Goal: Obtain resource: Download file/media

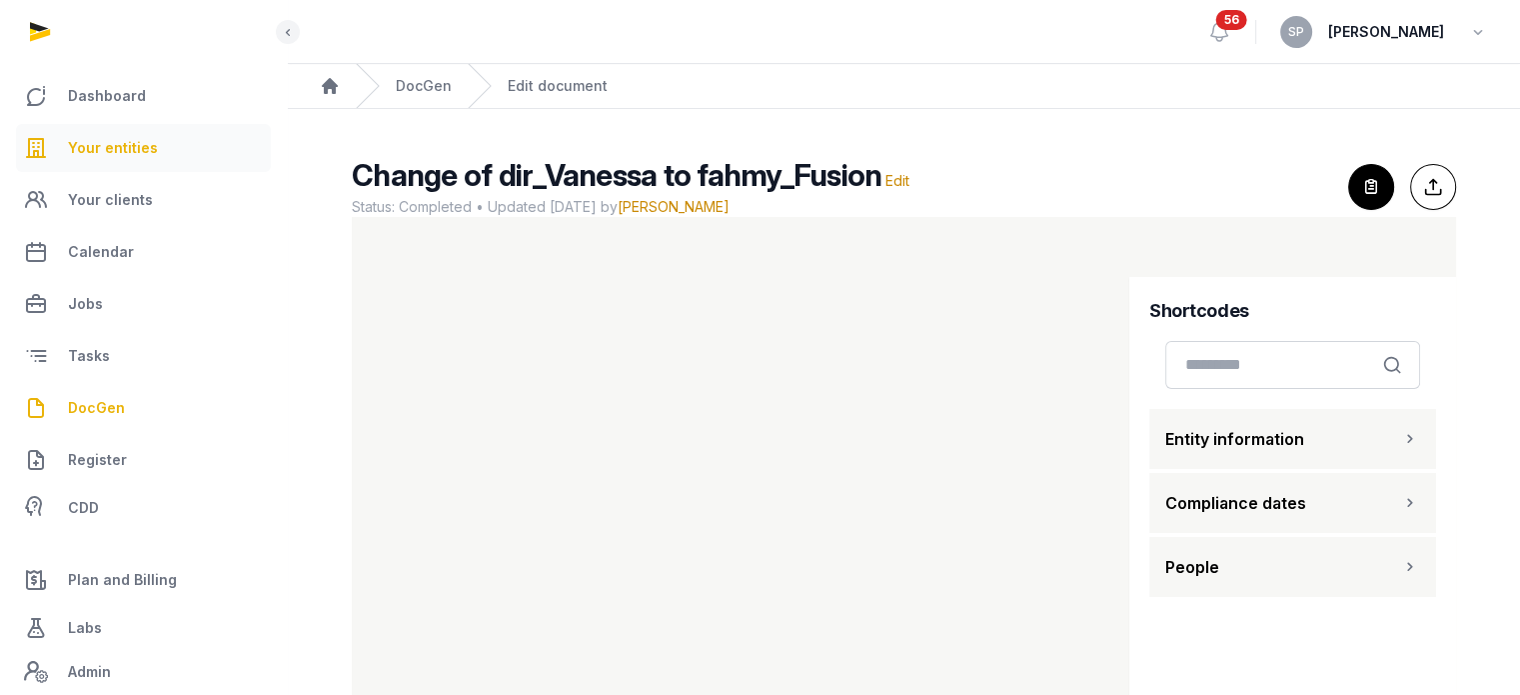
click at [118, 151] on span "Your entities" at bounding box center [113, 148] width 90 height 24
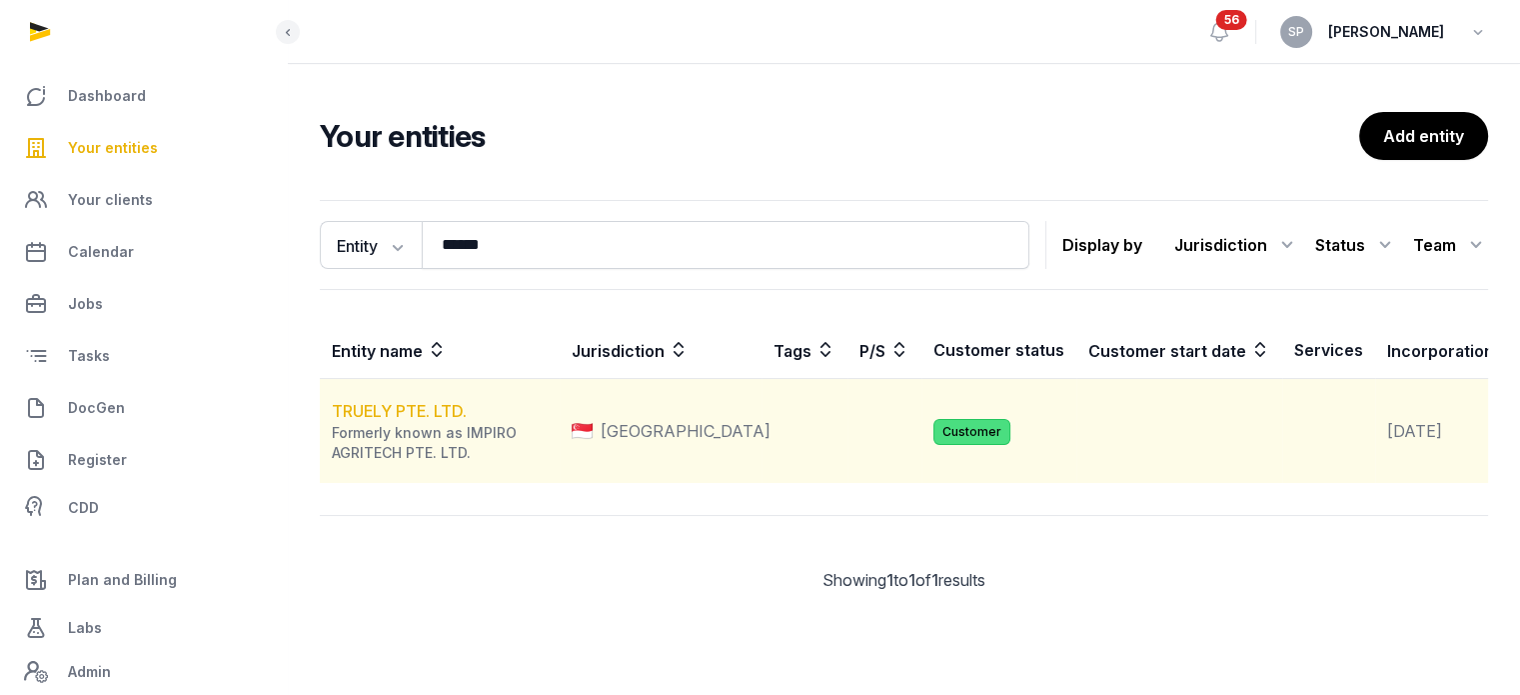
click at [408, 421] on link "TRUELY PTE. LTD." at bounding box center [399, 411] width 135 height 20
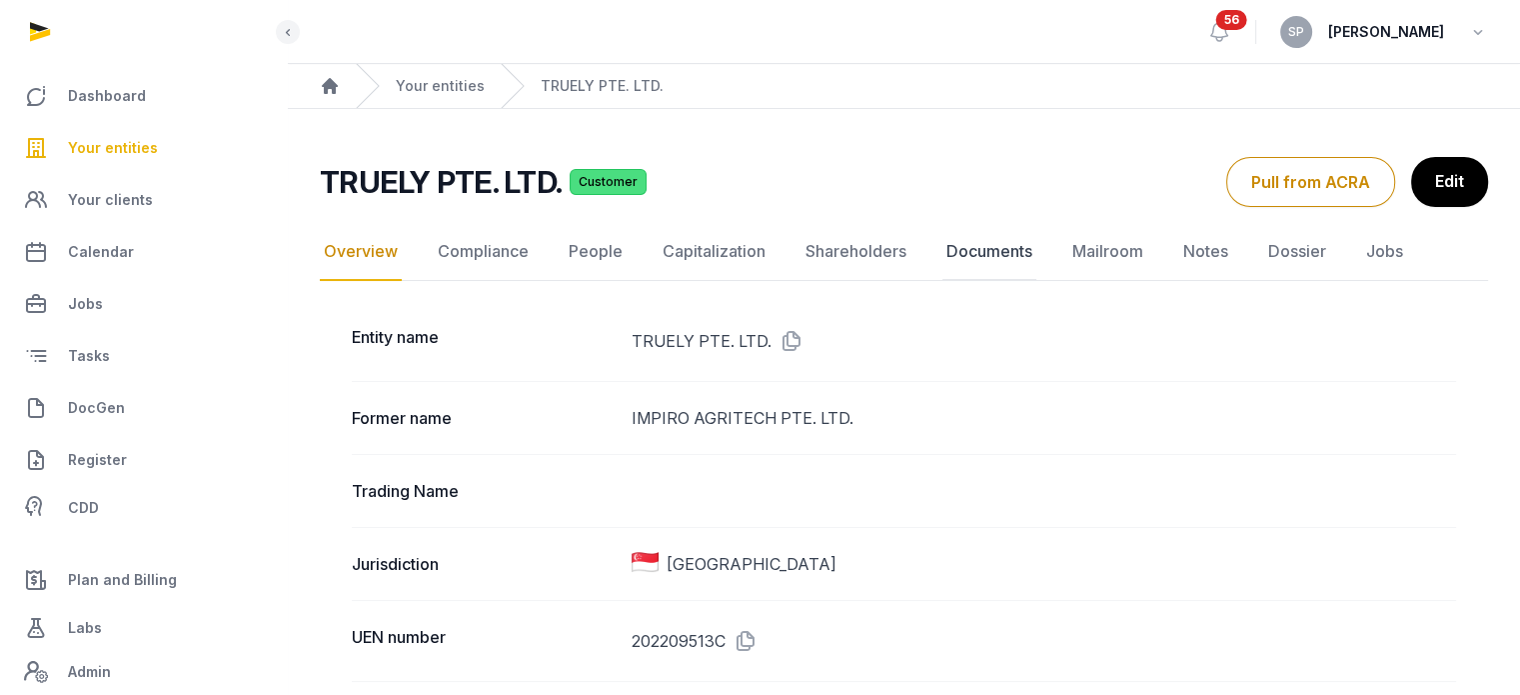
click at [950, 258] on link "Documents" at bounding box center [990, 252] width 94 height 58
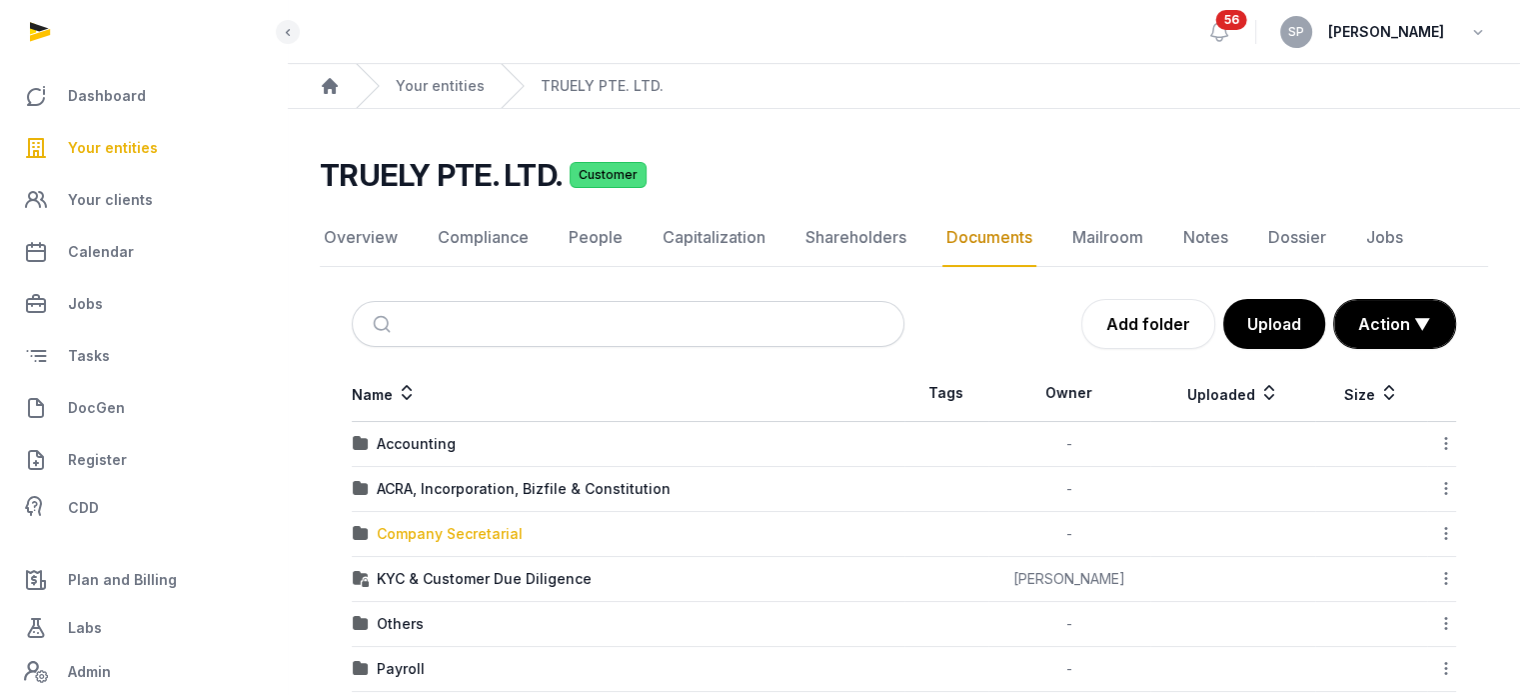
click at [495, 531] on div "Company Secretarial" at bounding box center [450, 534] width 146 height 20
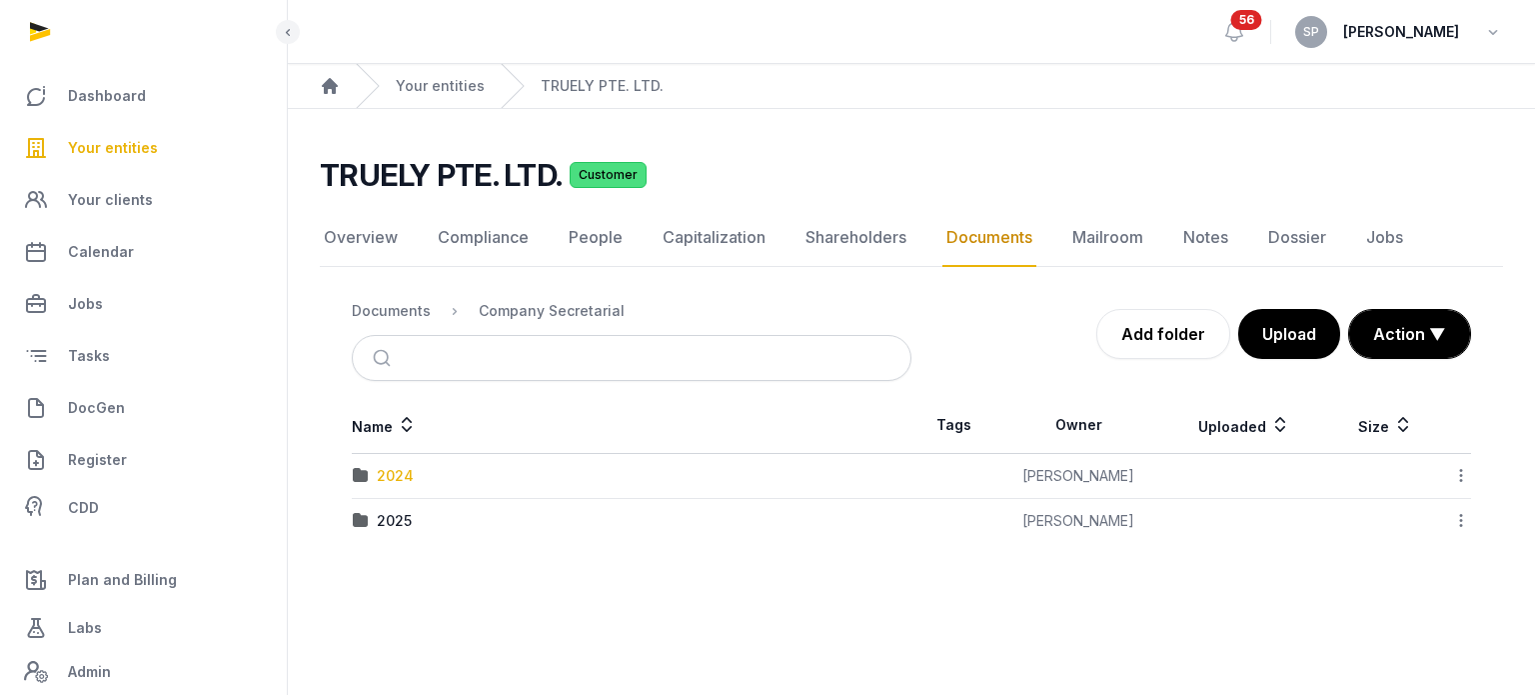
click at [401, 467] on div "2024" at bounding box center [395, 476] width 37 height 20
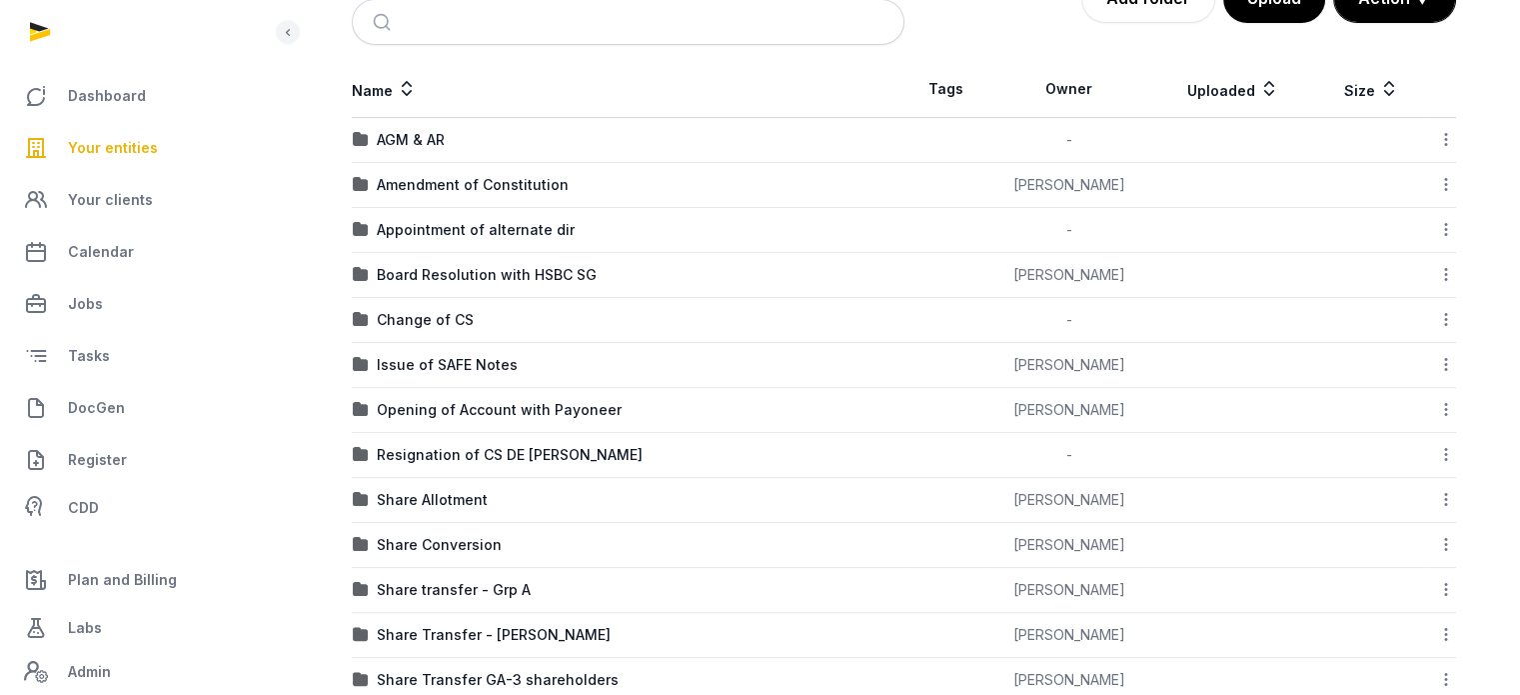
scroll to position [340, 0]
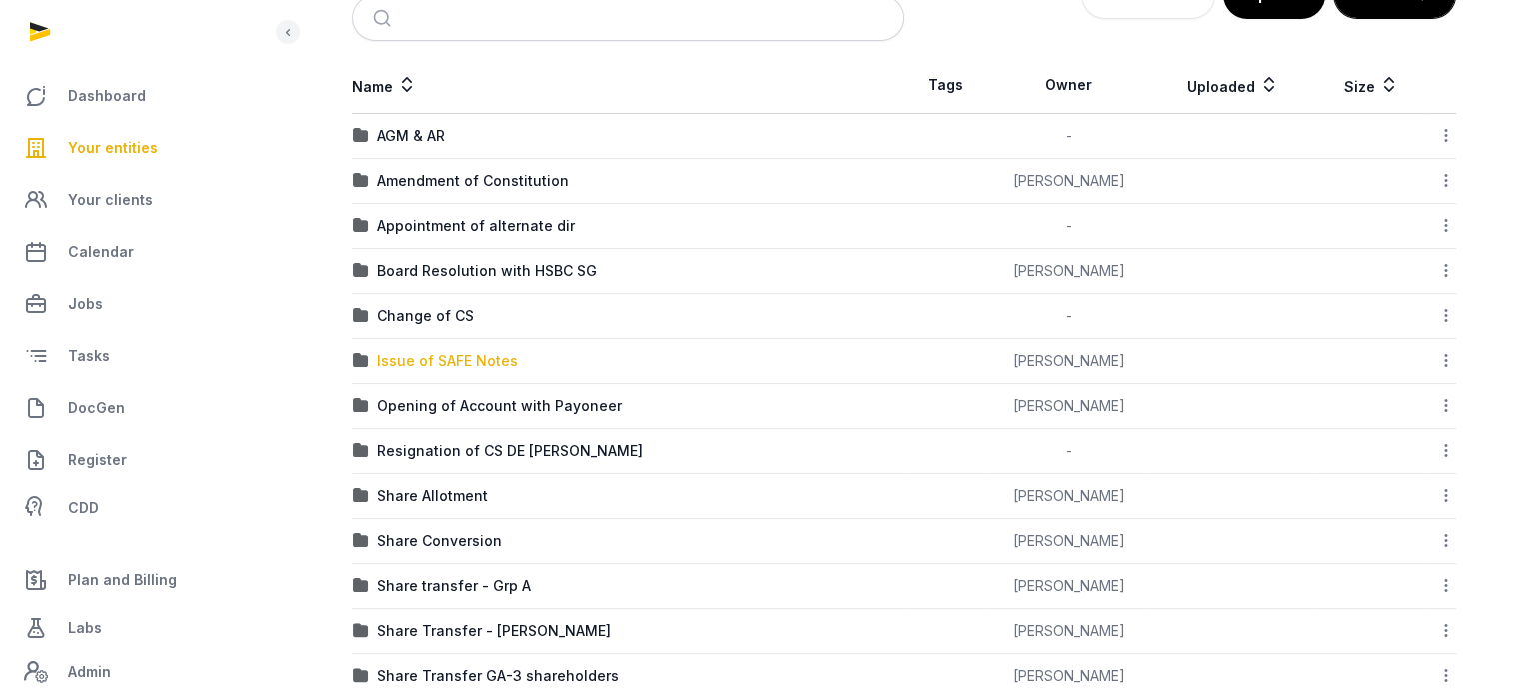
click at [485, 362] on div "Issue of SAFE Notes" at bounding box center [447, 361] width 141 height 20
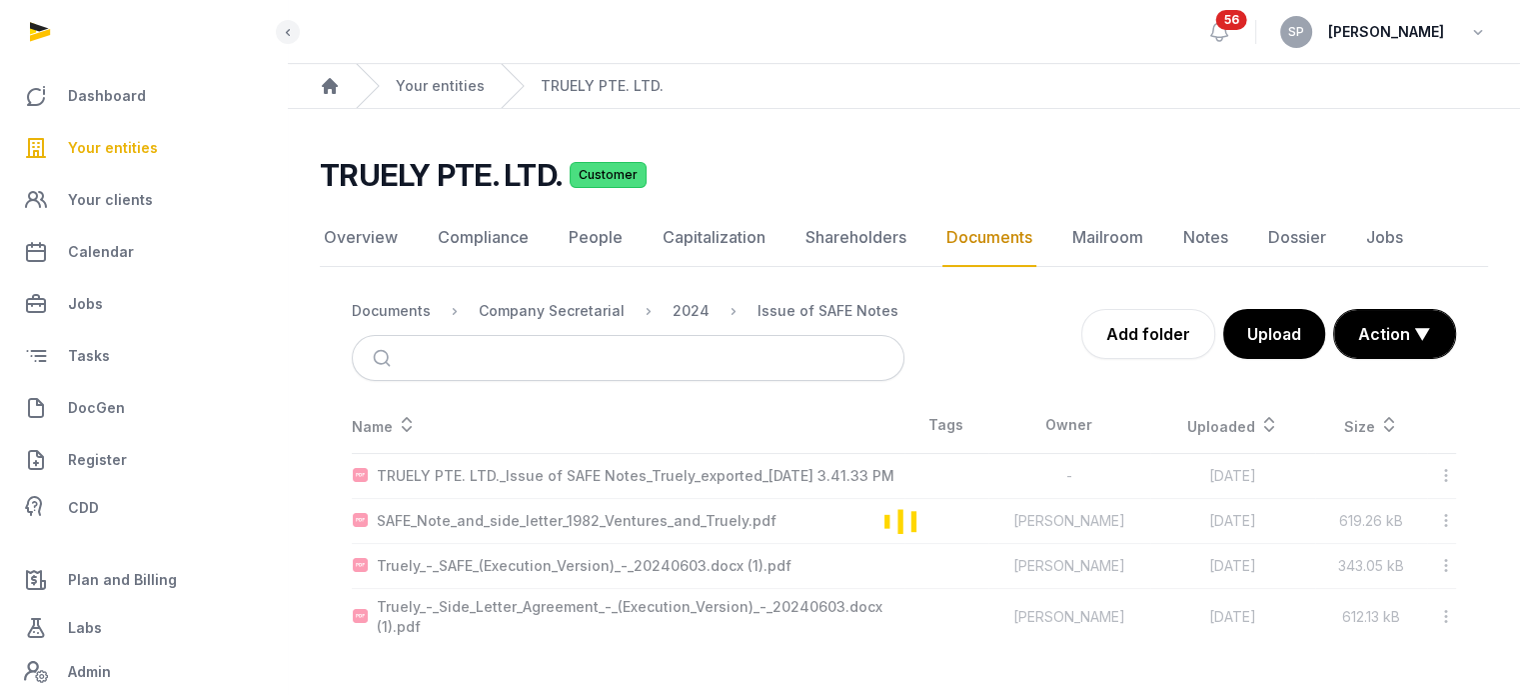
scroll to position [0, 0]
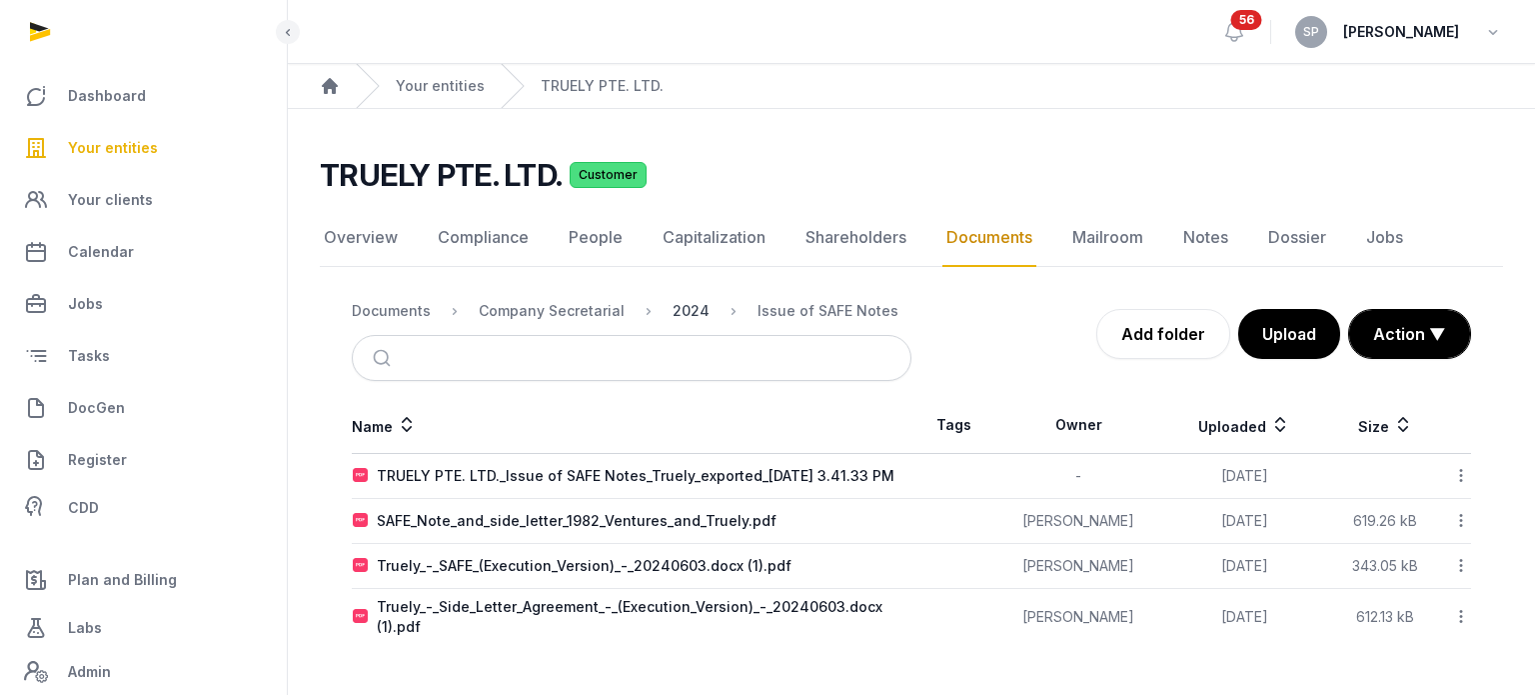
click at [682, 301] on div "2024" at bounding box center [691, 311] width 37 height 20
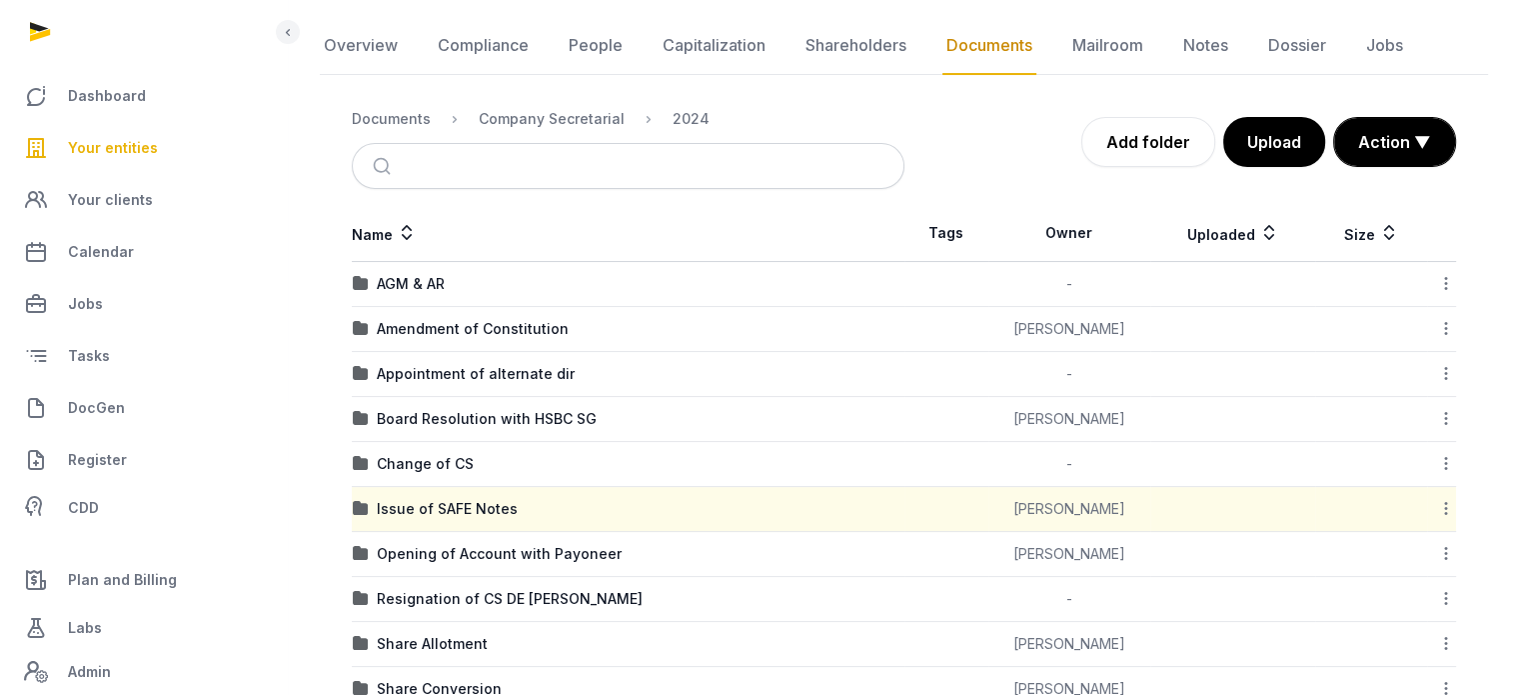
scroll to position [221, 0]
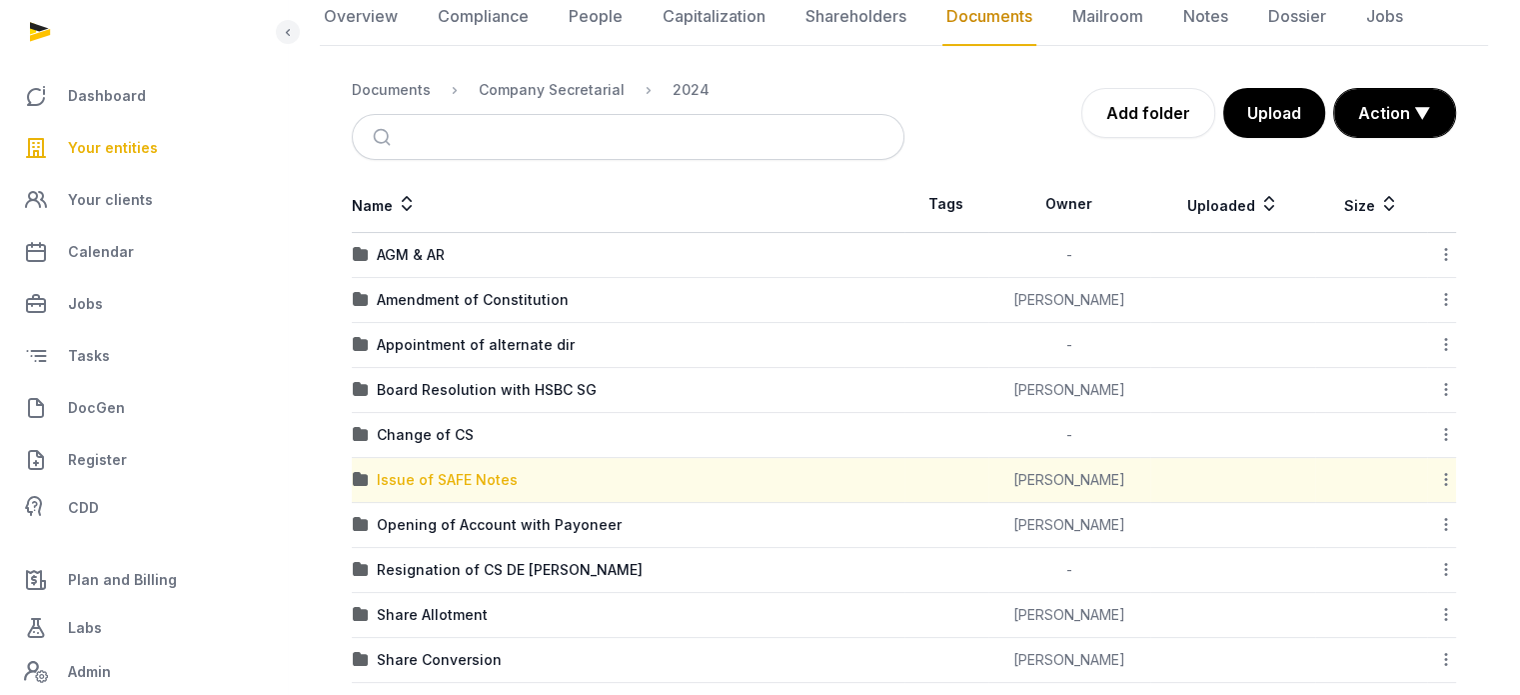
click at [446, 477] on div "Issue of SAFE Notes" at bounding box center [447, 480] width 141 height 20
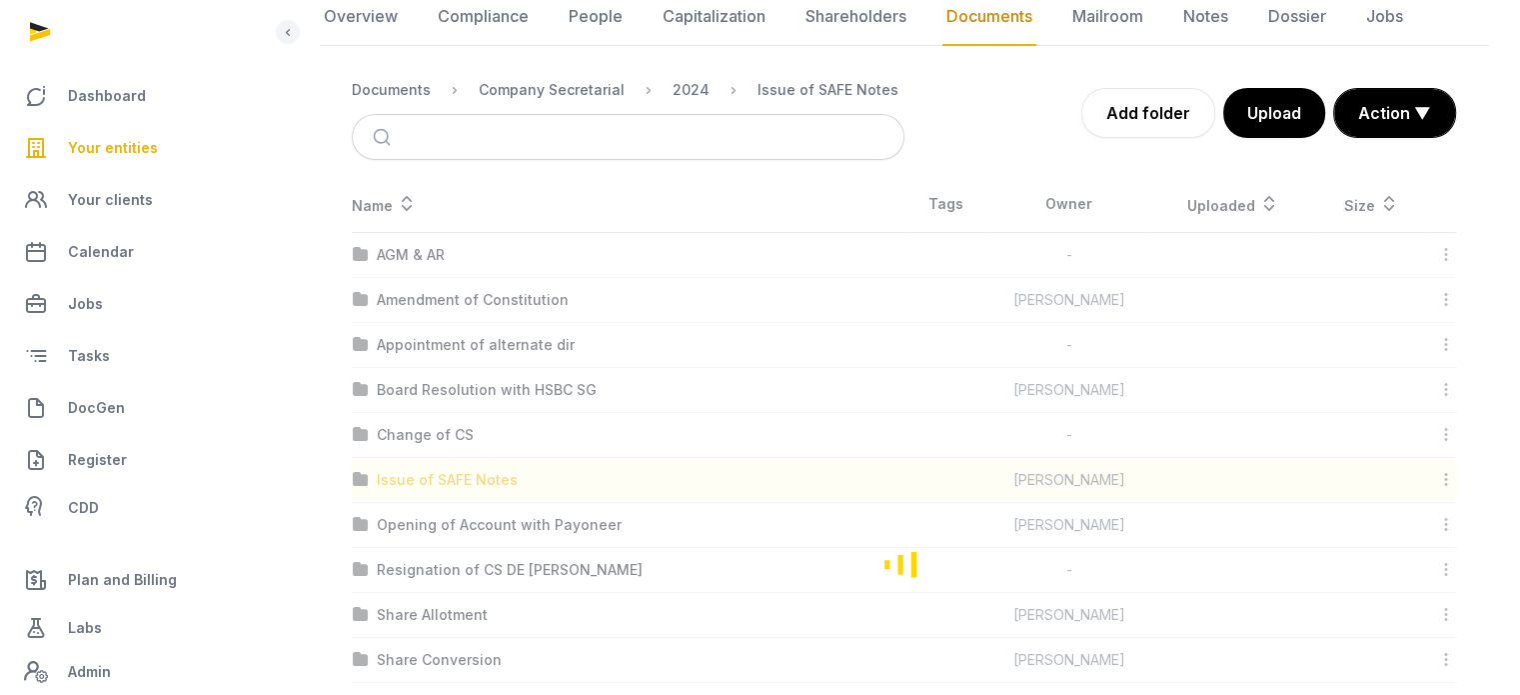
scroll to position [0, 0]
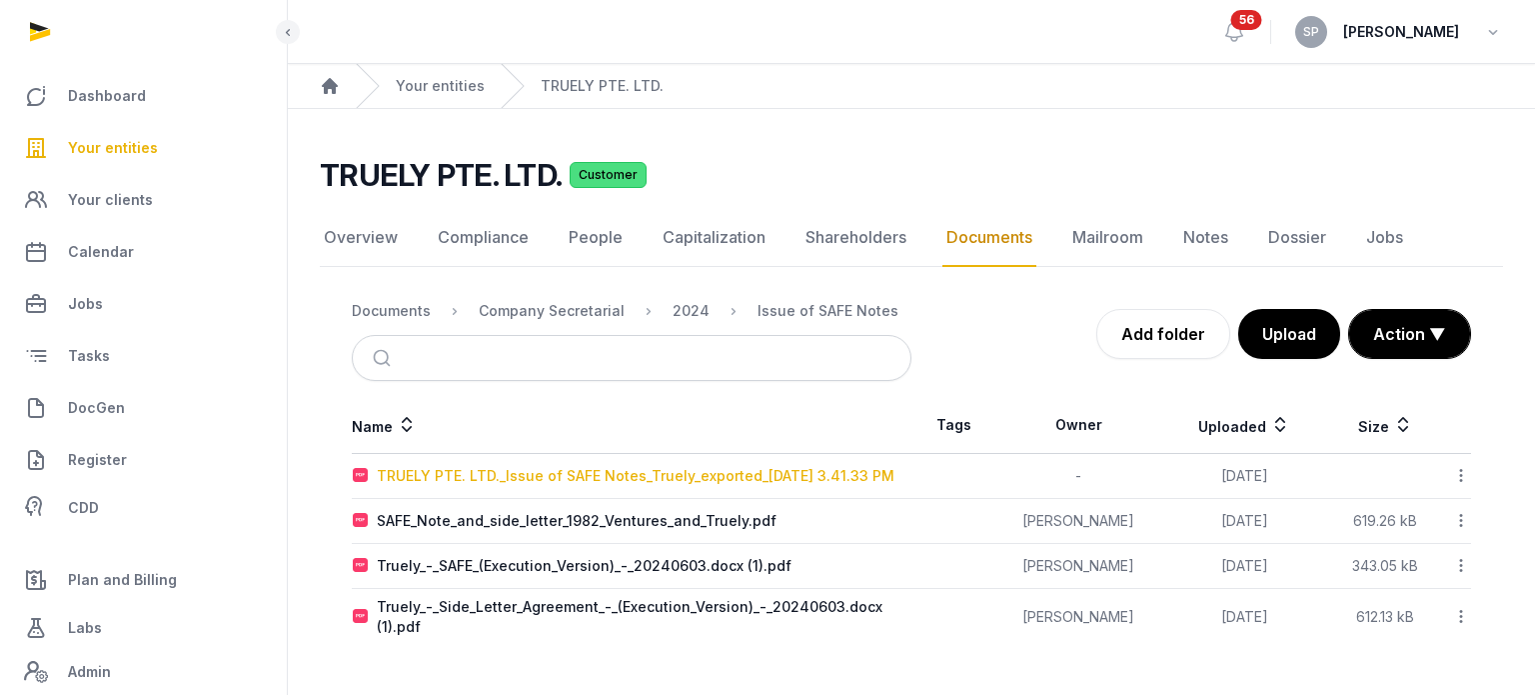
click at [494, 466] on div "TRUELY PTE. LTD._Issue of SAFE Notes_Truely_exported_[DATE] 3.41.33 PM" at bounding box center [636, 476] width 518 height 20
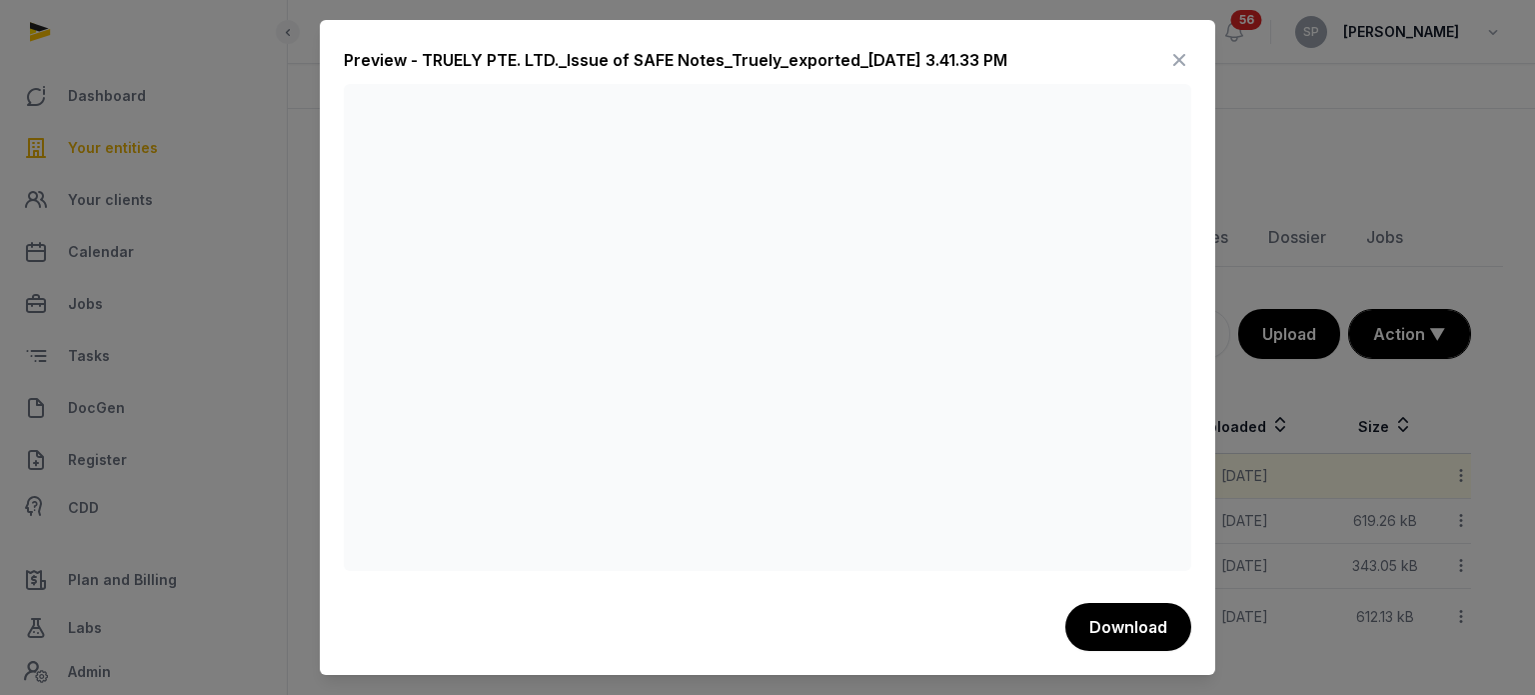
click at [1180, 53] on icon at bounding box center [1180, 60] width 24 height 32
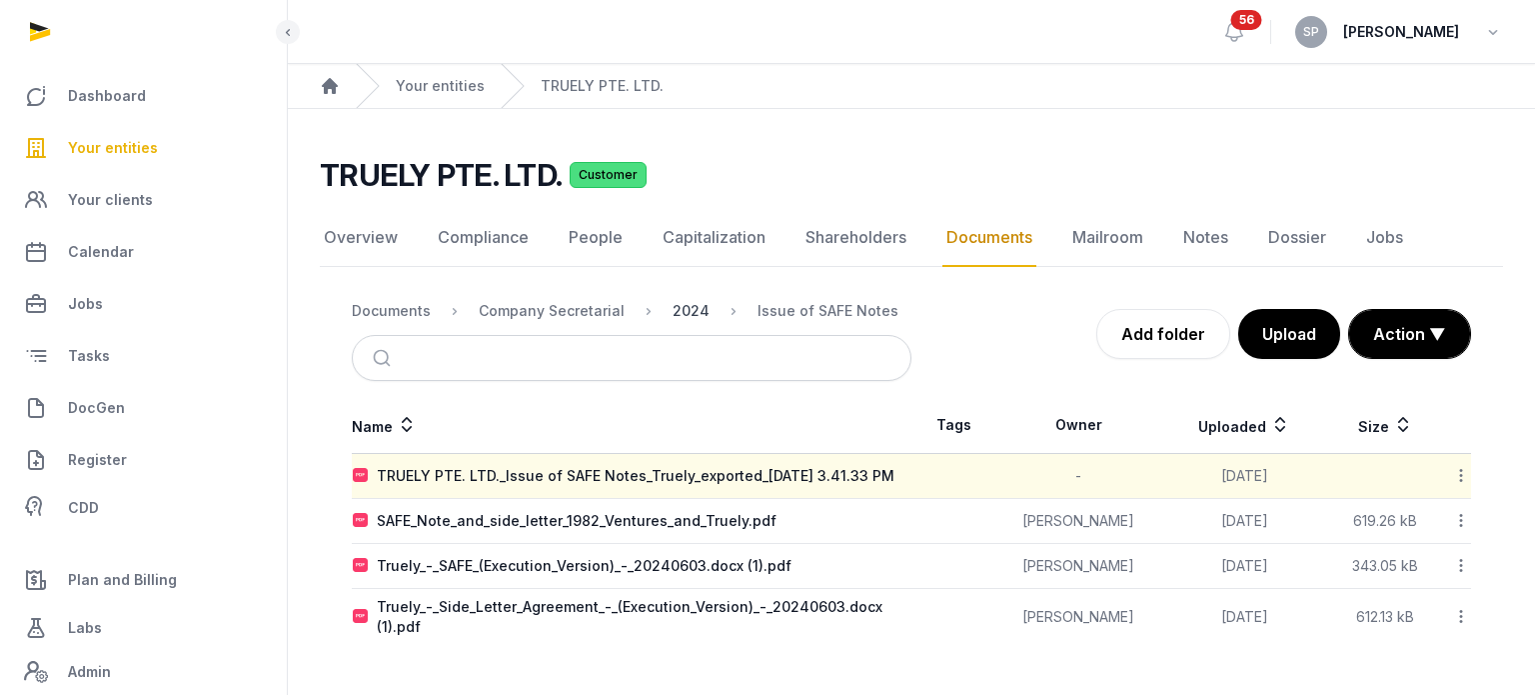
click at [696, 308] on div "2024" at bounding box center [691, 311] width 37 height 20
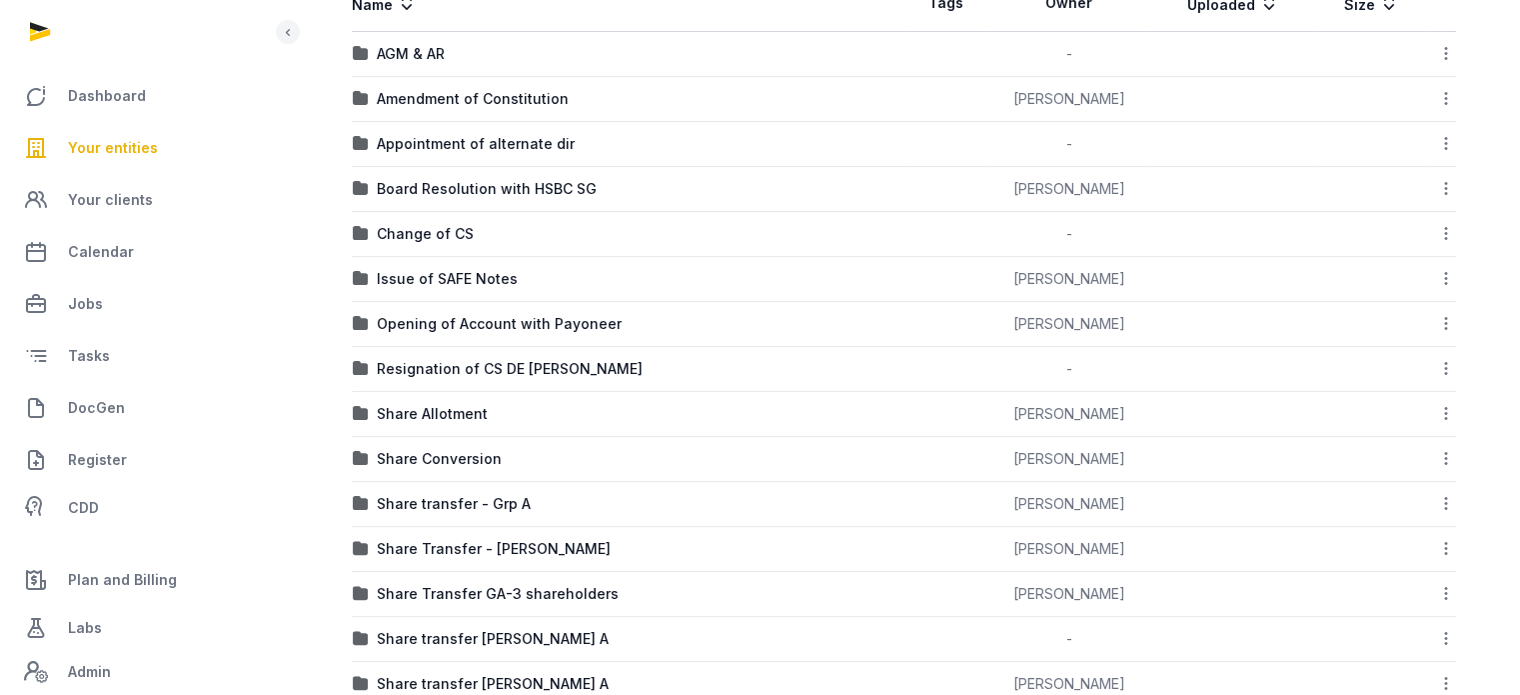
scroll to position [440, 0]
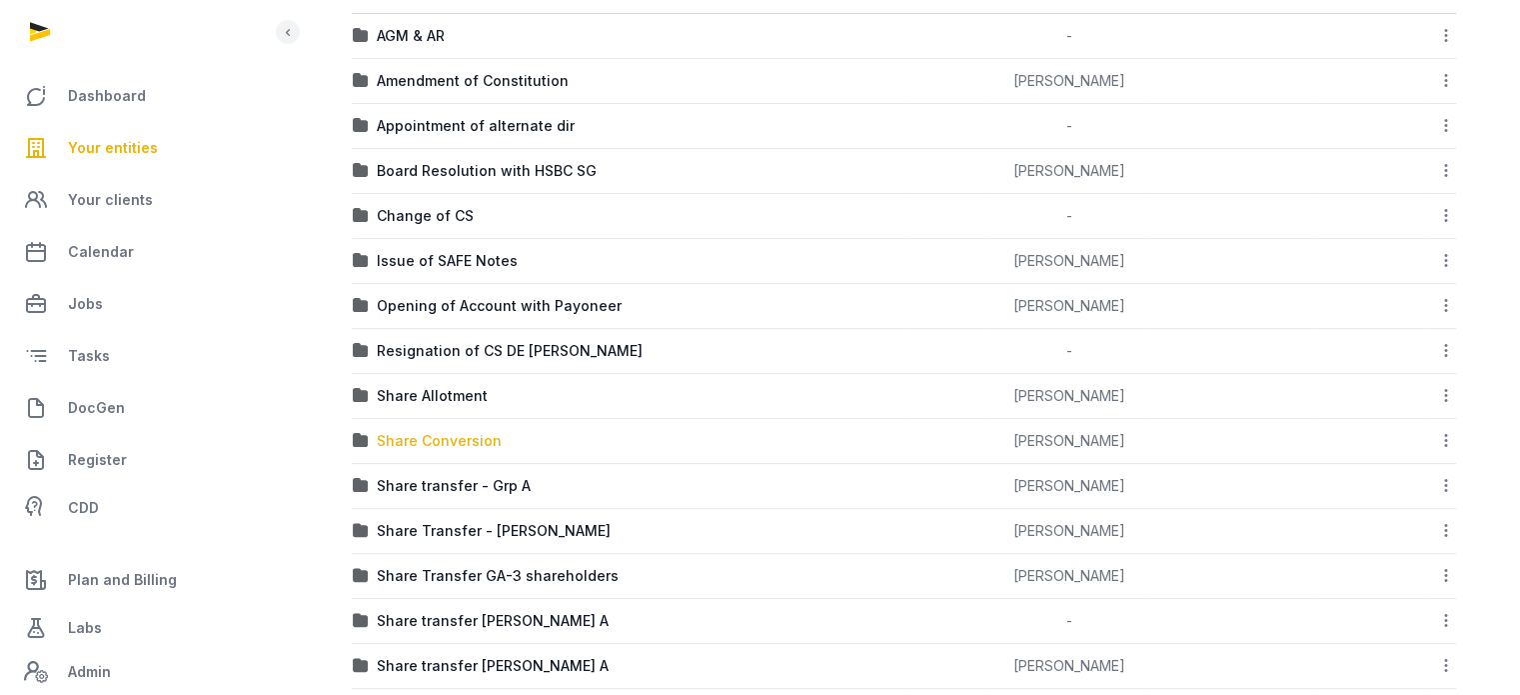
click at [477, 438] on div "Share Conversion" at bounding box center [439, 441] width 125 height 20
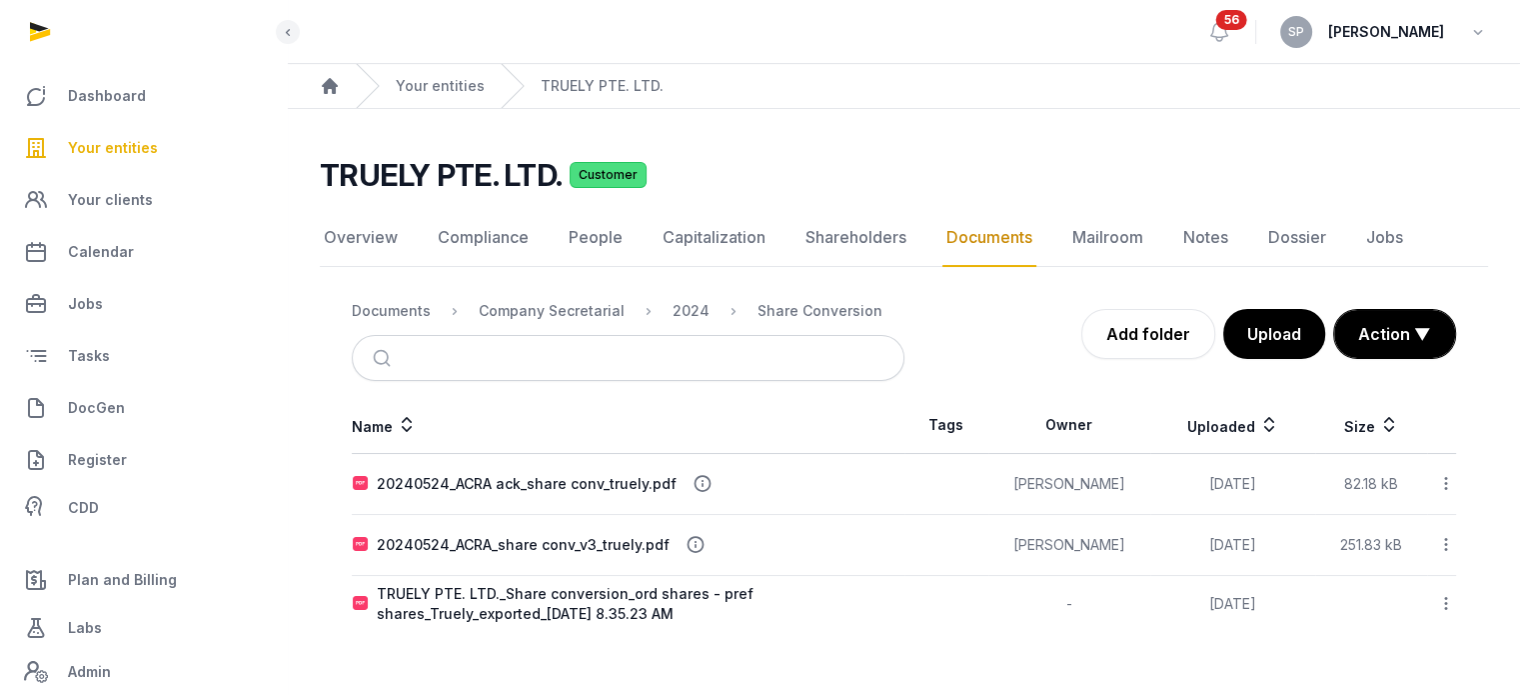
scroll to position [0, 0]
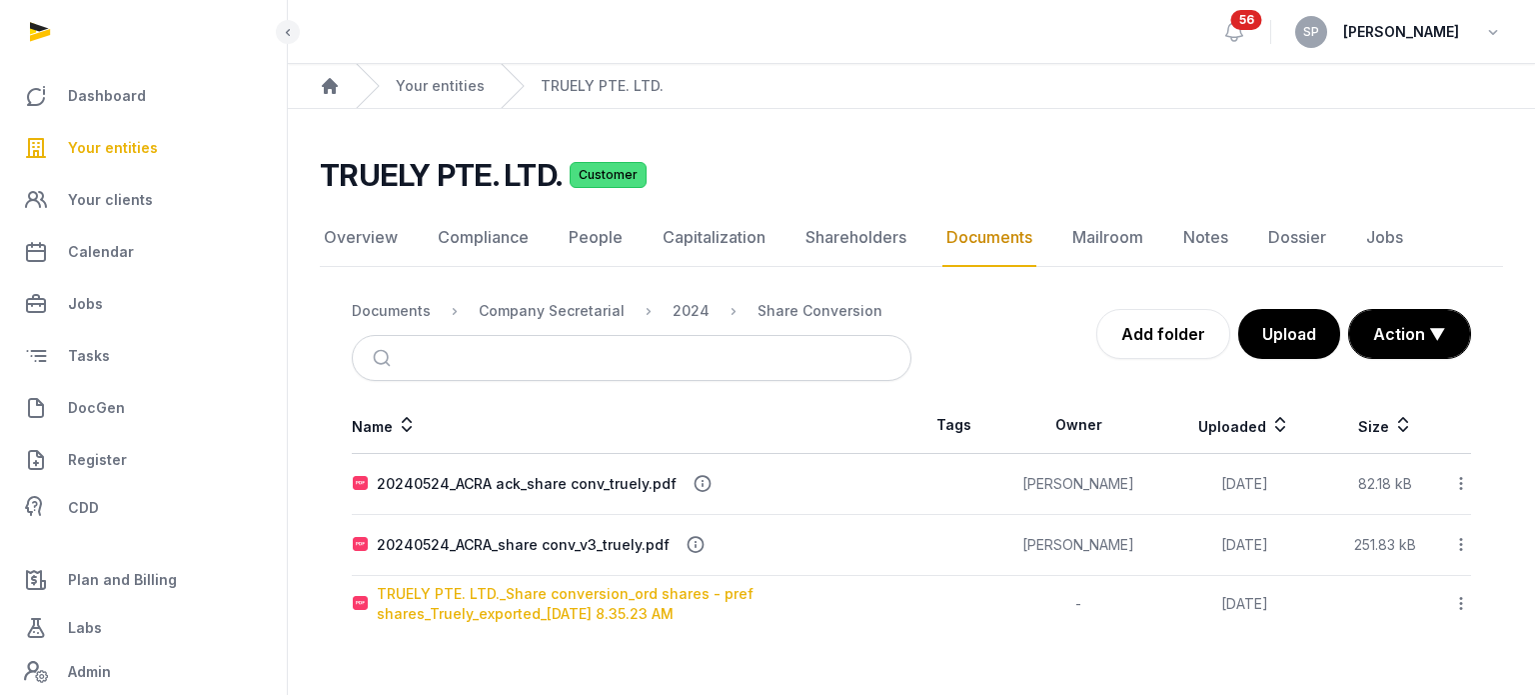
click at [552, 606] on div "TRUELY PTE. LTD._Share conversion_ord shares - pref shares_Truely_exported_2024…" at bounding box center [644, 604] width 534 height 40
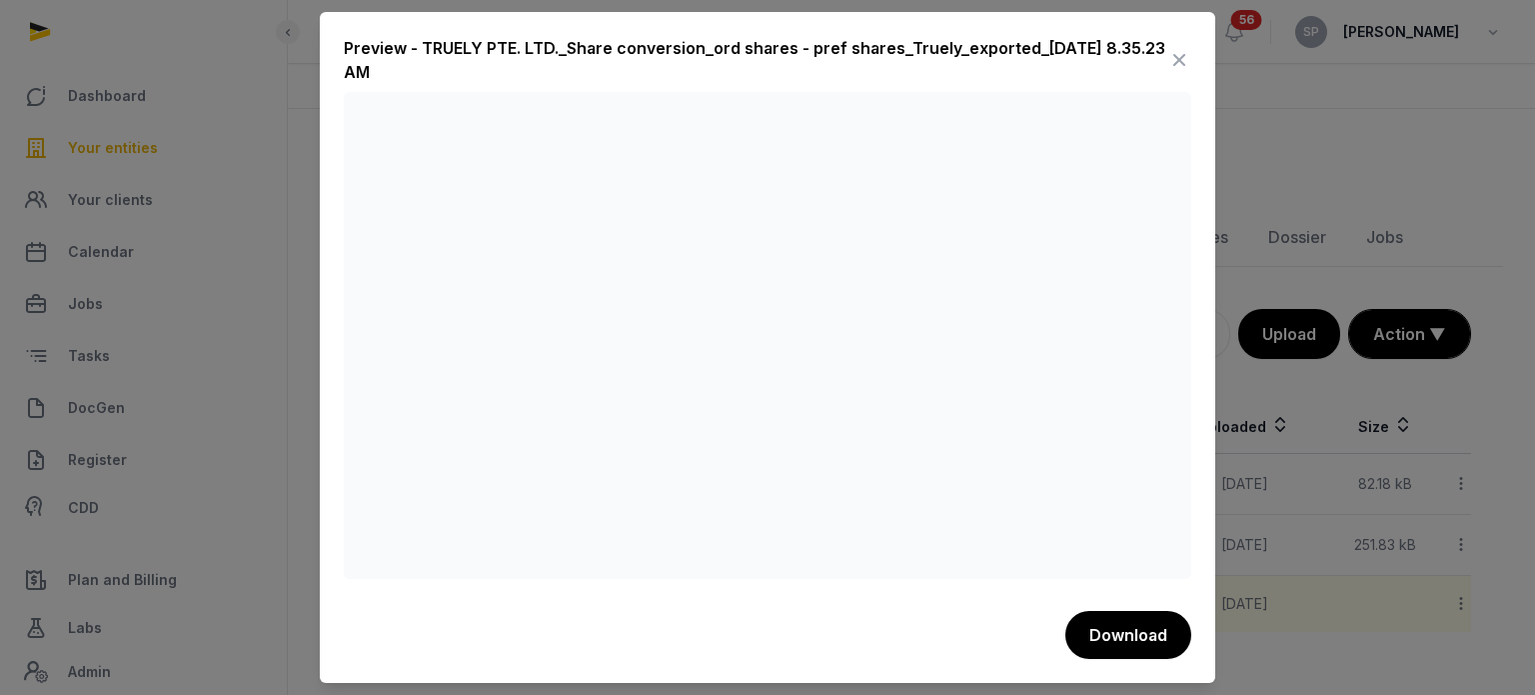
click at [1184, 49] on icon at bounding box center [1180, 60] width 24 height 32
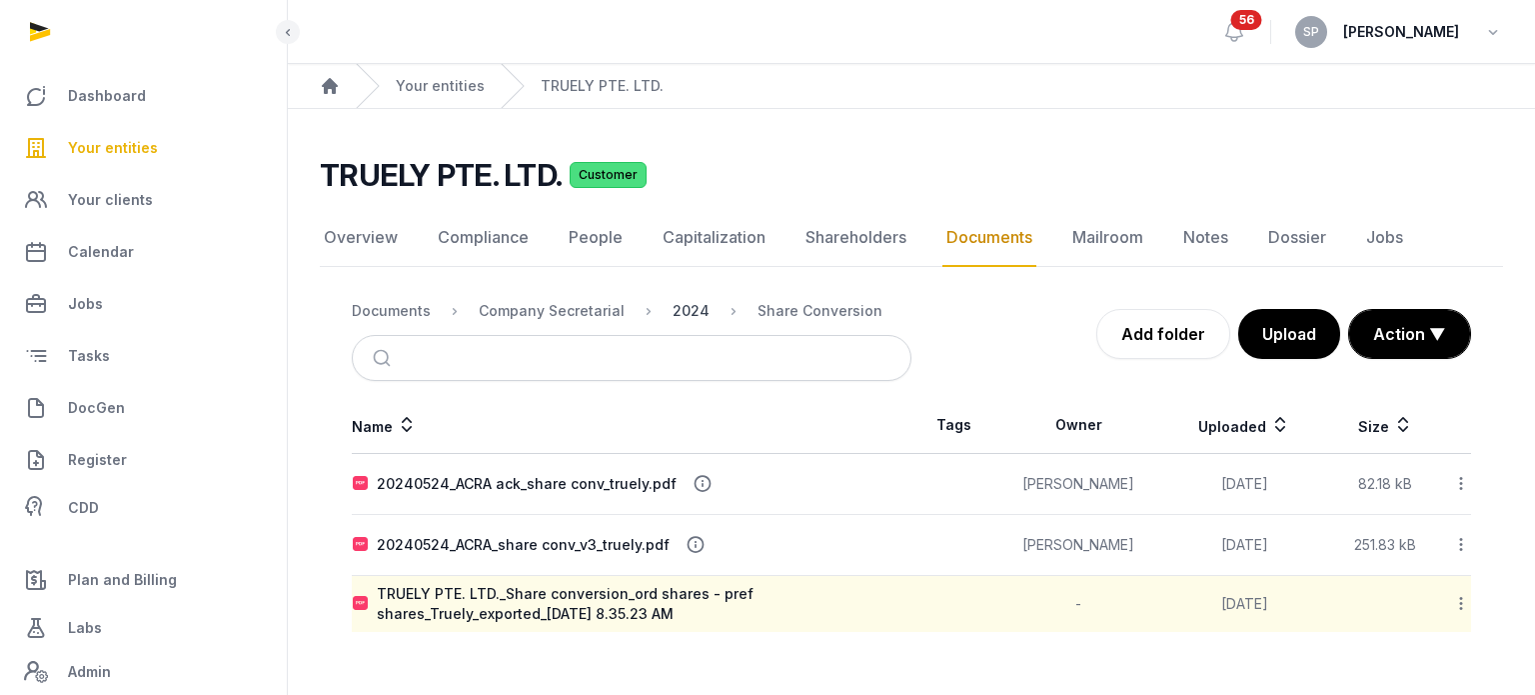
click at [696, 318] on div "2024" at bounding box center [691, 311] width 37 height 20
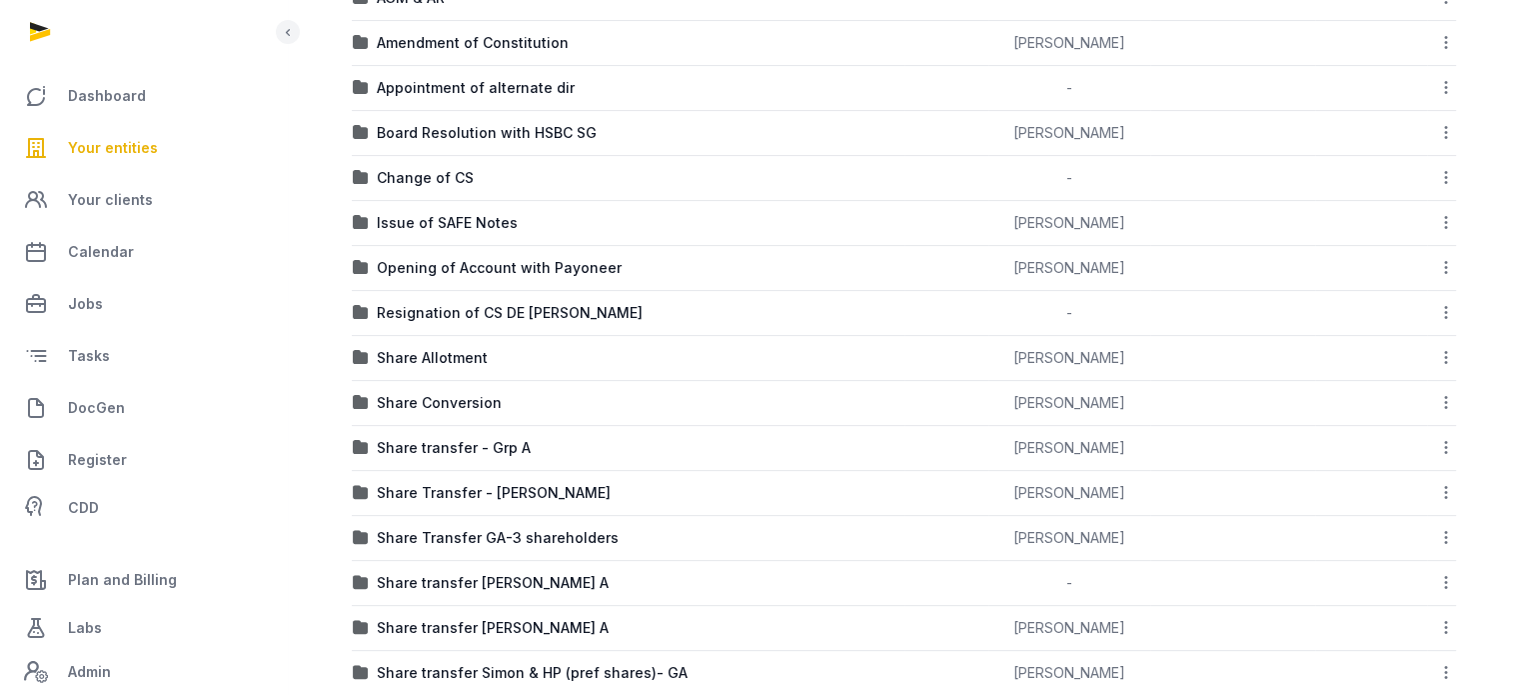
scroll to position [513, 0]
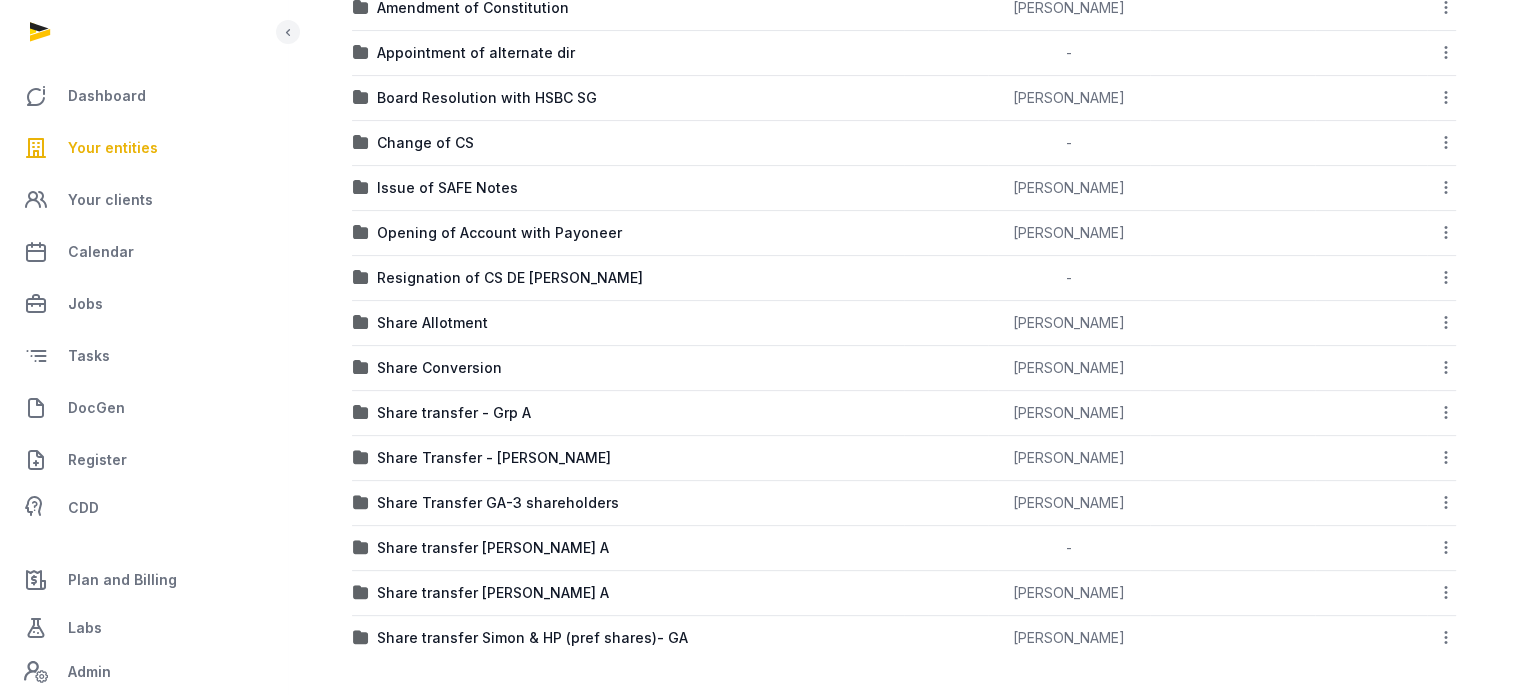
click at [1446, 366] on icon at bounding box center [1446, 367] width 18 height 21
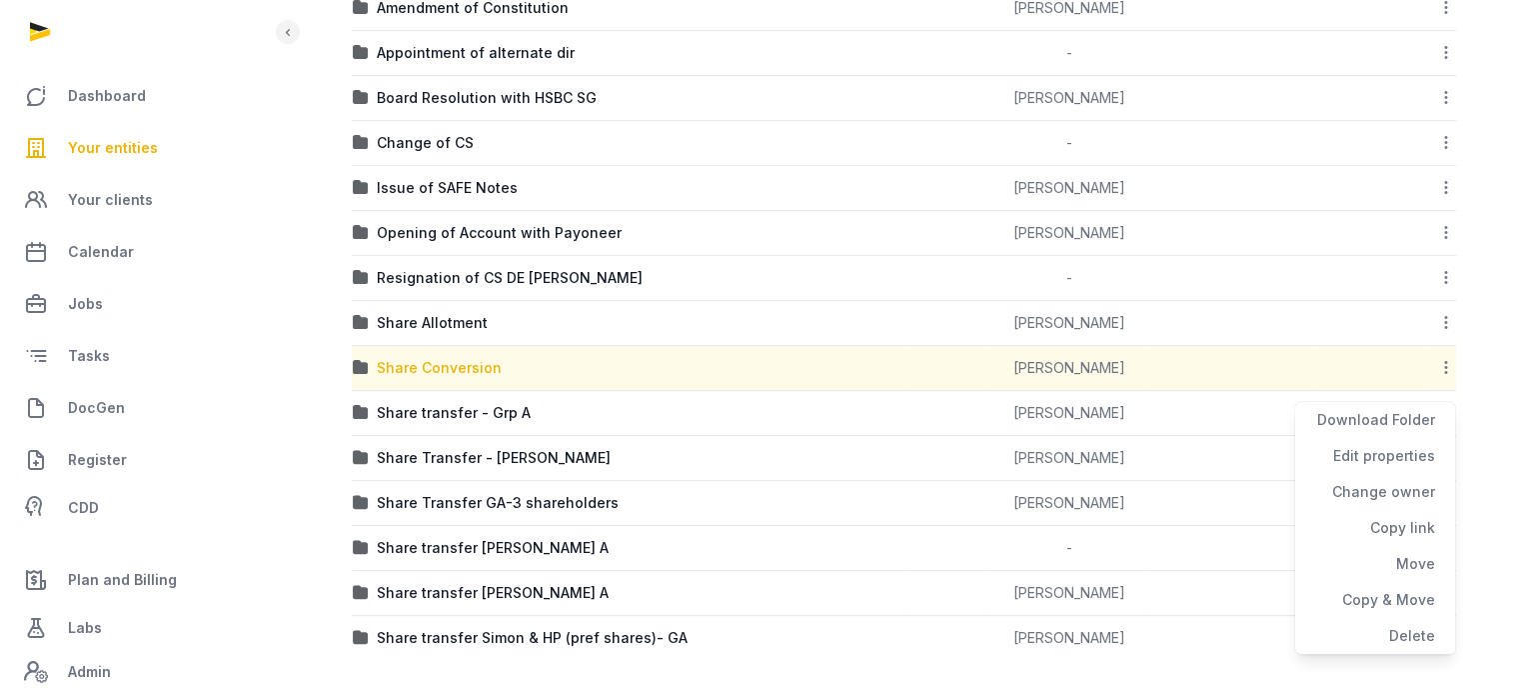
click at [466, 363] on div "Share Conversion" at bounding box center [439, 368] width 125 height 20
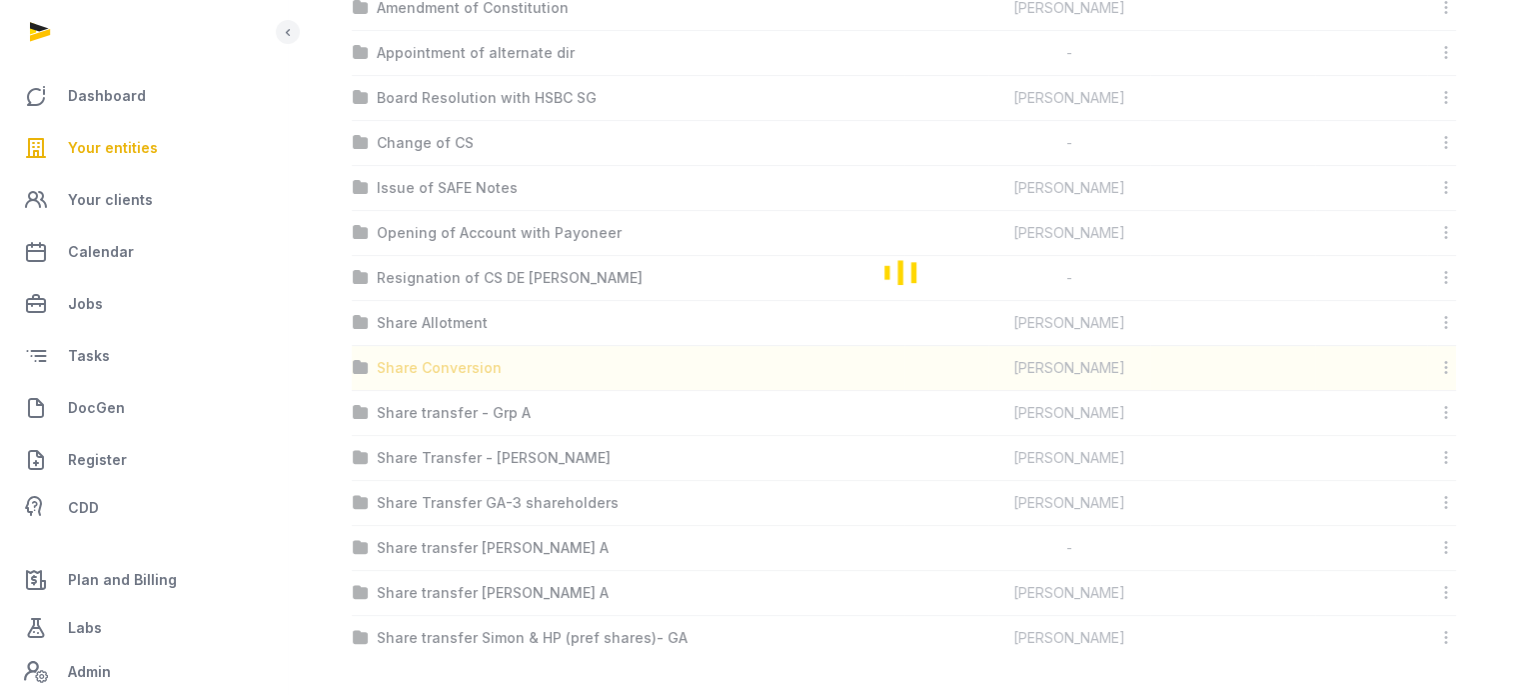
scroll to position [0, 0]
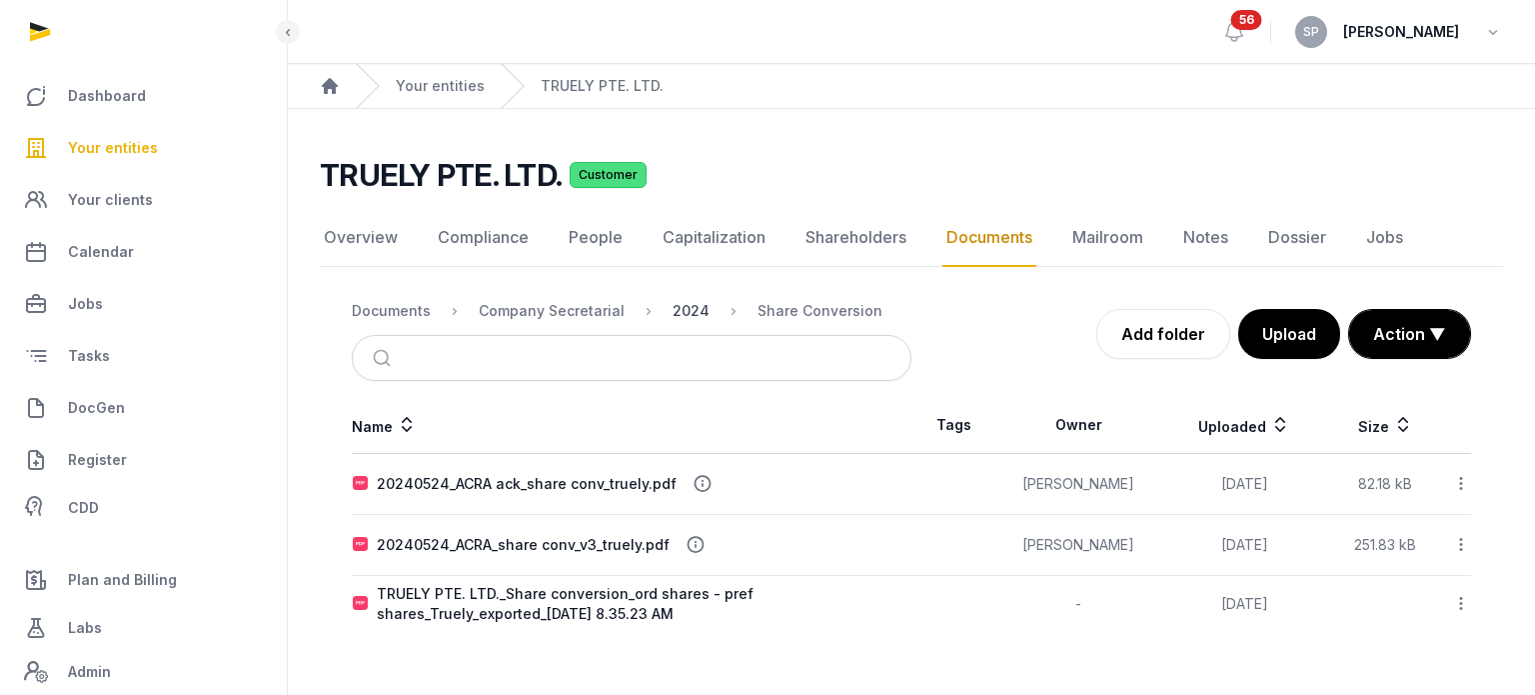
click at [693, 304] on div "2024" at bounding box center [691, 311] width 37 height 20
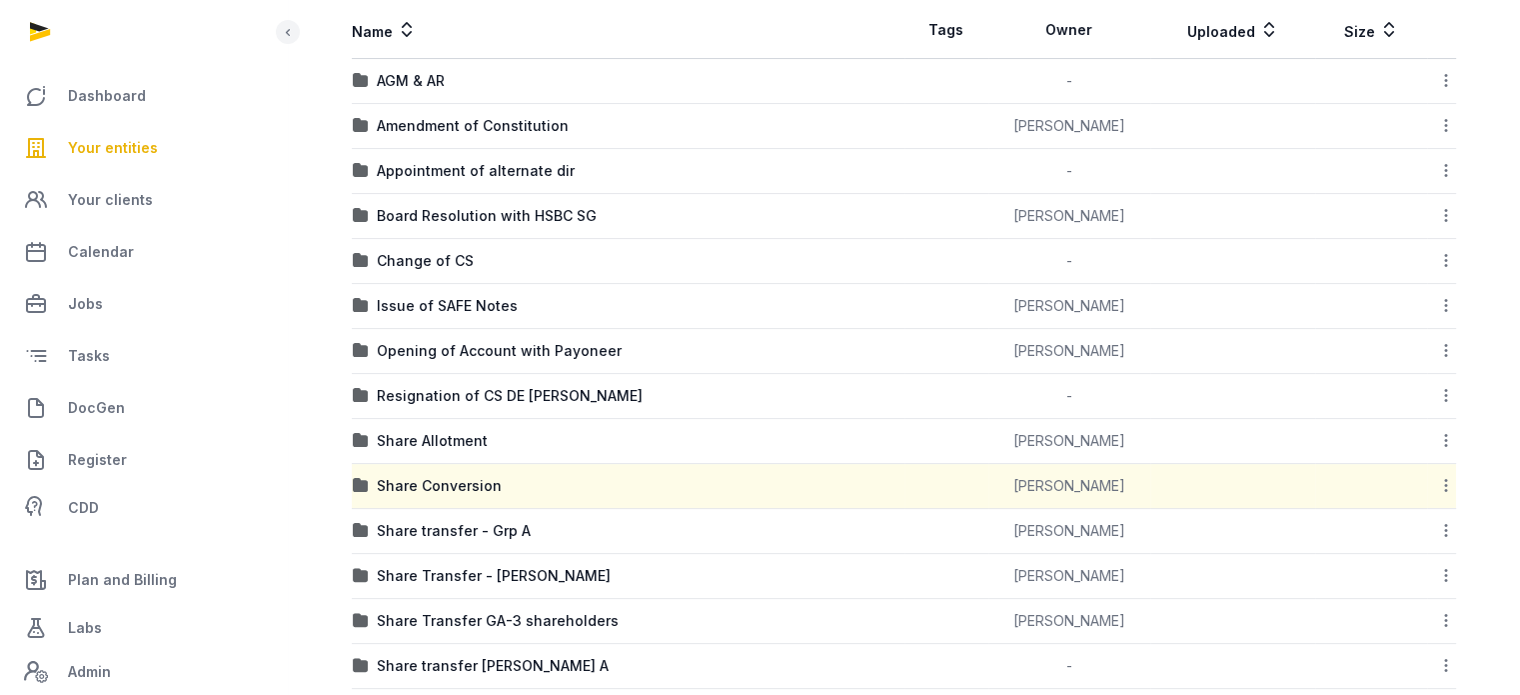
scroll to position [436, 0]
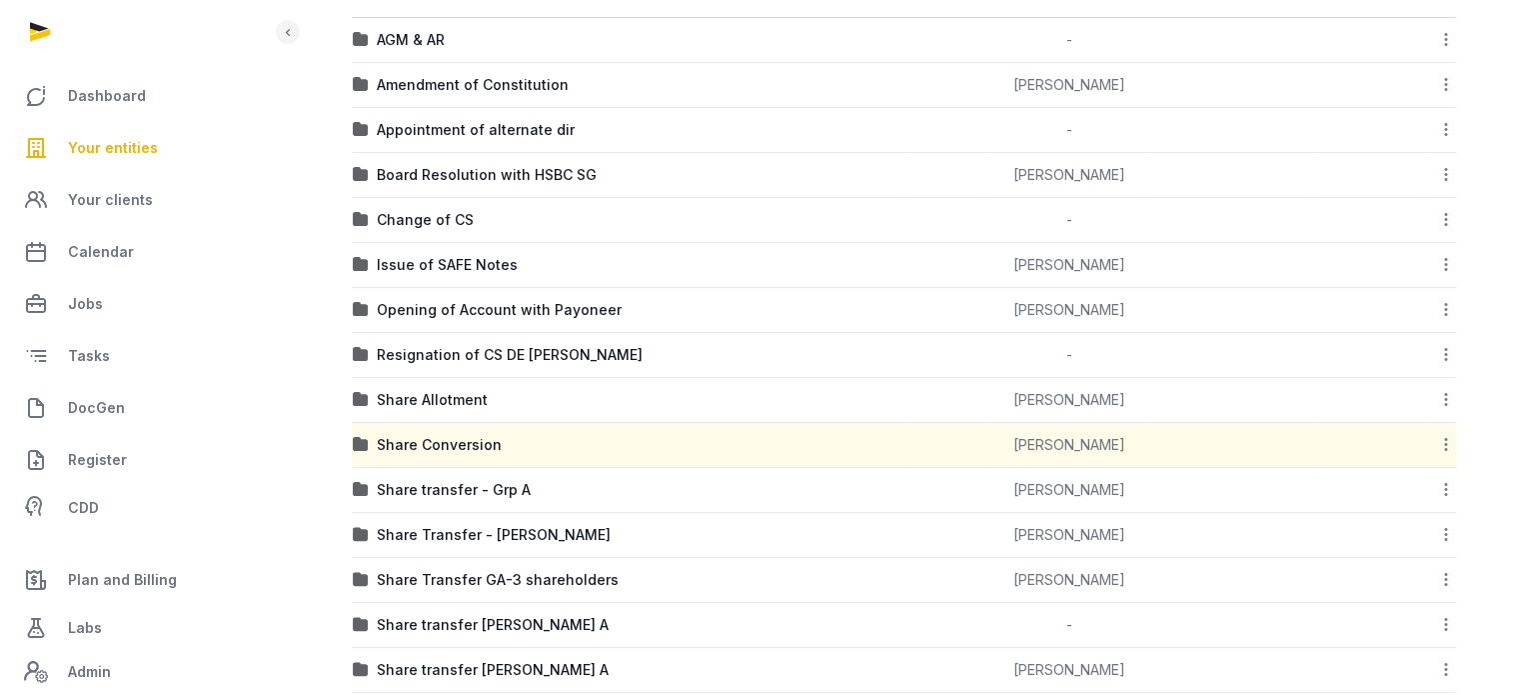
click at [1439, 447] on icon at bounding box center [1446, 444] width 18 height 21
click at [1393, 497] on div "Download Folder" at bounding box center [1375, 497] width 160 height 36
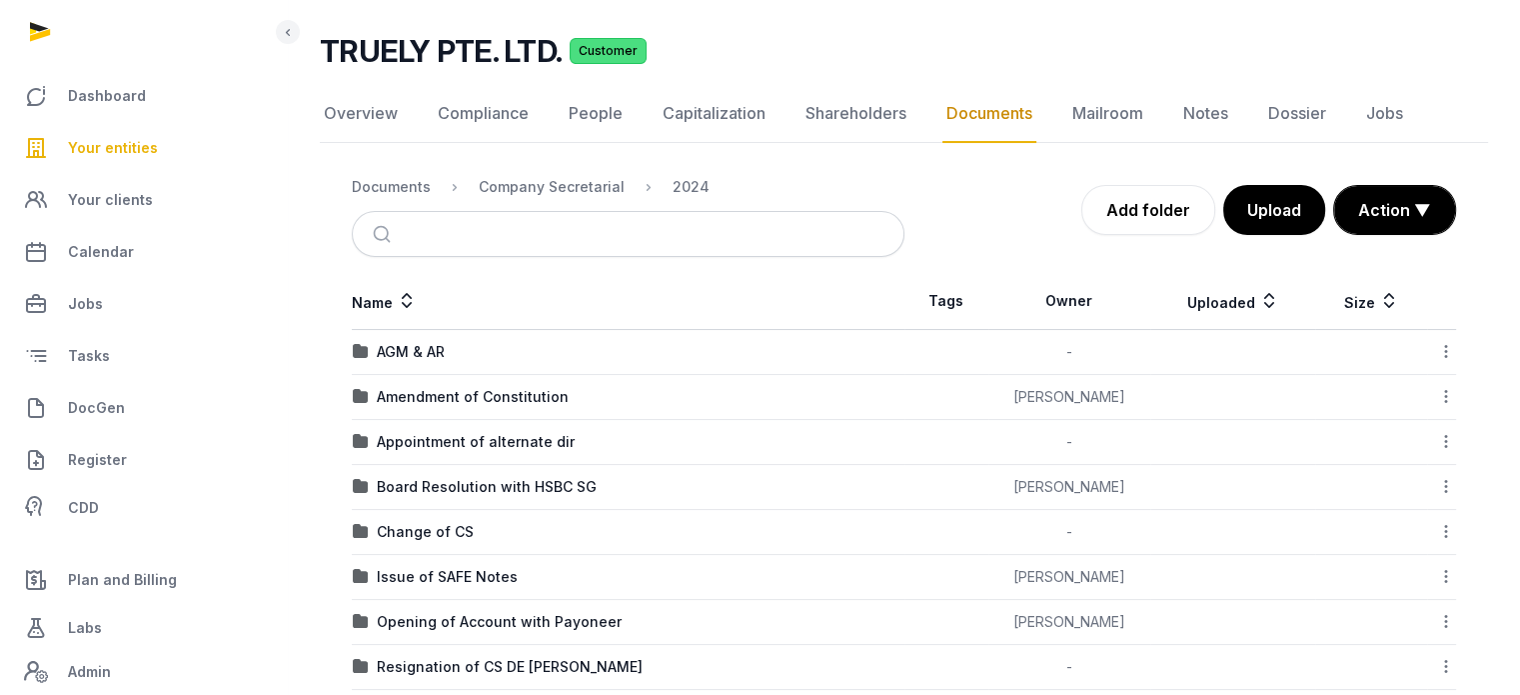
scroll to position [0, 0]
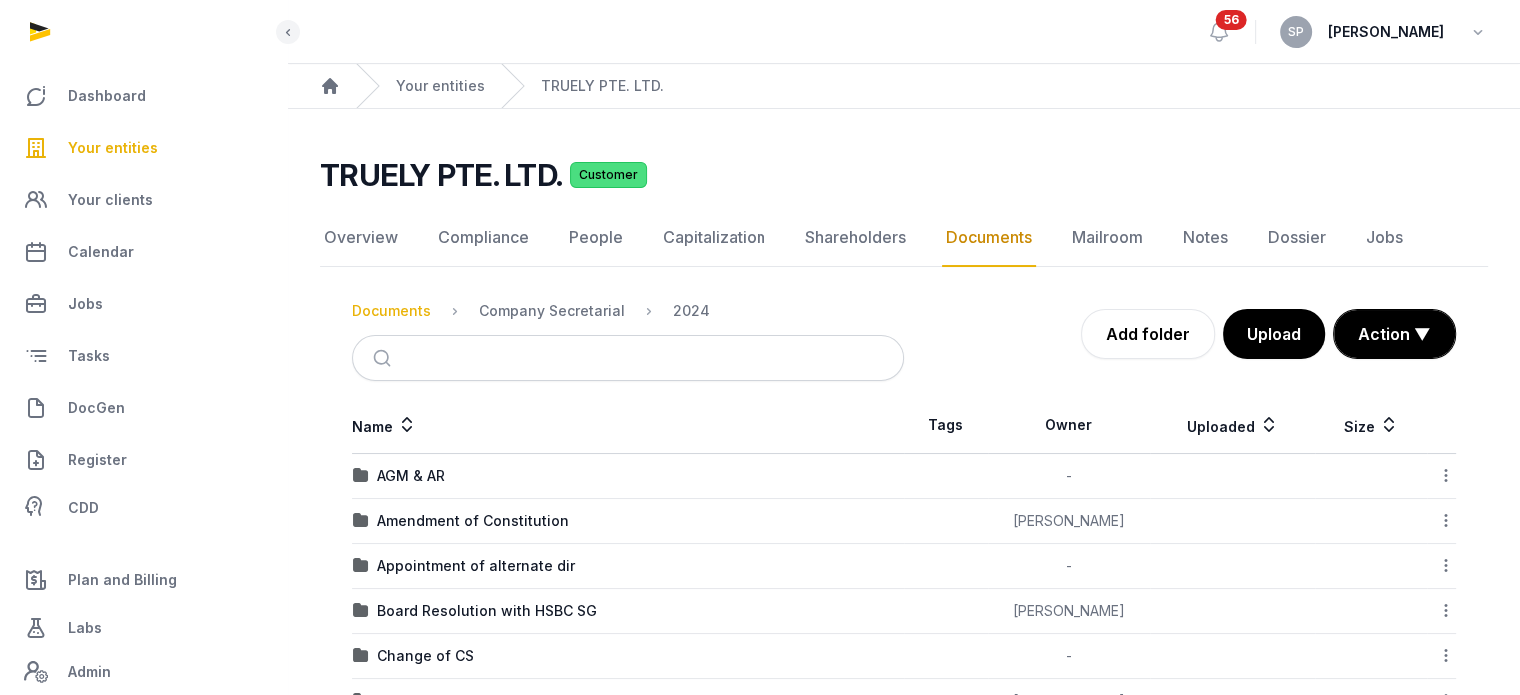
click at [408, 311] on div "Documents" at bounding box center [391, 311] width 79 height 20
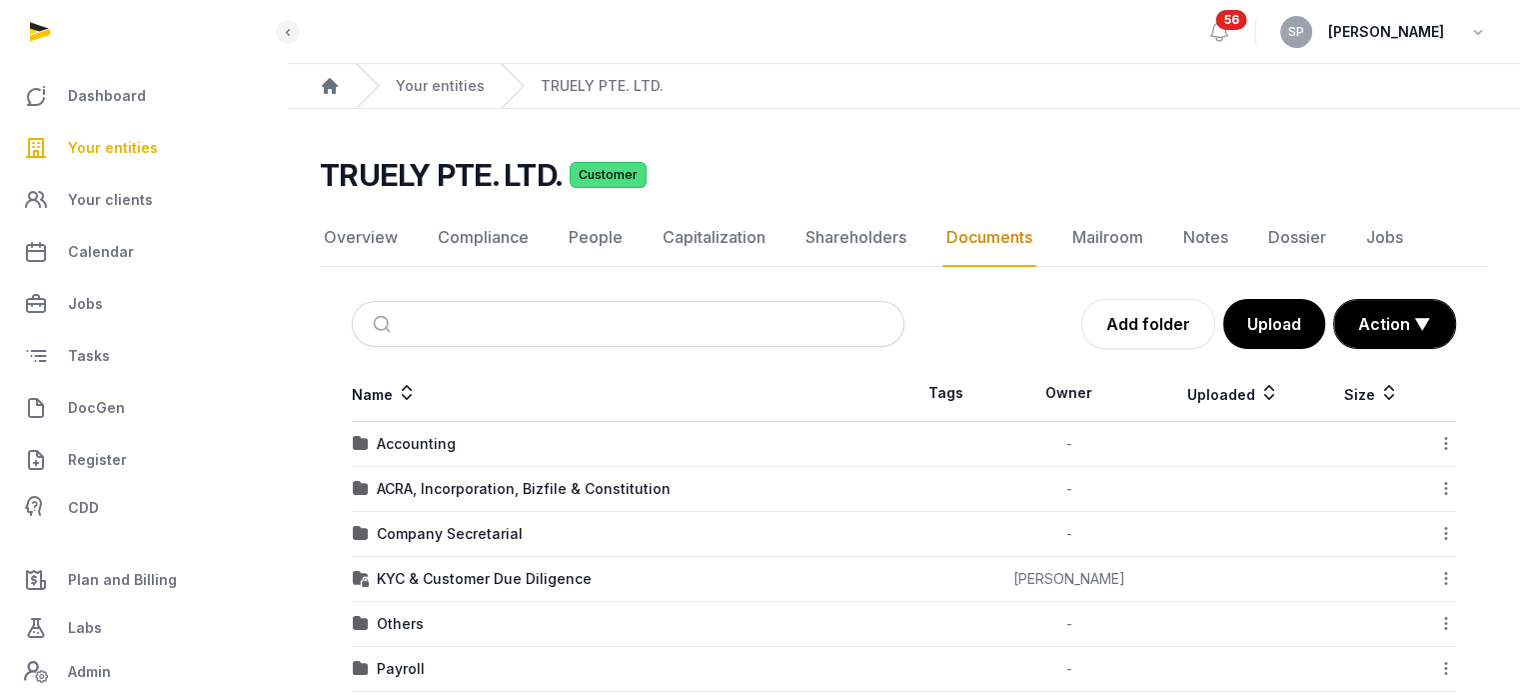
click at [109, 134] on link "Your entities" at bounding box center [143, 148] width 255 height 48
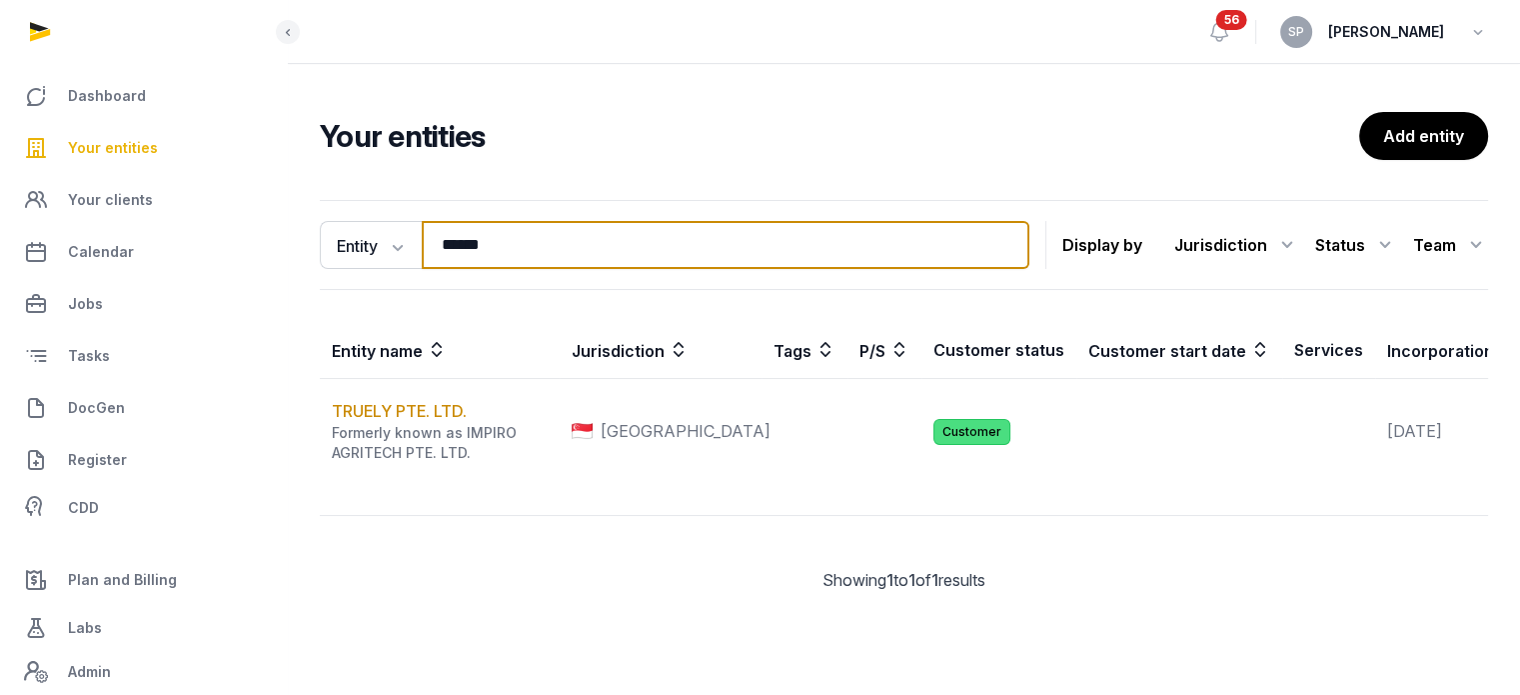
click at [492, 227] on input "******" at bounding box center [726, 245] width 608 height 48
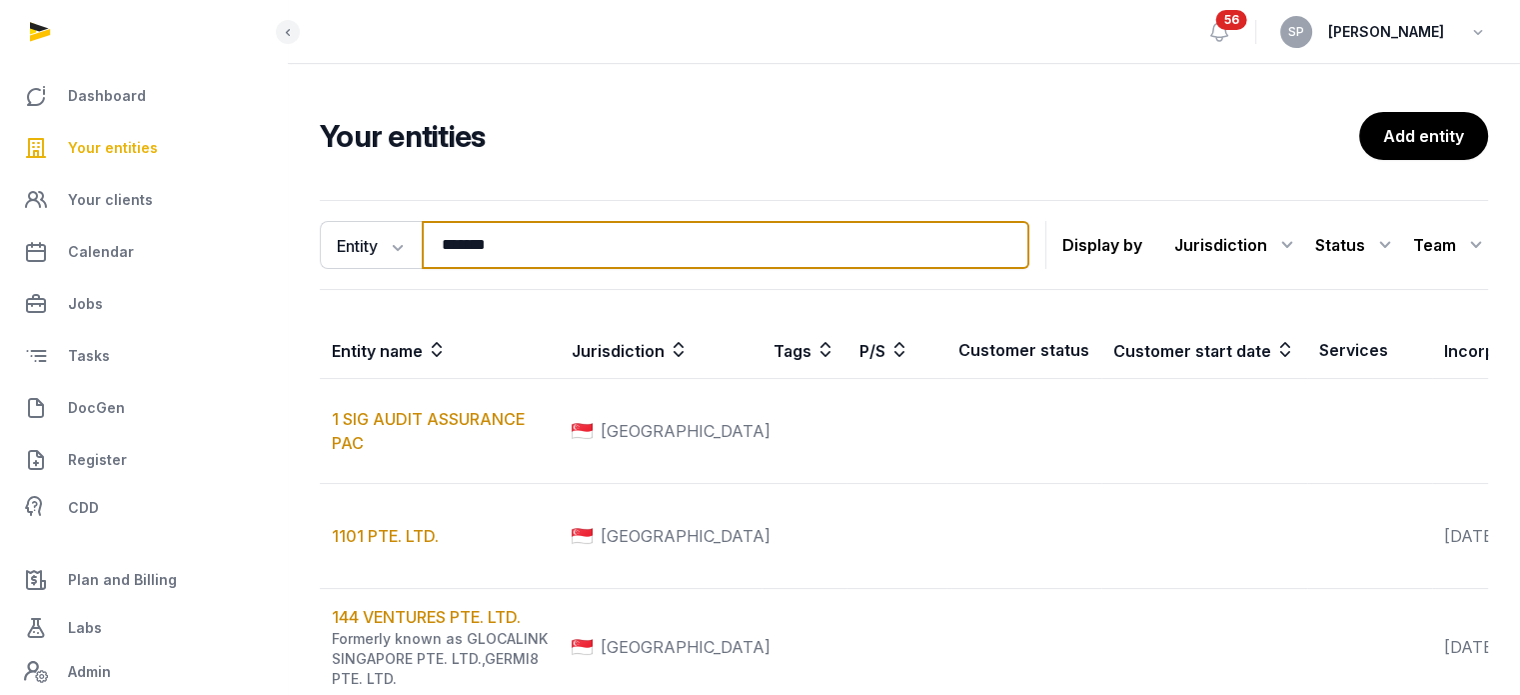
type input "*******"
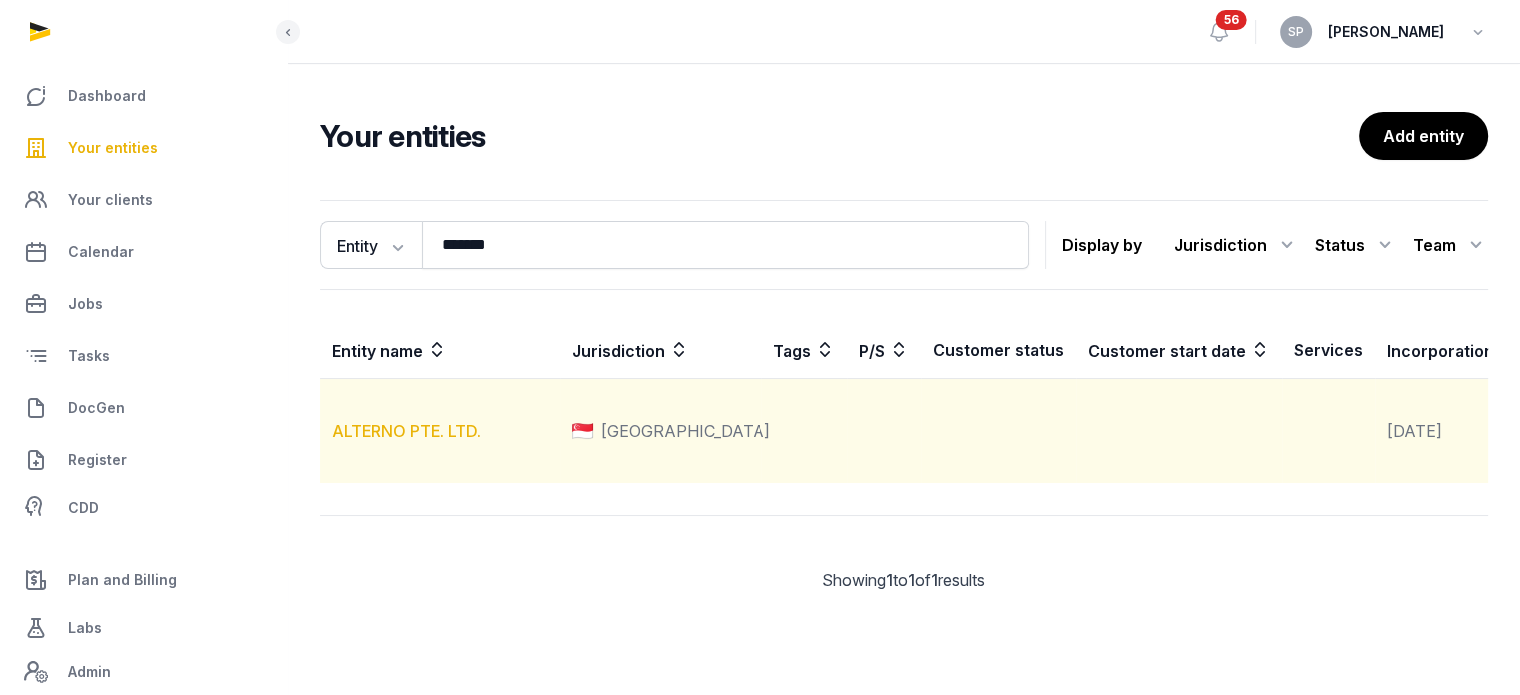
click at [442, 441] on link "ALTERNO PTE. LTD." at bounding box center [406, 431] width 149 height 20
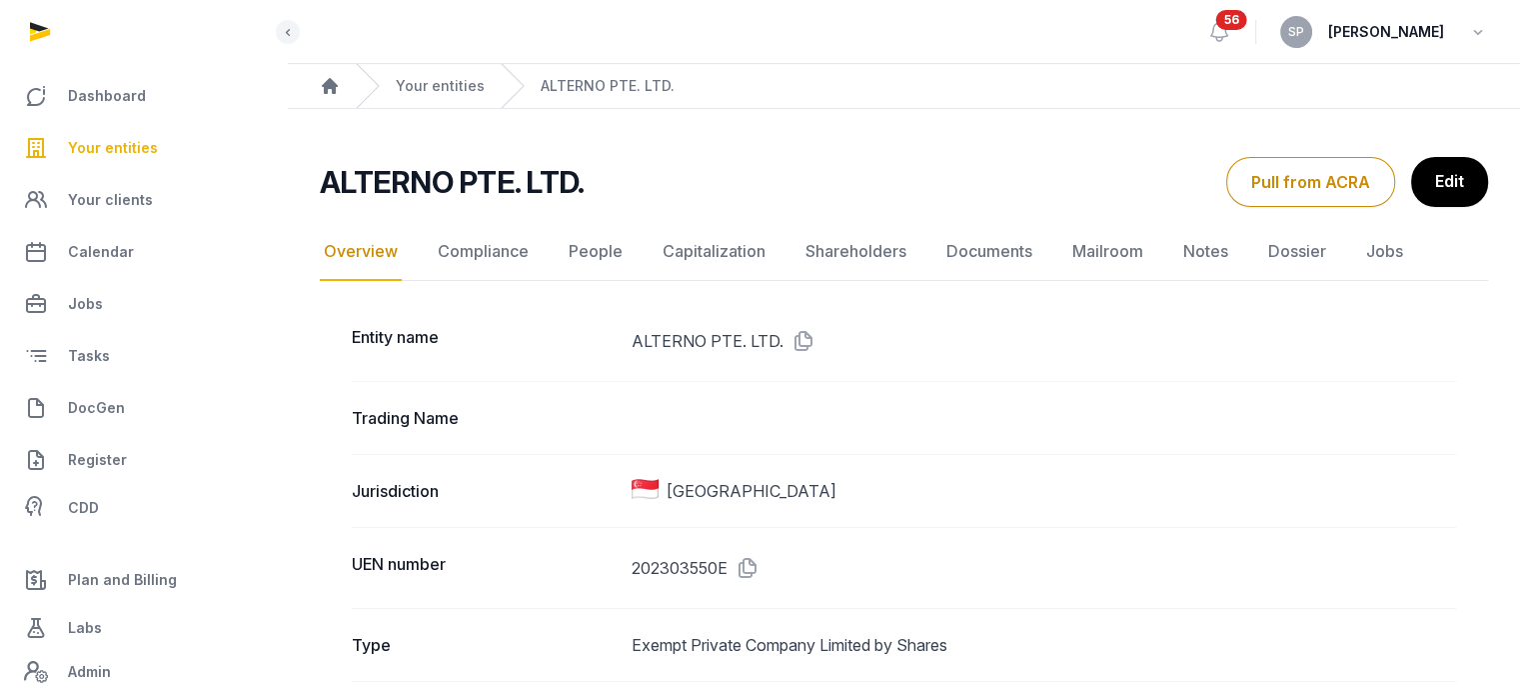
click at [994, 254] on link "Documents" at bounding box center [990, 252] width 94 height 58
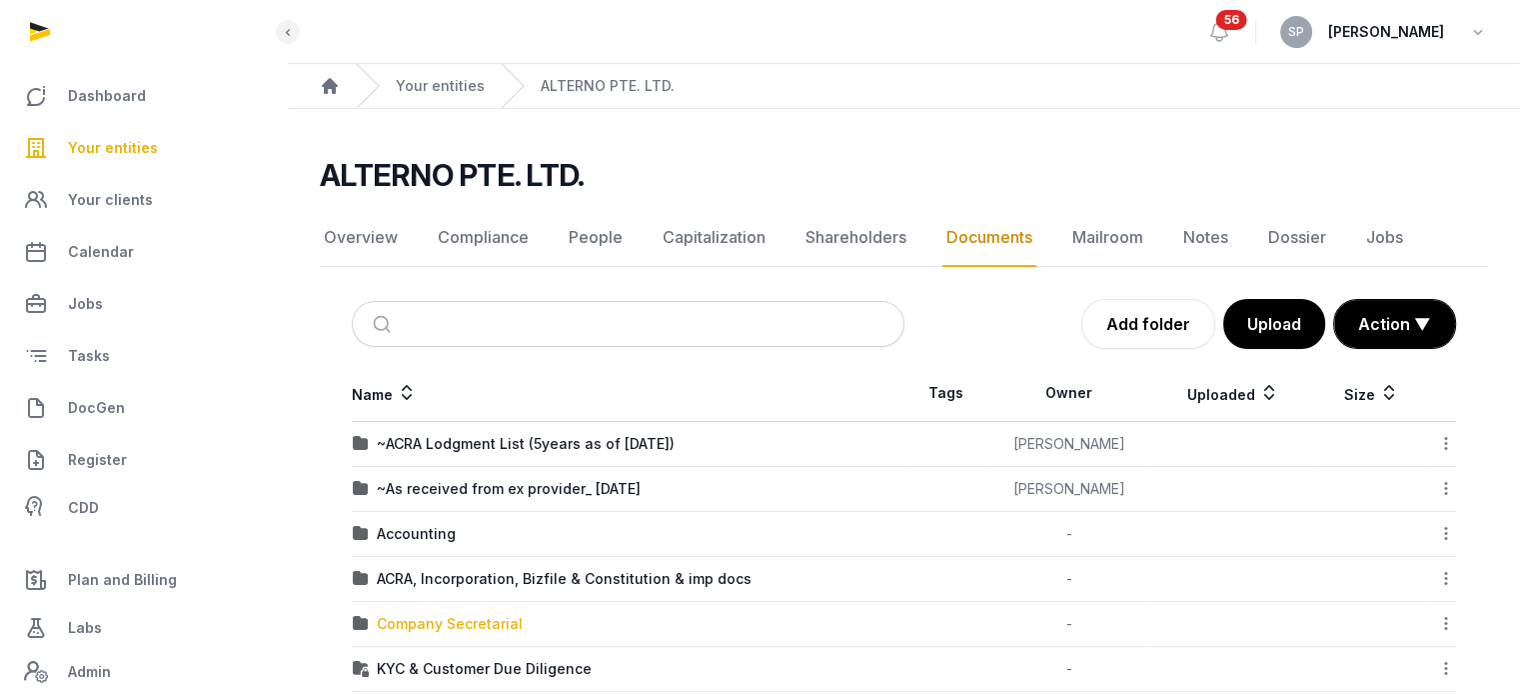
click at [496, 627] on div "Company Secretarial" at bounding box center [450, 624] width 146 height 20
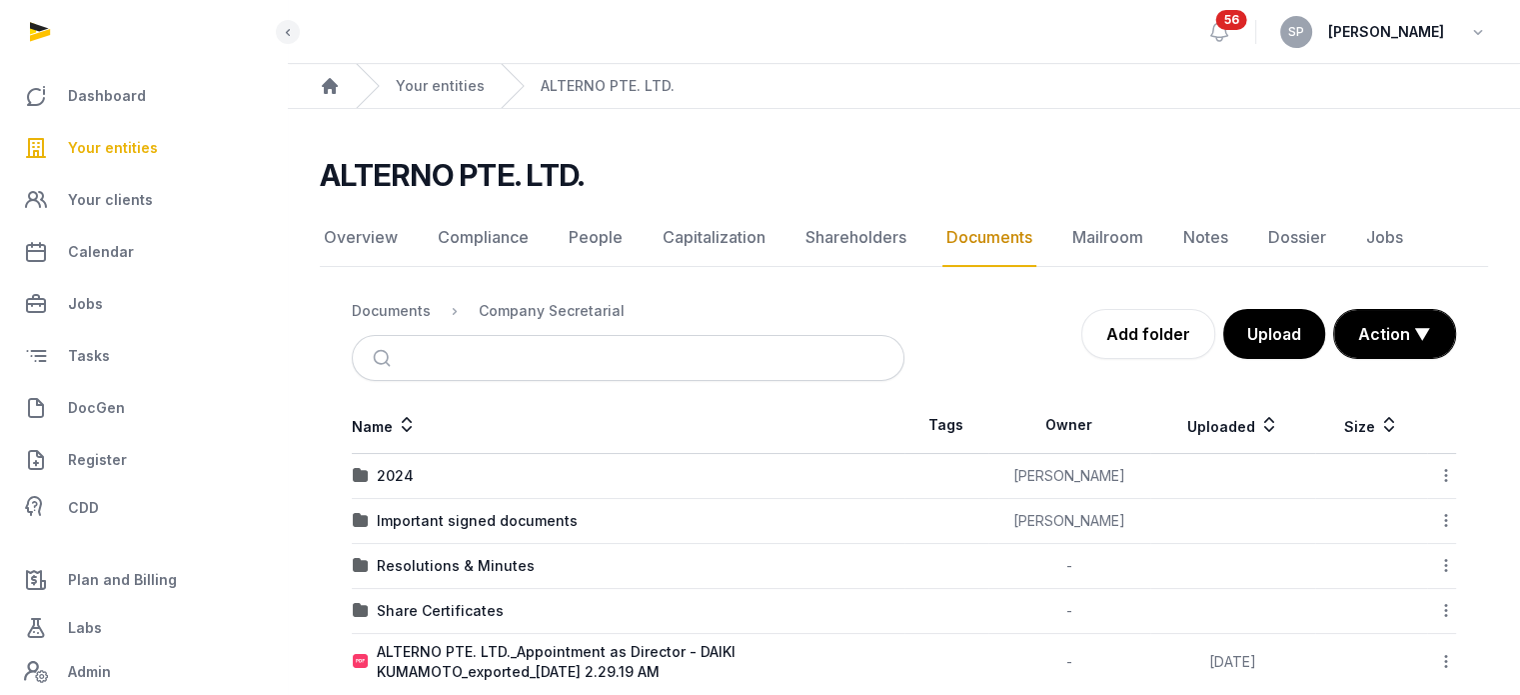
scroll to position [32, 0]
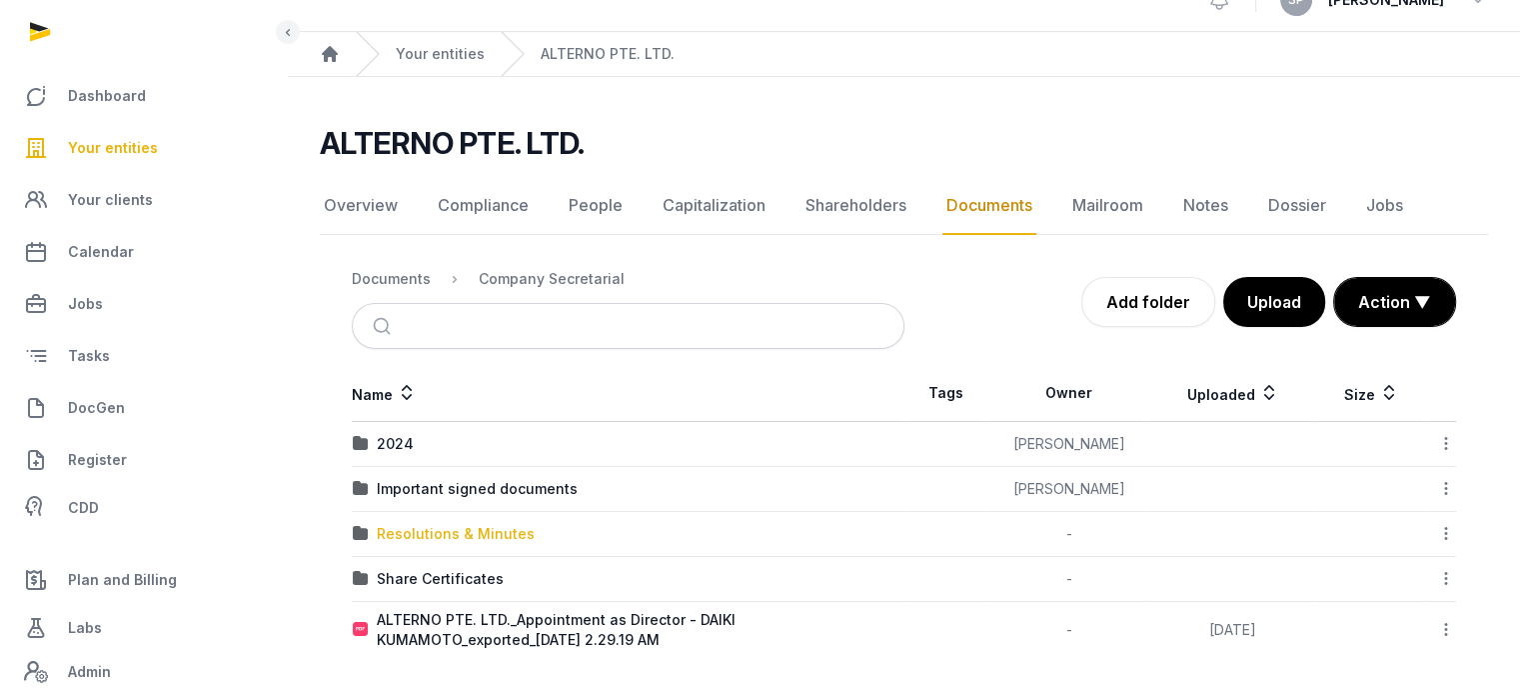
click at [459, 531] on div "Resolutions & Minutes" at bounding box center [456, 534] width 158 height 20
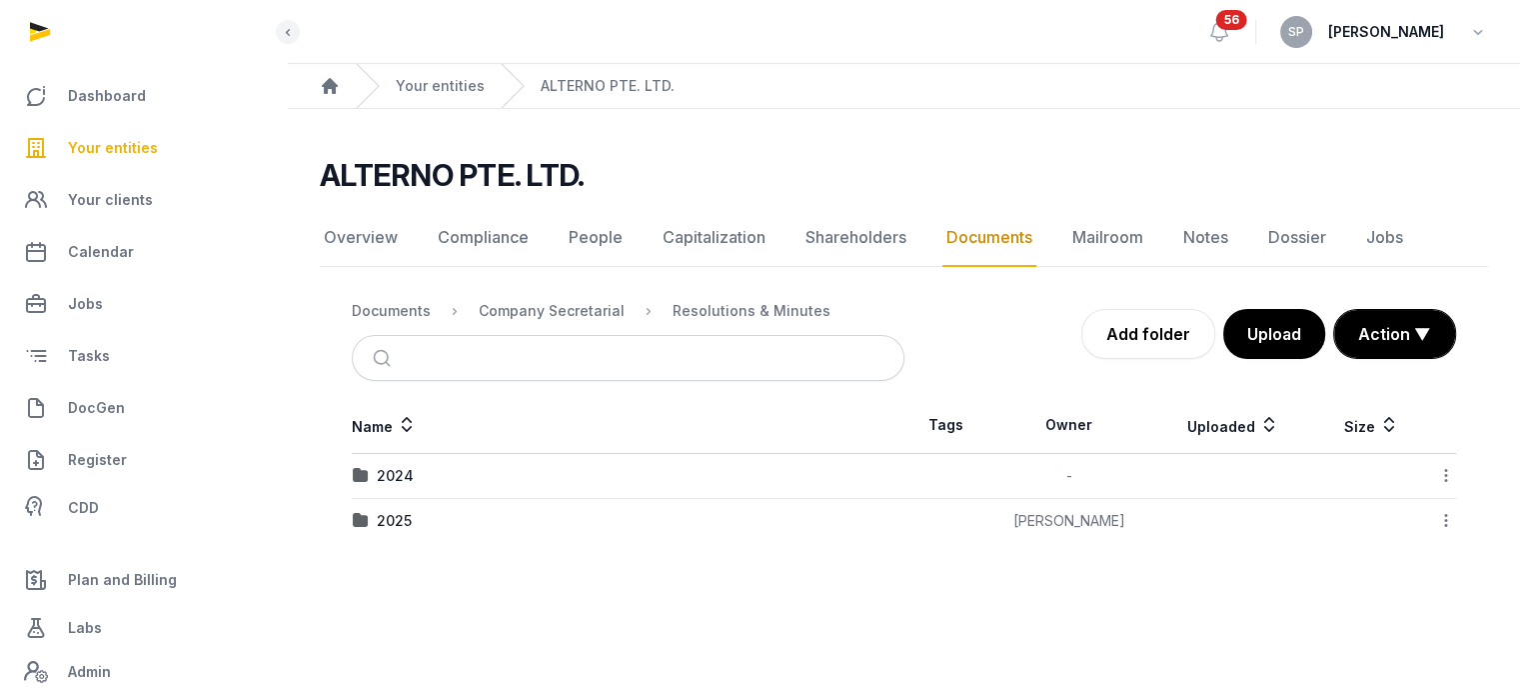
scroll to position [0, 0]
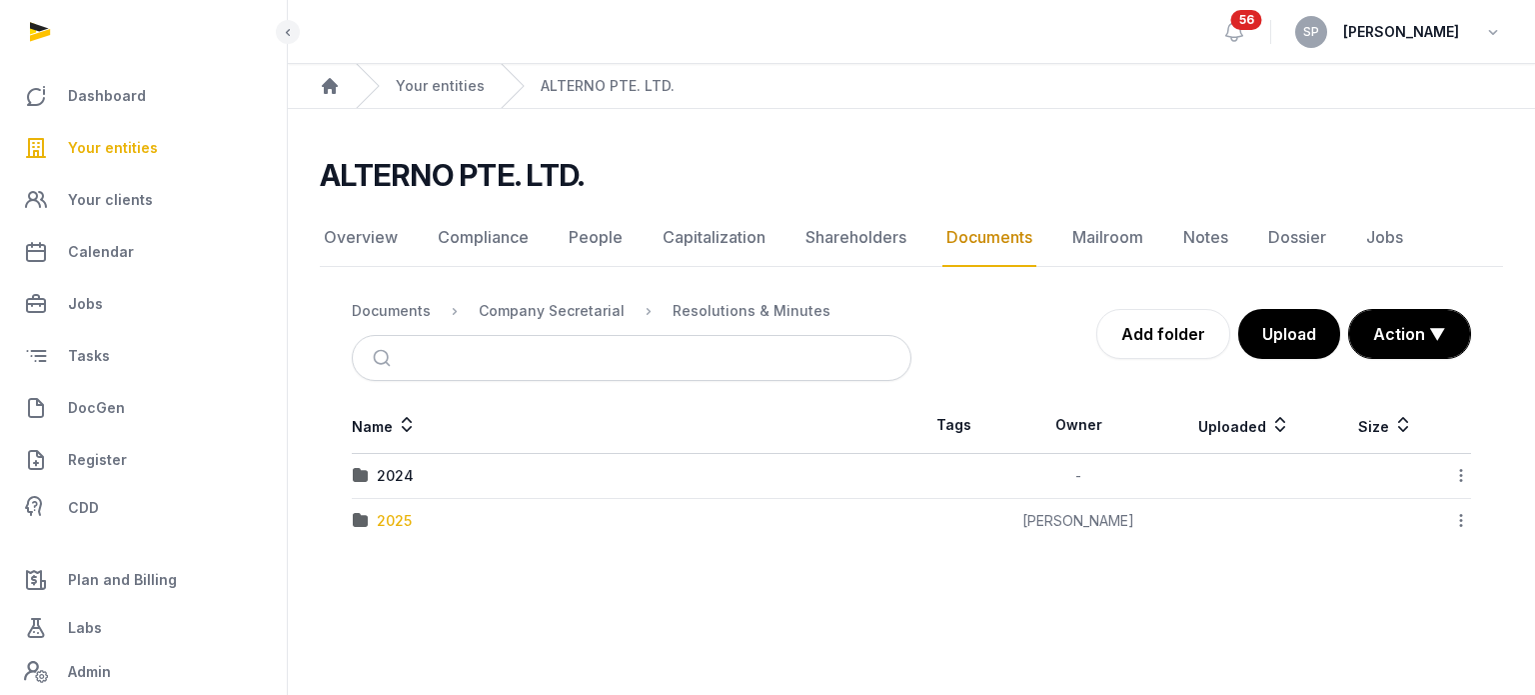
click at [397, 516] on div "2025" at bounding box center [394, 521] width 35 height 20
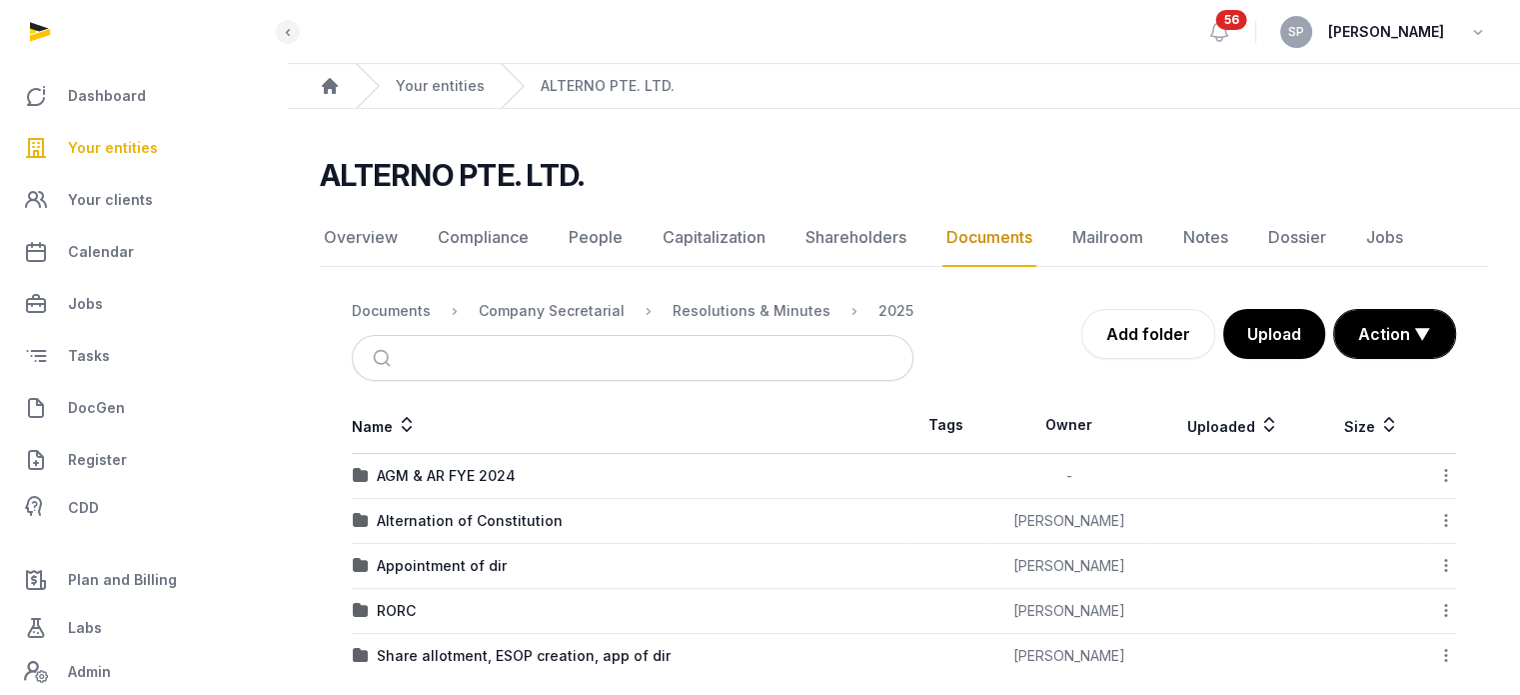
scroll to position [20, 0]
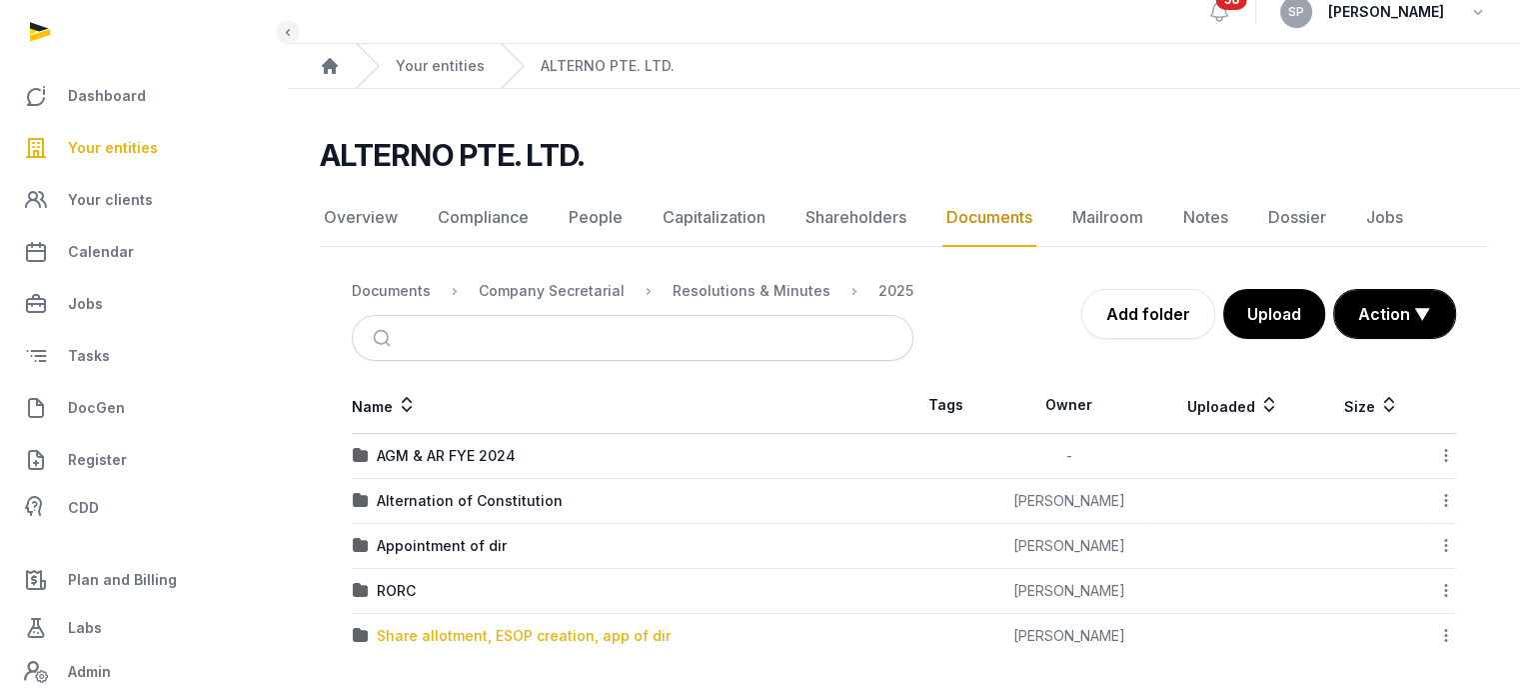
click at [617, 635] on div "Share allotment, ESOP creation, app of dir" at bounding box center [524, 636] width 294 height 20
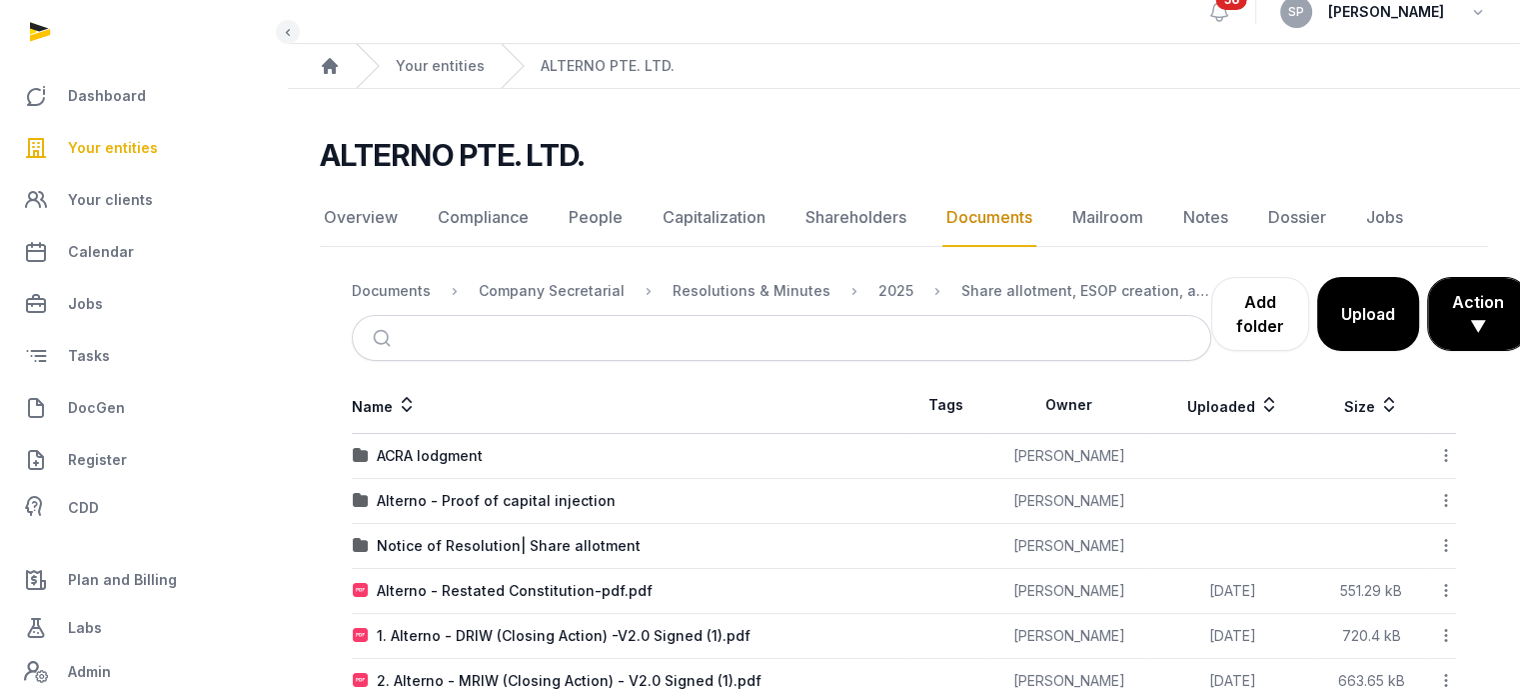
scroll to position [110, 0]
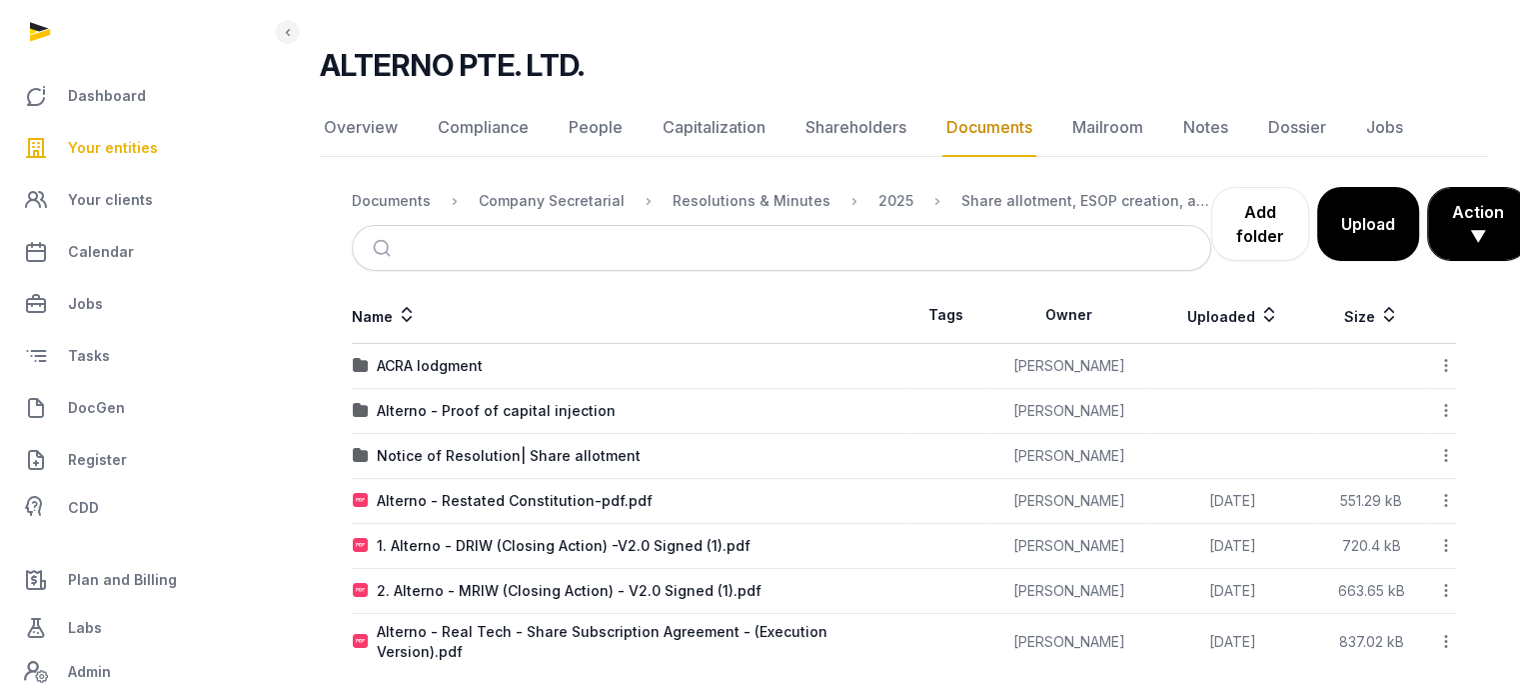
click at [1450, 540] on icon at bounding box center [1446, 545] width 18 height 21
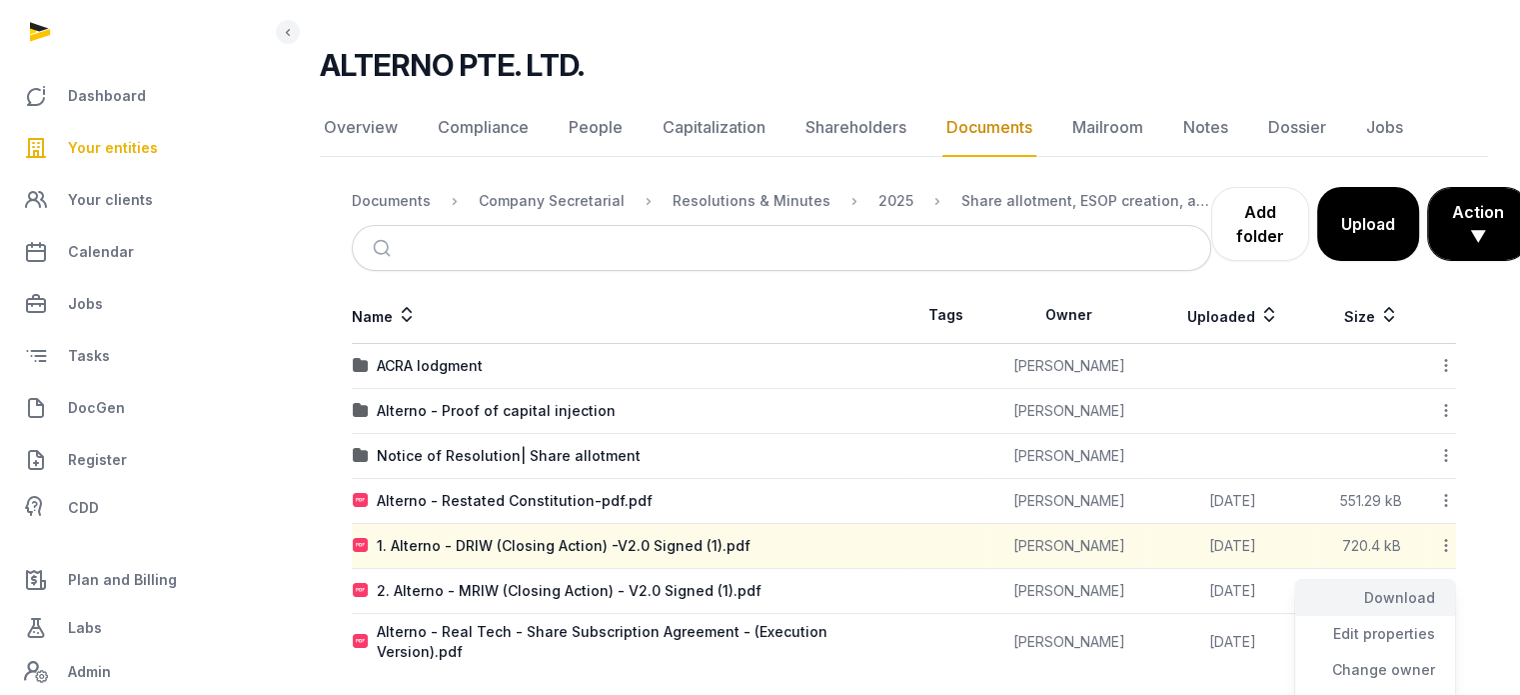
click at [1424, 594] on div "Download" at bounding box center [1375, 598] width 160 height 36
click at [1448, 586] on icon at bounding box center [1446, 590] width 18 height 21
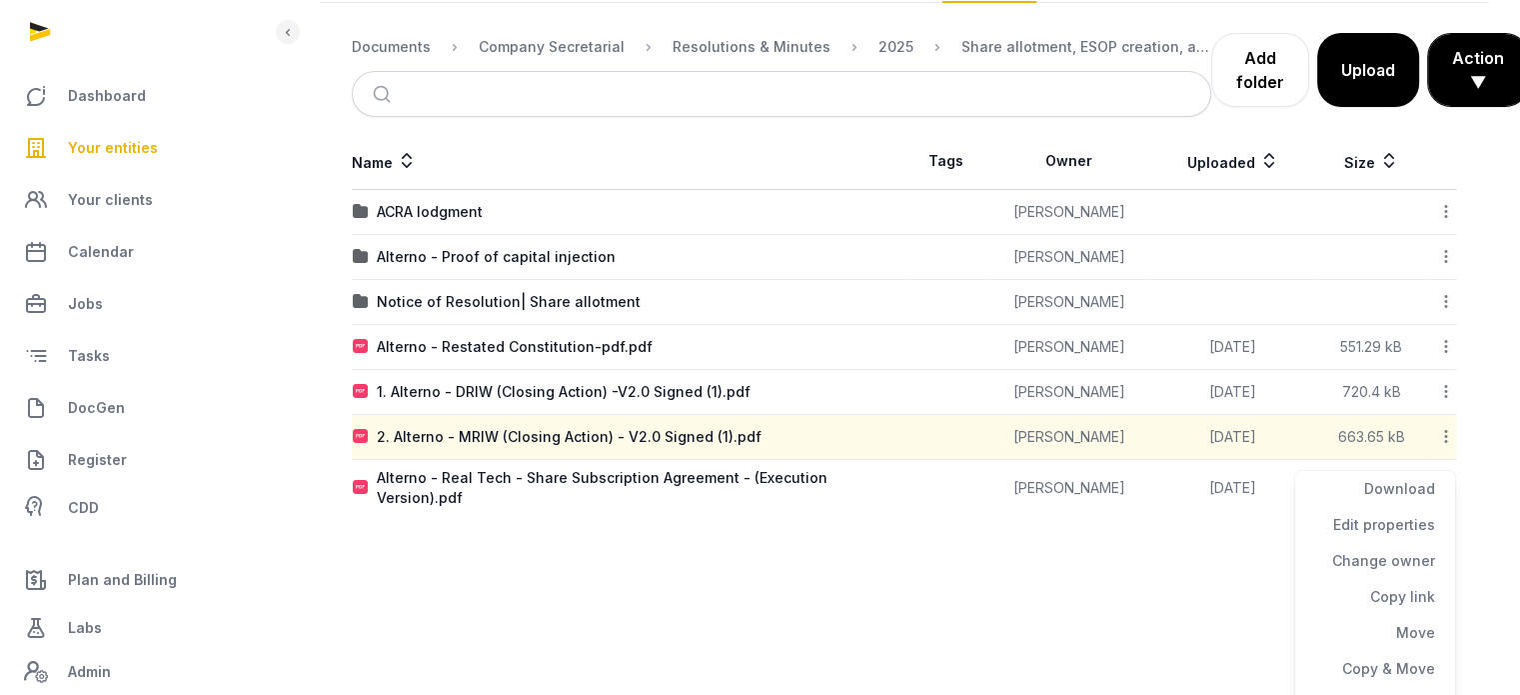
scroll to position [264, 0]
click at [1399, 499] on div "Download" at bounding box center [1375, 489] width 160 height 36
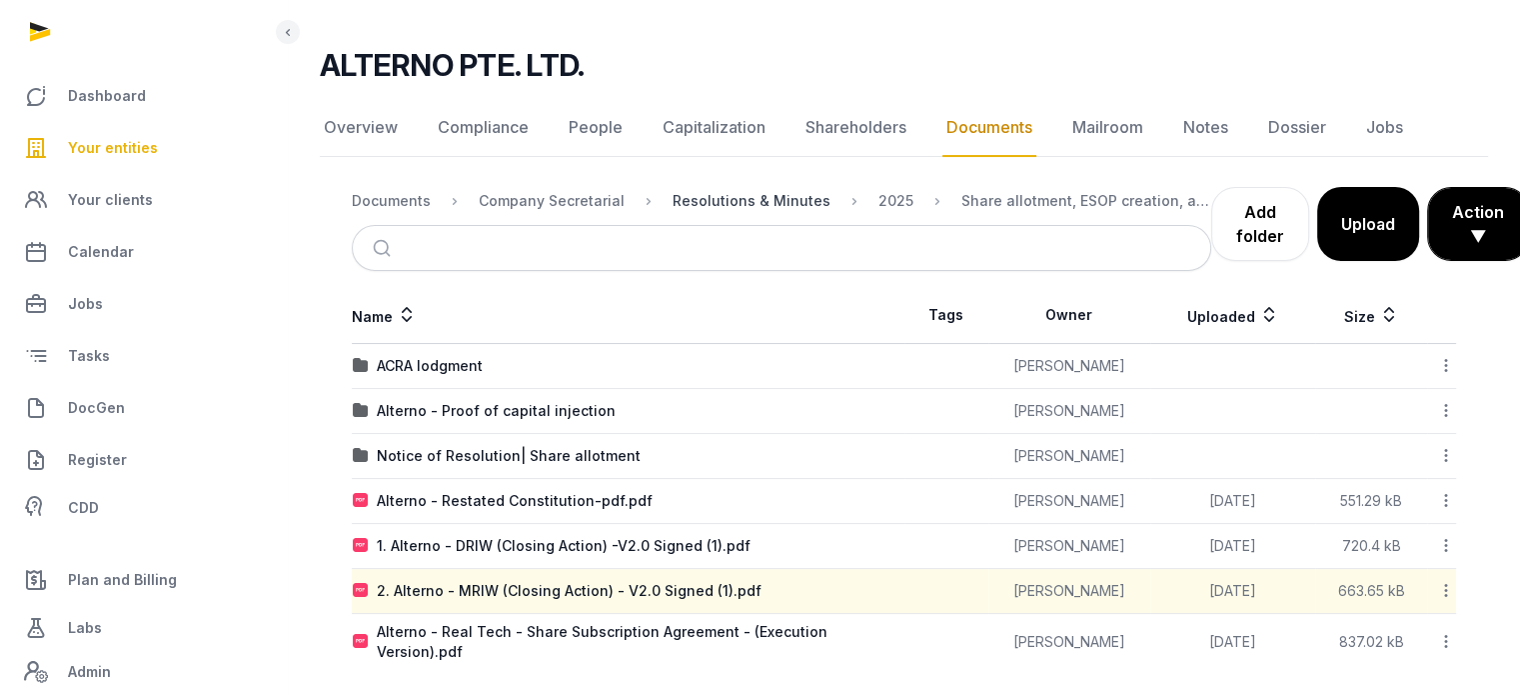
click at [788, 201] on div "Resolutions & Minutes" at bounding box center [752, 201] width 158 height 20
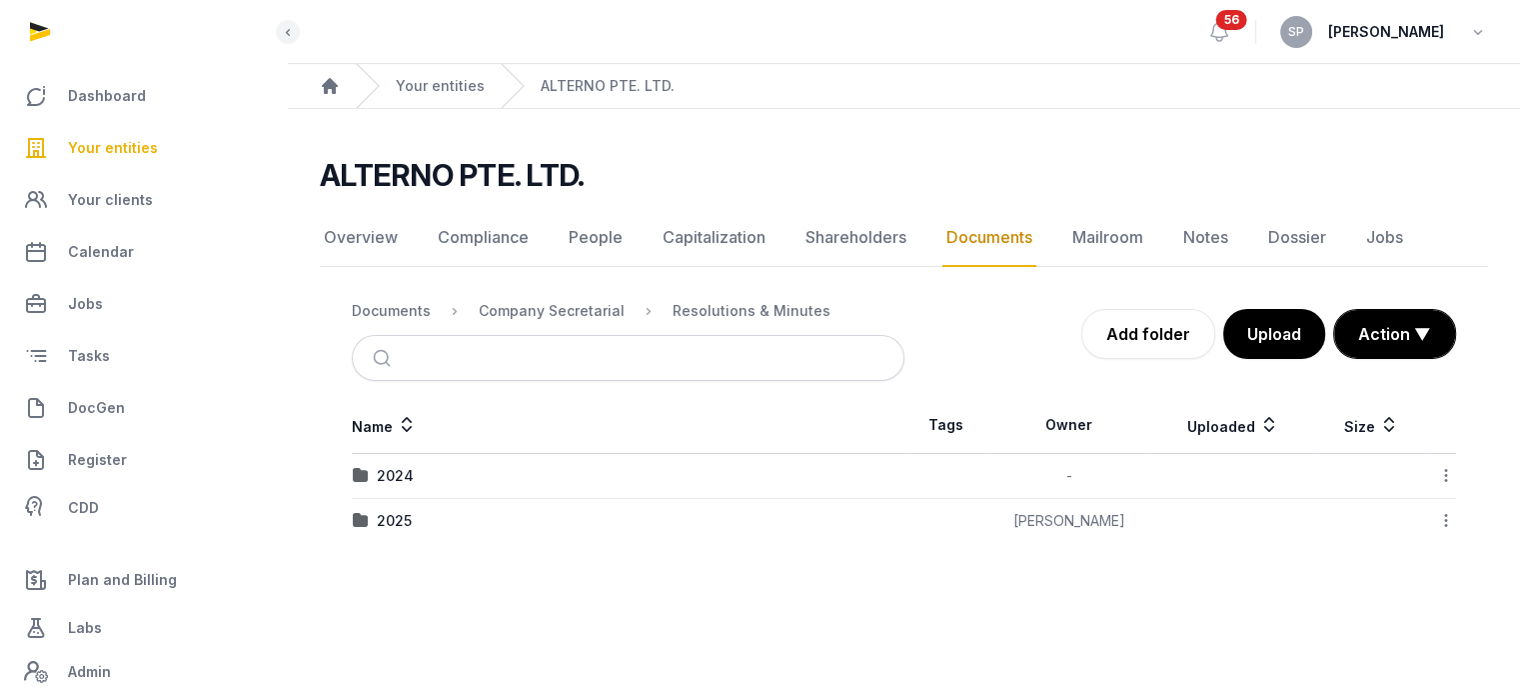
scroll to position [0, 0]
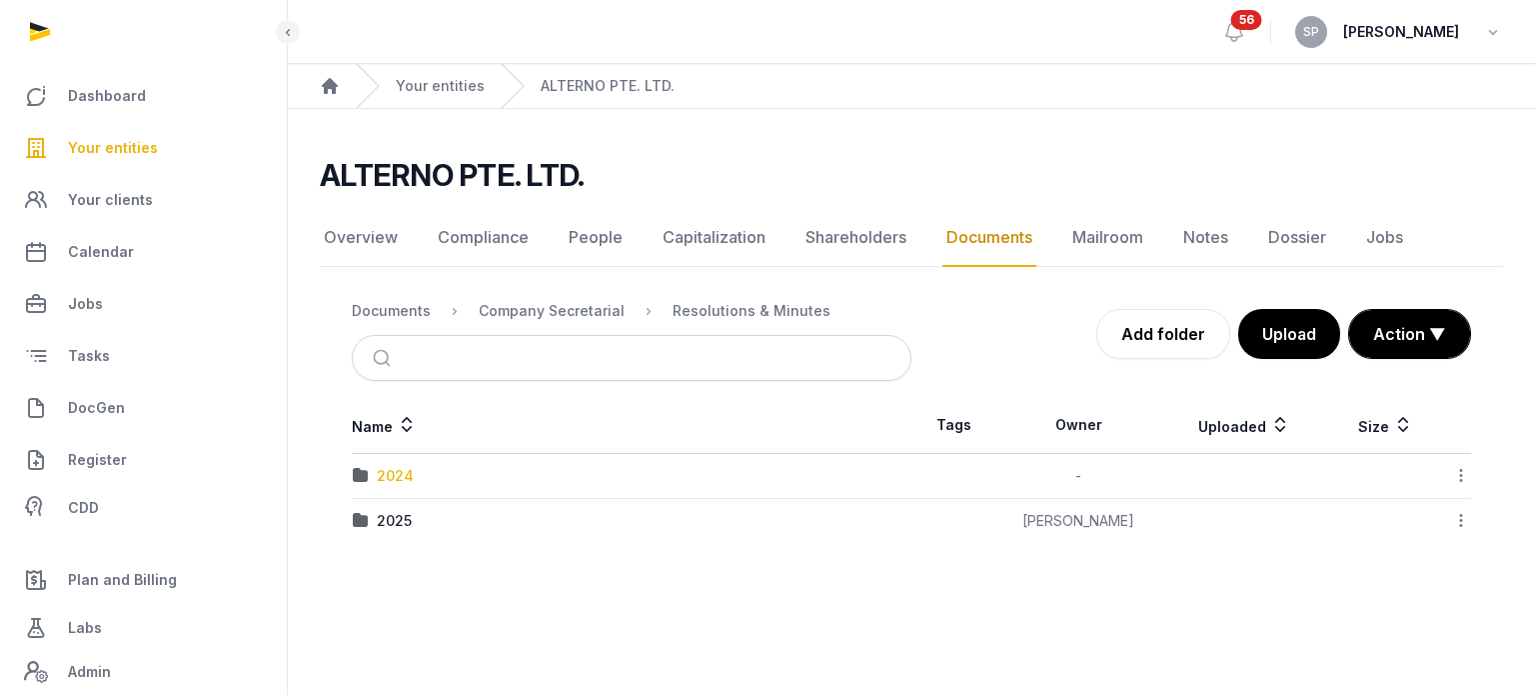
click at [411, 475] on div "2024" at bounding box center [395, 476] width 37 height 20
click at [448, 475] on div "AGM & AR FYE 2023" at bounding box center [446, 476] width 138 height 20
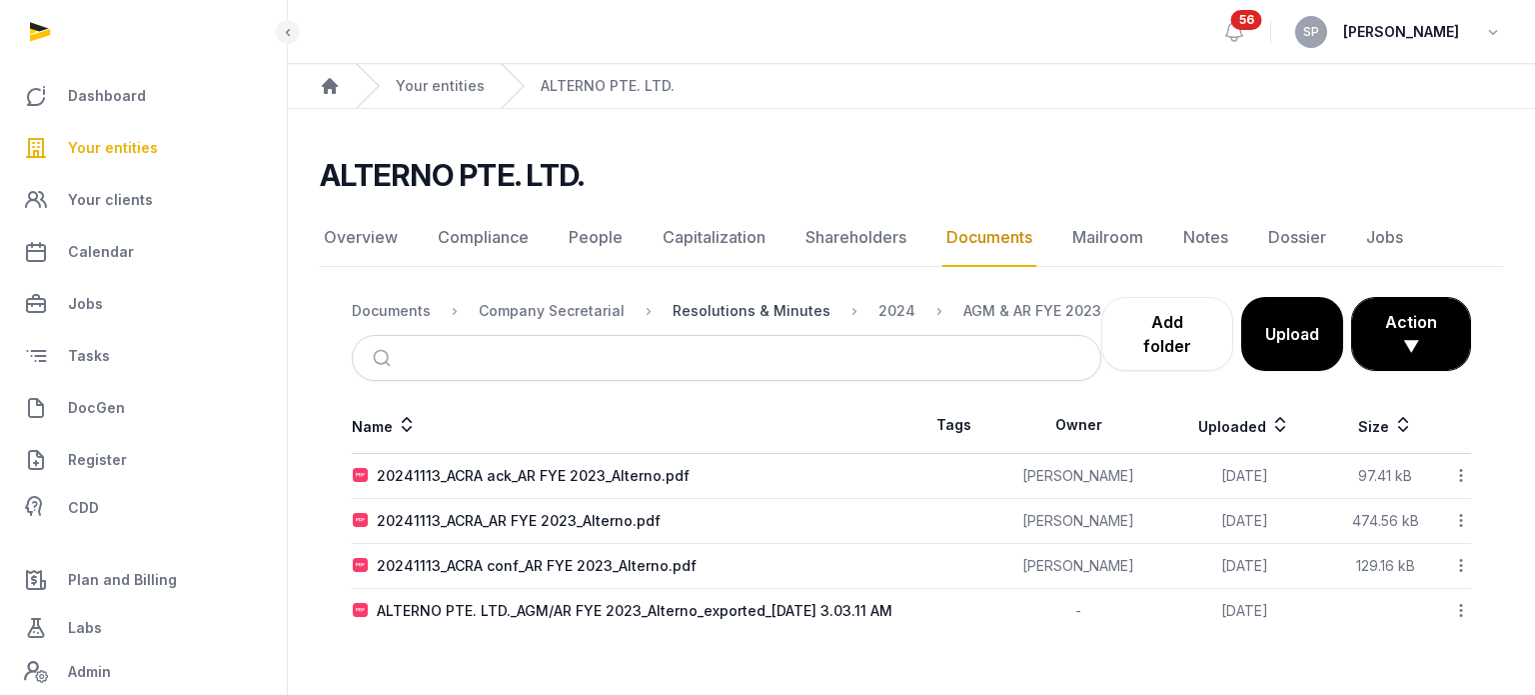
click at [769, 315] on div "Resolutions & Minutes" at bounding box center [752, 311] width 158 height 20
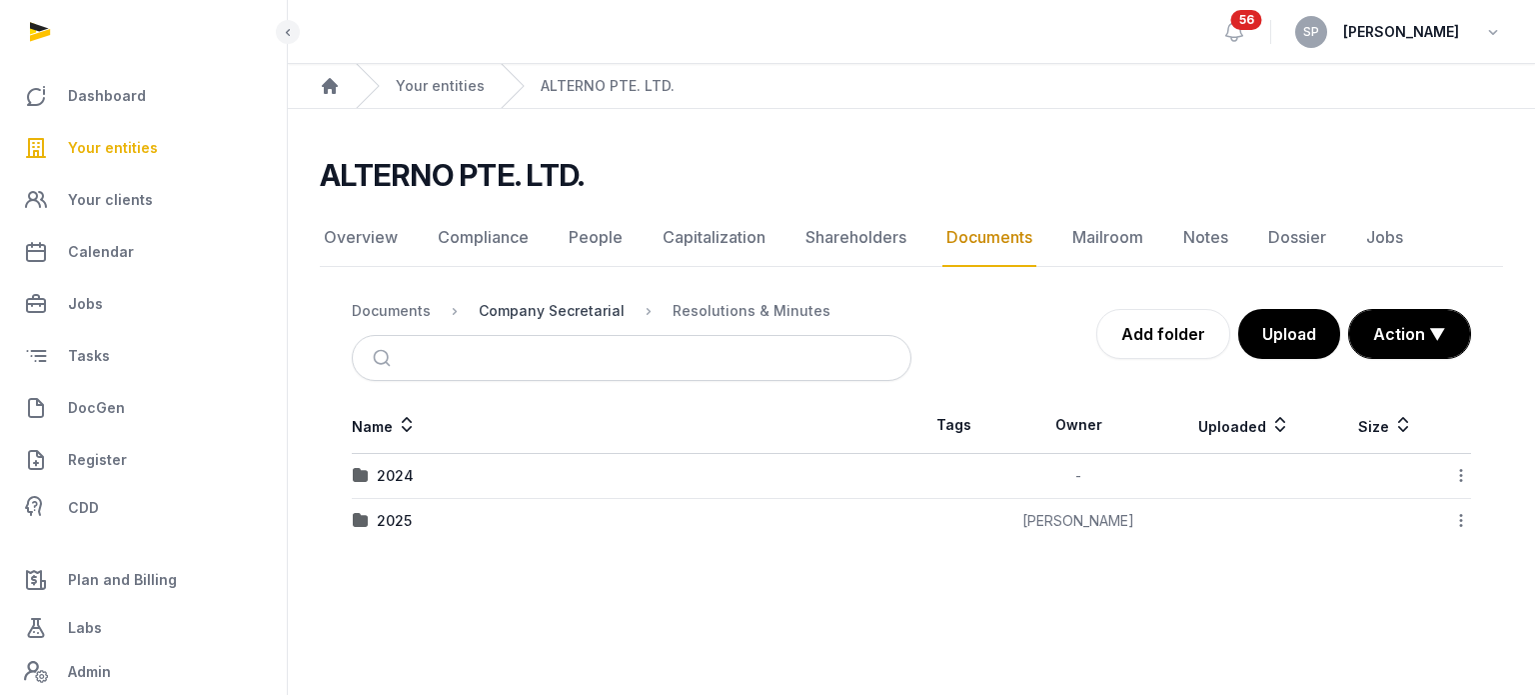
click at [606, 310] on div "Company Secretarial" at bounding box center [552, 311] width 146 height 20
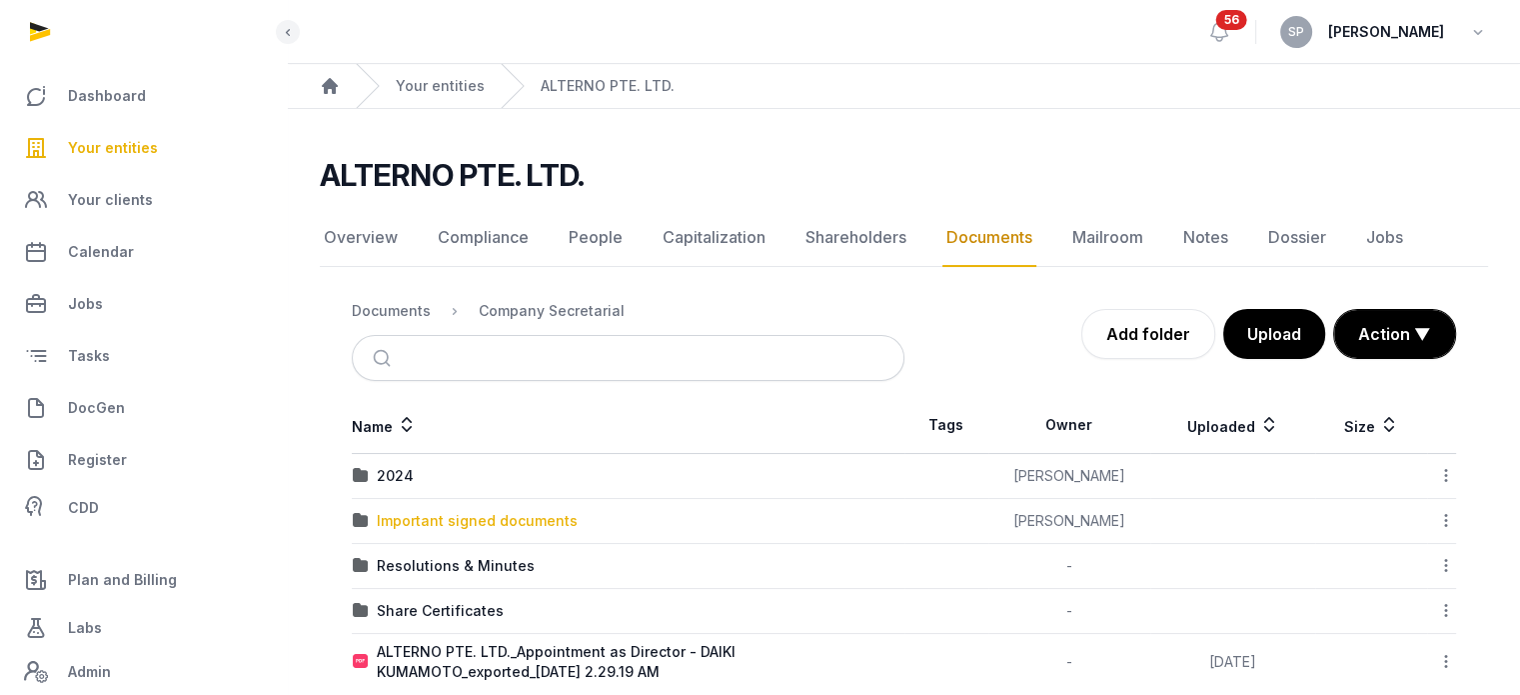
click at [488, 519] on div "Important signed documents" at bounding box center [477, 521] width 201 height 20
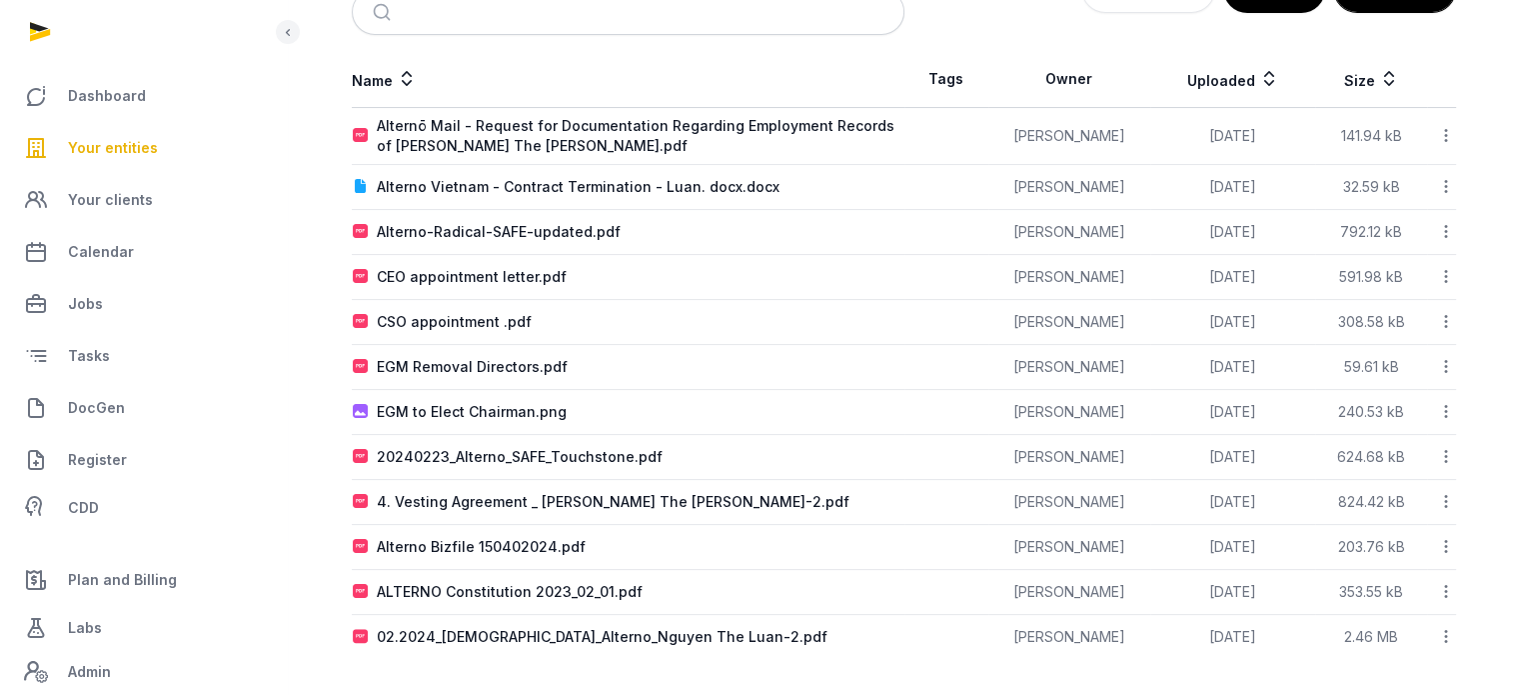
scroll to position [217, 0]
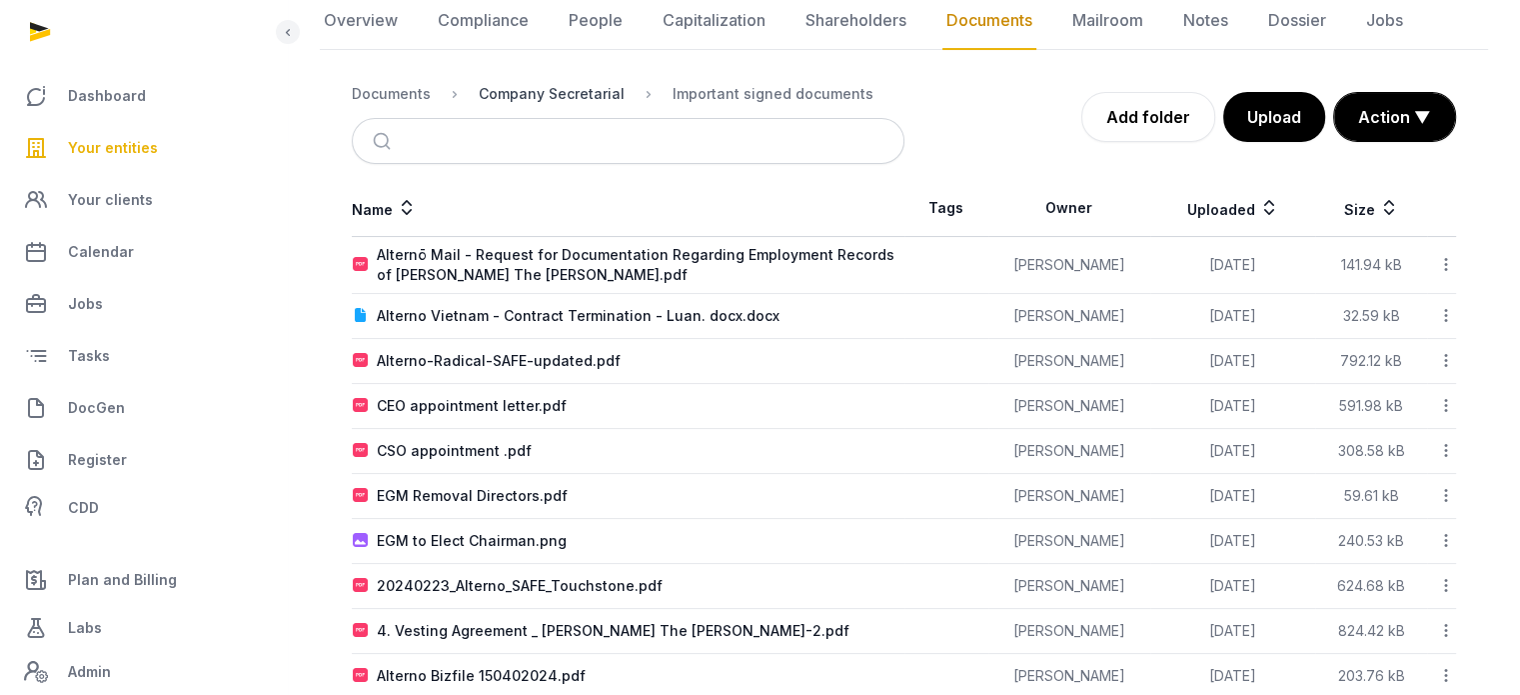
click at [485, 91] on div "Company Secretarial" at bounding box center [552, 94] width 146 height 20
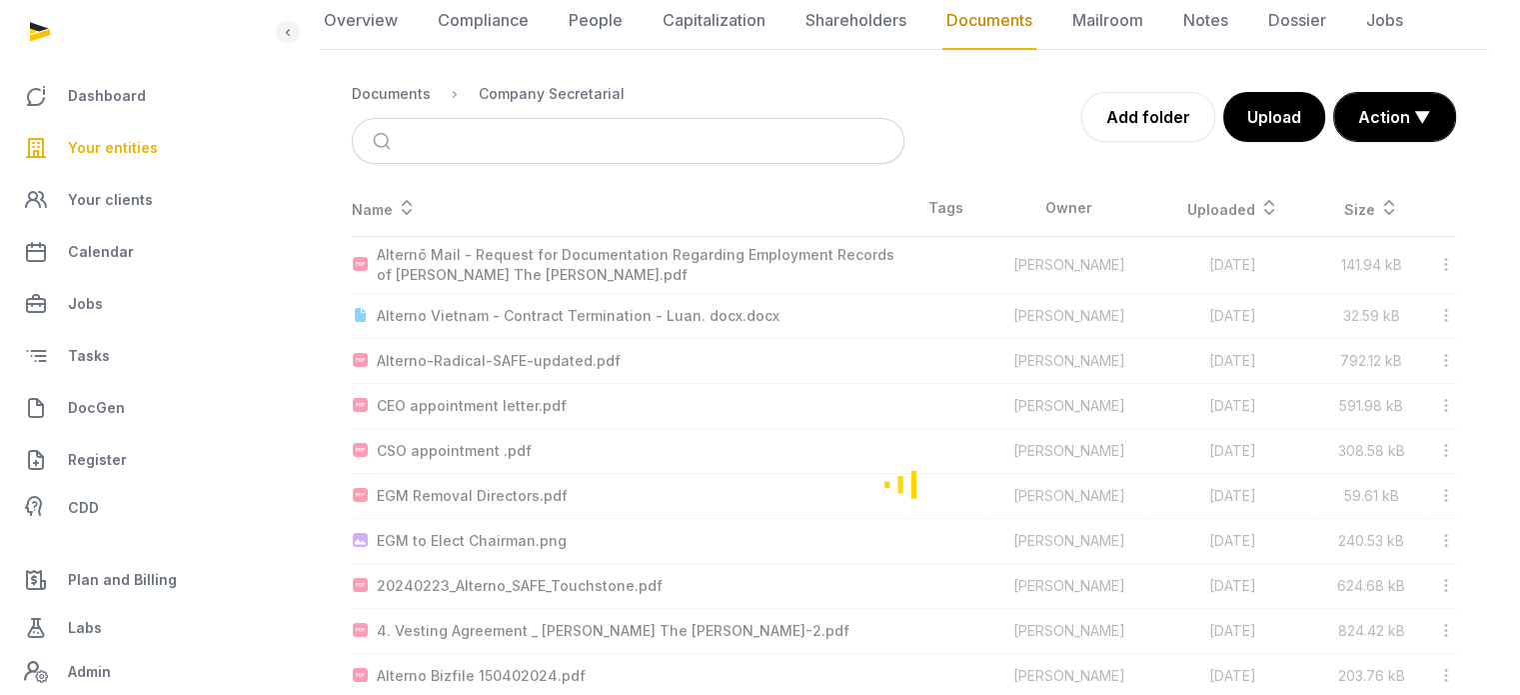
scroll to position [32, 0]
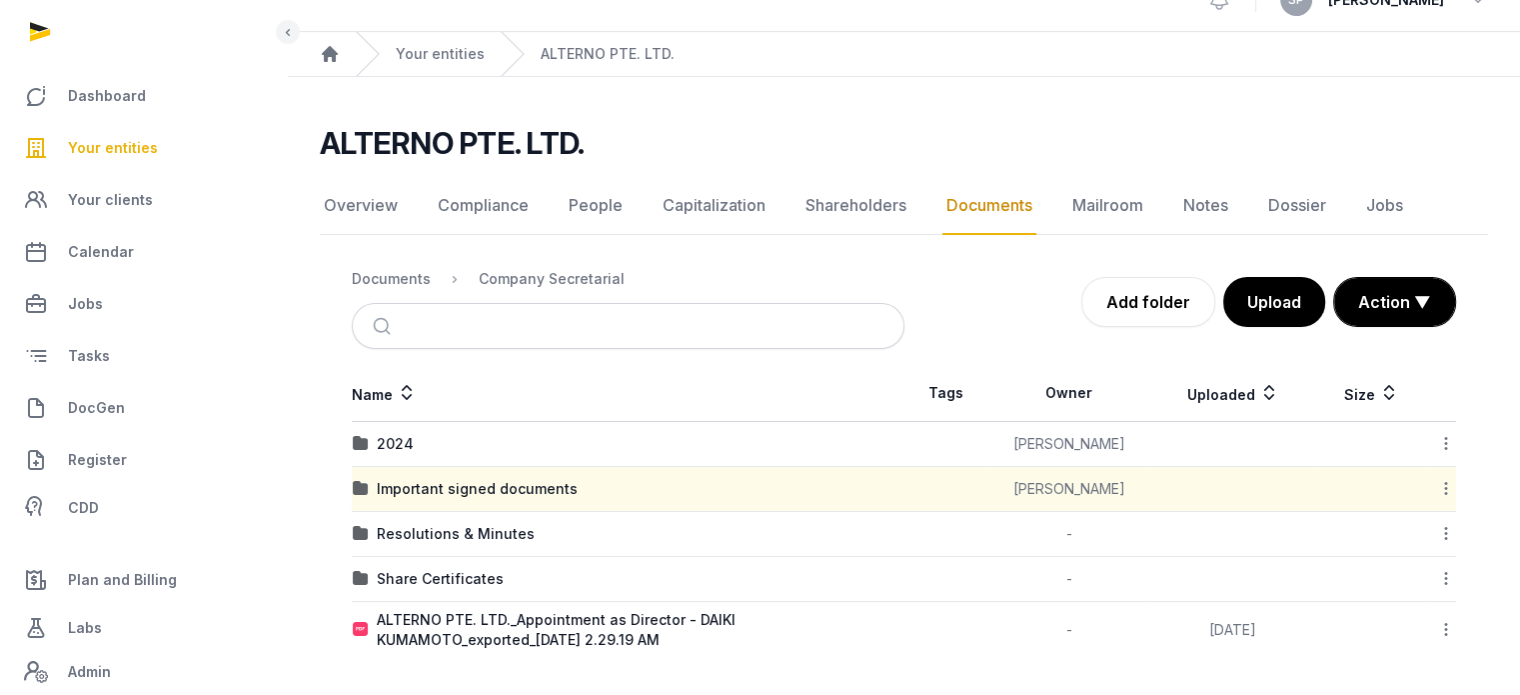
click at [477, 475] on td "Important signed documents" at bounding box center [628, 489] width 553 height 45
click at [478, 483] on div "Important signed documents" at bounding box center [477, 489] width 201 height 20
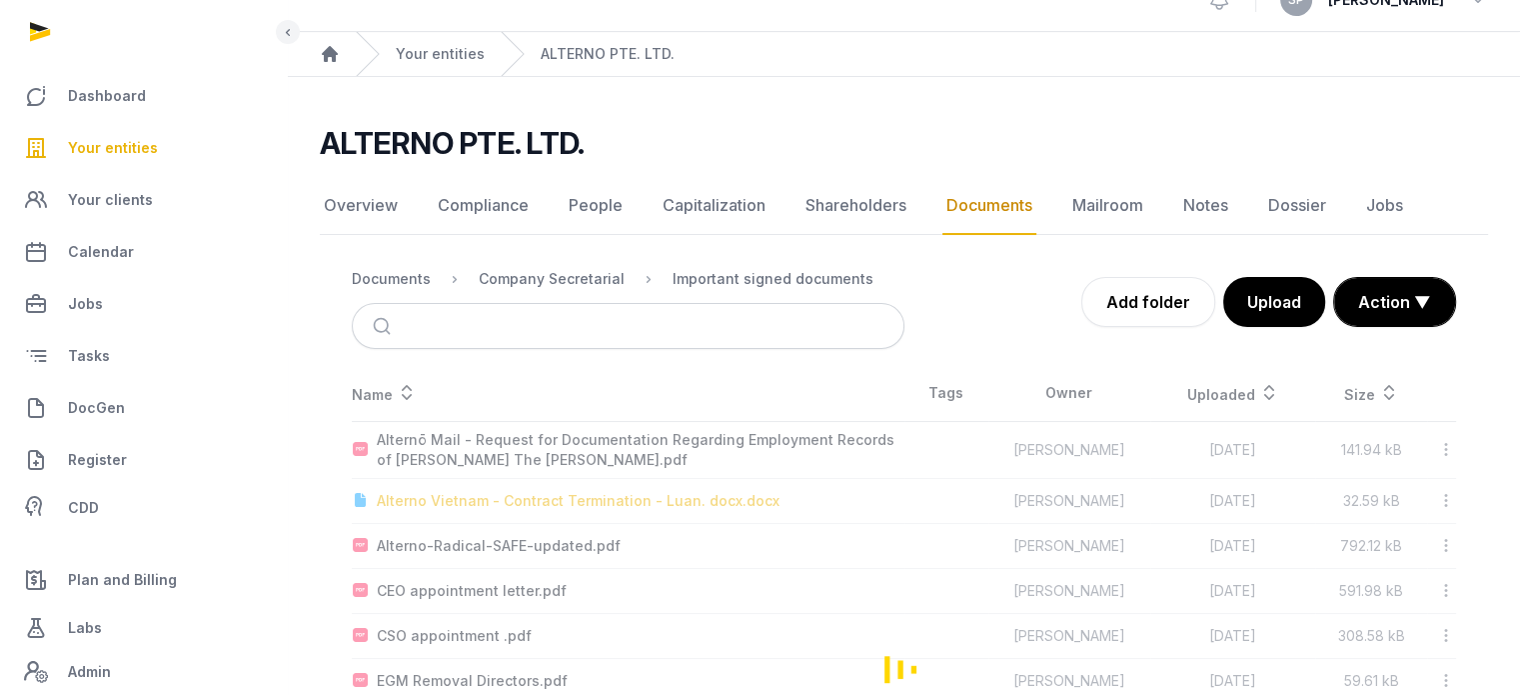
scroll to position [217, 0]
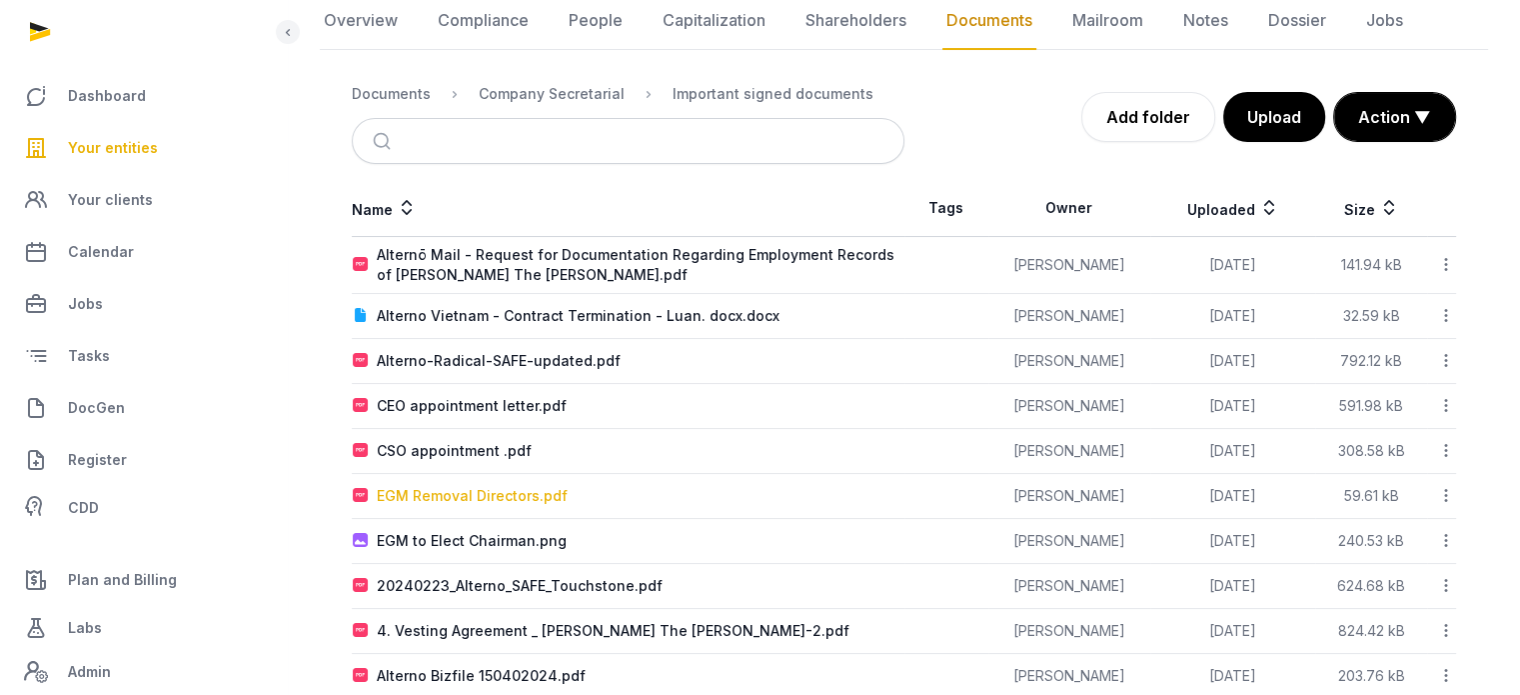
click at [478, 500] on div "EGM Removal Directors.pdf" at bounding box center [472, 496] width 191 height 20
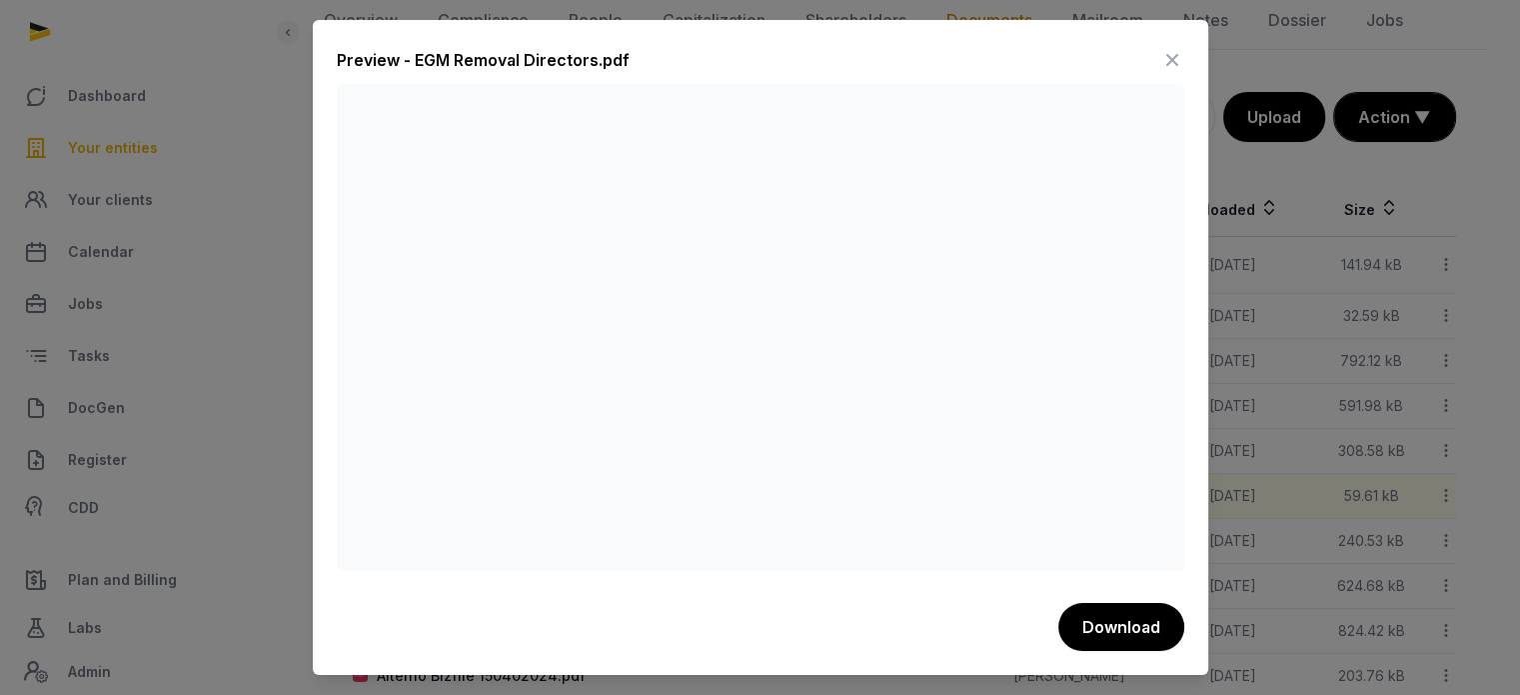
click at [1175, 56] on icon at bounding box center [1173, 60] width 24 height 32
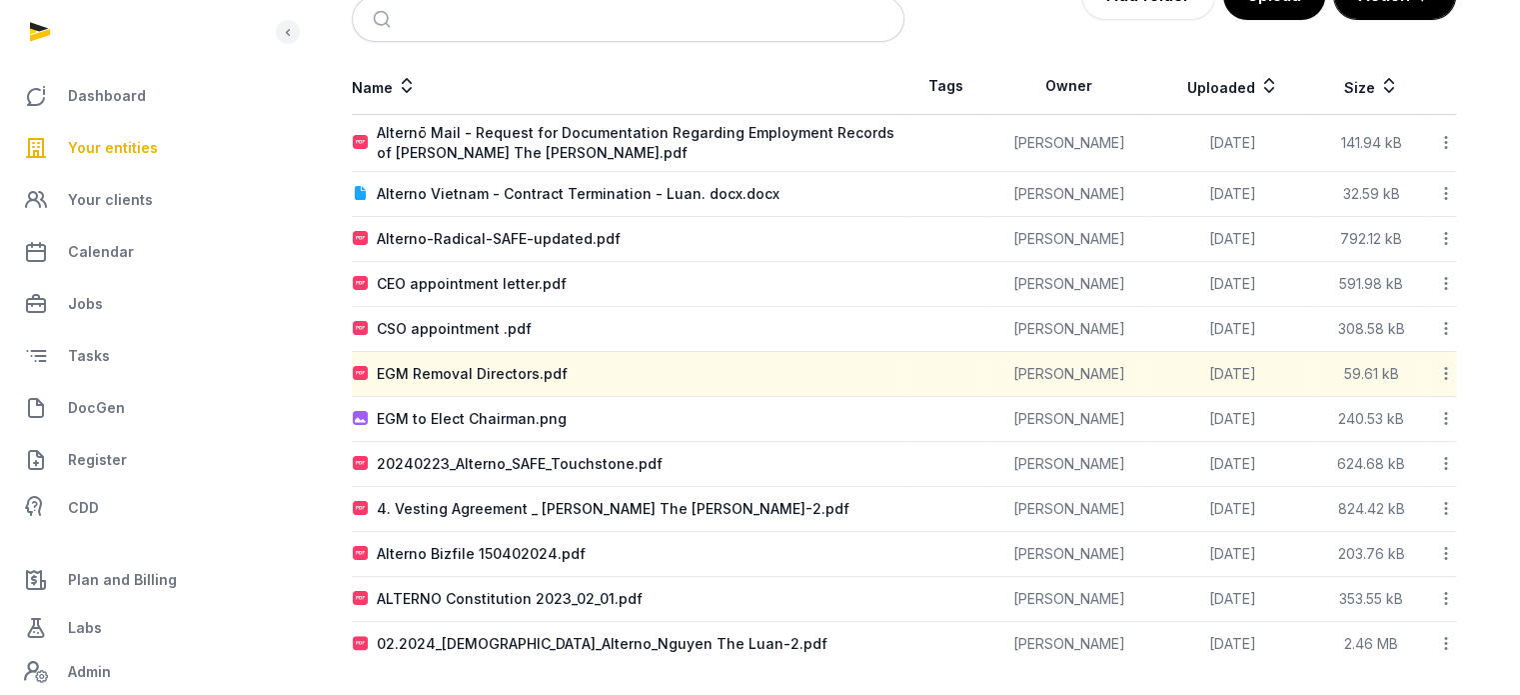
scroll to position [346, 0]
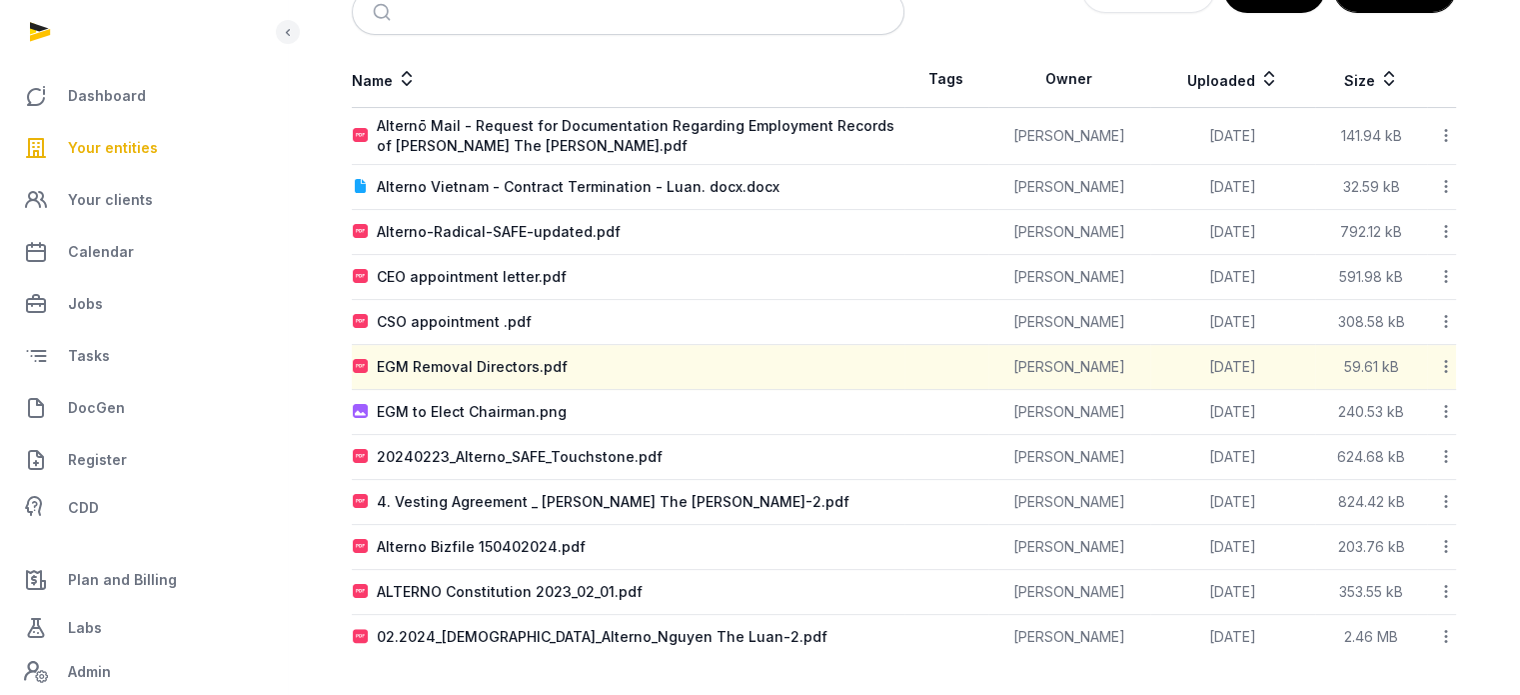
click at [1443, 369] on icon at bounding box center [1446, 366] width 18 height 21
click at [1432, 412] on div "Download" at bounding box center [1375, 419] width 160 height 36
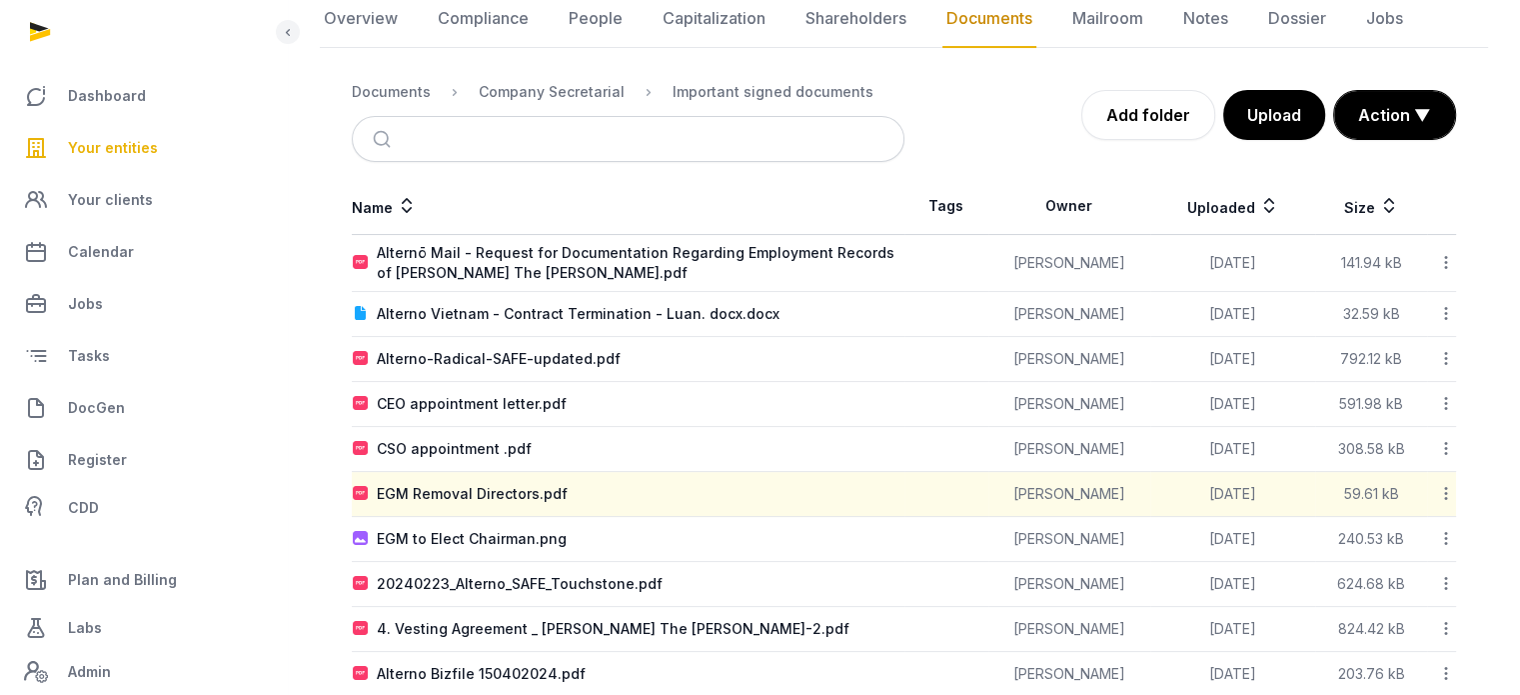
scroll to position [215, 0]
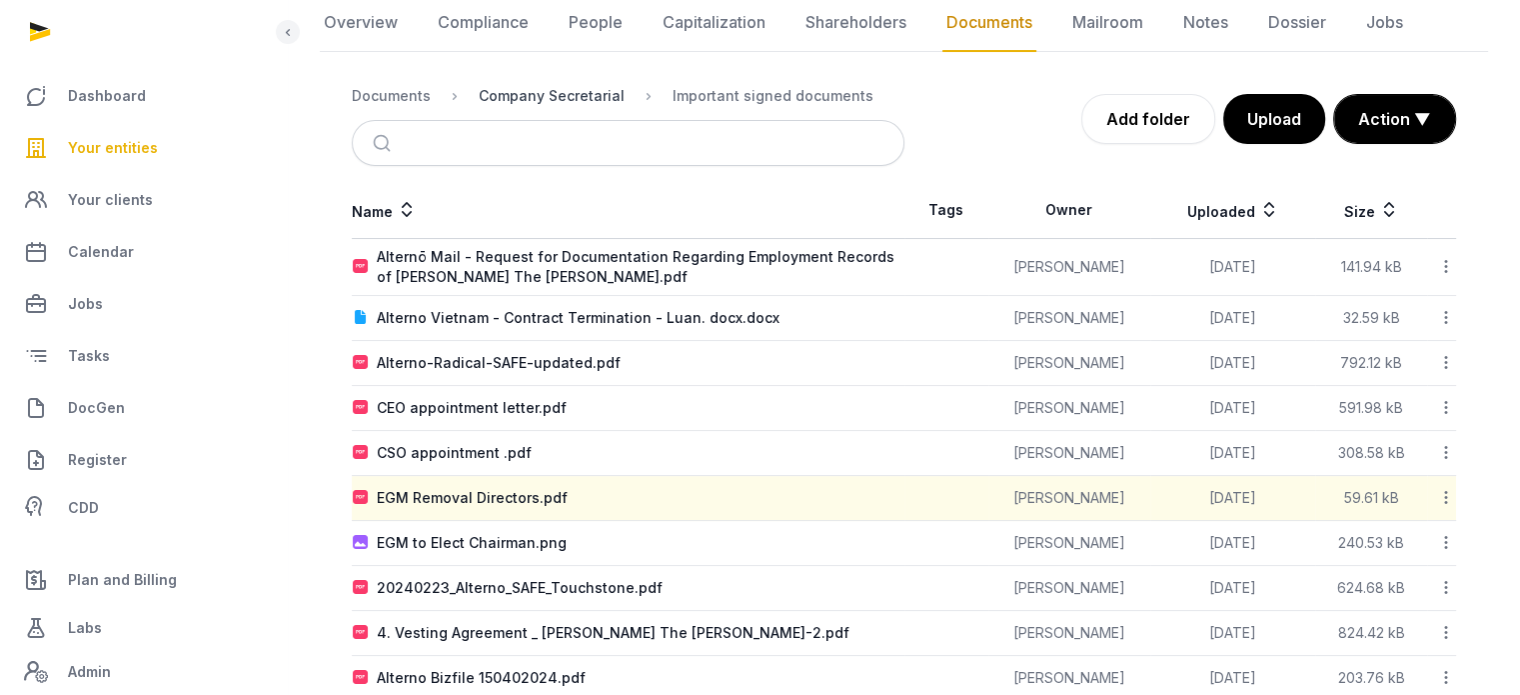
click at [532, 88] on div "Company Secretarial" at bounding box center [552, 96] width 146 height 20
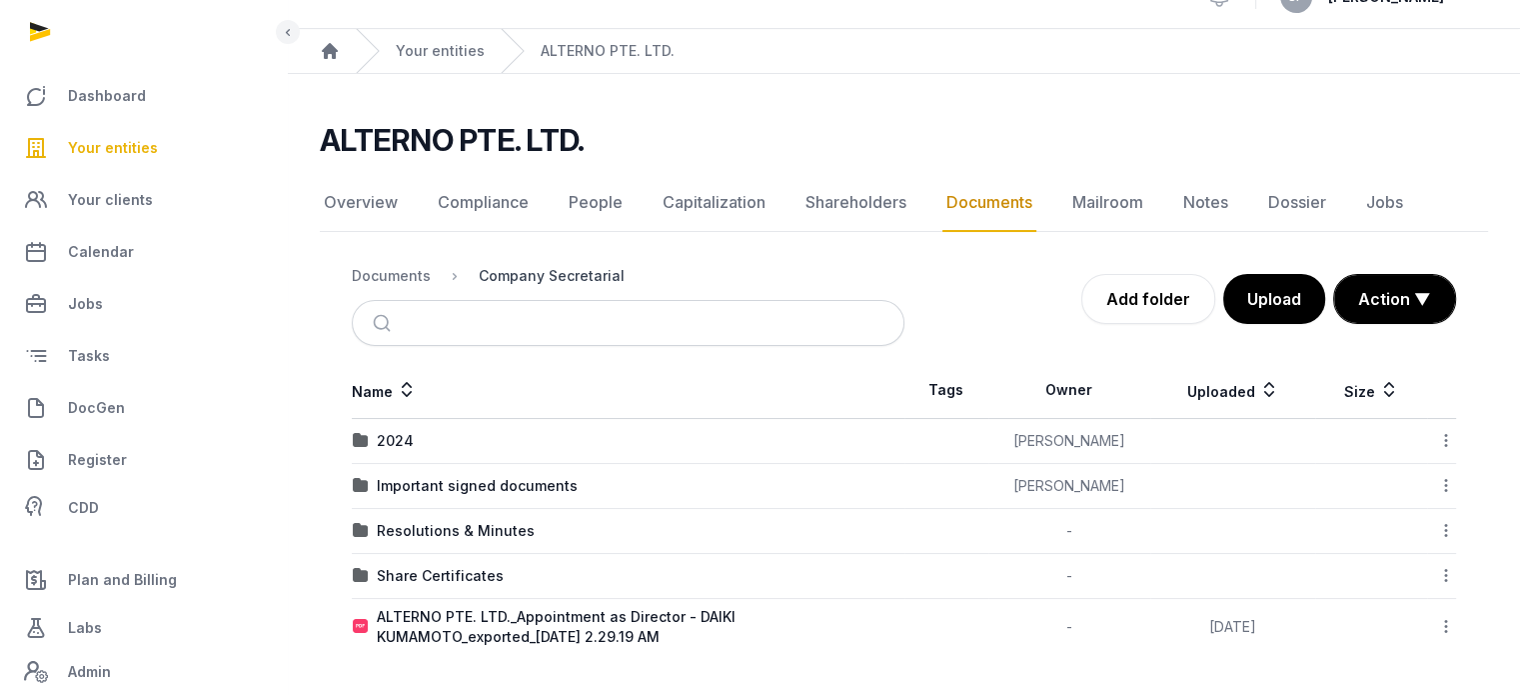
scroll to position [32, 0]
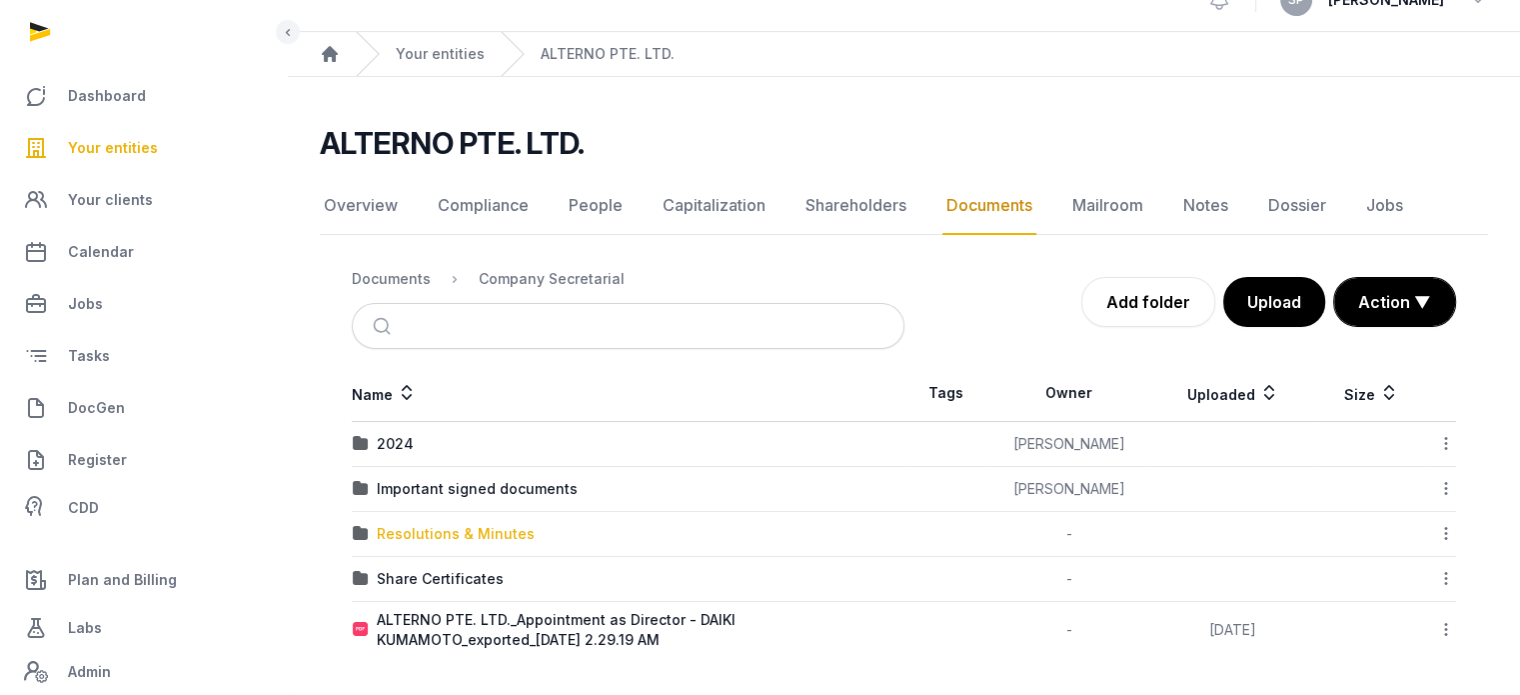
click at [500, 524] on div "Resolutions & Minutes" at bounding box center [456, 534] width 158 height 20
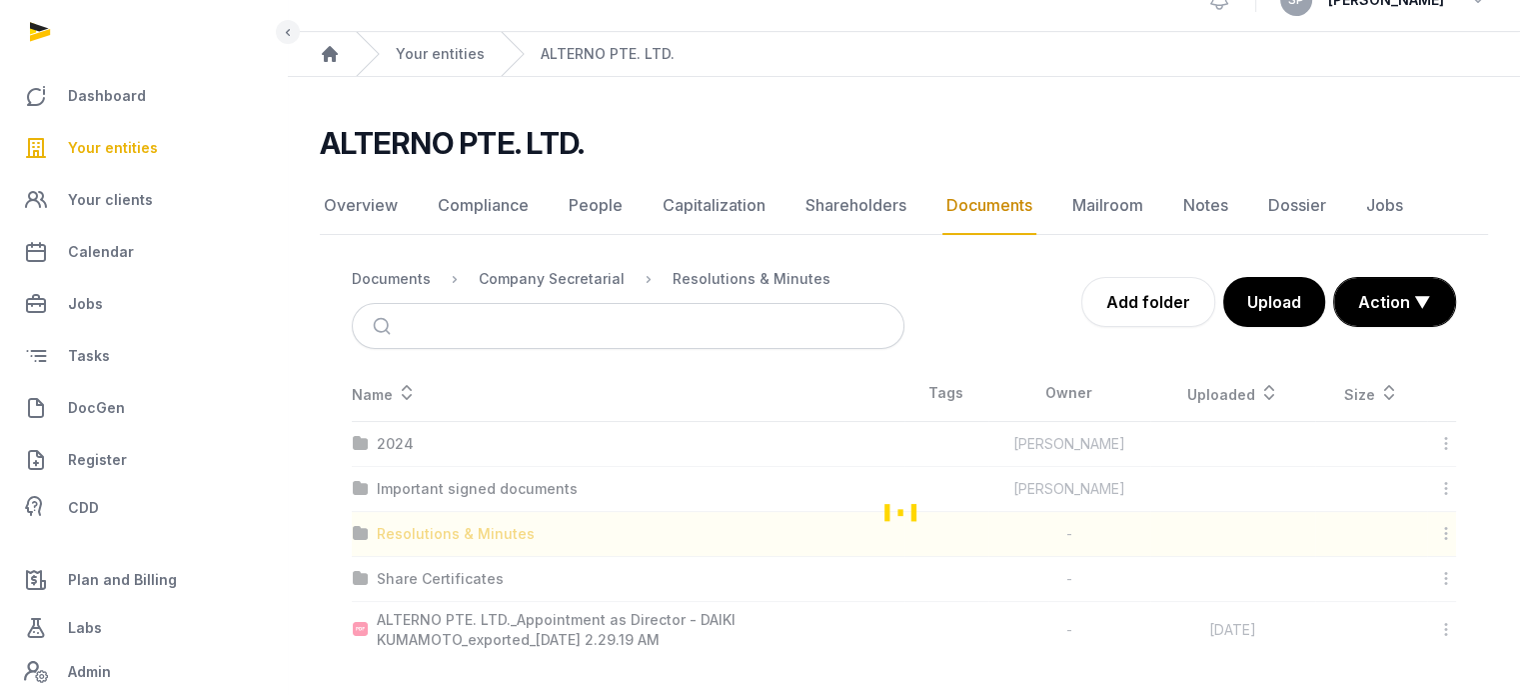
scroll to position [0, 0]
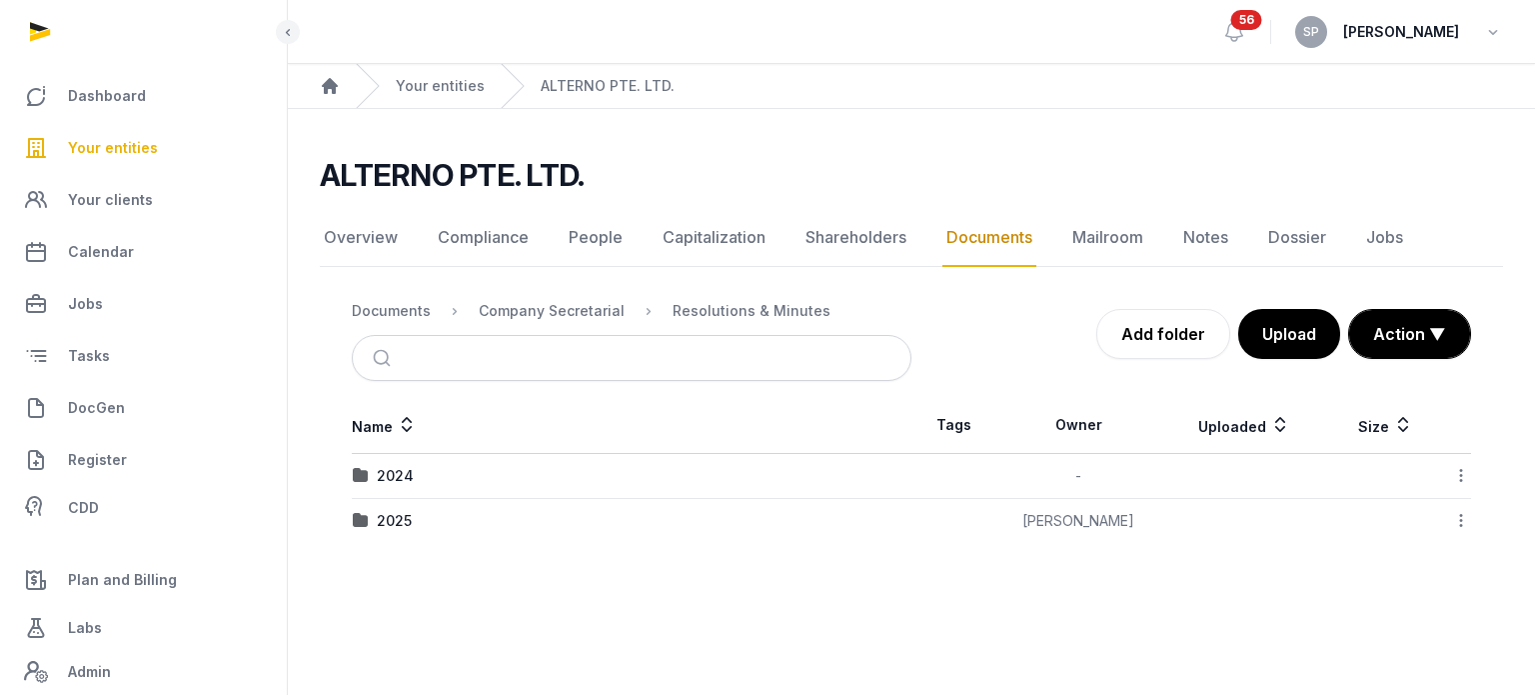
click at [413, 469] on div "2024" at bounding box center [632, 476] width 558 height 20
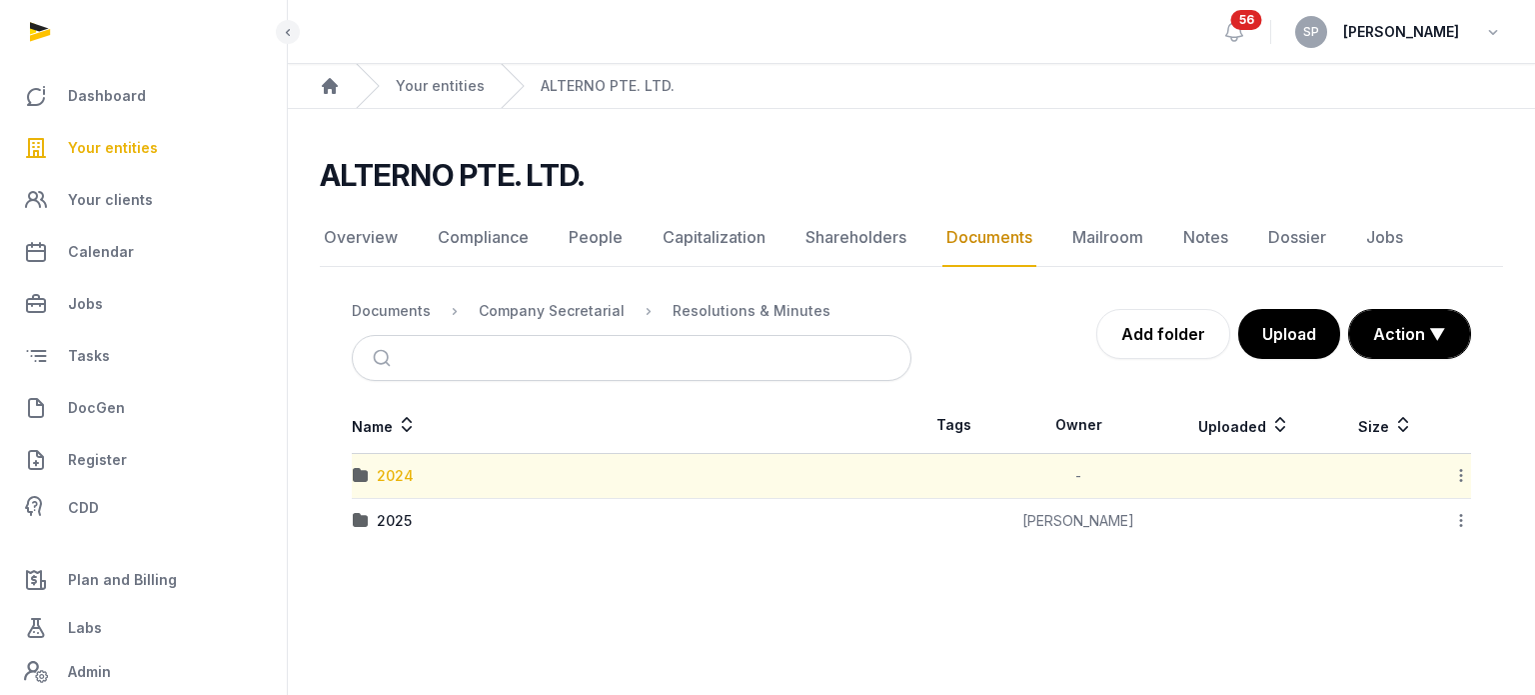
click at [405, 473] on div "2024" at bounding box center [395, 476] width 37 height 20
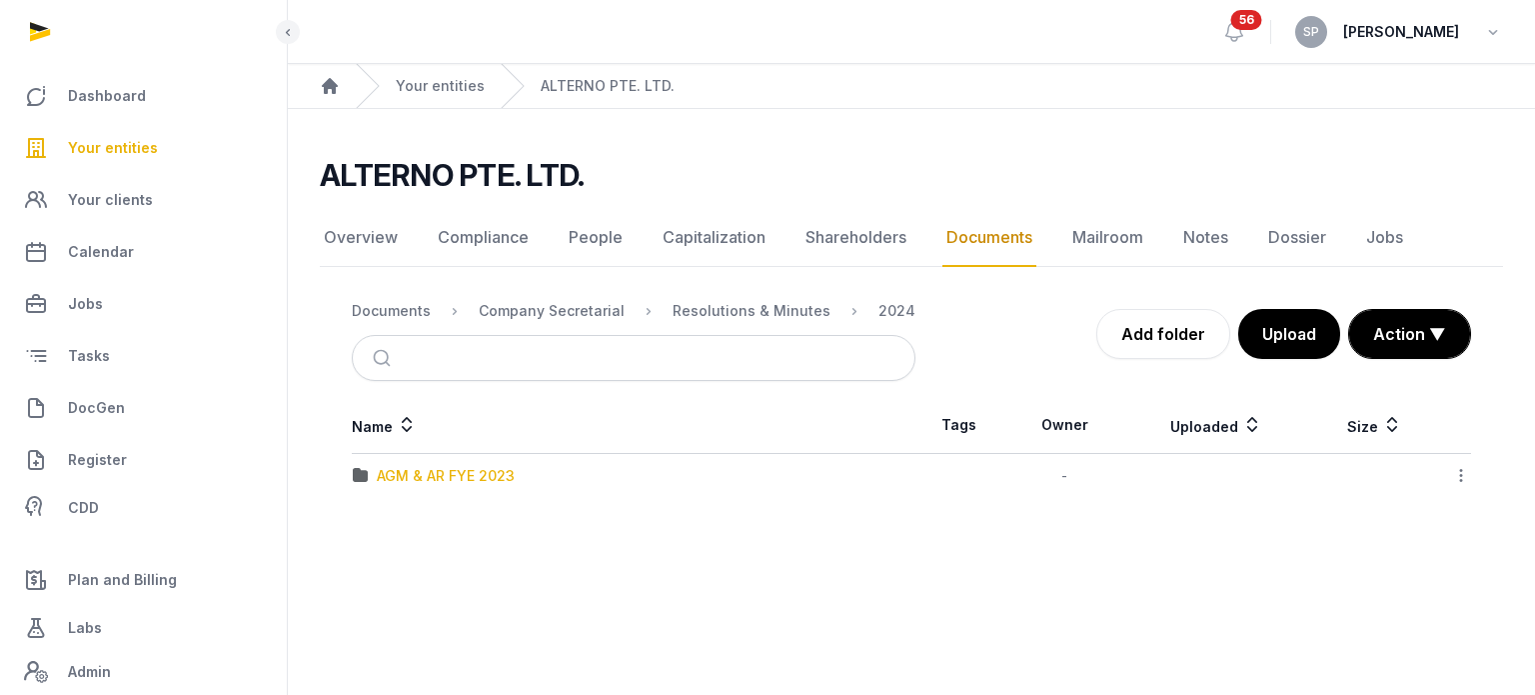
click at [434, 472] on div "AGM & AR FYE 2023" at bounding box center [446, 476] width 138 height 20
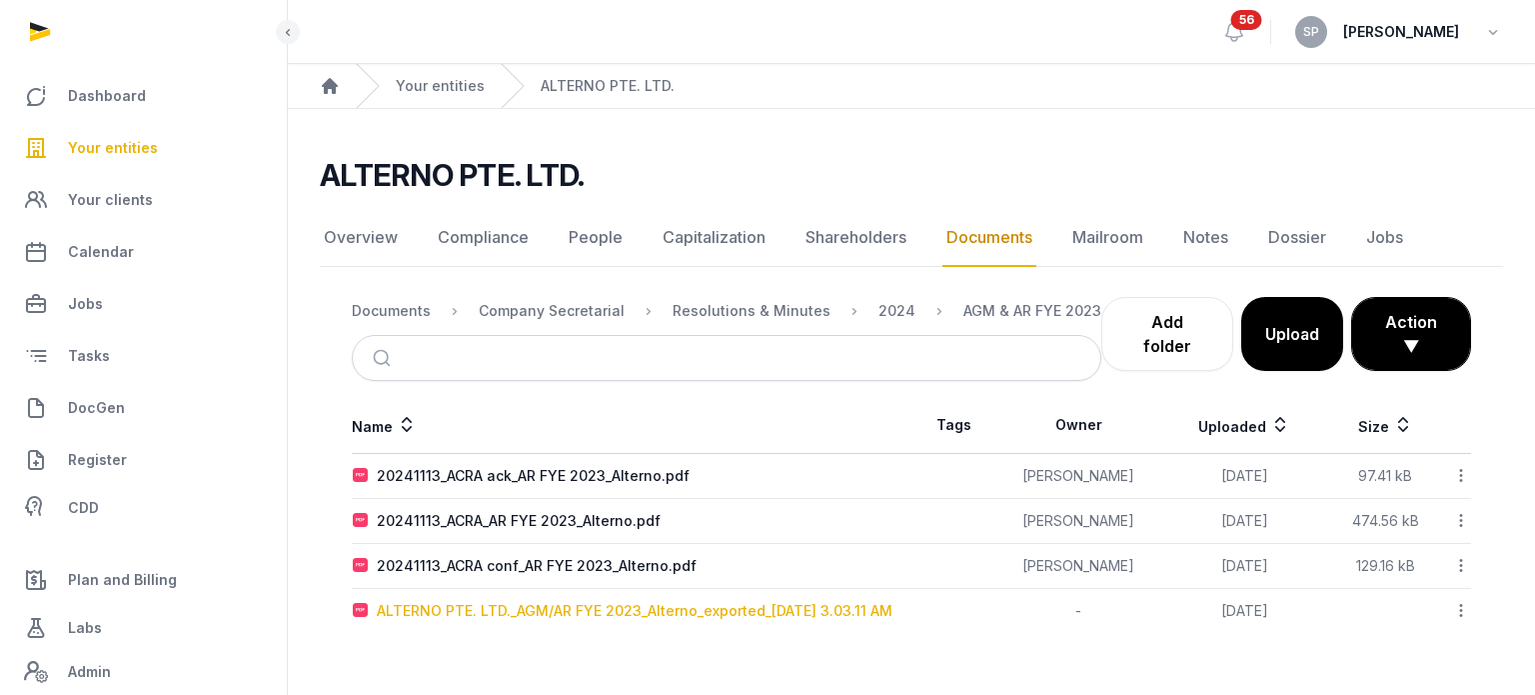
click at [547, 607] on div "ALTERNO PTE. LTD._AGM/AR FYE 2023_Alterno_exported_2024-11-13 3.03.11 AM" at bounding box center [635, 611] width 516 height 20
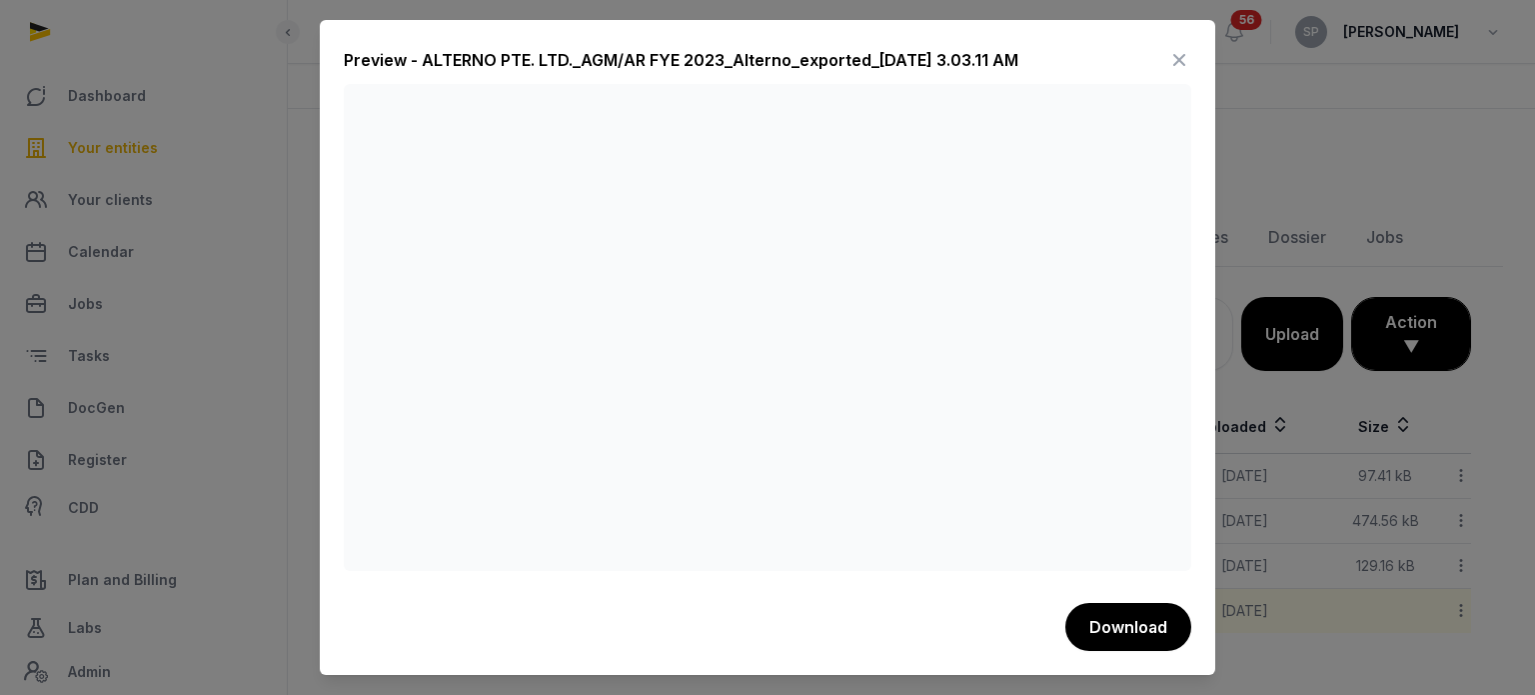
click at [1172, 50] on icon at bounding box center [1180, 60] width 24 height 32
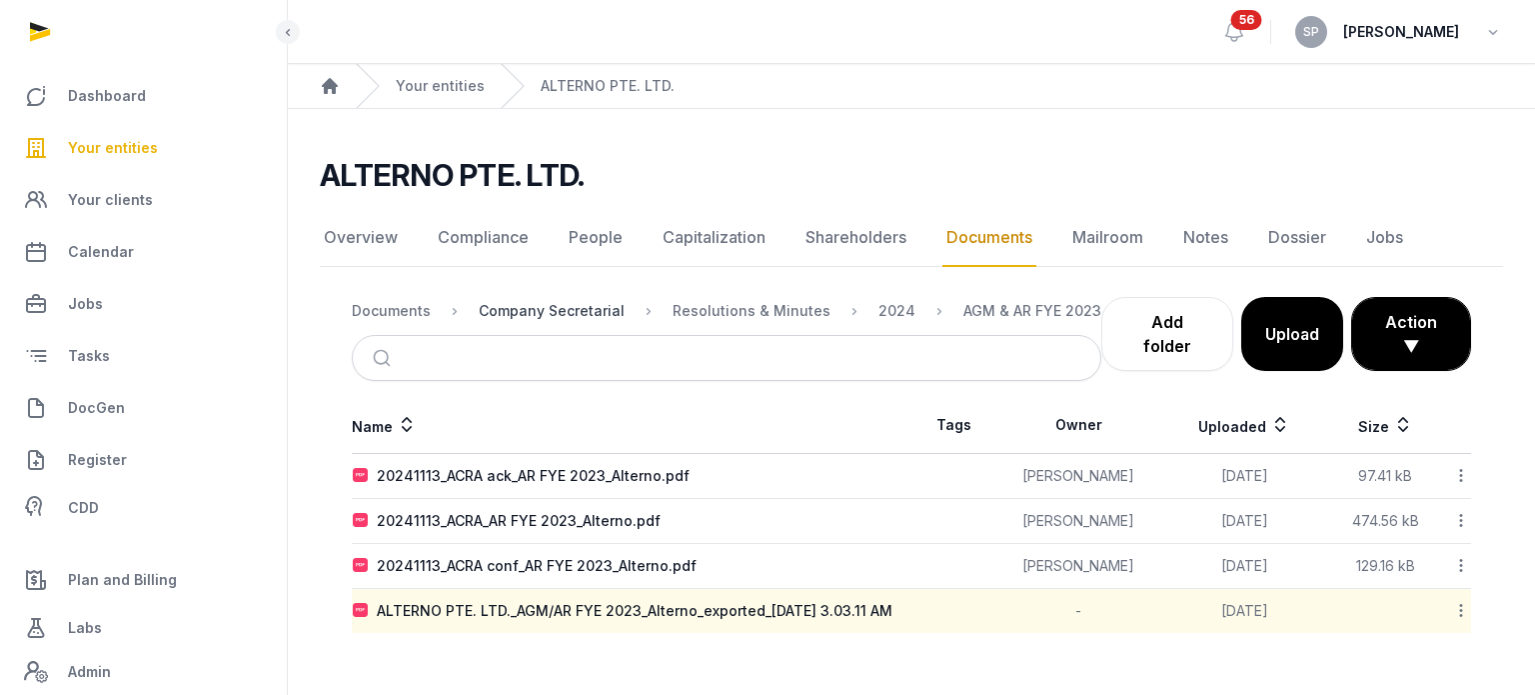
click at [565, 307] on div "Company Secretarial" at bounding box center [552, 311] width 146 height 20
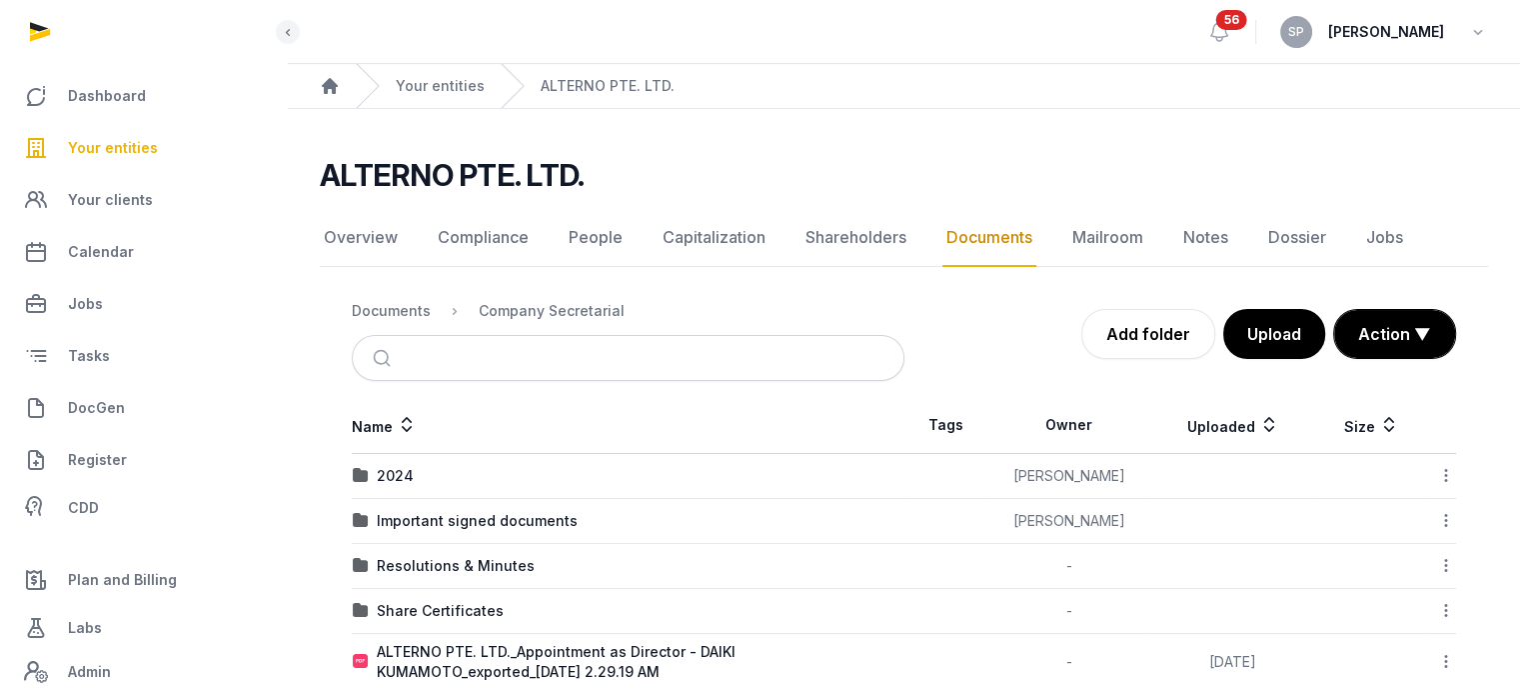
scroll to position [32, 0]
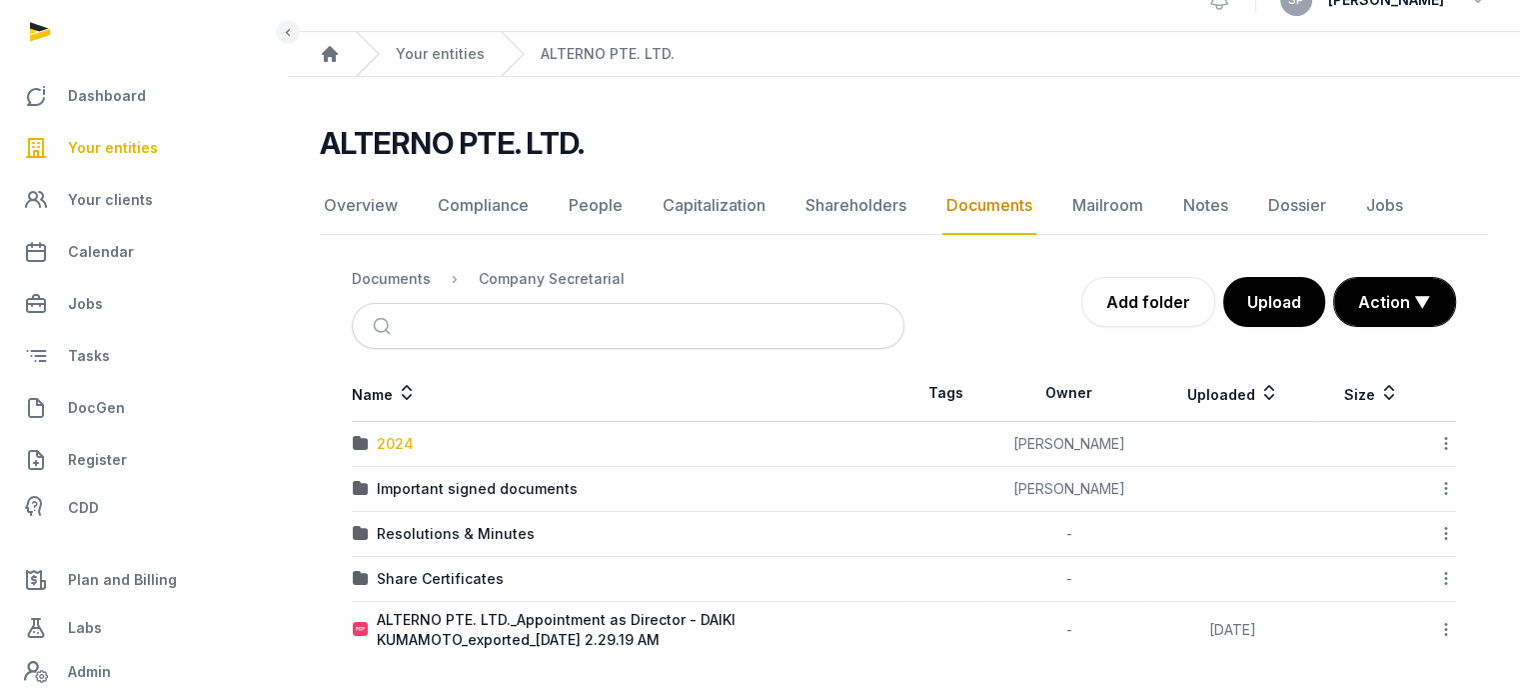
click at [397, 447] on div "2024" at bounding box center [395, 444] width 37 height 20
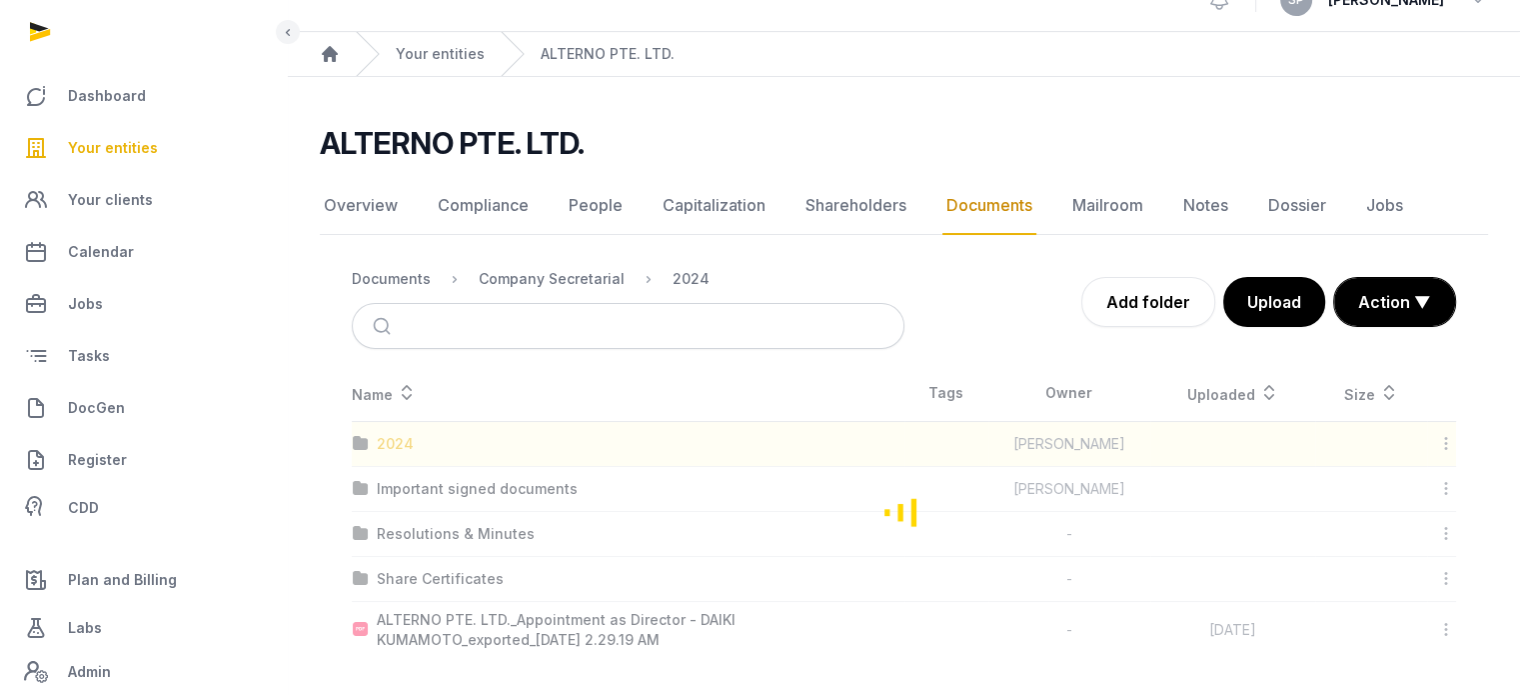
scroll to position [0, 0]
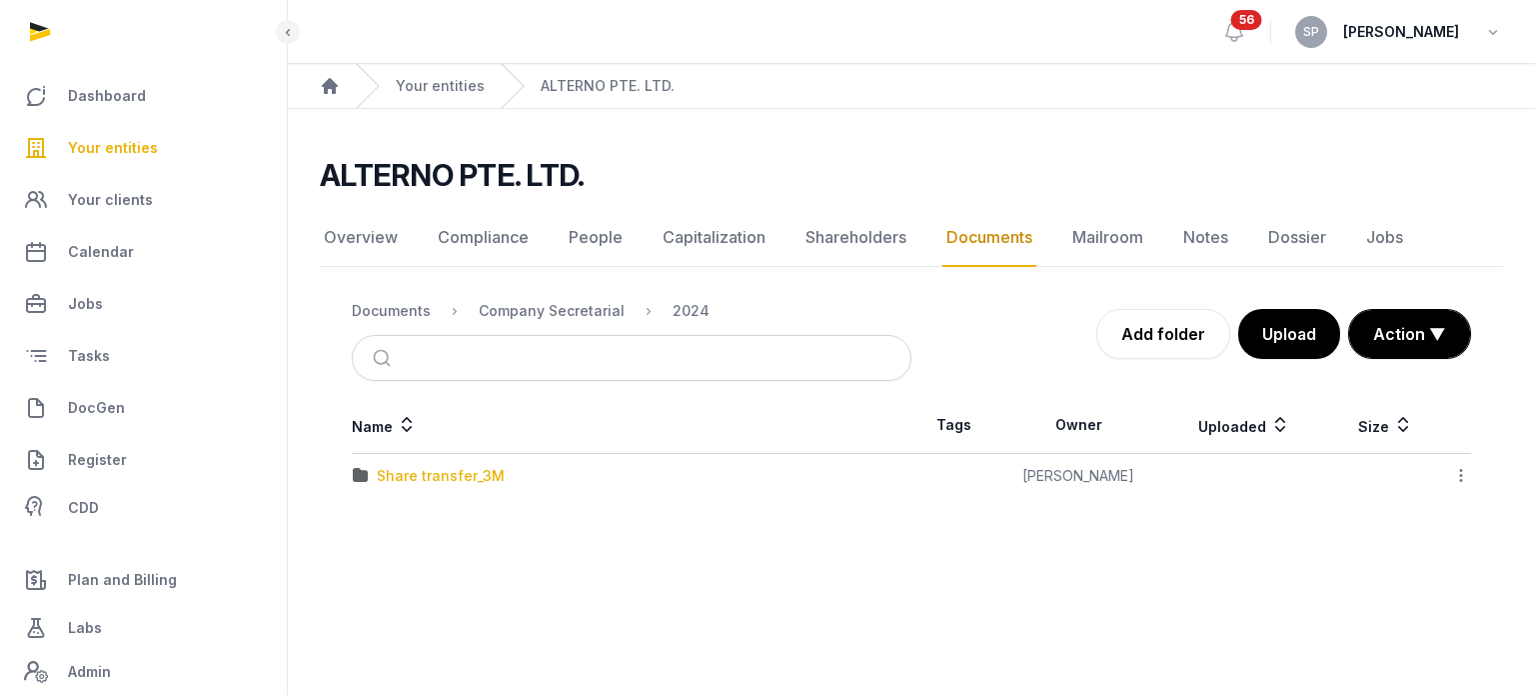
click at [425, 473] on div "Share transfer_3M" at bounding box center [441, 476] width 128 height 20
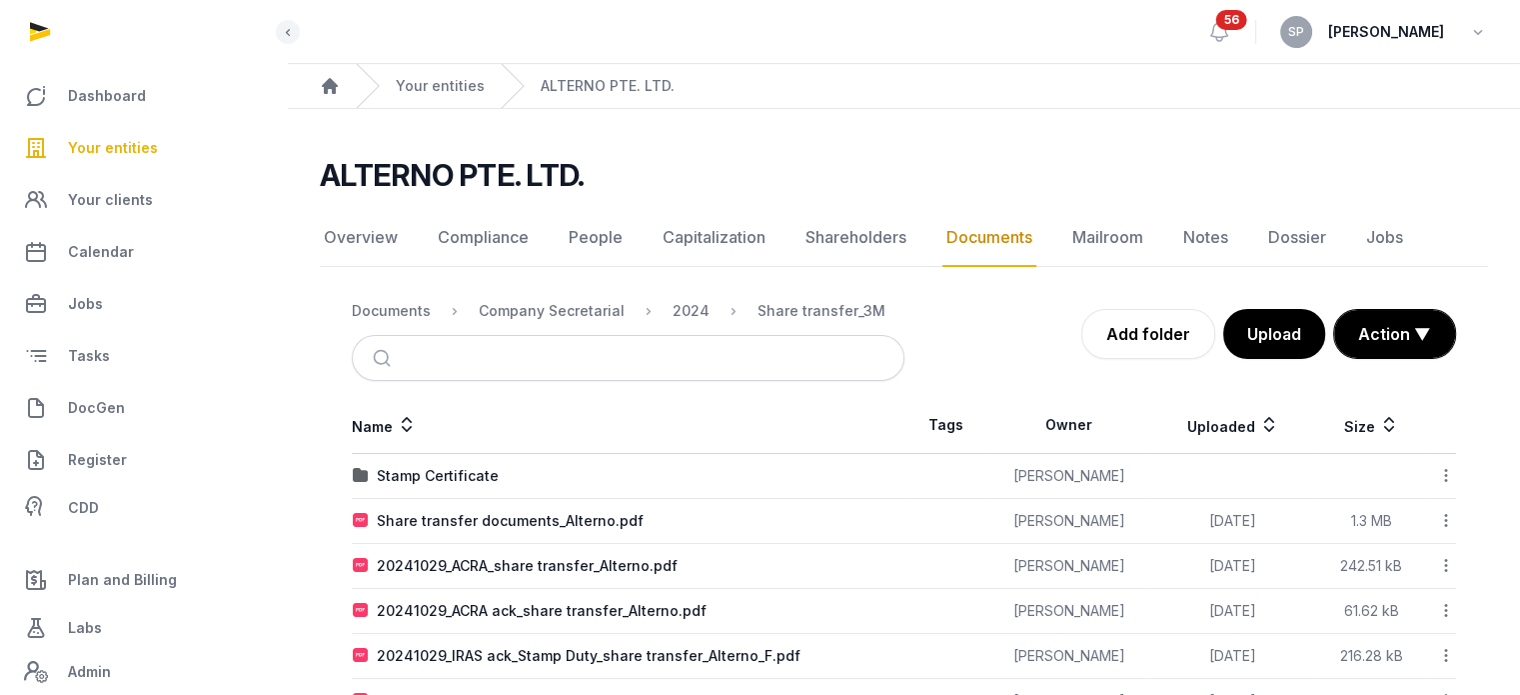
drag, startPoint x: 1517, startPoint y: 407, endPoint x: 1534, endPoint y: 463, distance: 58.5
click at [1520, 463] on html "Dashboard Your entities Your clients Calendar Jobs Tasks DocGen Register CDD Pl…" at bounding box center [760, 381] width 1520 height 763
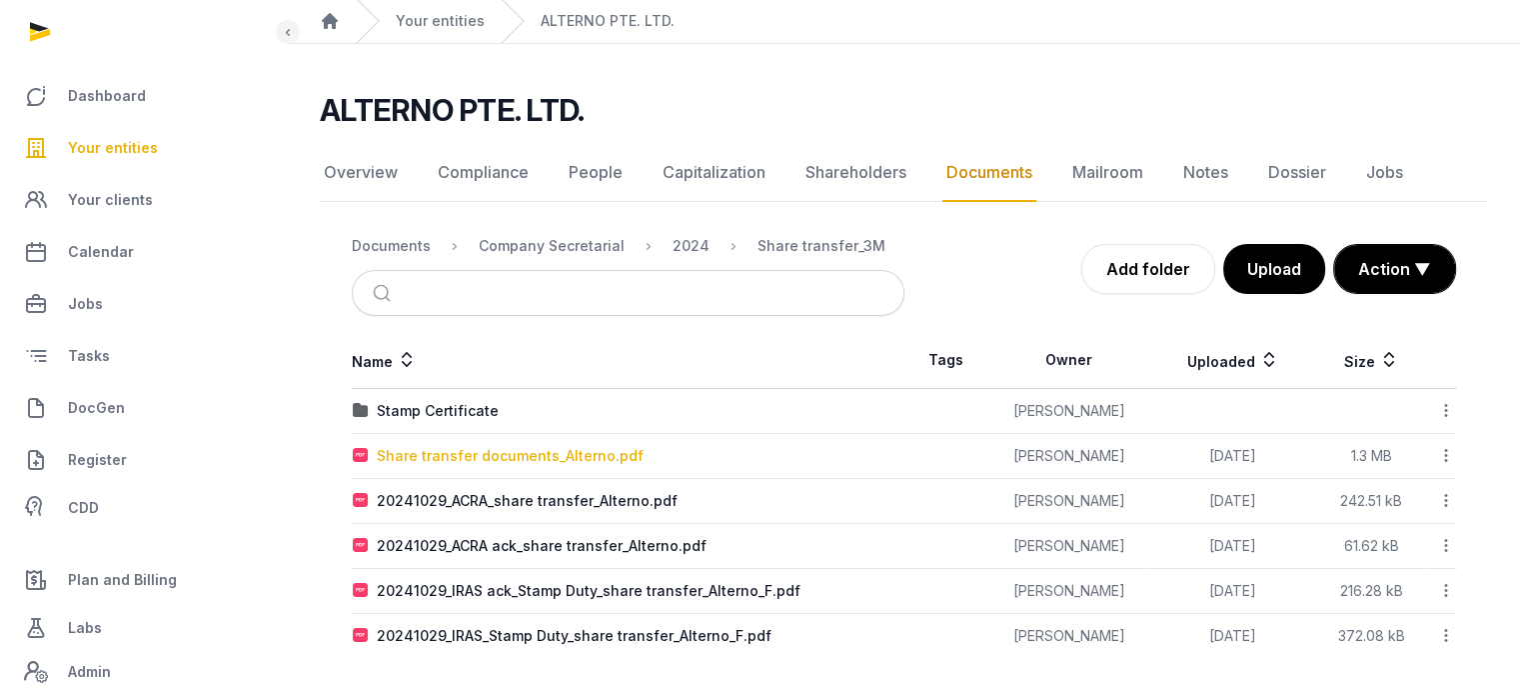
click at [493, 451] on div "Share transfer documents_Alterno.pdf" at bounding box center [510, 456] width 267 height 20
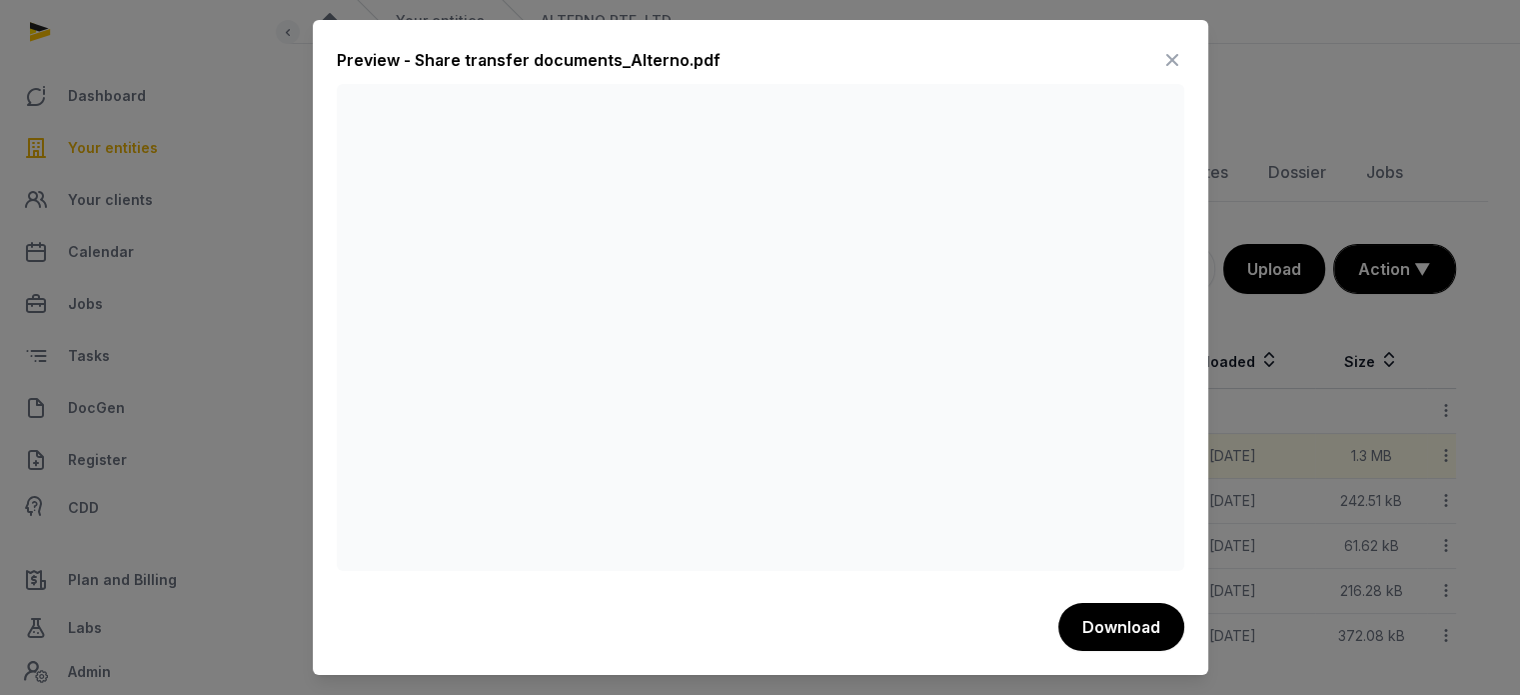
click at [1176, 64] on icon at bounding box center [1173, 60] width 24 height 32
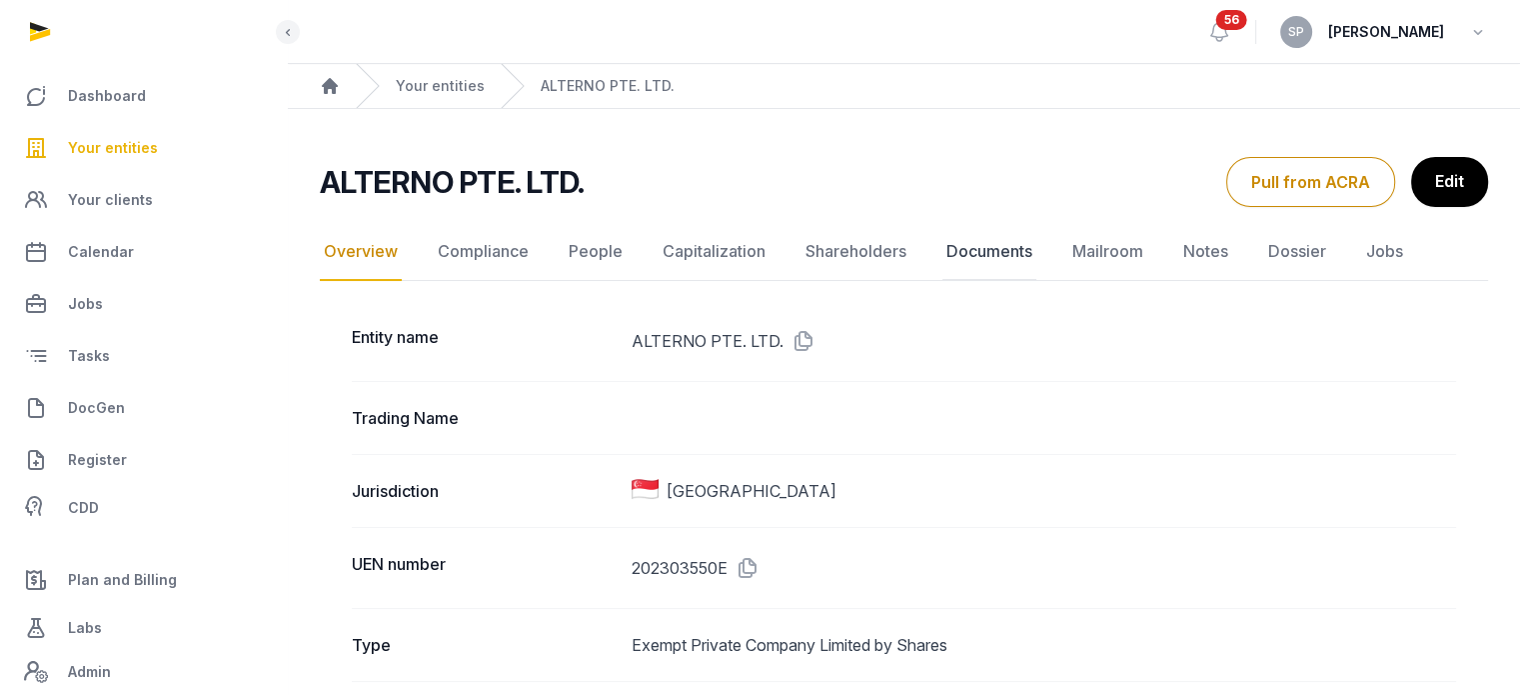
click at [969, 257] on link "Documents" at bounding box center [990, 252] width 94 height 58
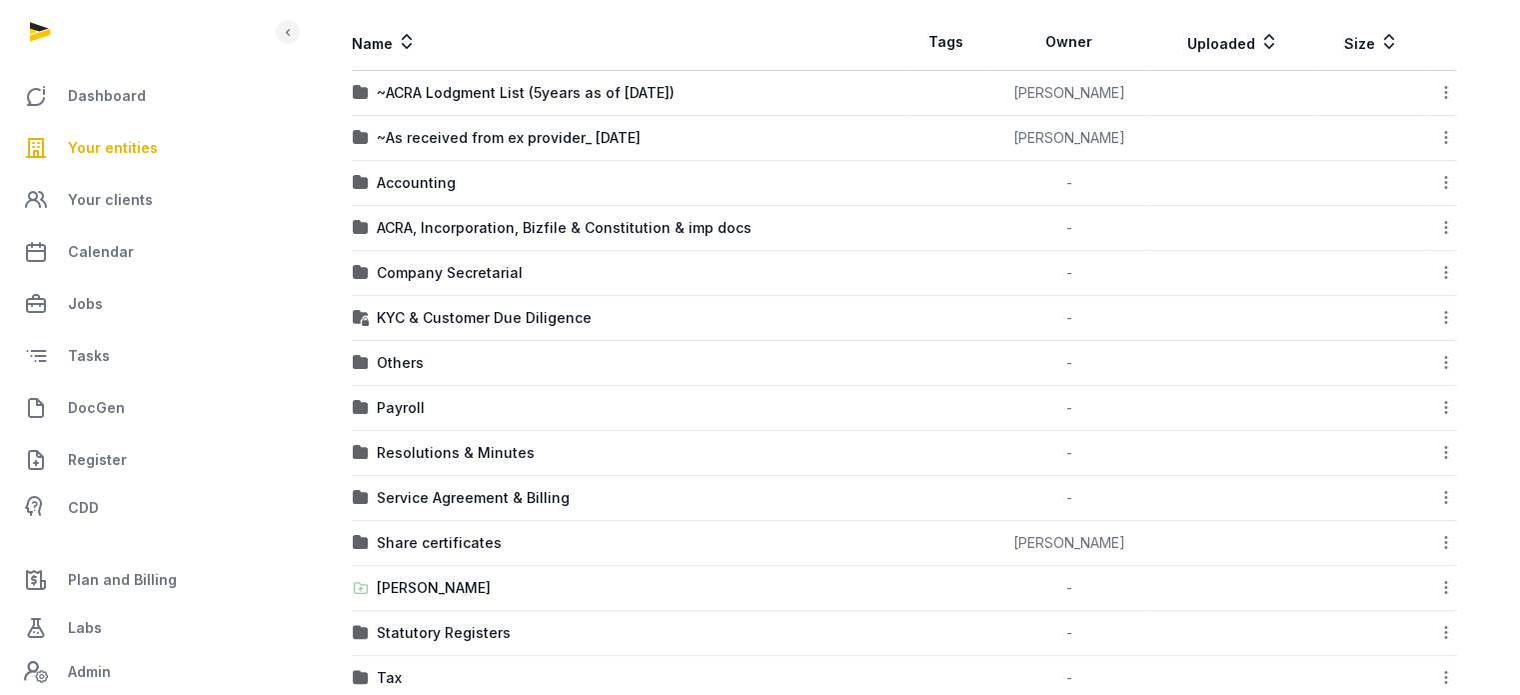
scroll to position [392, 0]
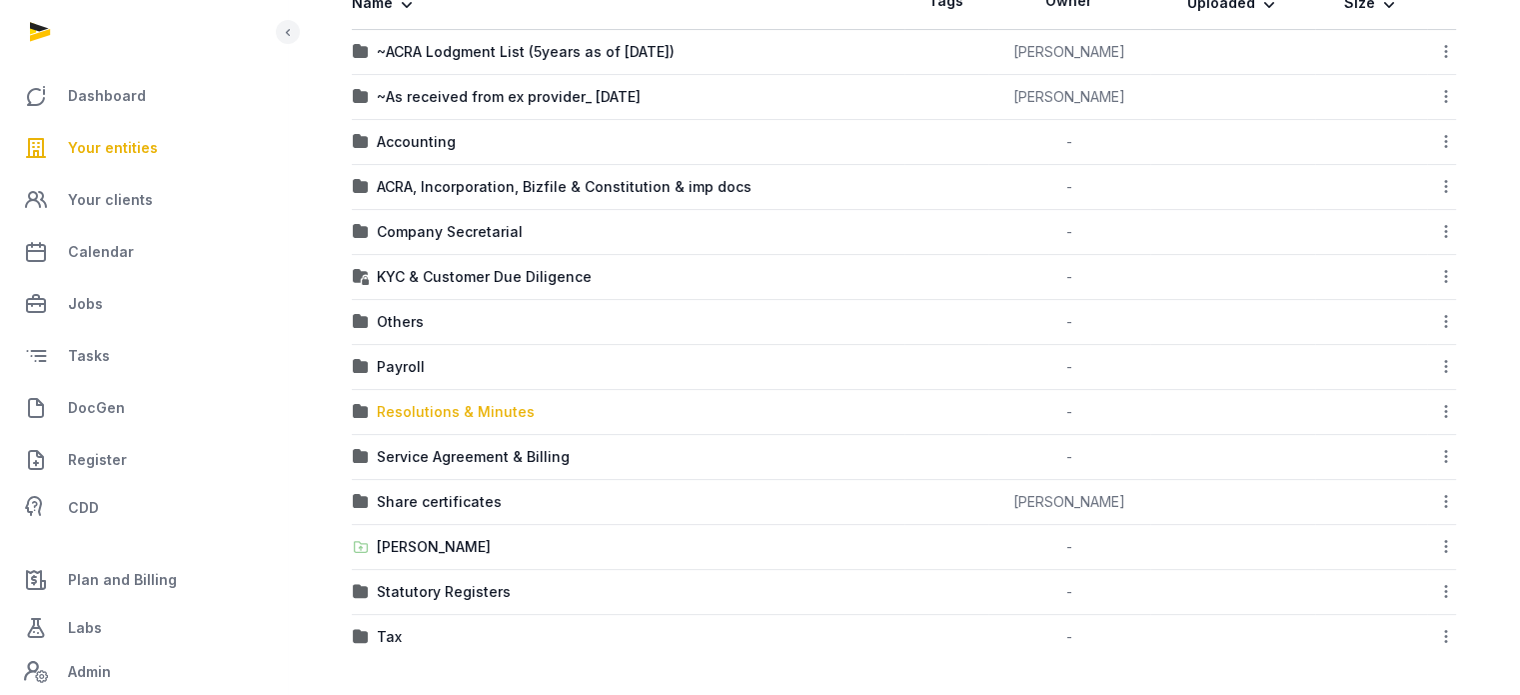
click at [473, 406] on div "Resolutions & Minutes" at bounding box center [456, 412] width 158 height 20
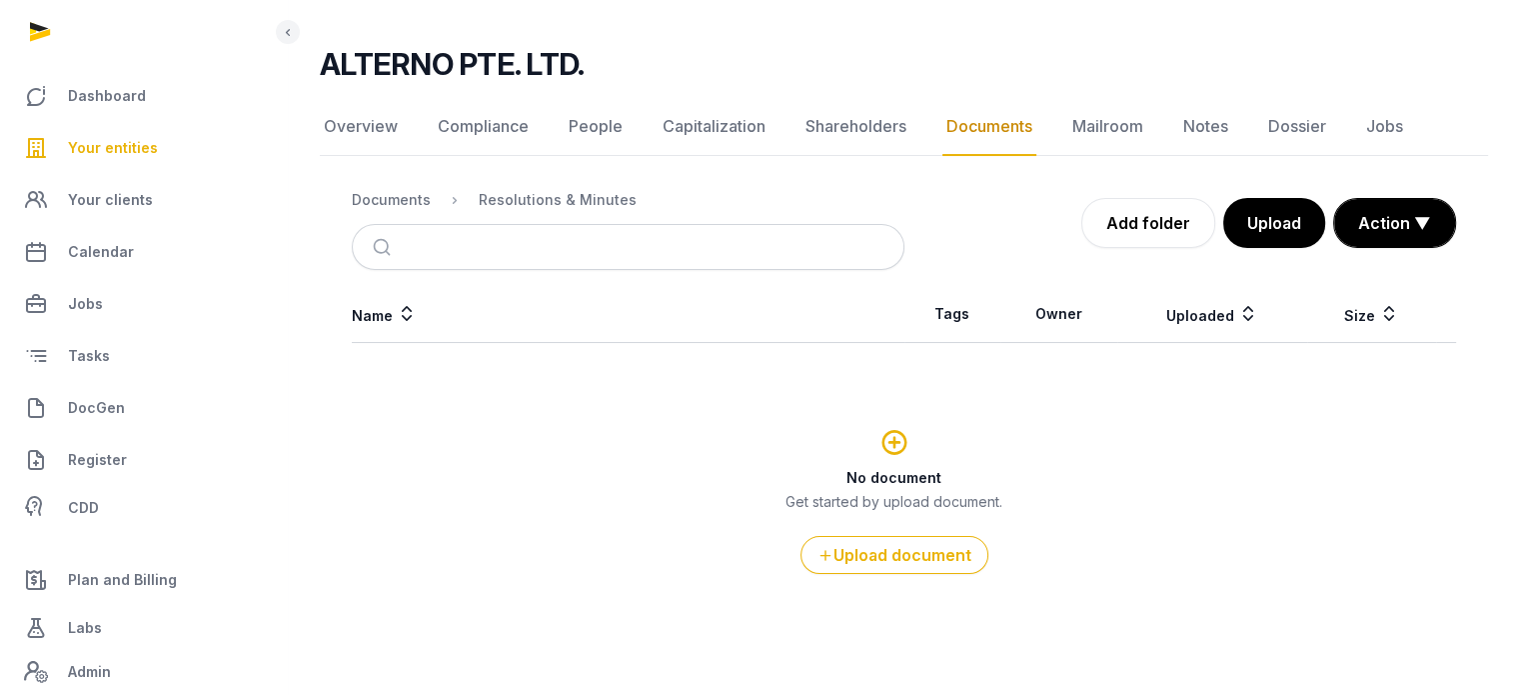
scroll to position [108, 0]
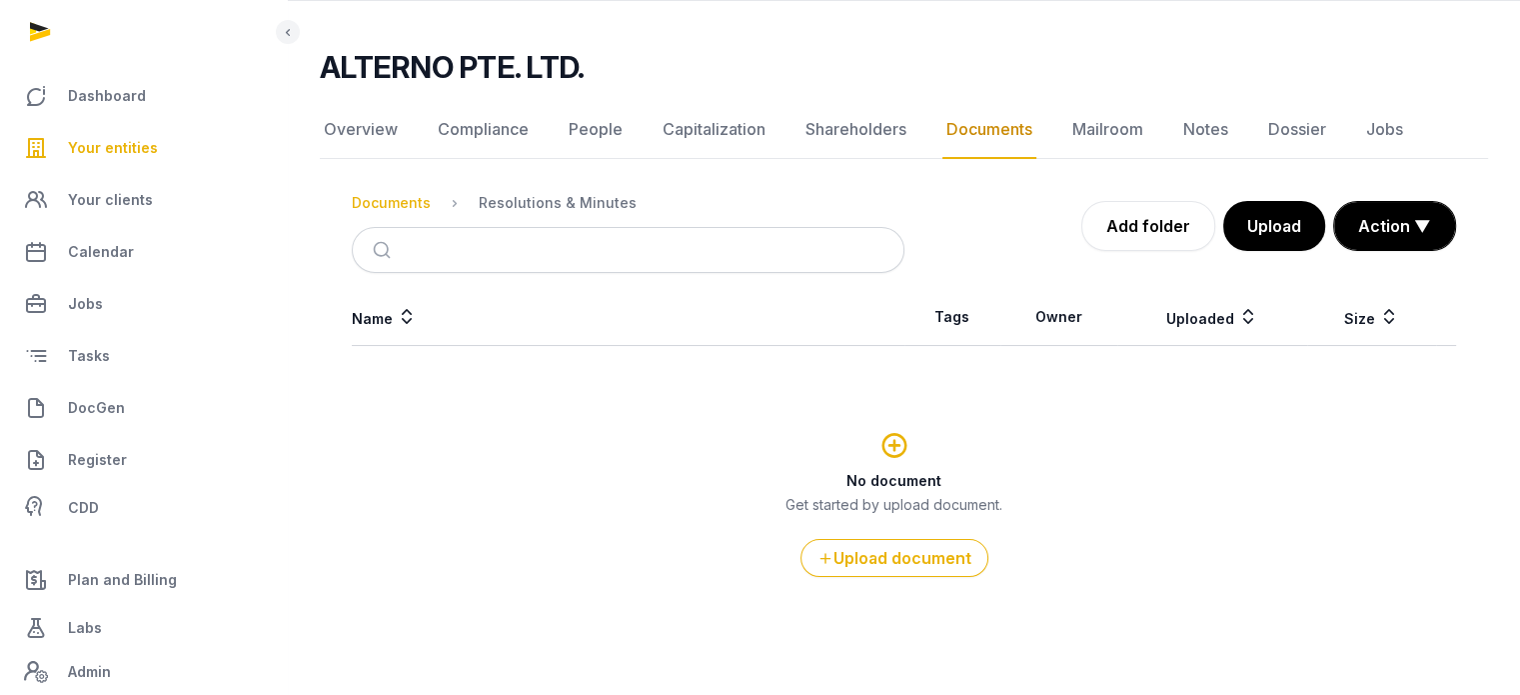
click at [407, 211] on div "Documents" at bounding box center [391, 203] width 79 height 20
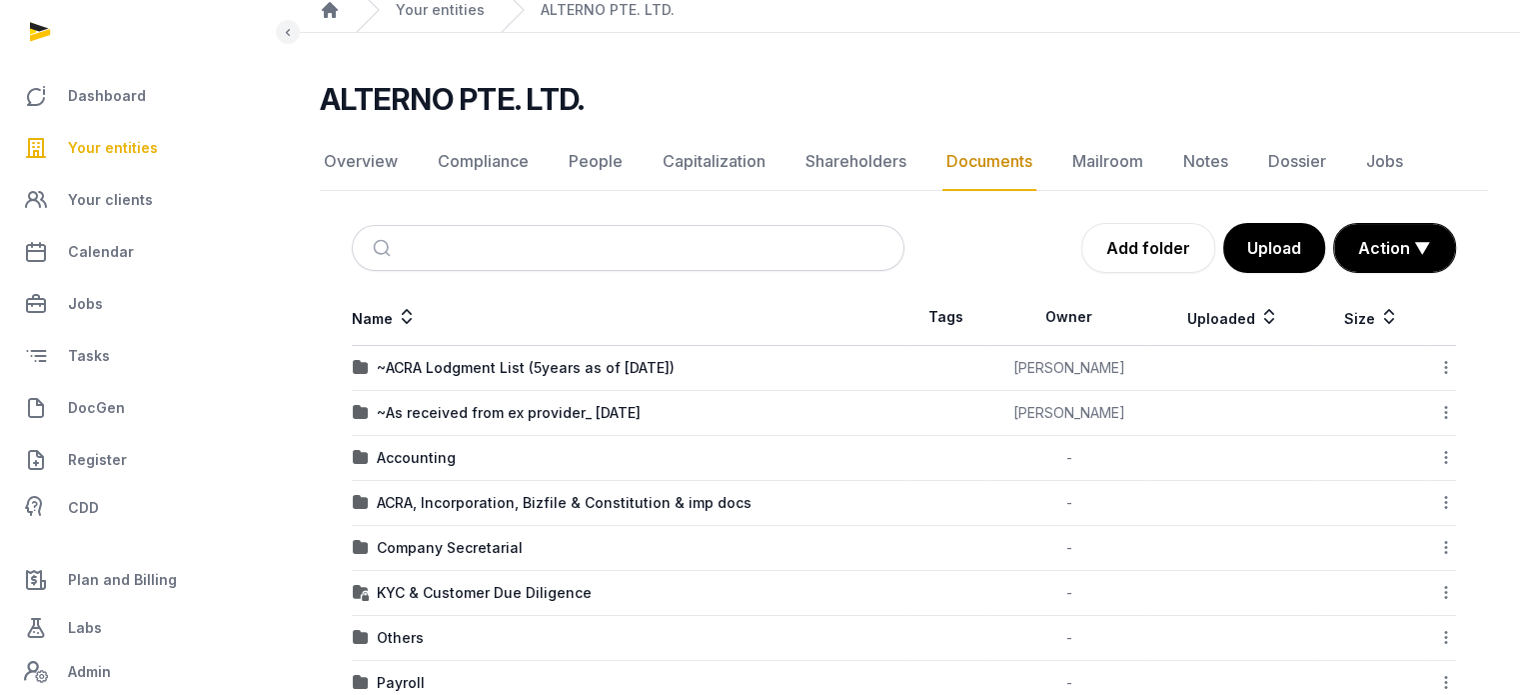
scroll to position [392, 0]
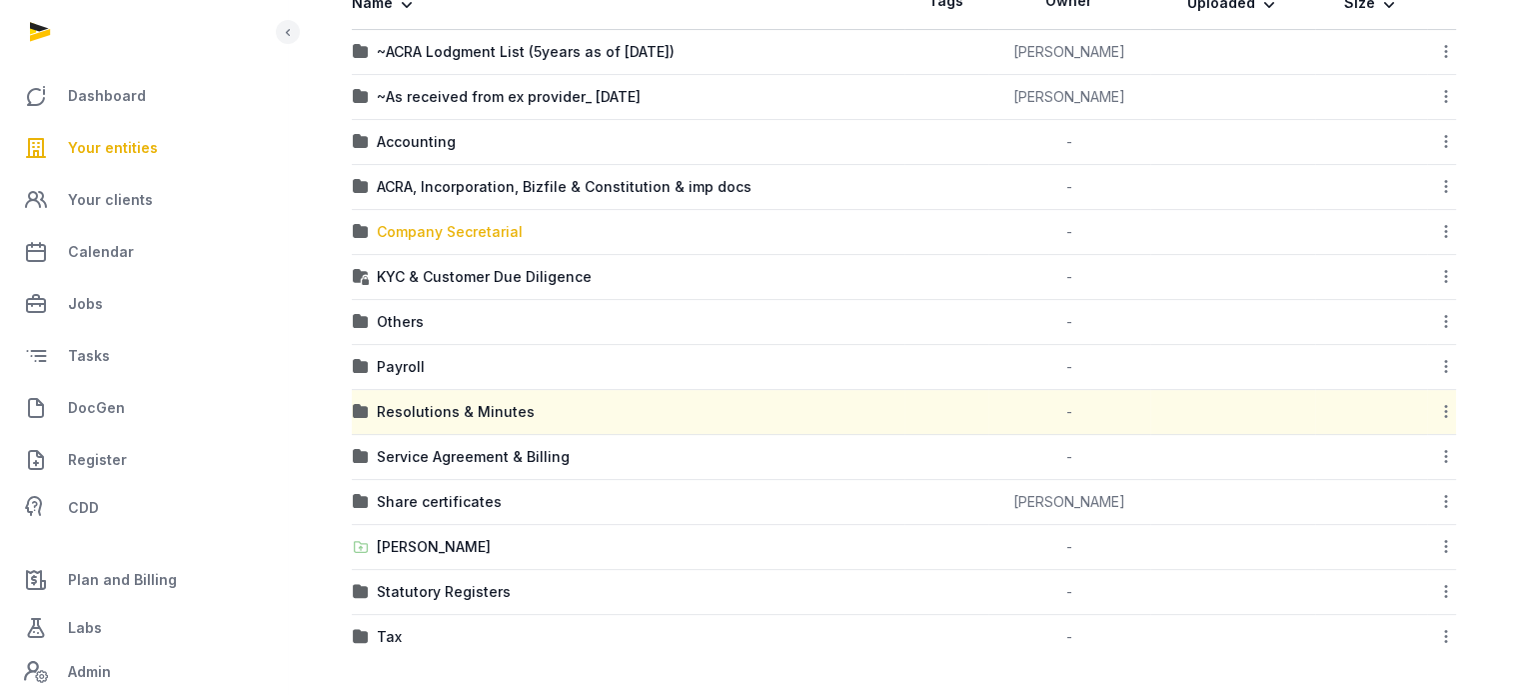
click at [479, 229] on div "Company Secretarial" at bounding box center [450, 232] width 146 height 20
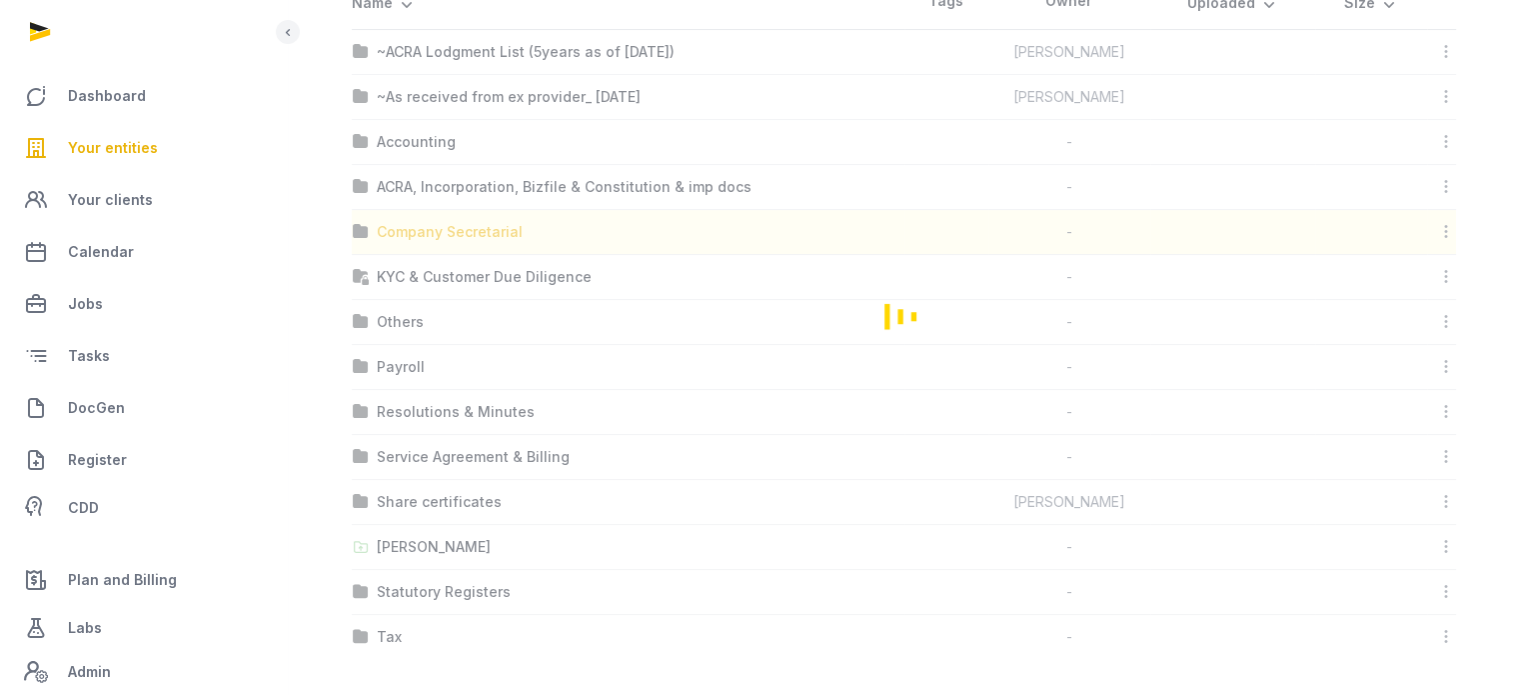
scroll to position [32, 0]
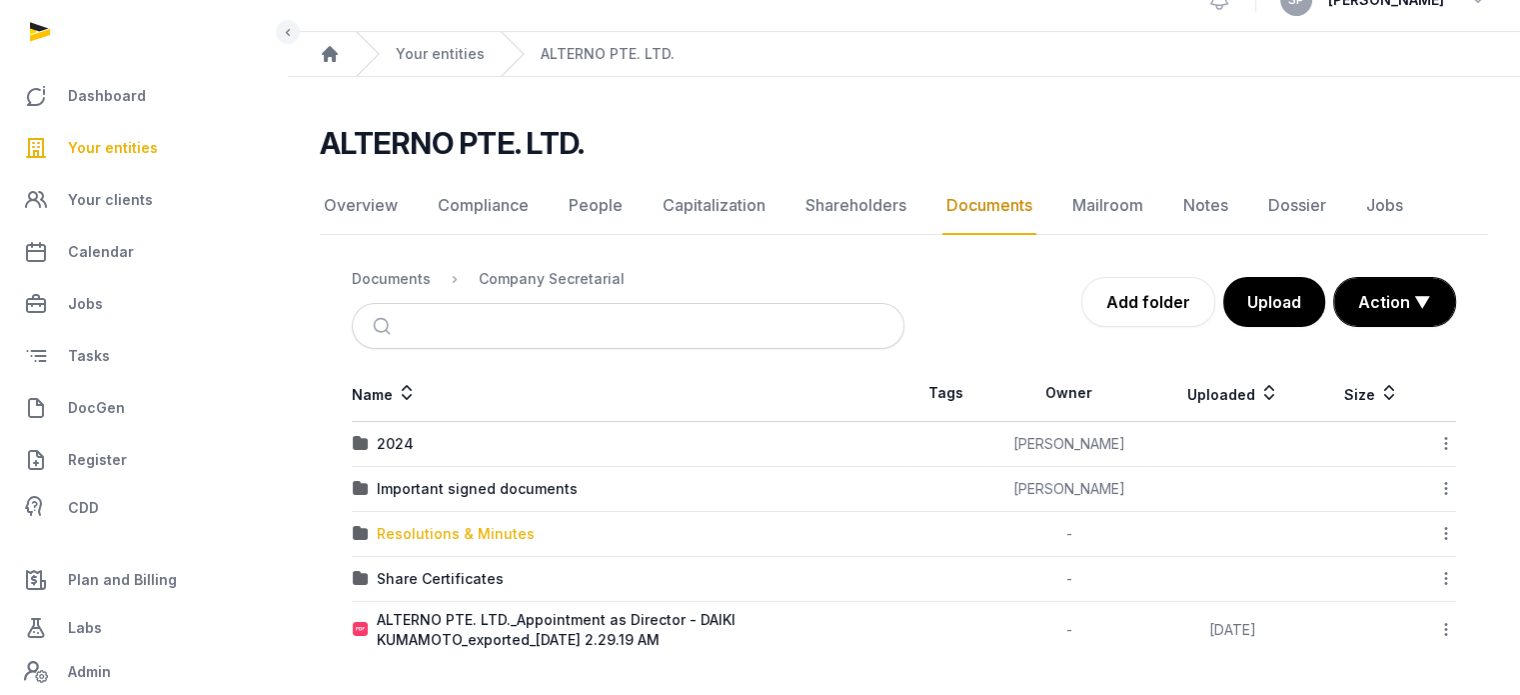
click at [469, 527] on div "Resolutions & Minutes" at bounding box center [456, 534] width 158 height 20
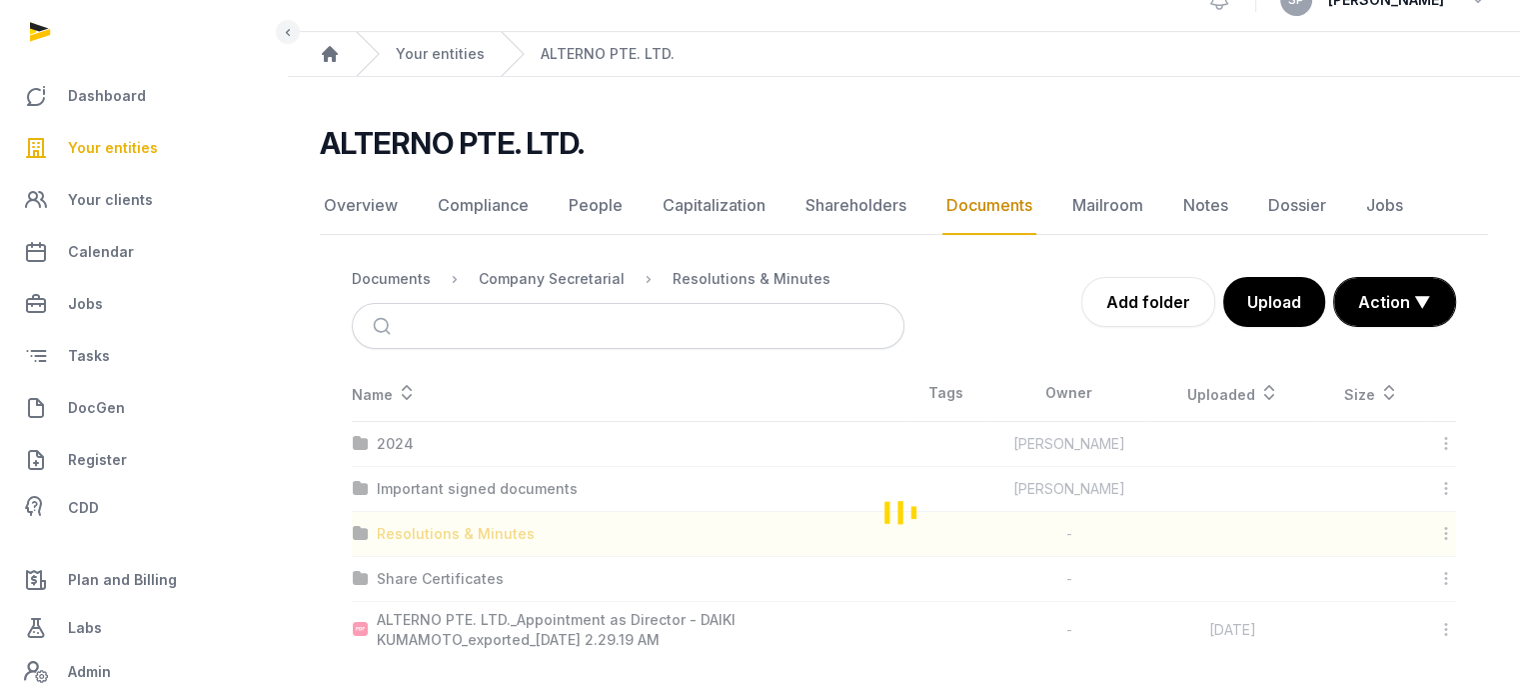
scroll to position [0, 0]
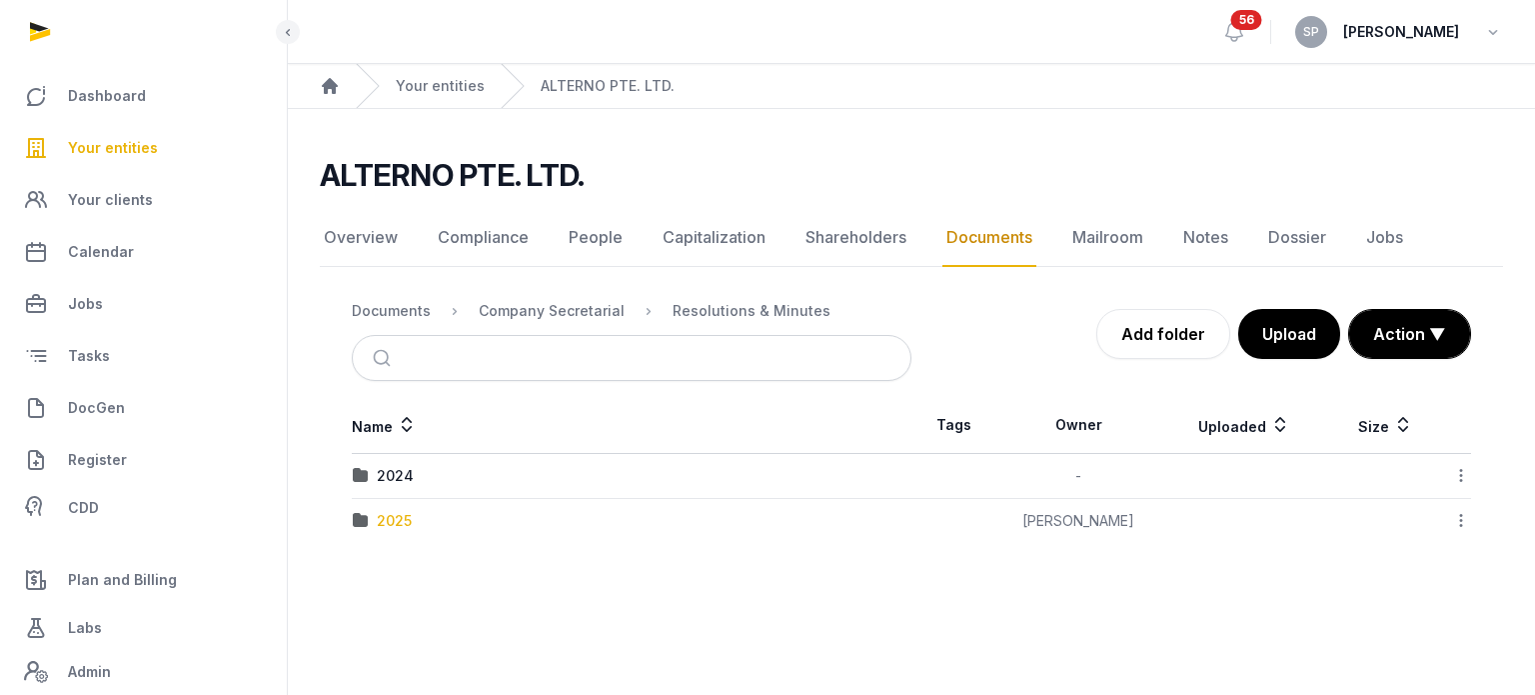
click at [380, 511] on div "2025" at bounding box center [394, 521] width 35 height 20
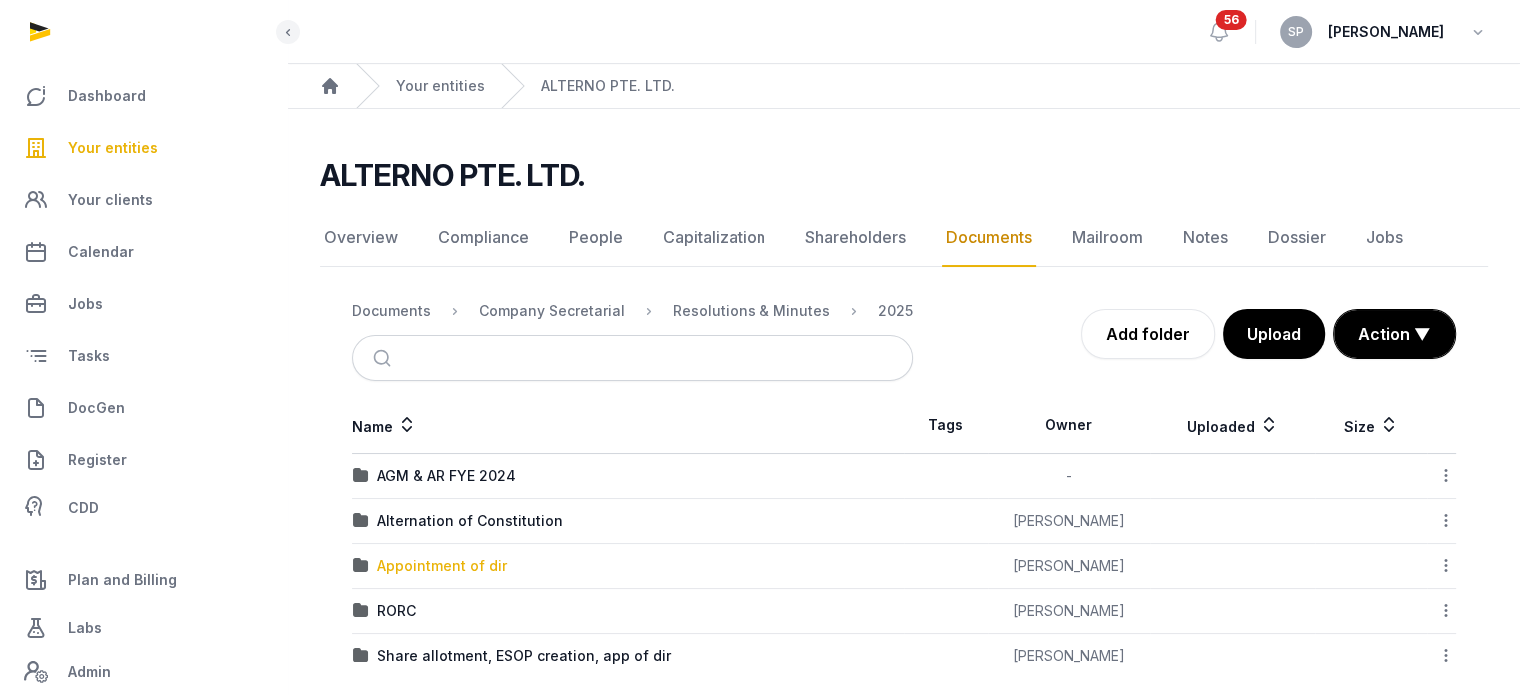
click at [461, 564] on div "Appointment of dir" at bounding box center [442, 566] width 130 height 20
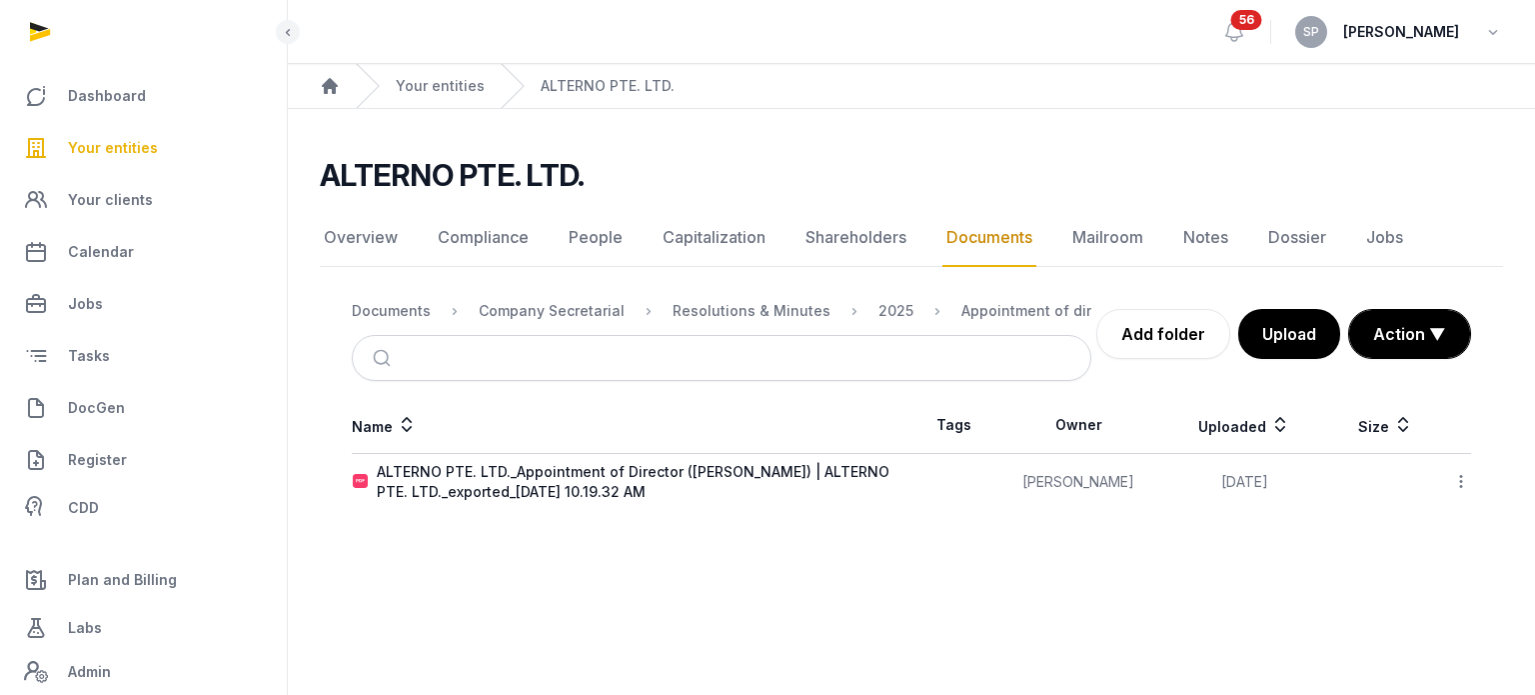
click at [588, 458] on td "ALTERNO PTE. LTD._Appointment of Director (KUMAMOTO DAIKI) | ALTERNO PTE. LTD._…" at bounding box center [632, 482] width 560 height 57
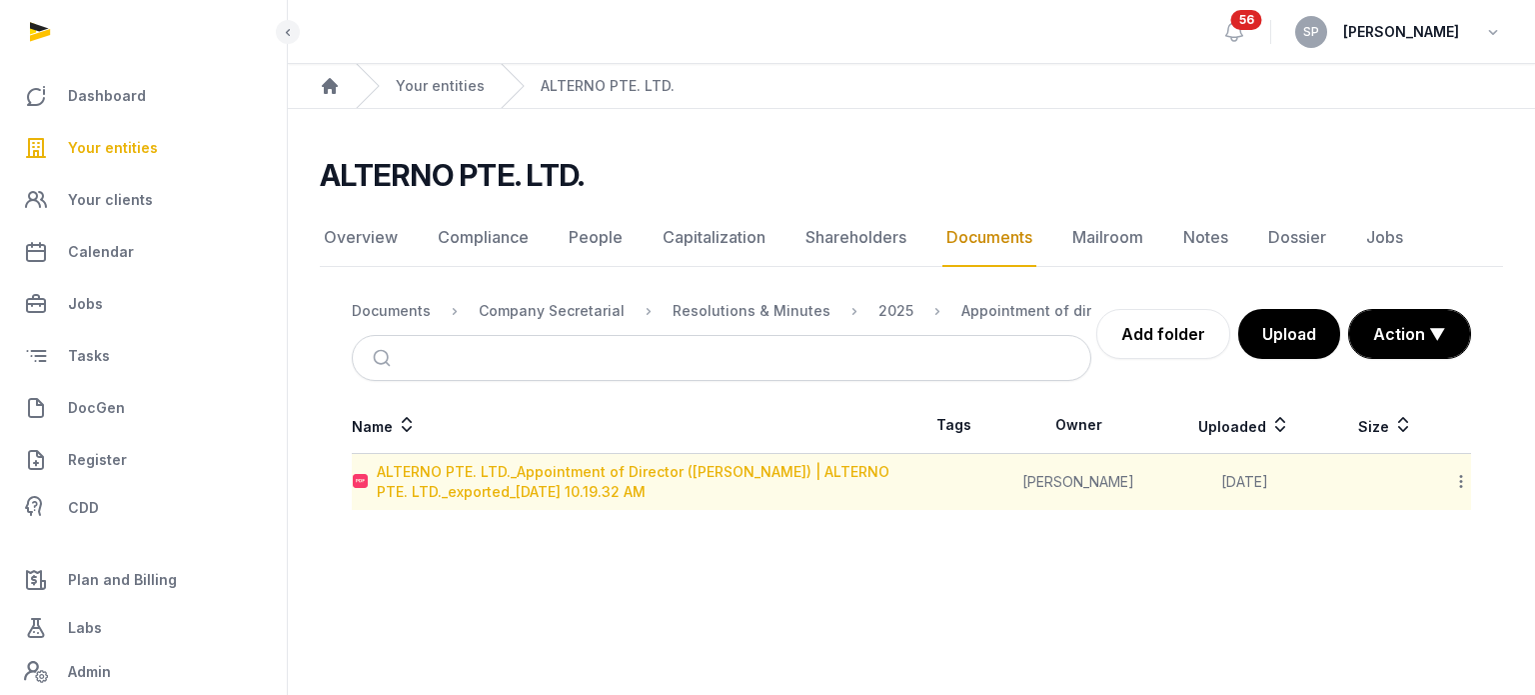
click at [588, 476] on div "ALTERNO PTE. LTD._Appointment of Director (KUMAMOTO DAIKI) | ALTERNO PTE. LTD._…" at bounding box center [644, 482] width 534 height 40
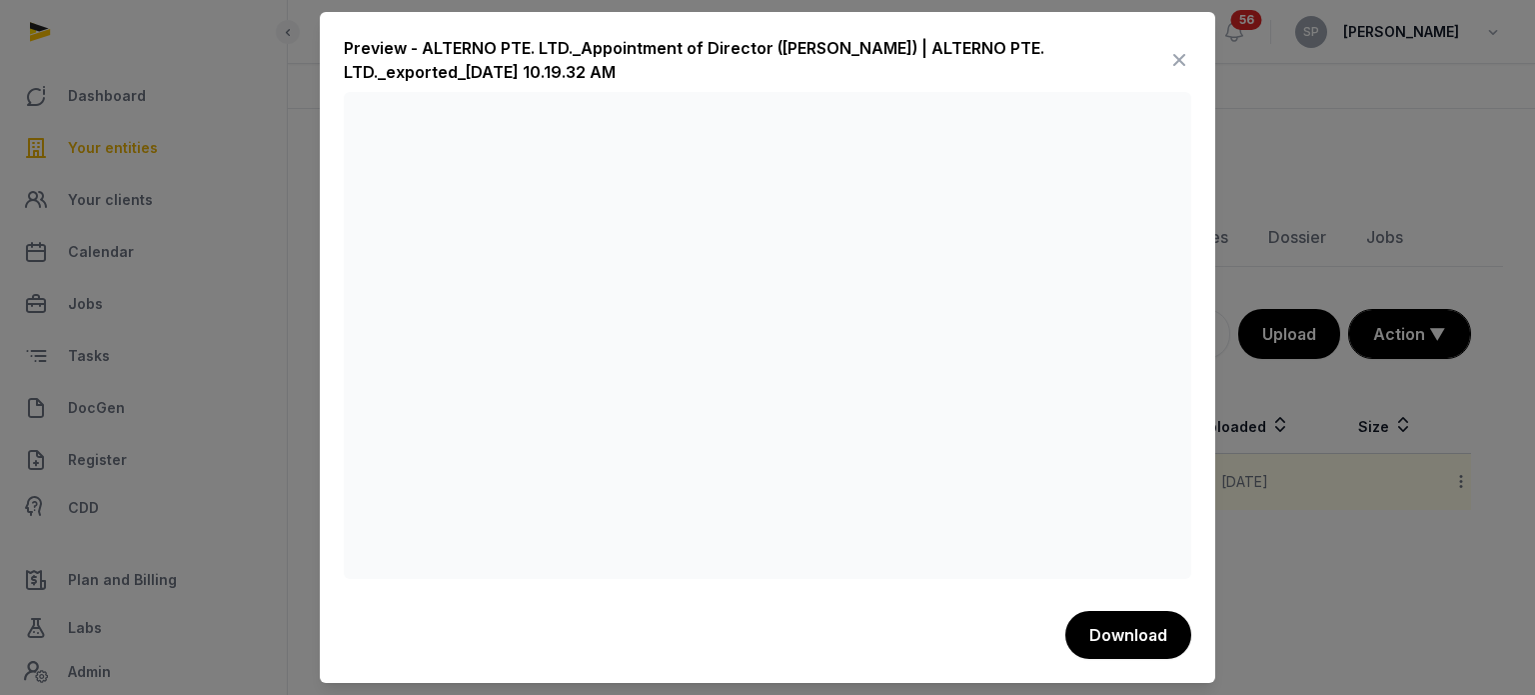
click at [1179, 52] on icon at bounding box center [1180, 60] width 24 height 32
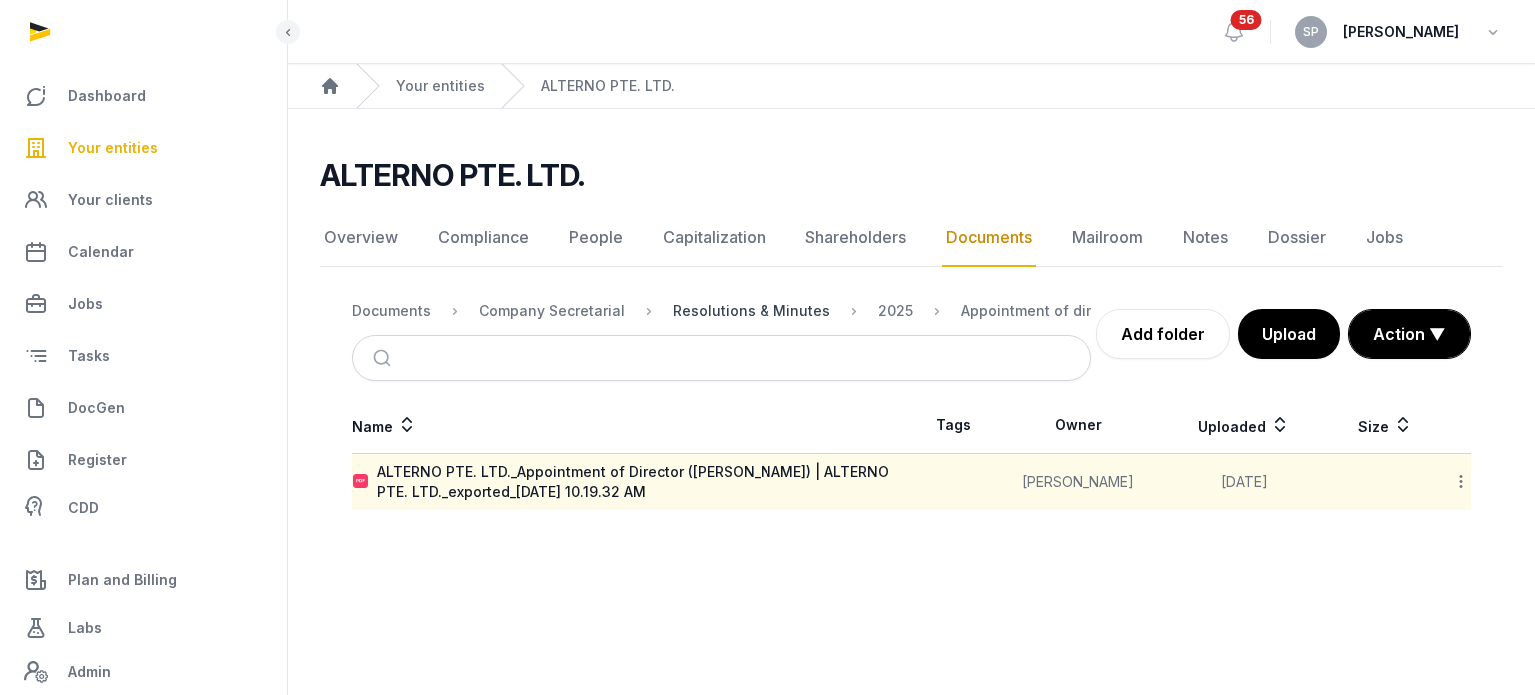
click at [761, 307] on div "Resolutions & Minutes" at bounding box center [752, 311] width 158 height 20
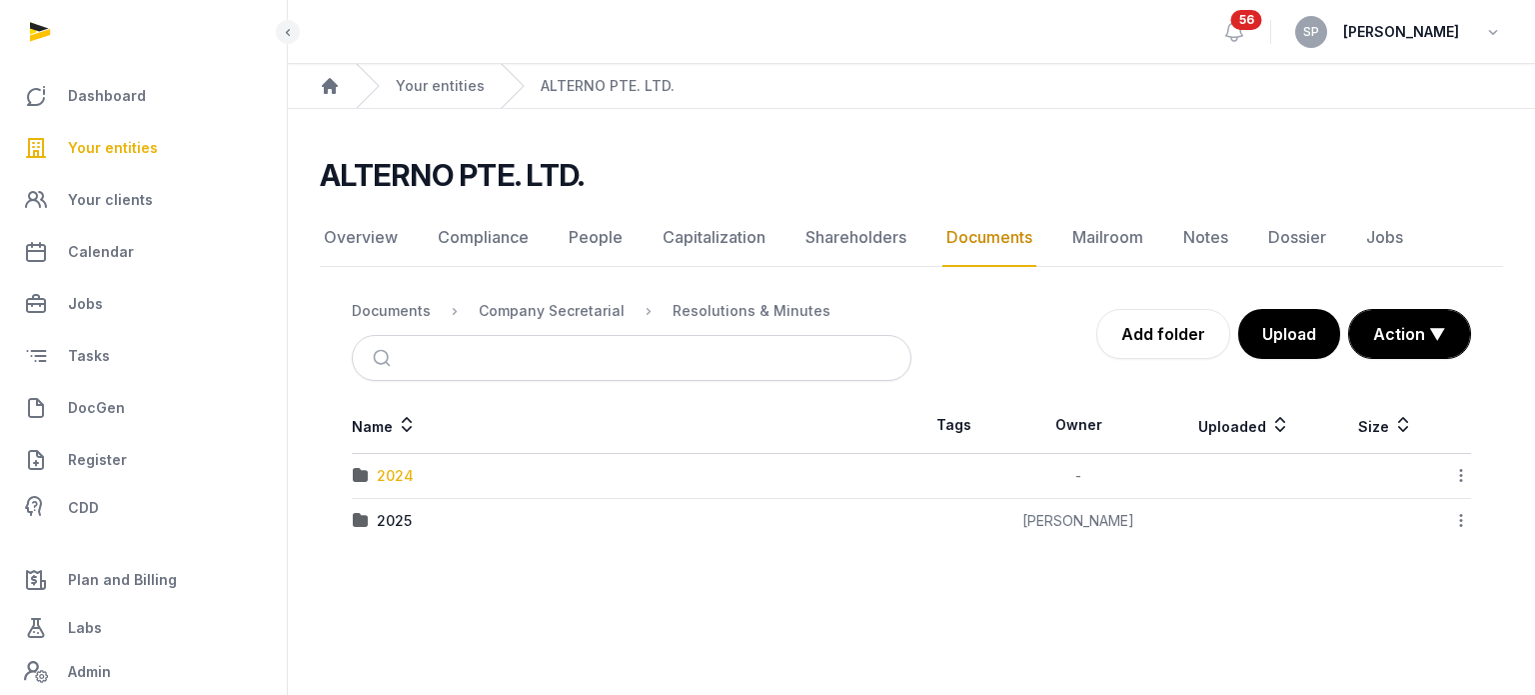
click at [404, 475] on div "2024" at bounding box center [395, 476] width 37 height 20
click at [413, 305] on div "Documents" at bounding box center [391, 311] width 79 height 20
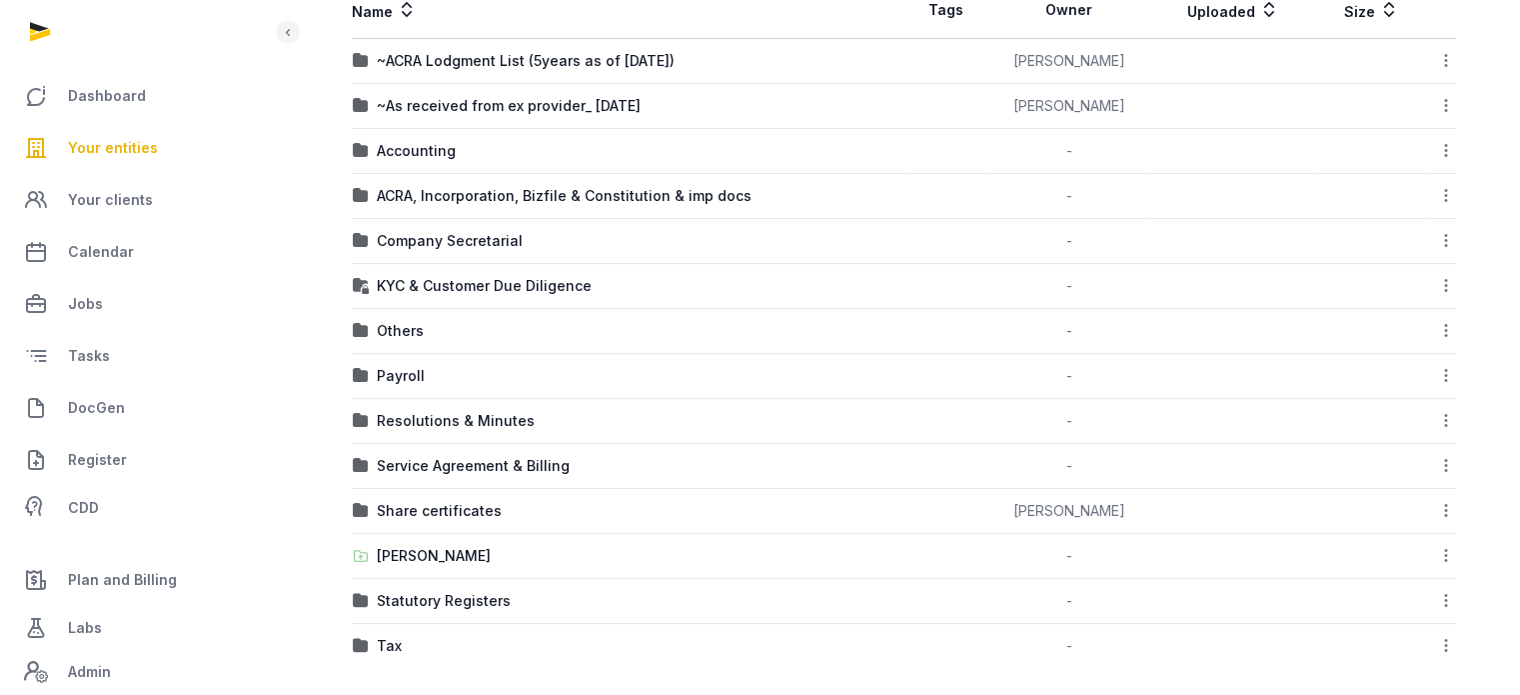
scroll to position [387, 0]
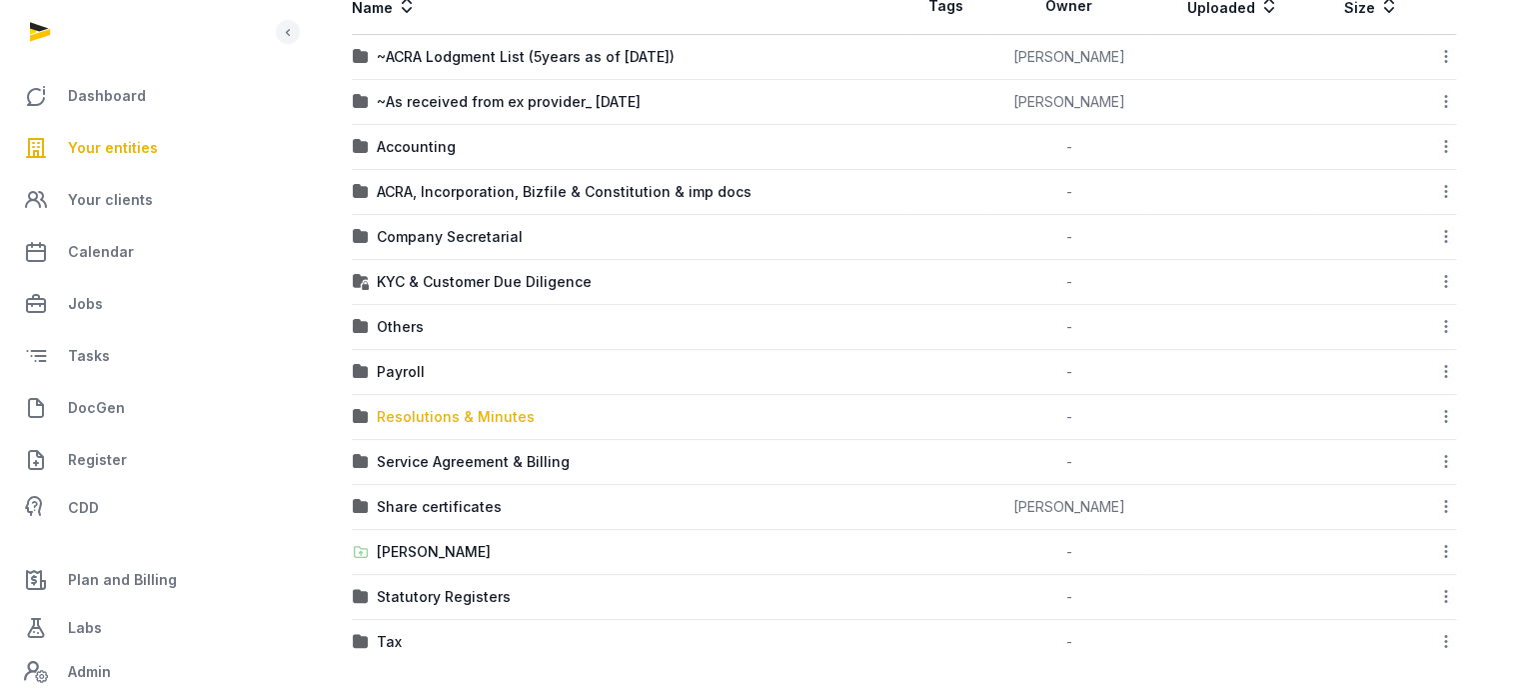
click at [451, 408] on div "Resolutions & Minutes" at bounding box center [456, 417] width 158 height 20
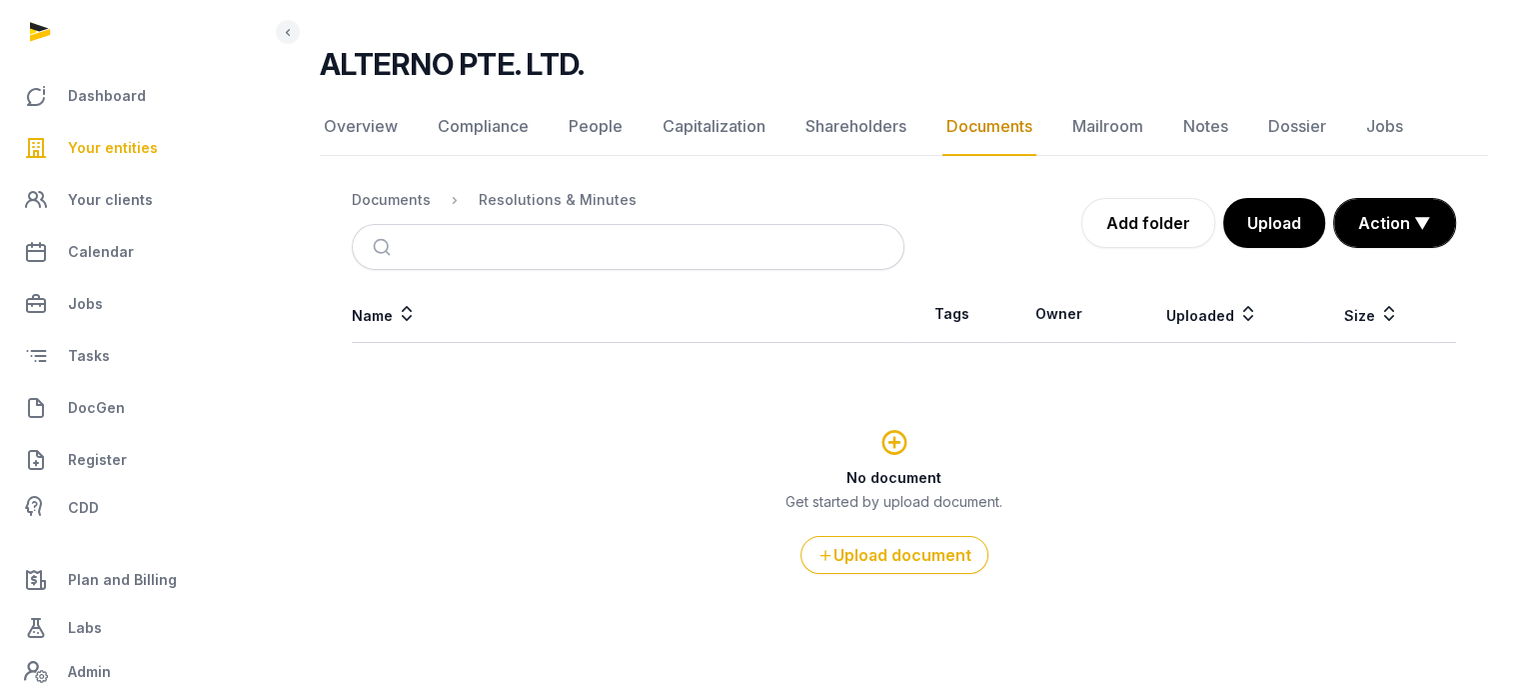
scroll to position [108, 0]
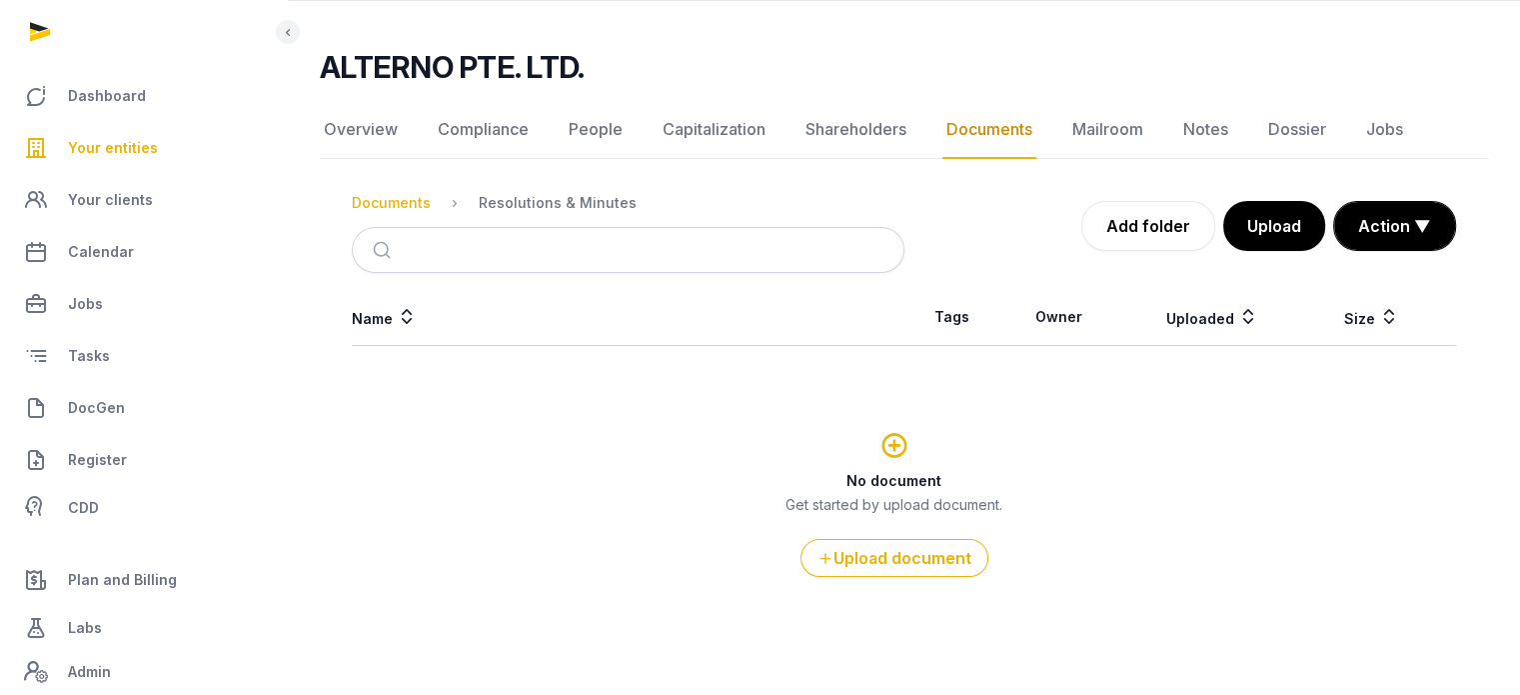
click at [407, 195] on div "Documents" at bounding box center [391, 203] width 79 height 20
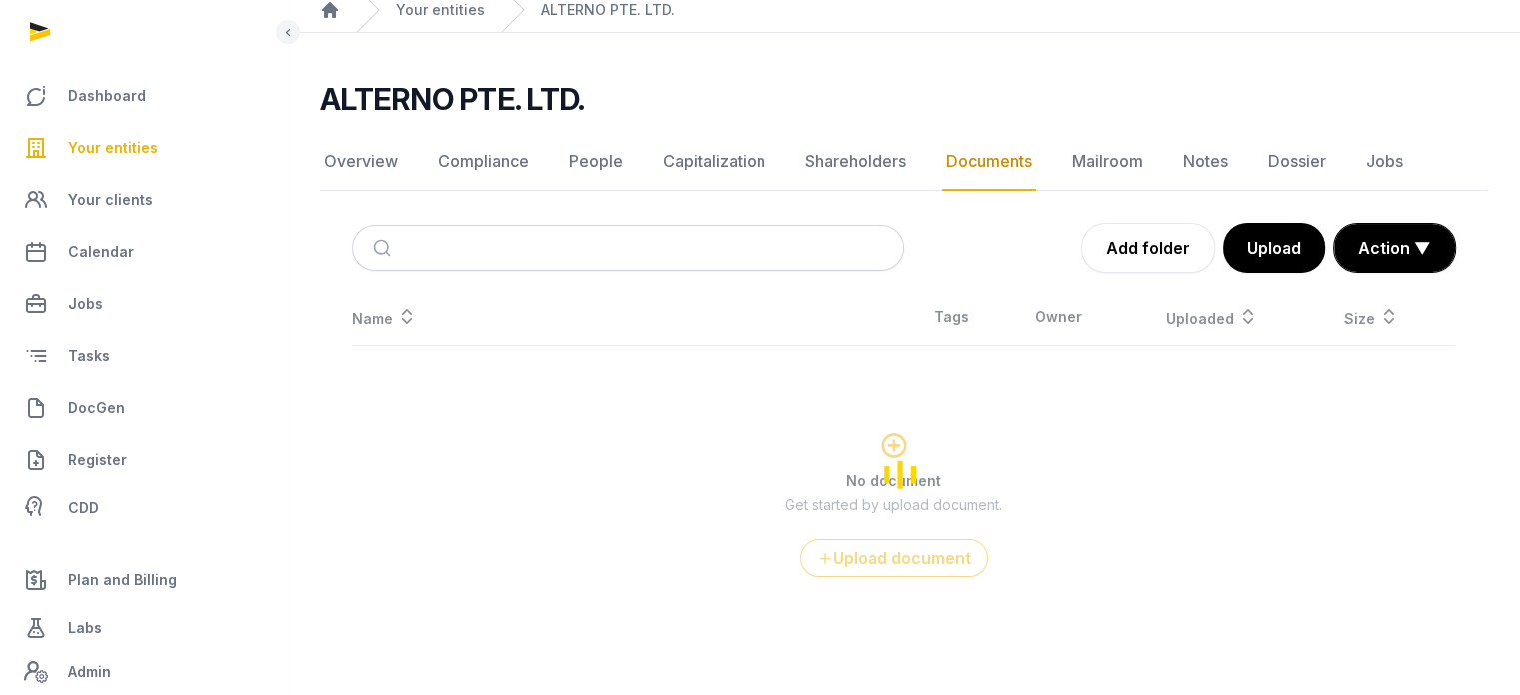
scroll to position [387, 0]
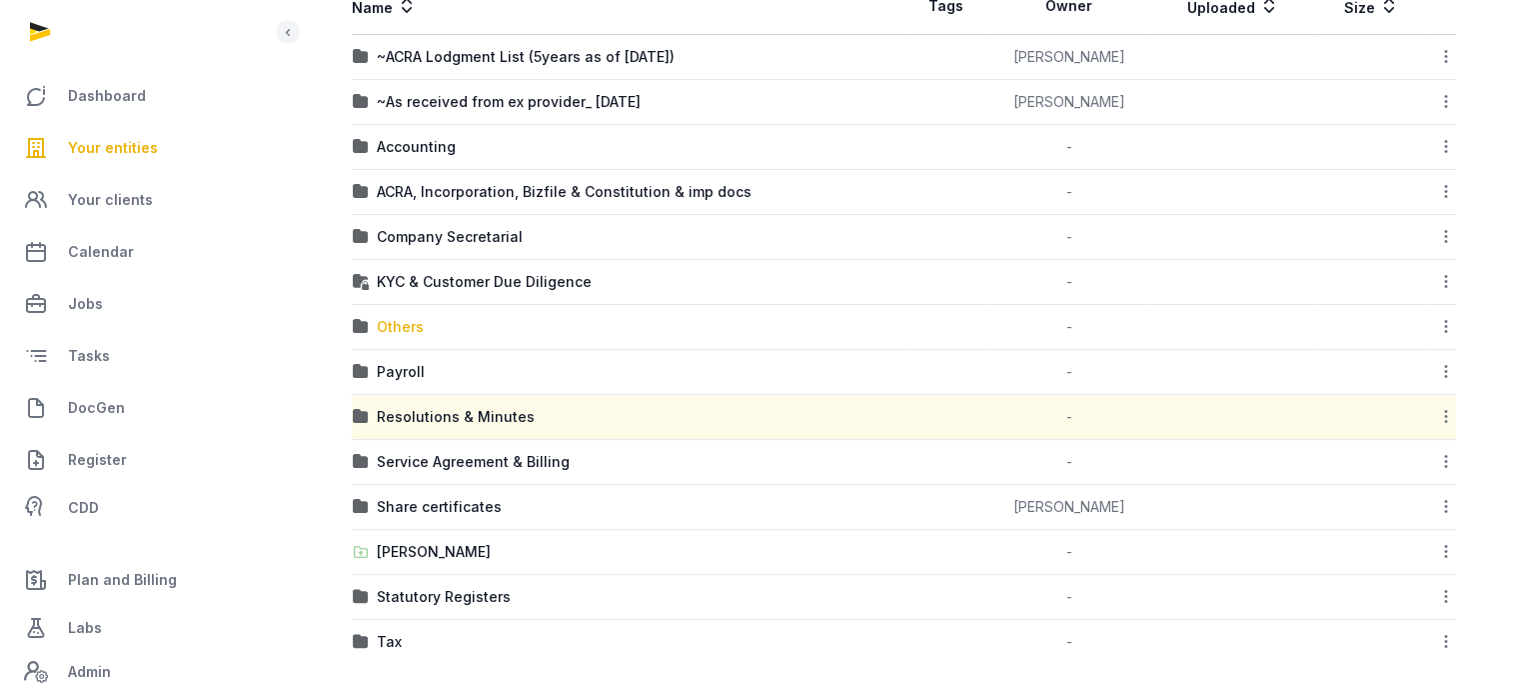
click at [416, 319] on div "Others" at bounding box center [400, 327] width 47 height 20
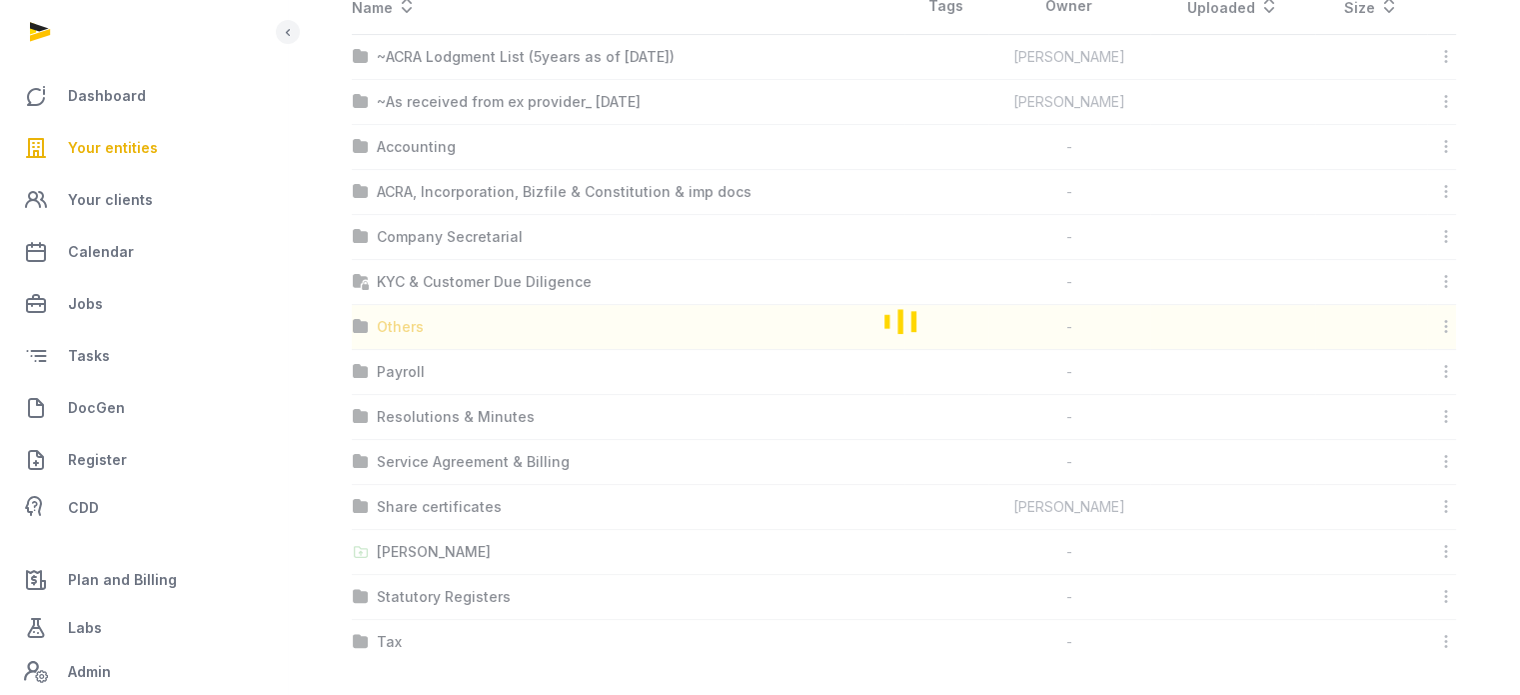
scroll to position [108, 0]
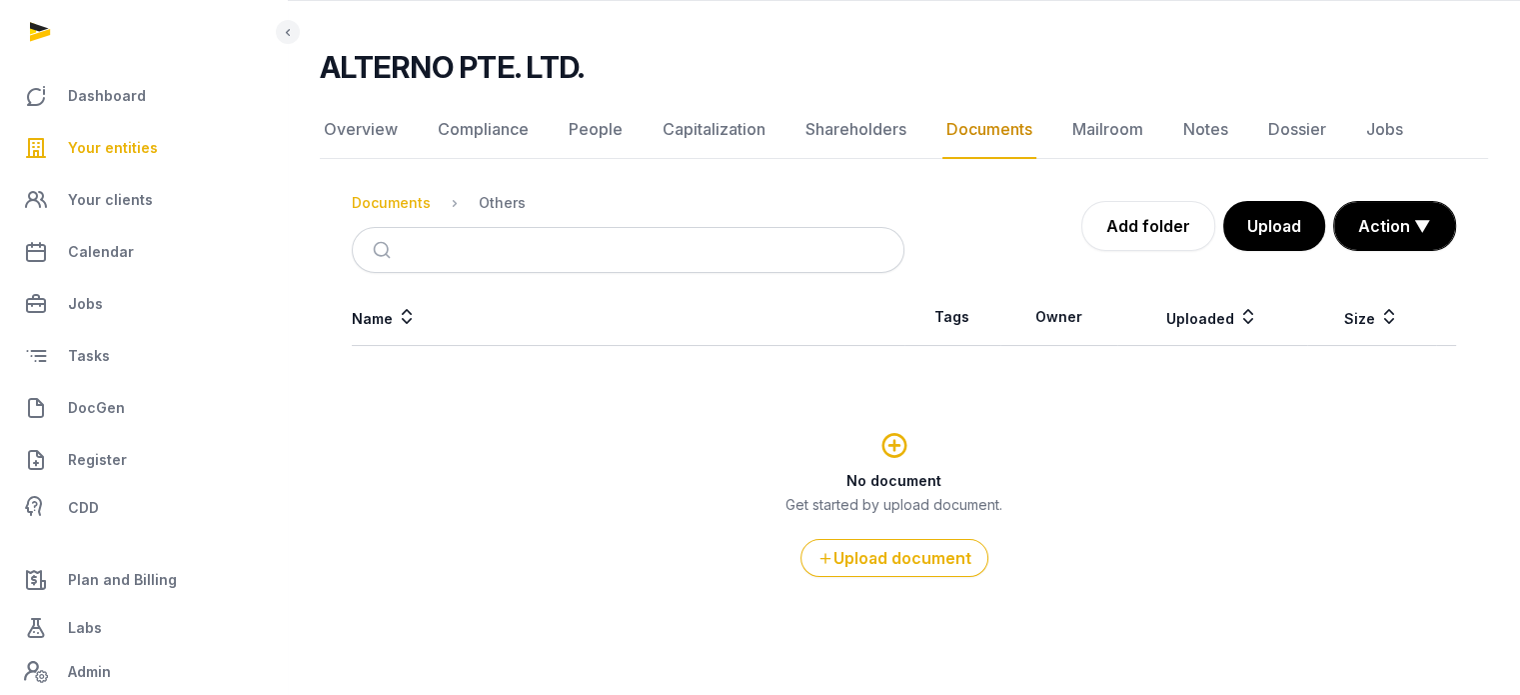
click at [394, 196] on div "Documents" at bounding box center [391, 203] width 79 height 20
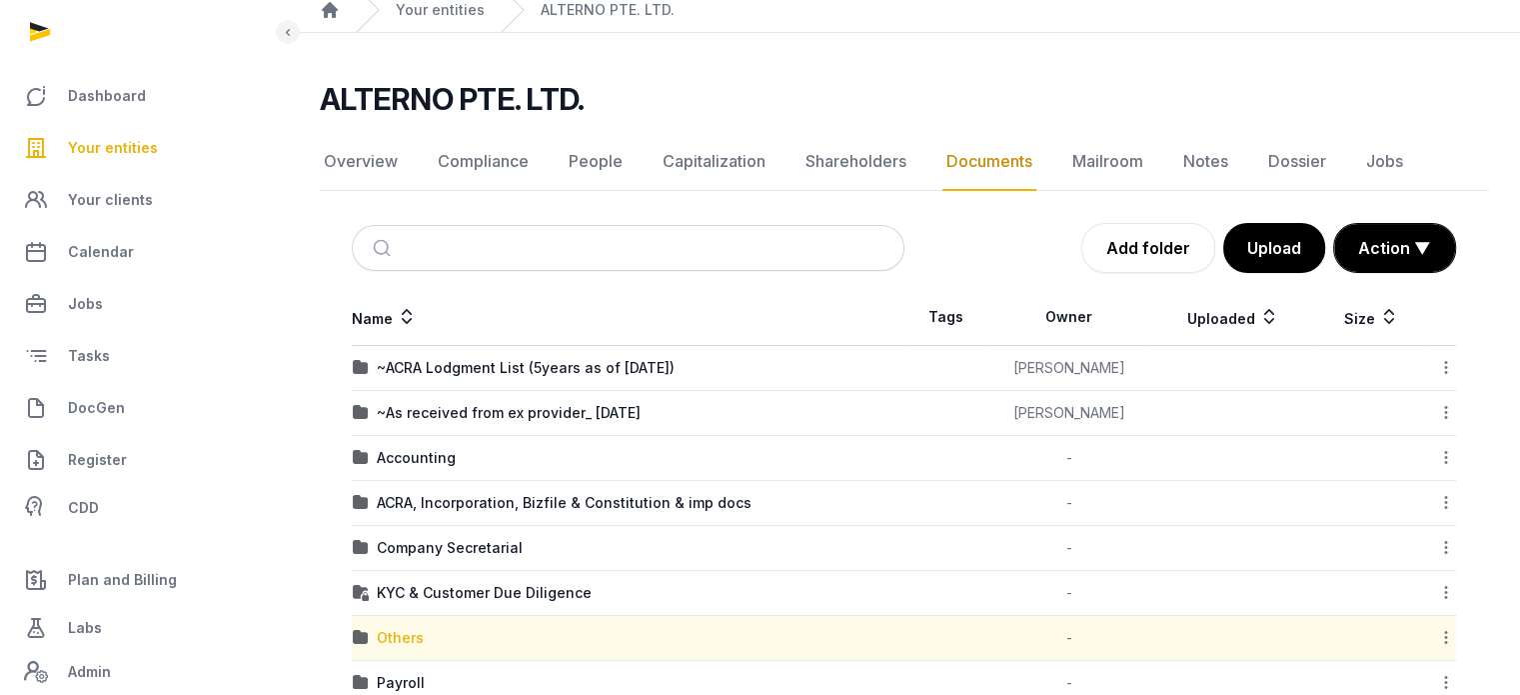
scroll to position [387, 0]
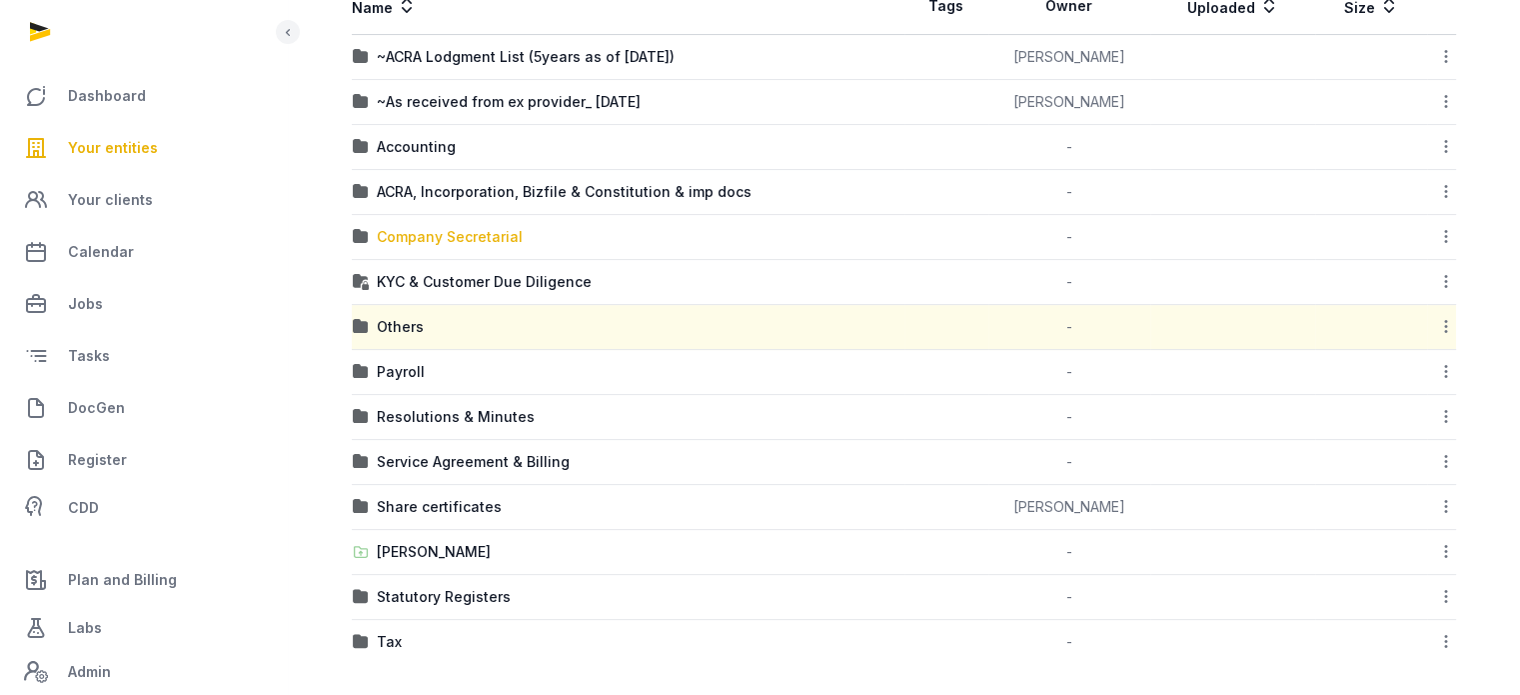
click at [422, 232] on div "Company Secretarial" at bounding box center [450, 237] width 146 height 20
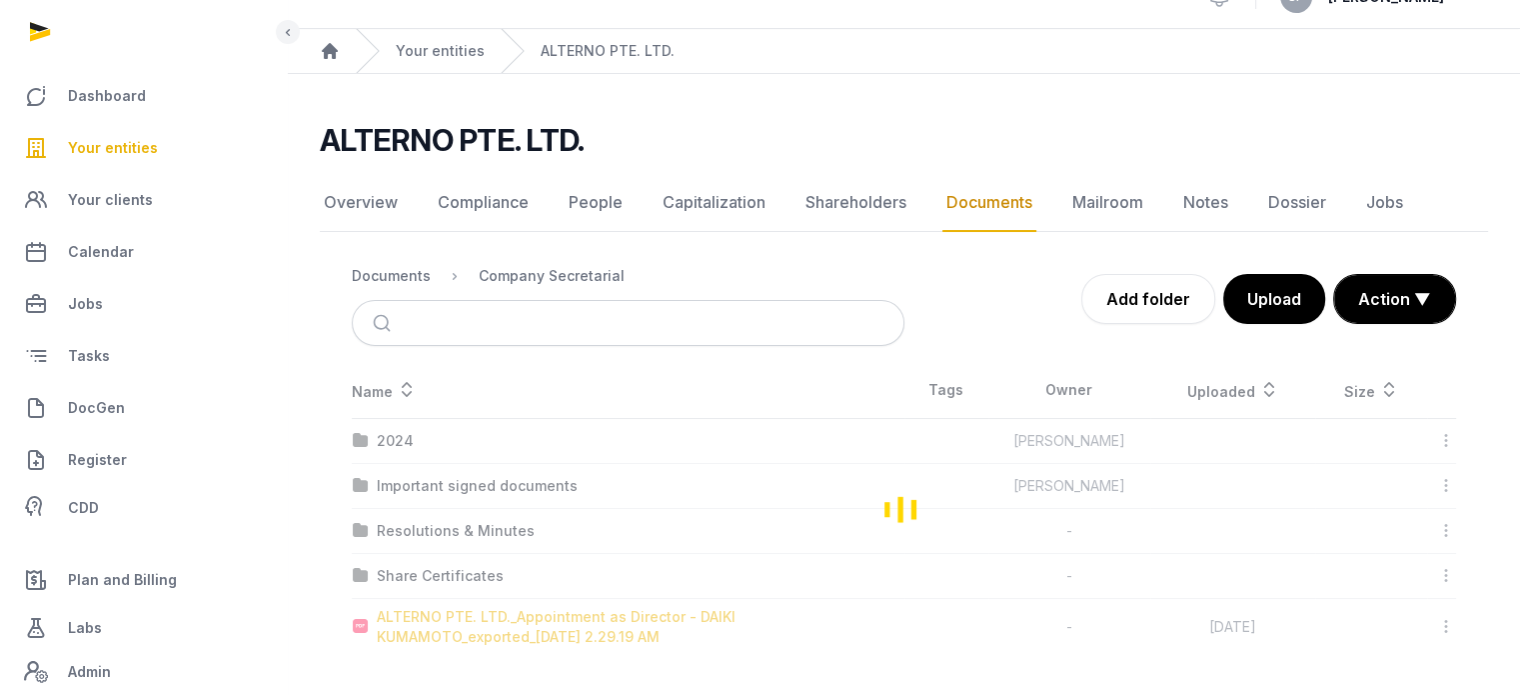
scroll to position [32, 0]
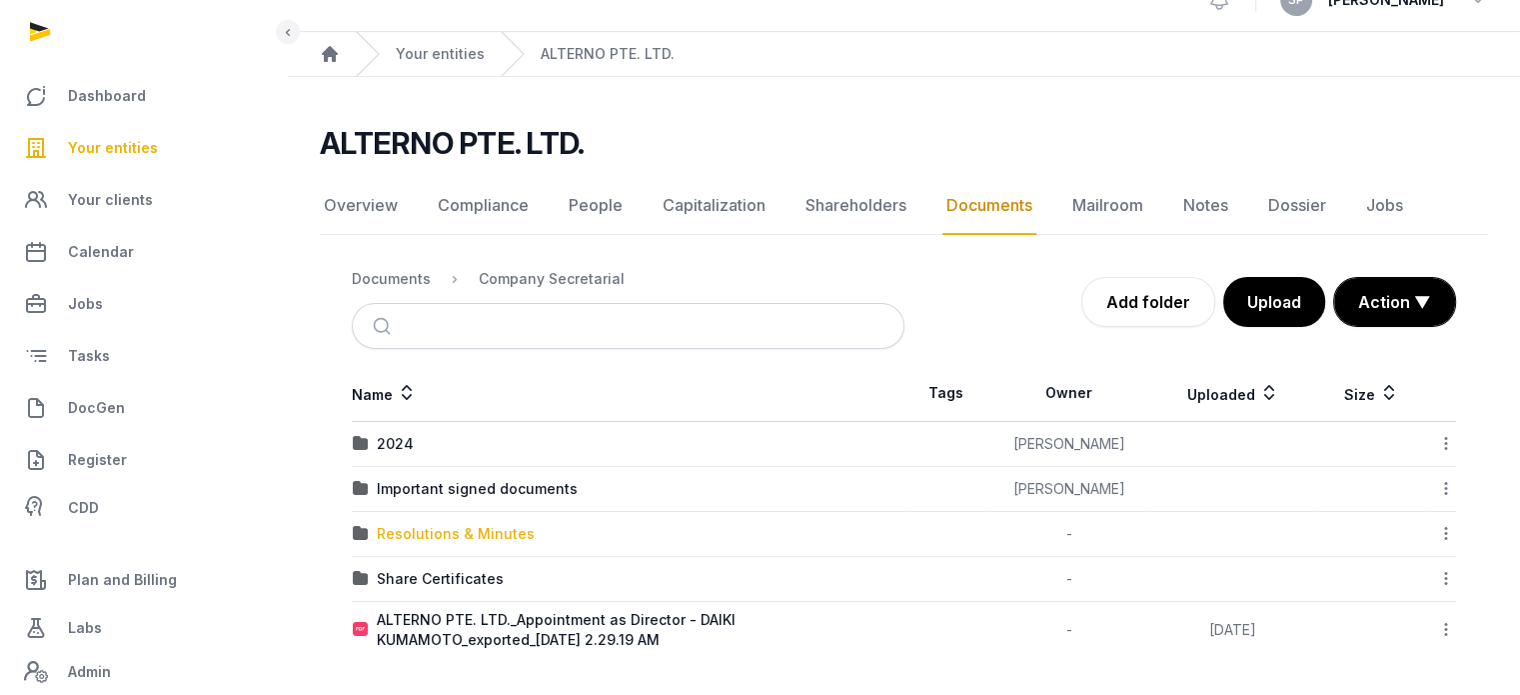
click at [464, 525] on div "Resolutions & Minutes" at bounding box center [456, 534] width 158 height 20
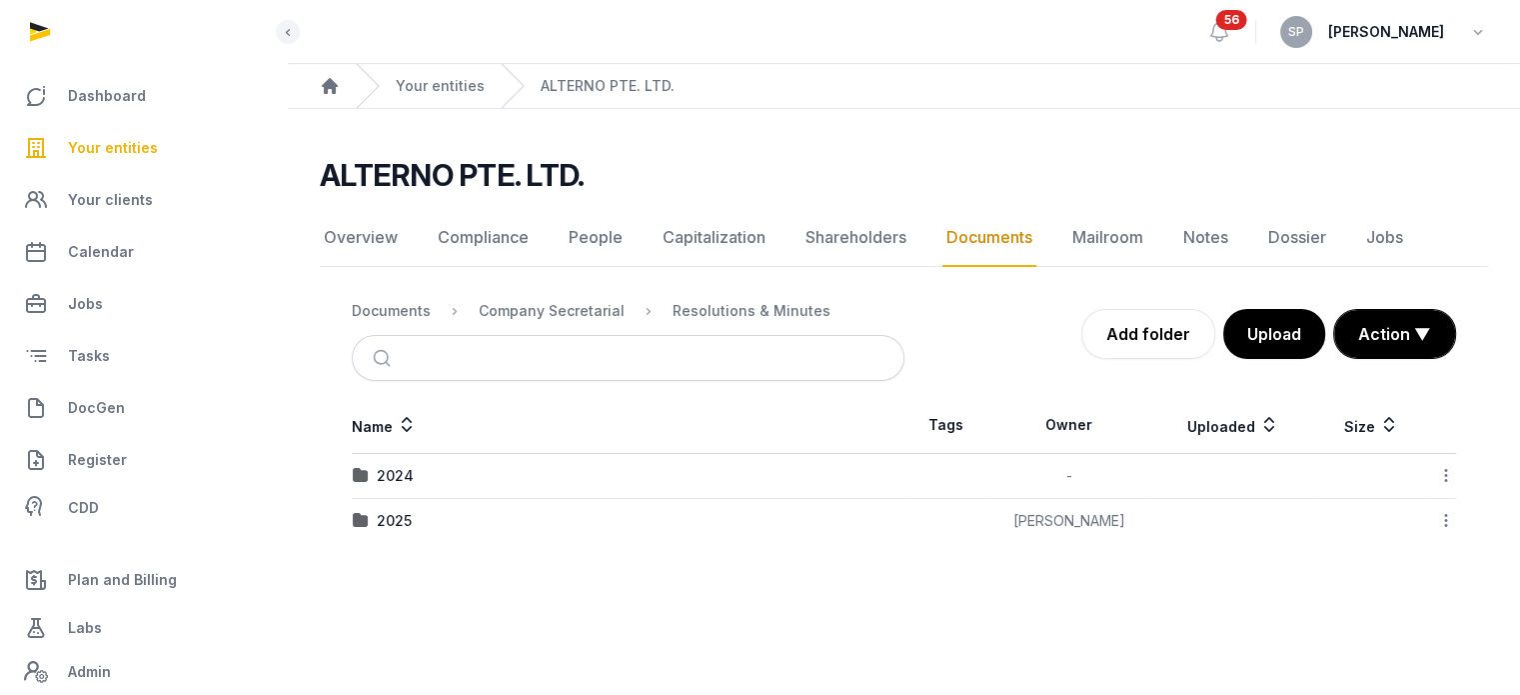
scroll to position [0, 0]
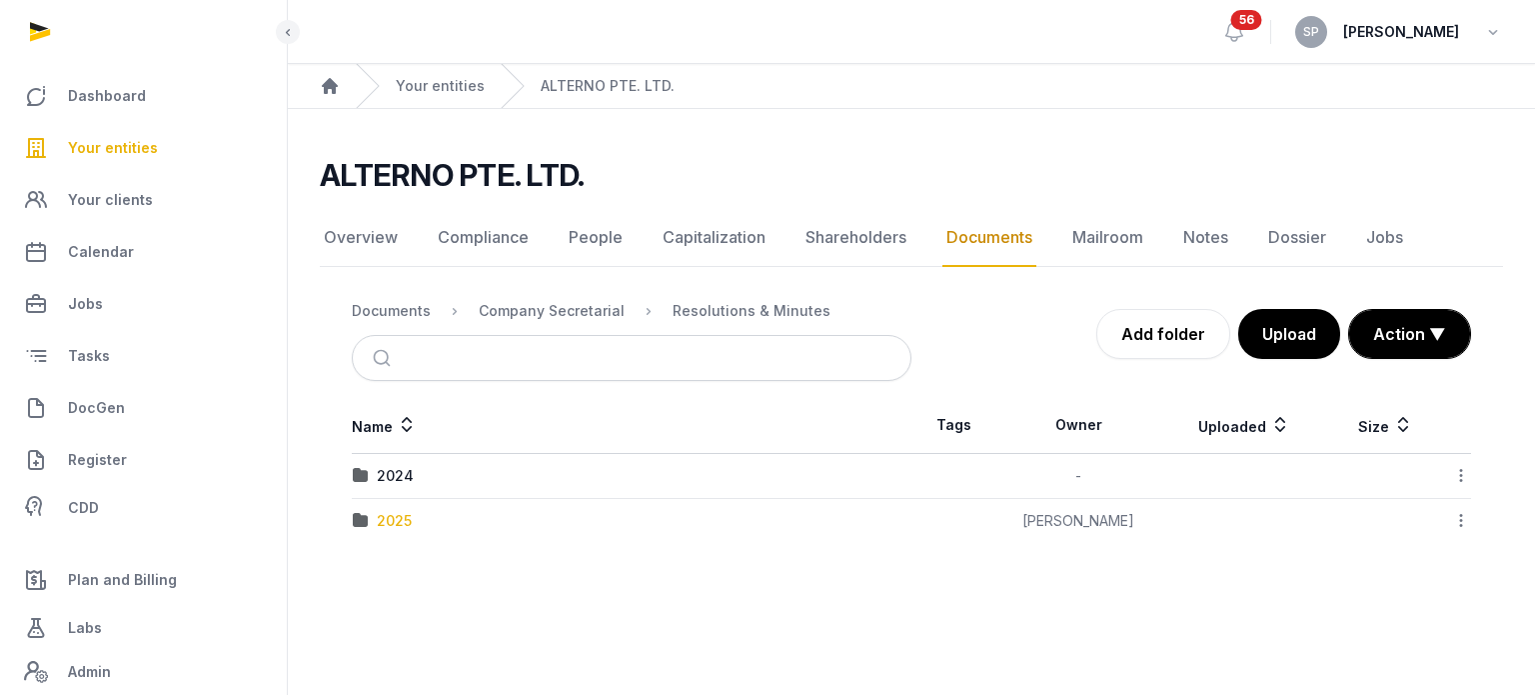
click at [401, 519] on div "2025" at bounding box center [394, 521] width 35 height 20
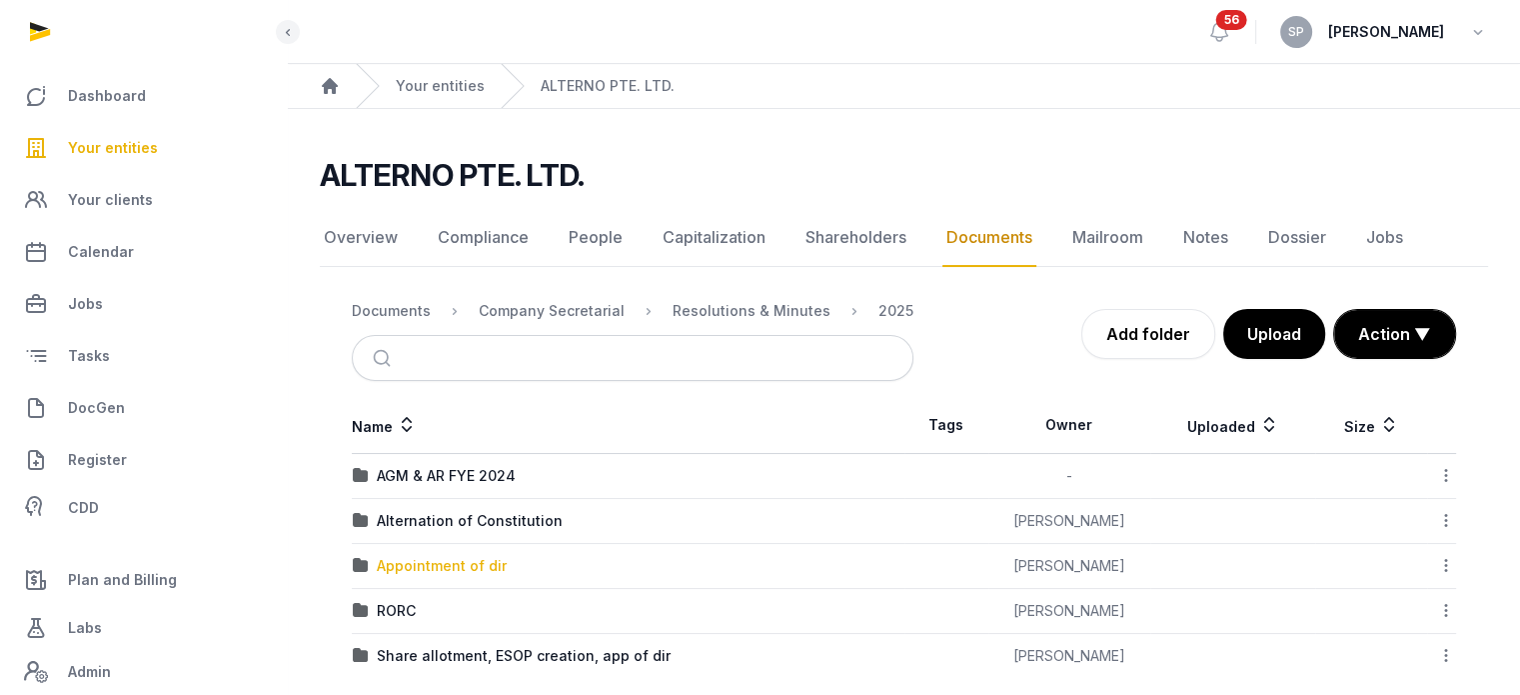
click at [470, 559] on div "Appointment of dir" at bounding box center [442, 566] width 130 height 20
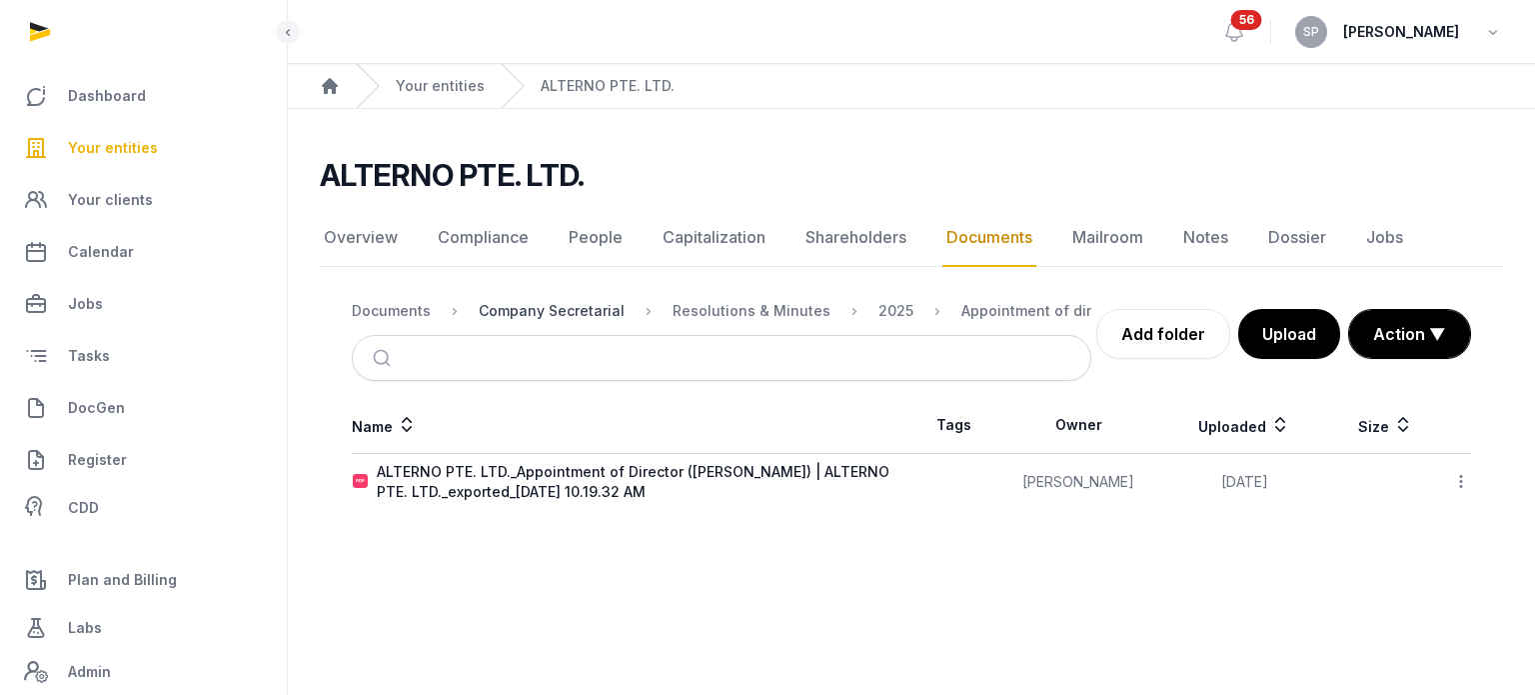
click at [568, 303] on div "Company Secretarial" at bounding box center [552, 311] width 146 height 20
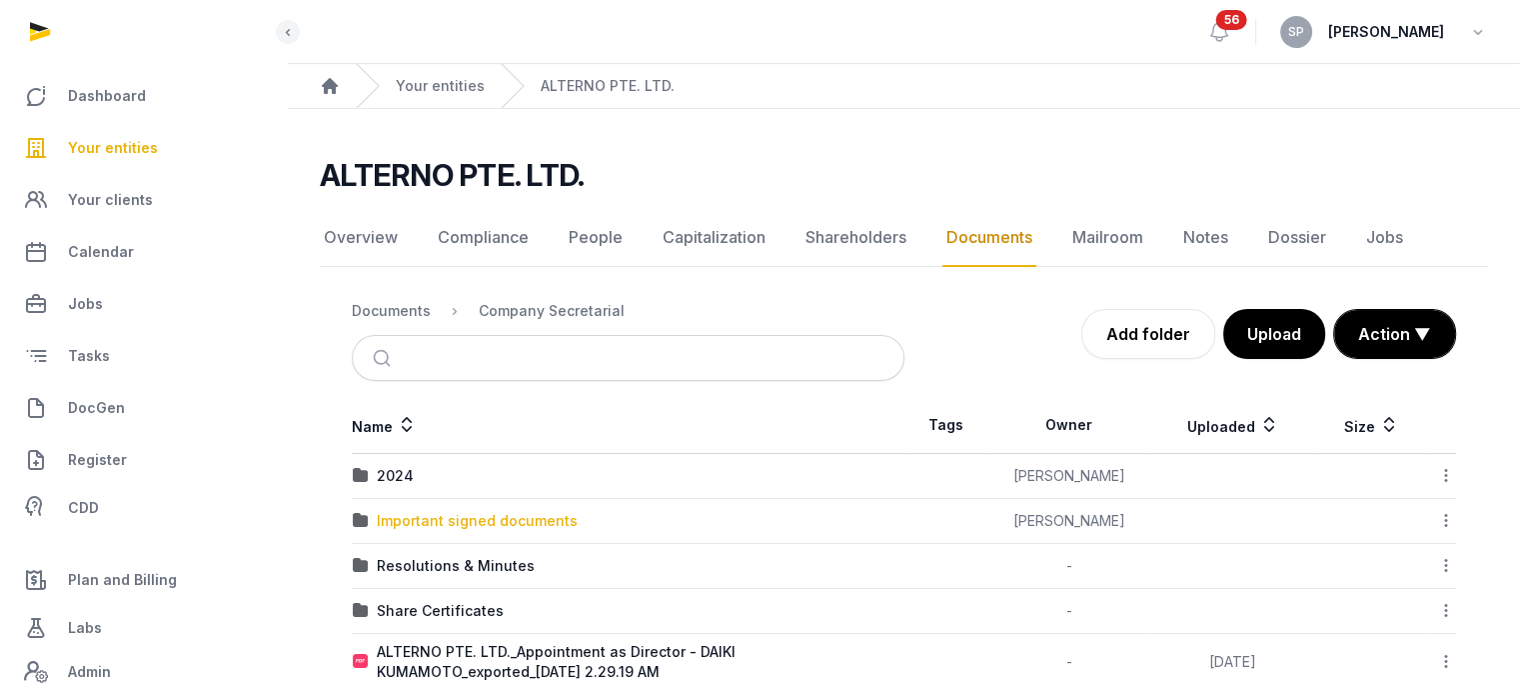
click at [506, 523] on div "Important signed documents" at bounding box center [477, 521] width 201 height 20
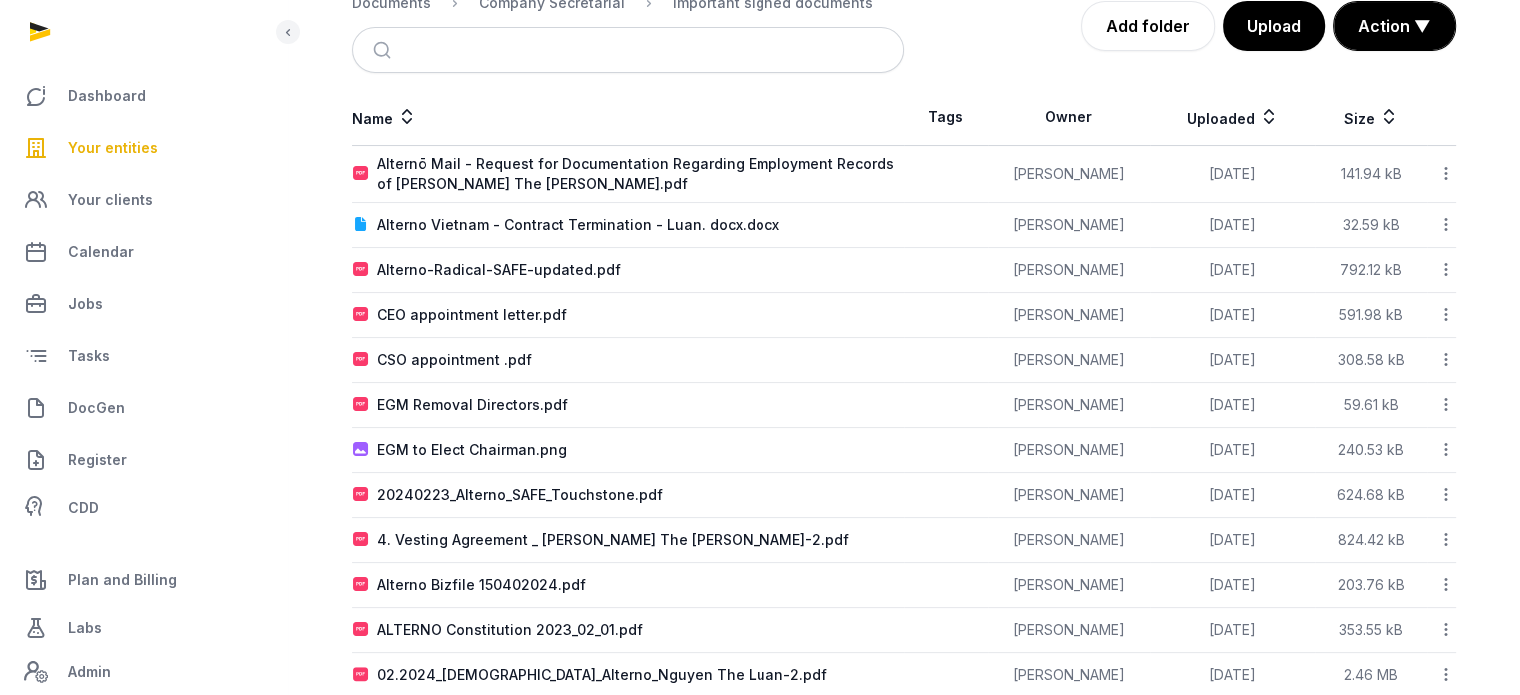
scroll to position [346, 0]
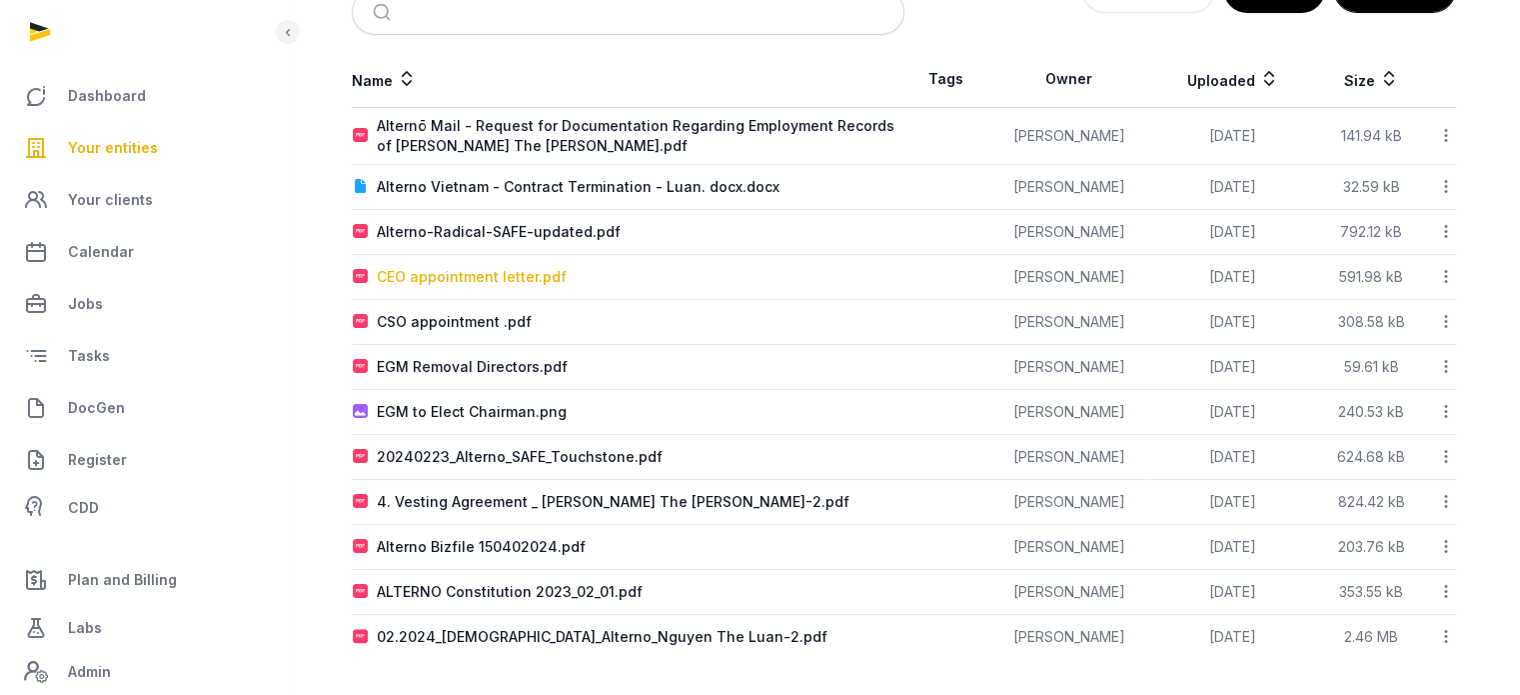
click at [518, 272] on div "CEO appointment letter.pdf" at bounding box center [472, 277] width 190 height 20
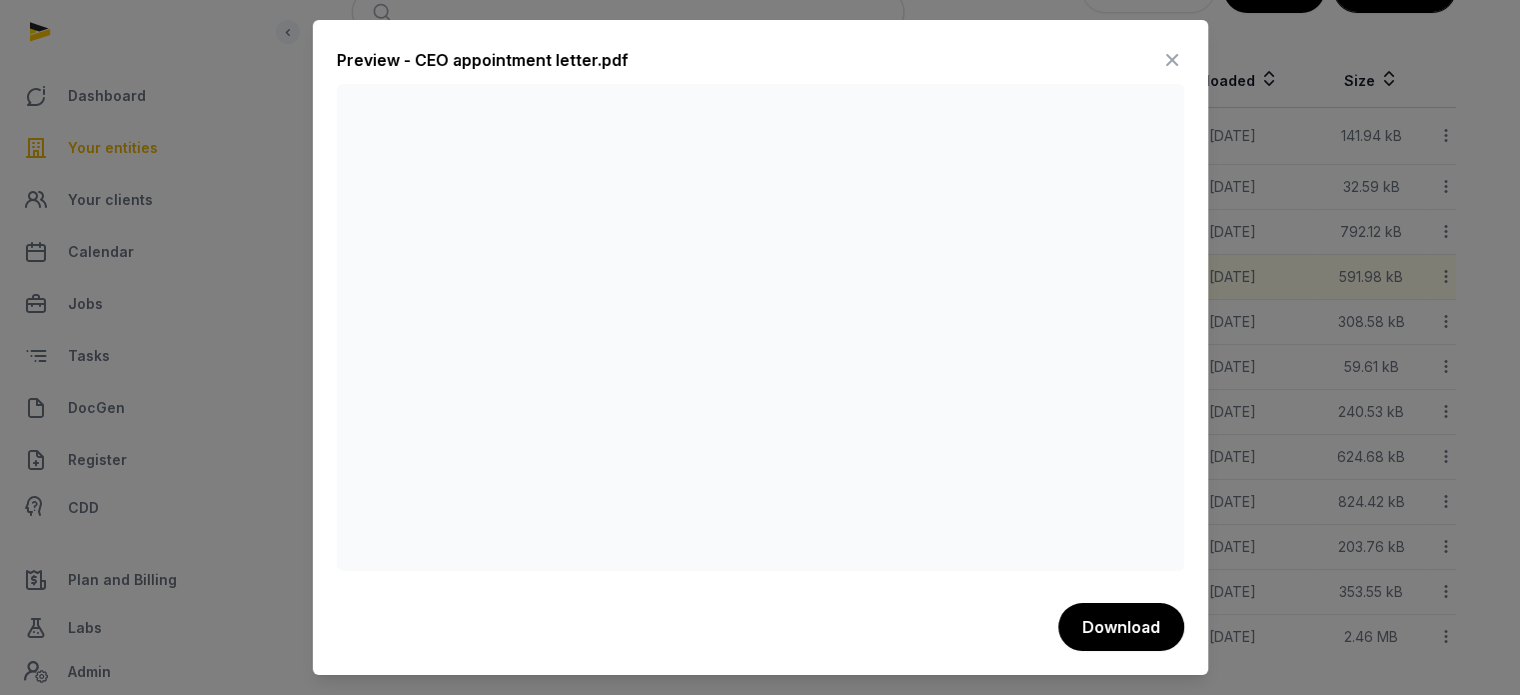
click at [1178, 67] on icon at bounding box center [1173, 60] width 24 height 32
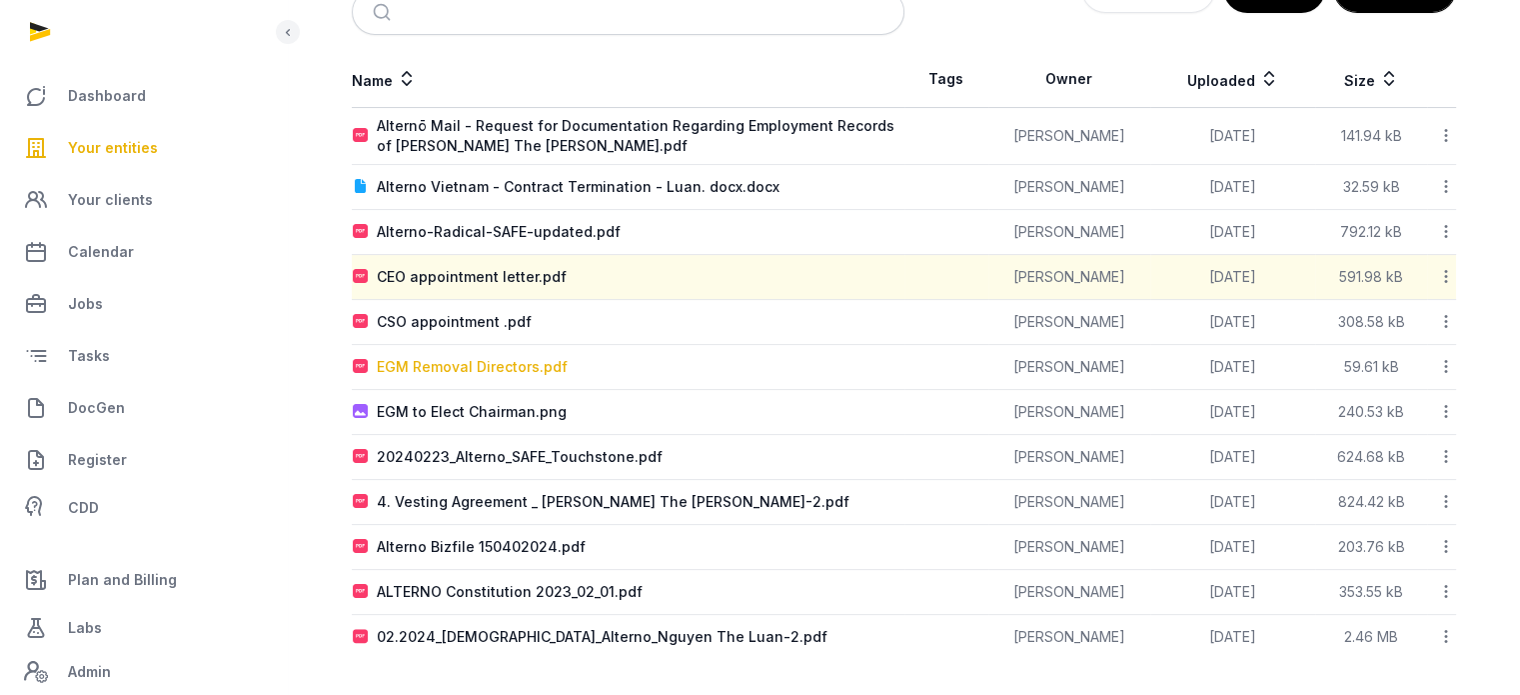
click at [527, 367] on div "EGM Removal Directors.pdf" at bounding box center [472, 367] width 191 height 20
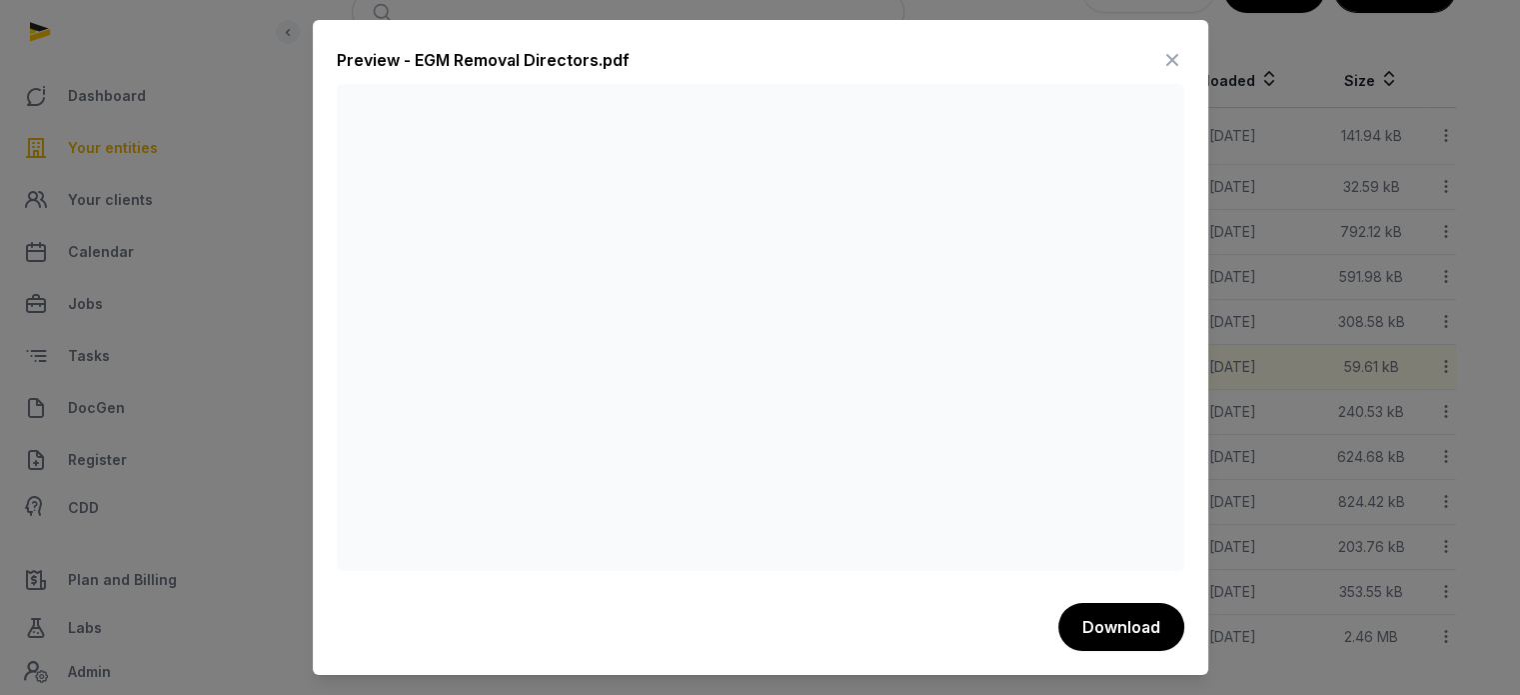
click at [1177, 58] on icon at bounding box center [1173, 60] width 24 height 32
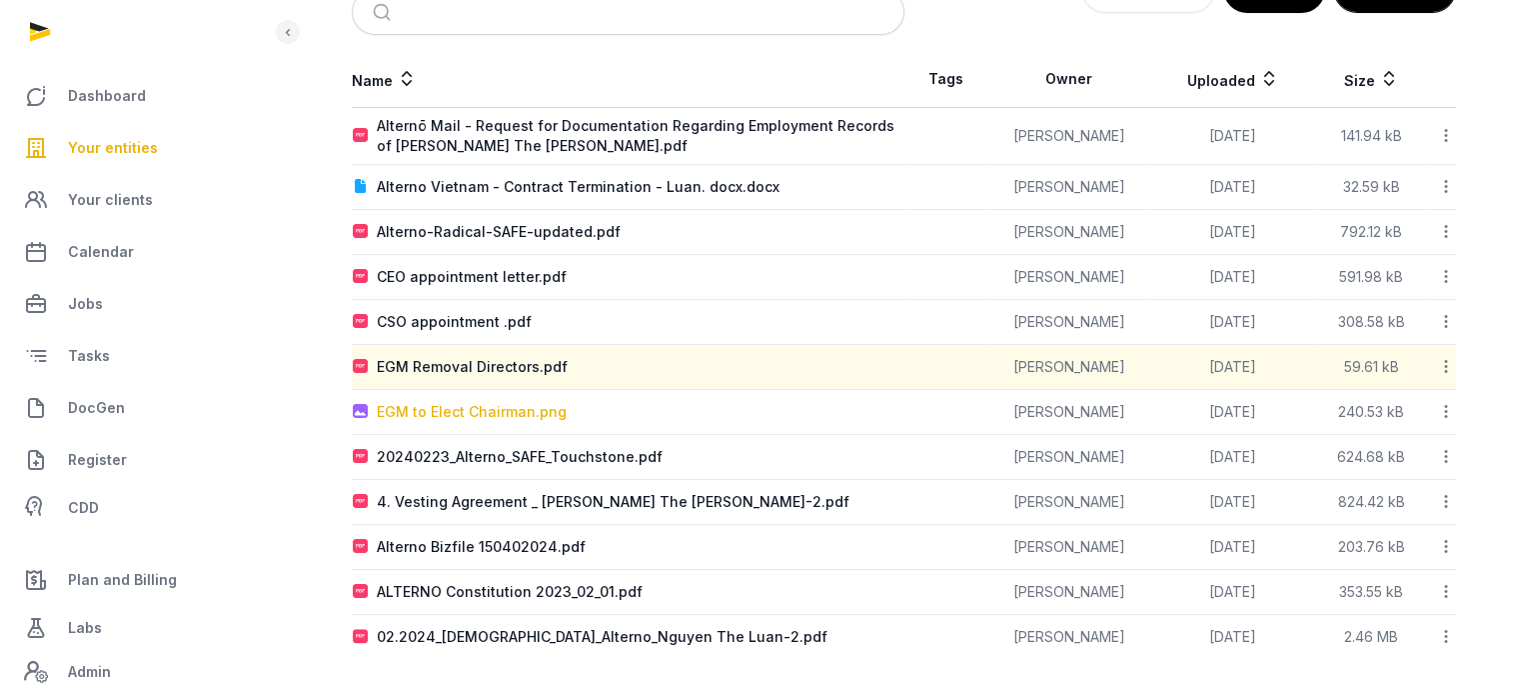
click at [528, 411] on div "EGM to Elect Chairman.png" at bounding box center [472, 412] width 190 height 20
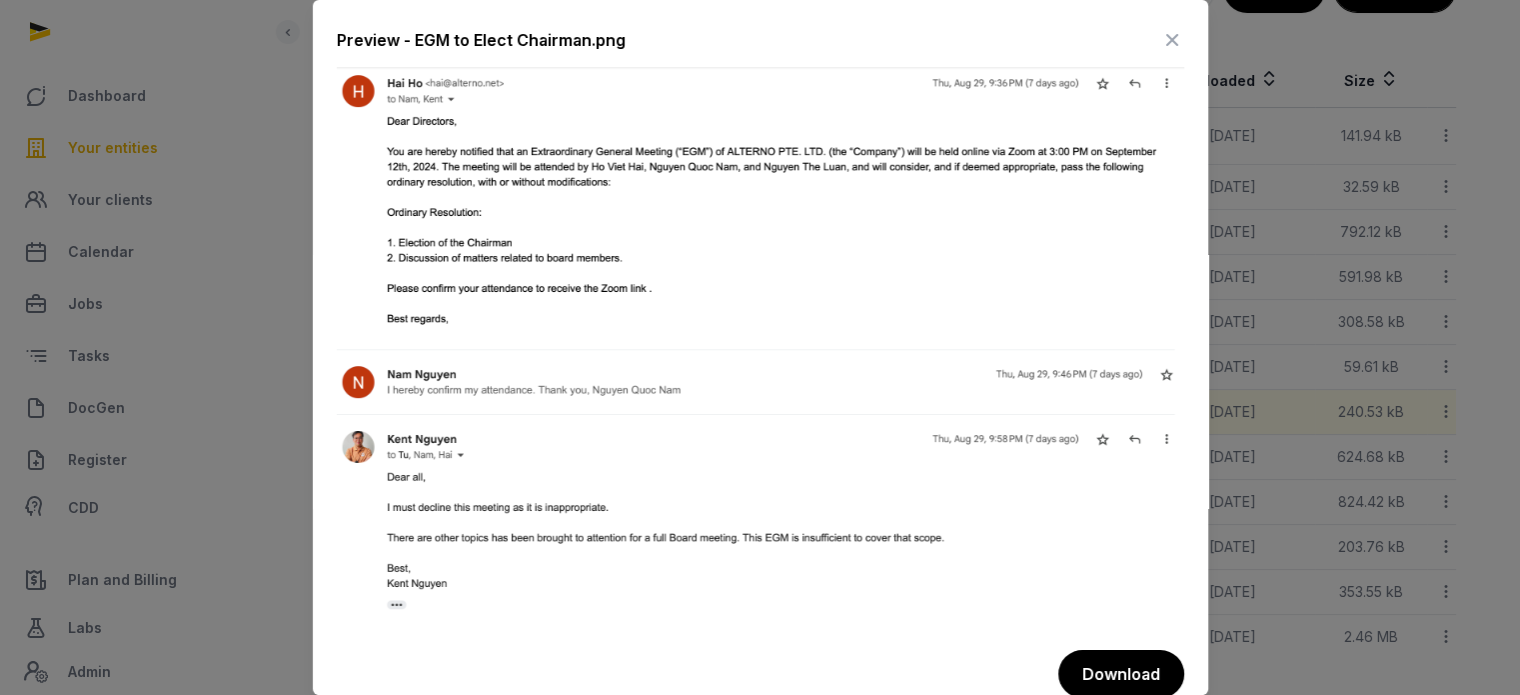
click at [1161, 45] on icon at bounding box center [1173, 40] width 24 height 32
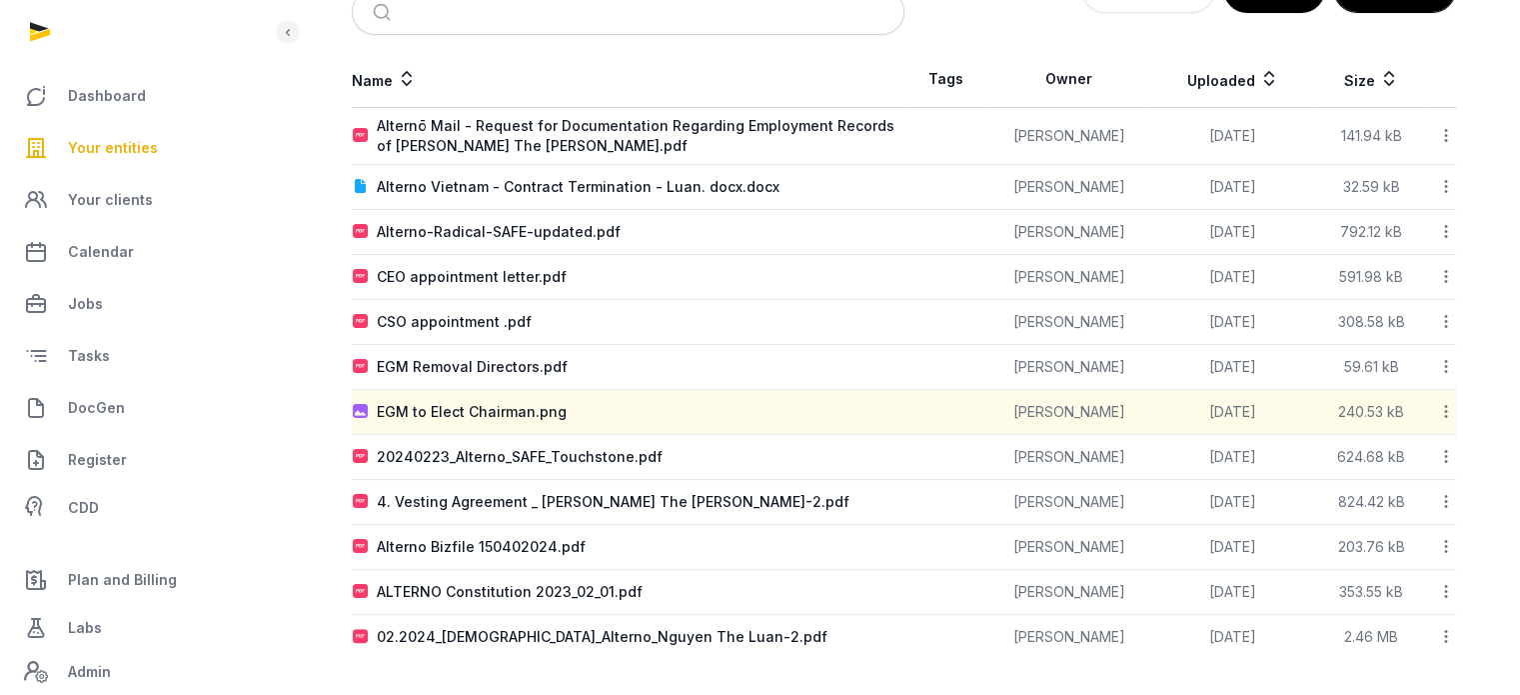
click at [144, 145] on span "Your entities" at bounding box center [113, 148] width 90 height 24
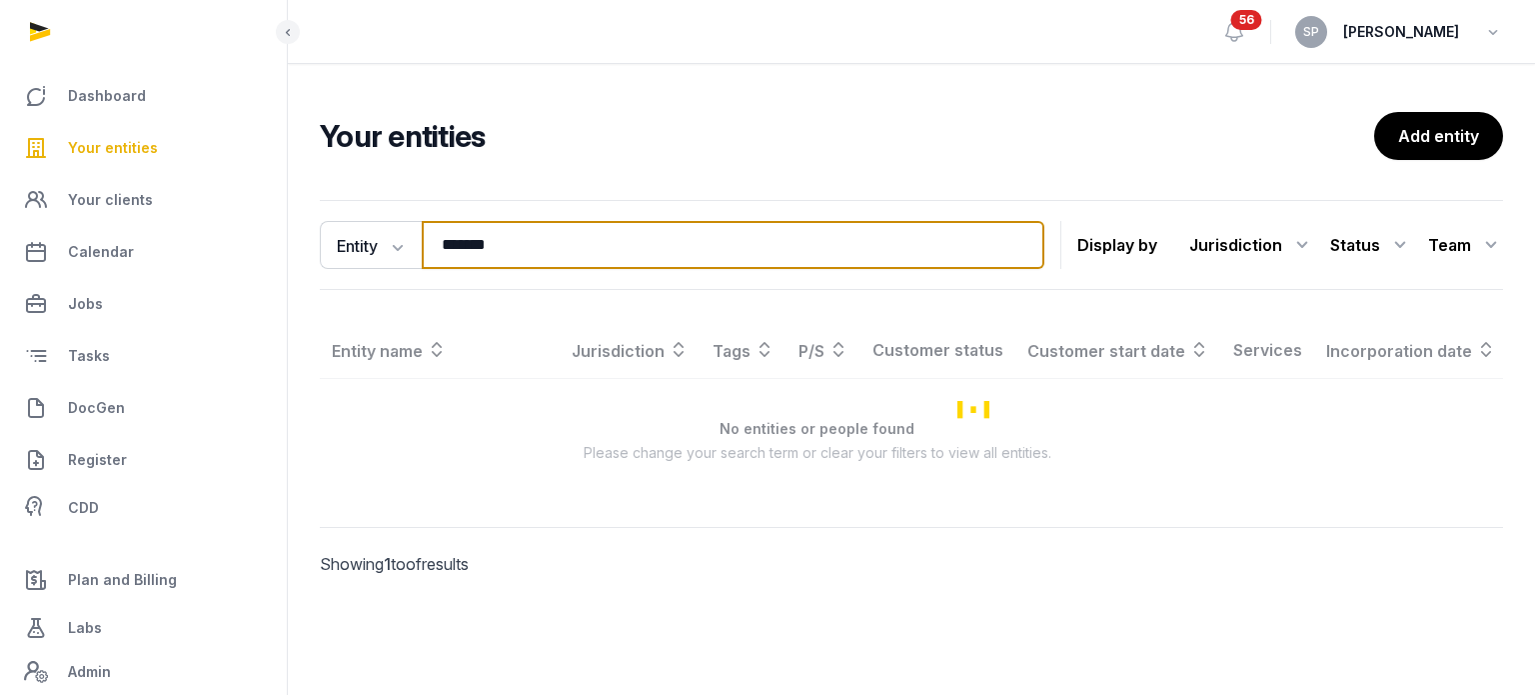
click at [536, 255] on input "*******" at bounding box center [733, 245] width 623 height 48
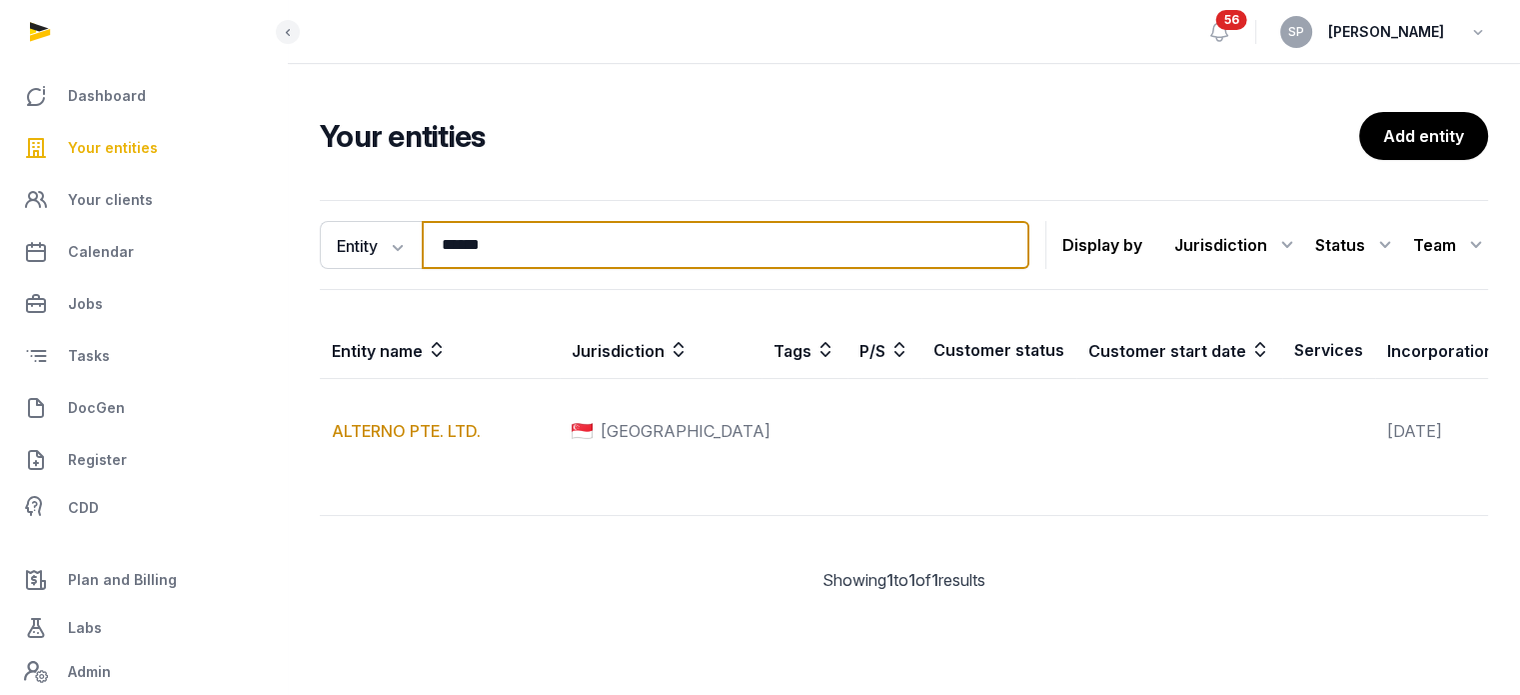
type input "******"
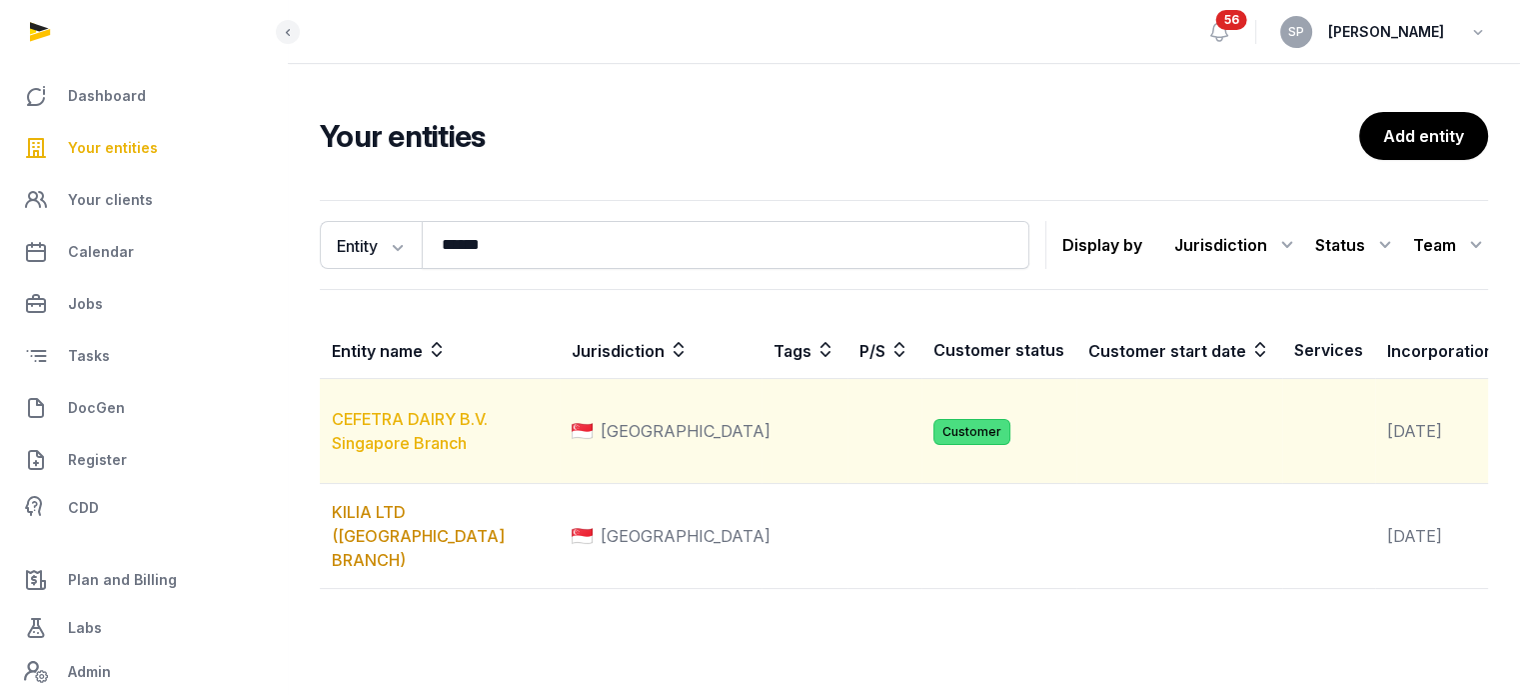
click at [449, 451] on link "CEFETRA DAIRY B.V. Singapore Branch" at bounding box center [410, 431] width 156 height 44
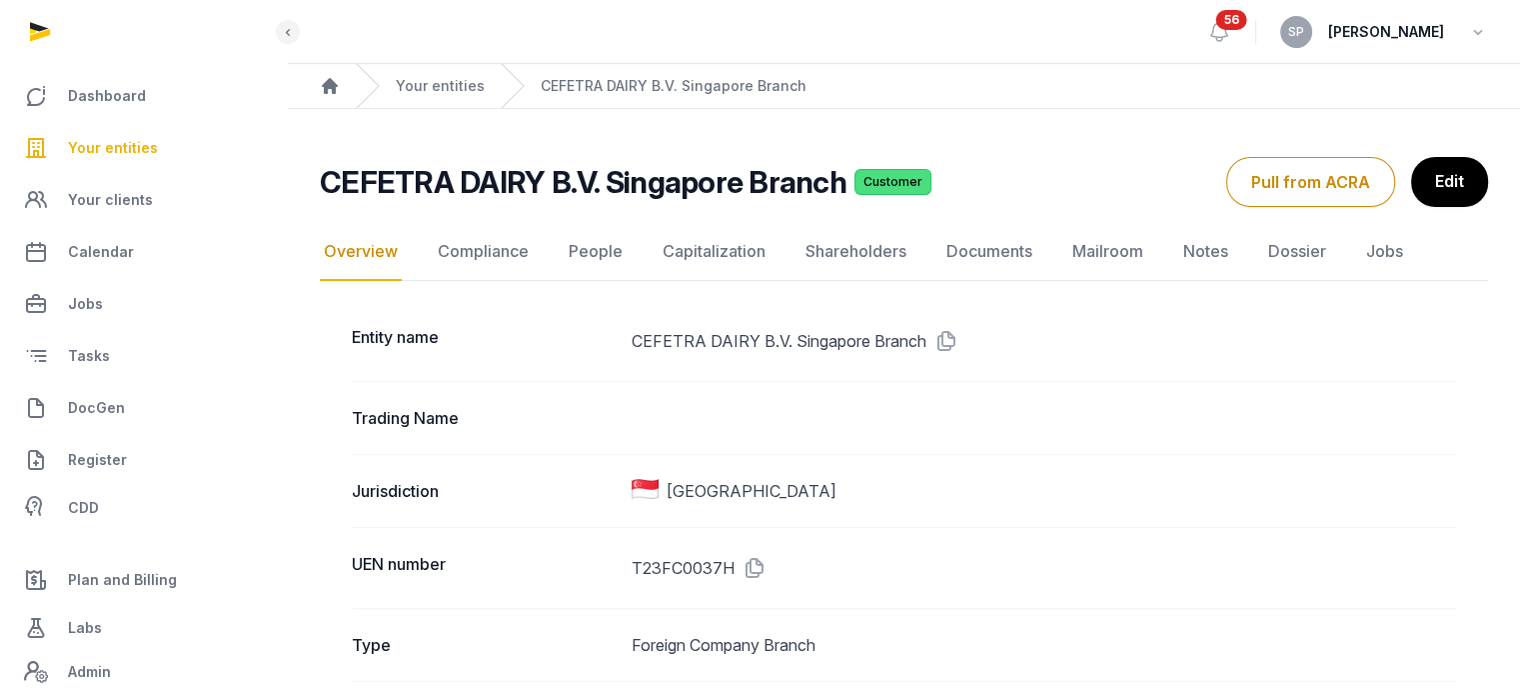
click at [1020, 255] on link "Documents" at bounding box center [990, 252] width 94 height 58
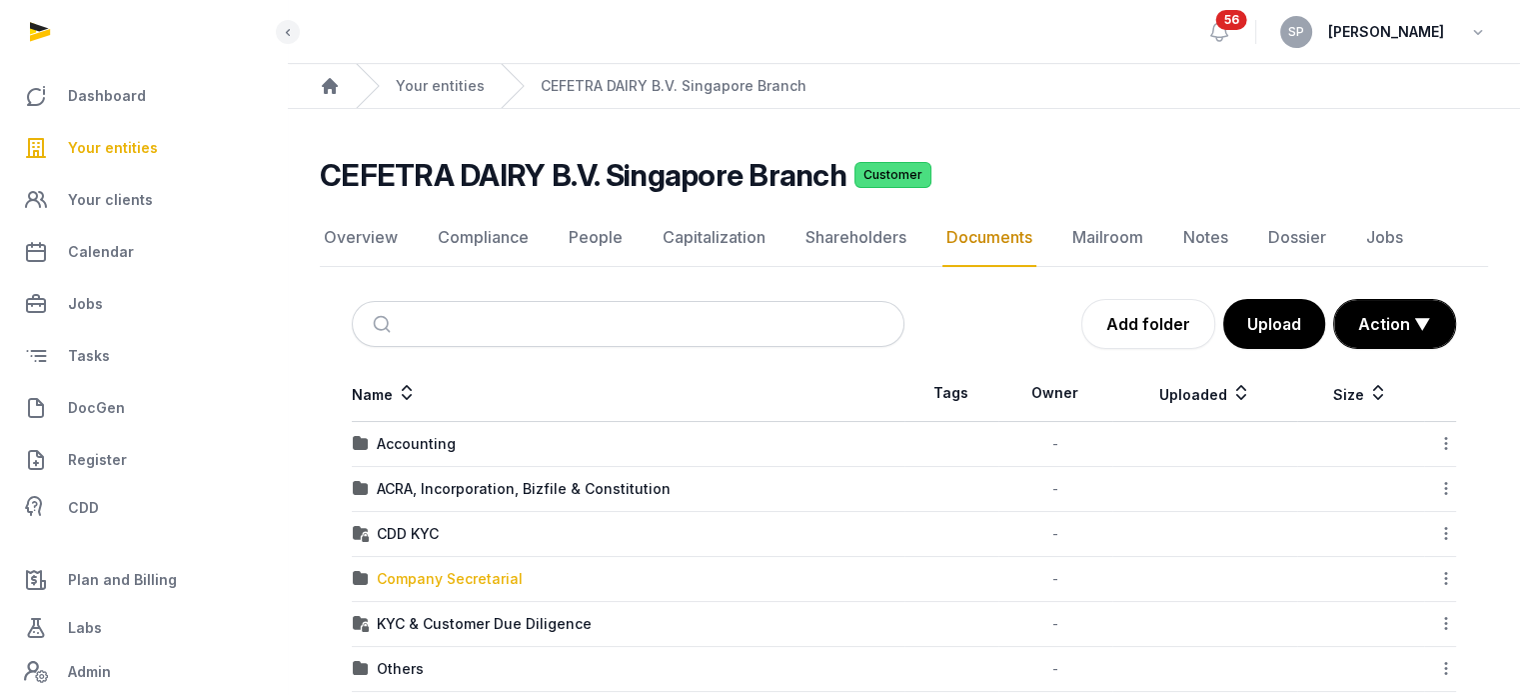
click at [456, 569] on div "Company Secretarial" at bounding box center [450, 579] width 146 height 20
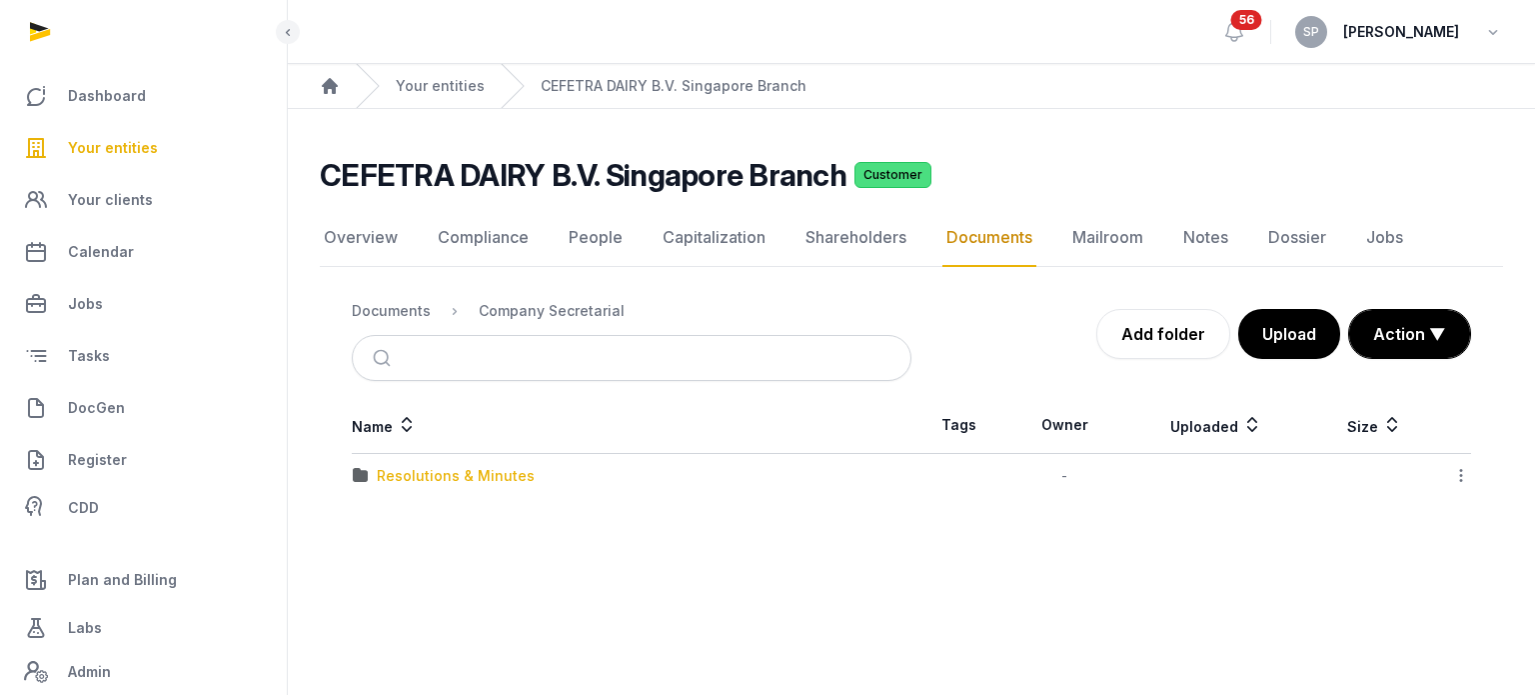
click at [477, 473] on div "Resolutions & Minutes" at bounding box center [456, 476] width 158 height 20
click at [396, 479] on div "2024" at bounding box center [395, 476] width 37 height 20
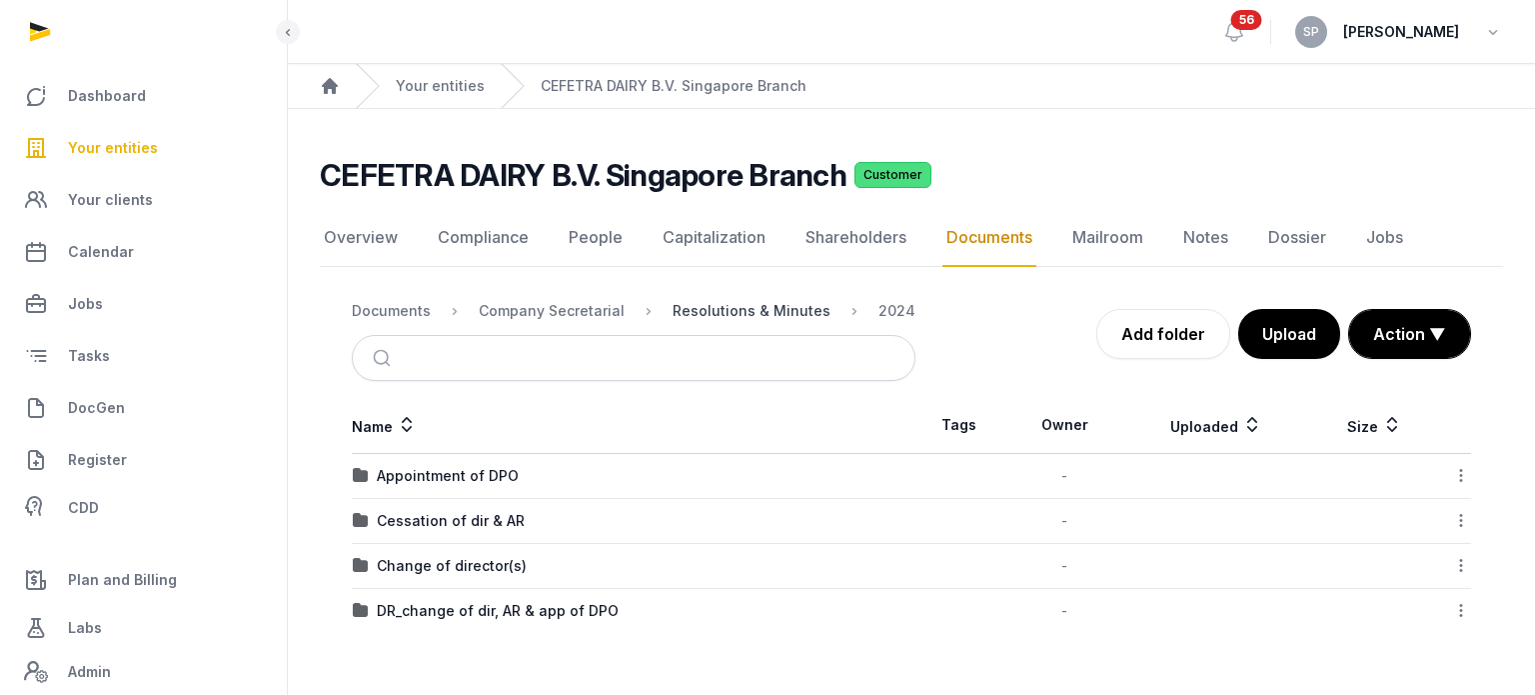
click at [728, 310] on div "Resolutions & Minutes" at bounding box center [752, 311] width 158 height 20
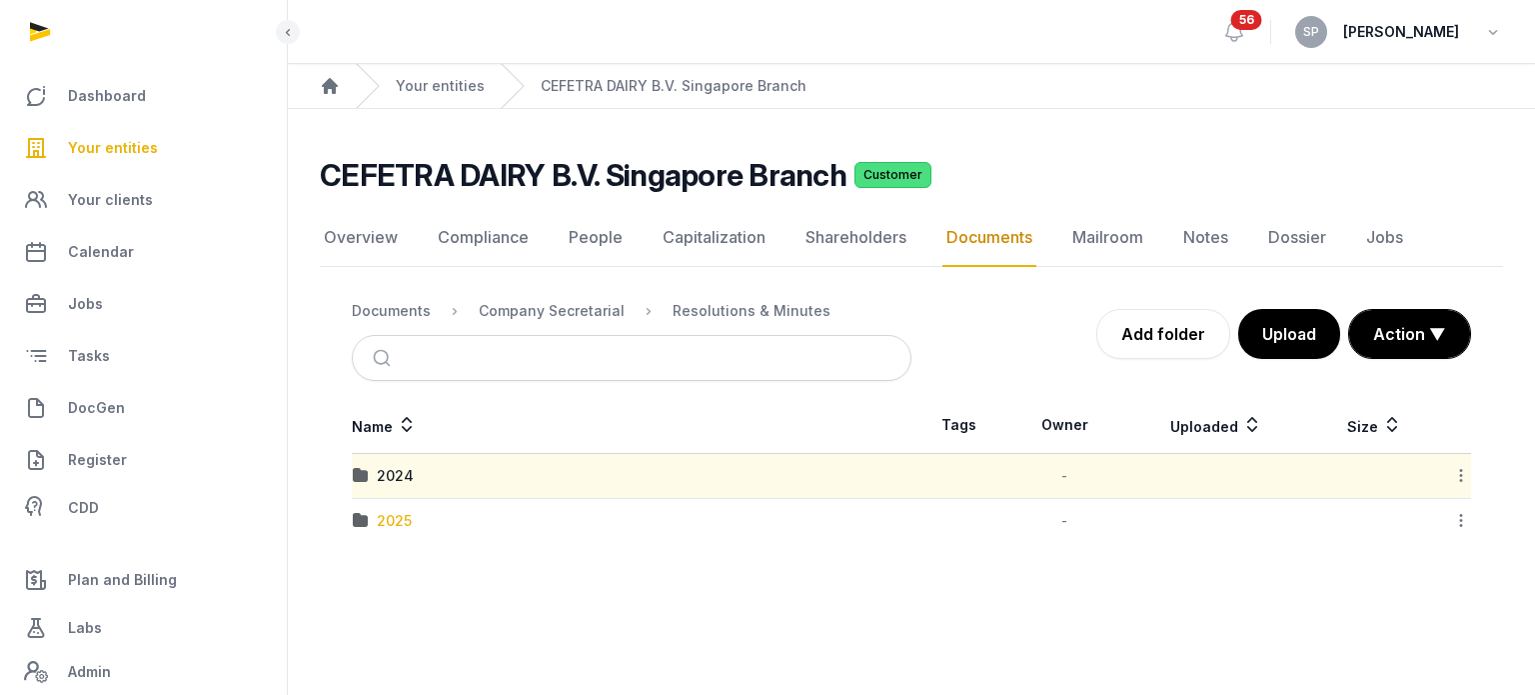
click at [388, 521] on div "2025" at bounding box center [394, 521] width 35 height 20
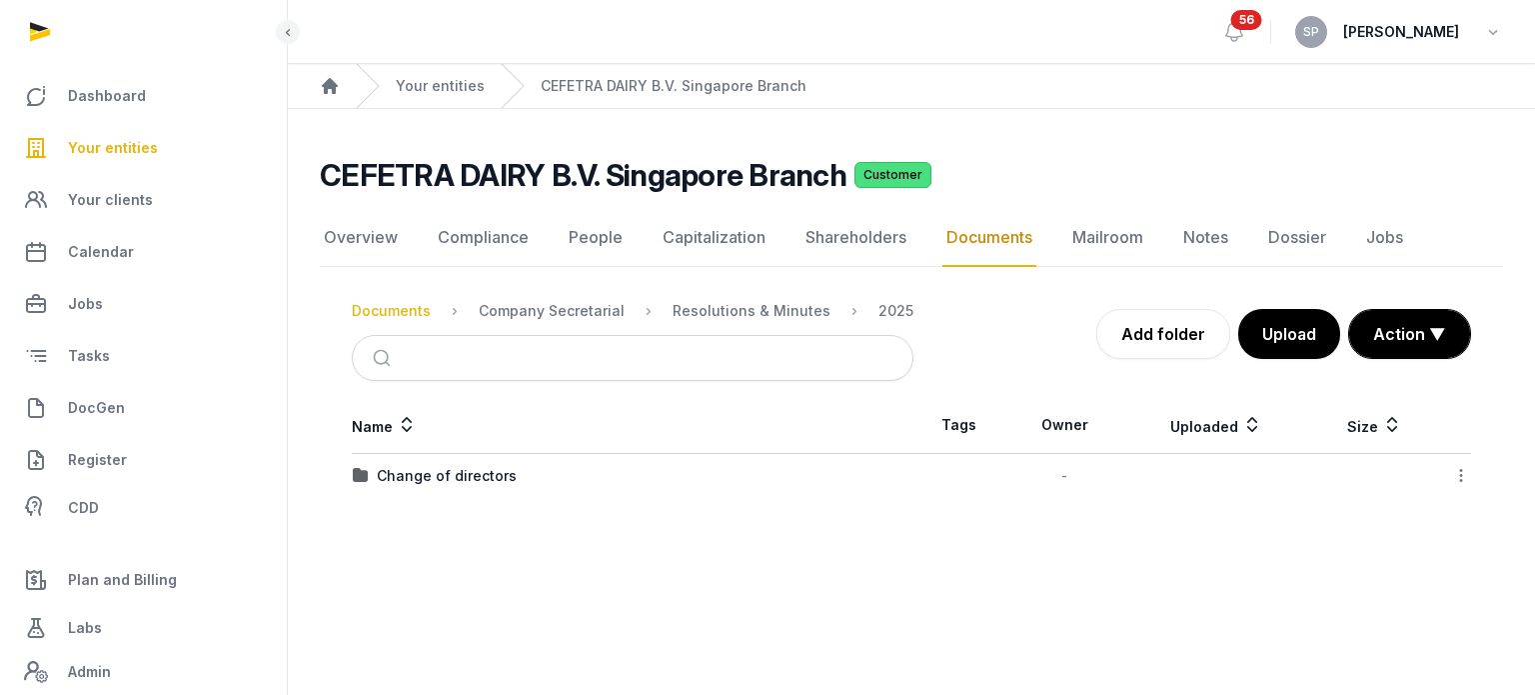
click at [401, 315] on div "Documents" at bounding box center [391, 311] width 79 height 20
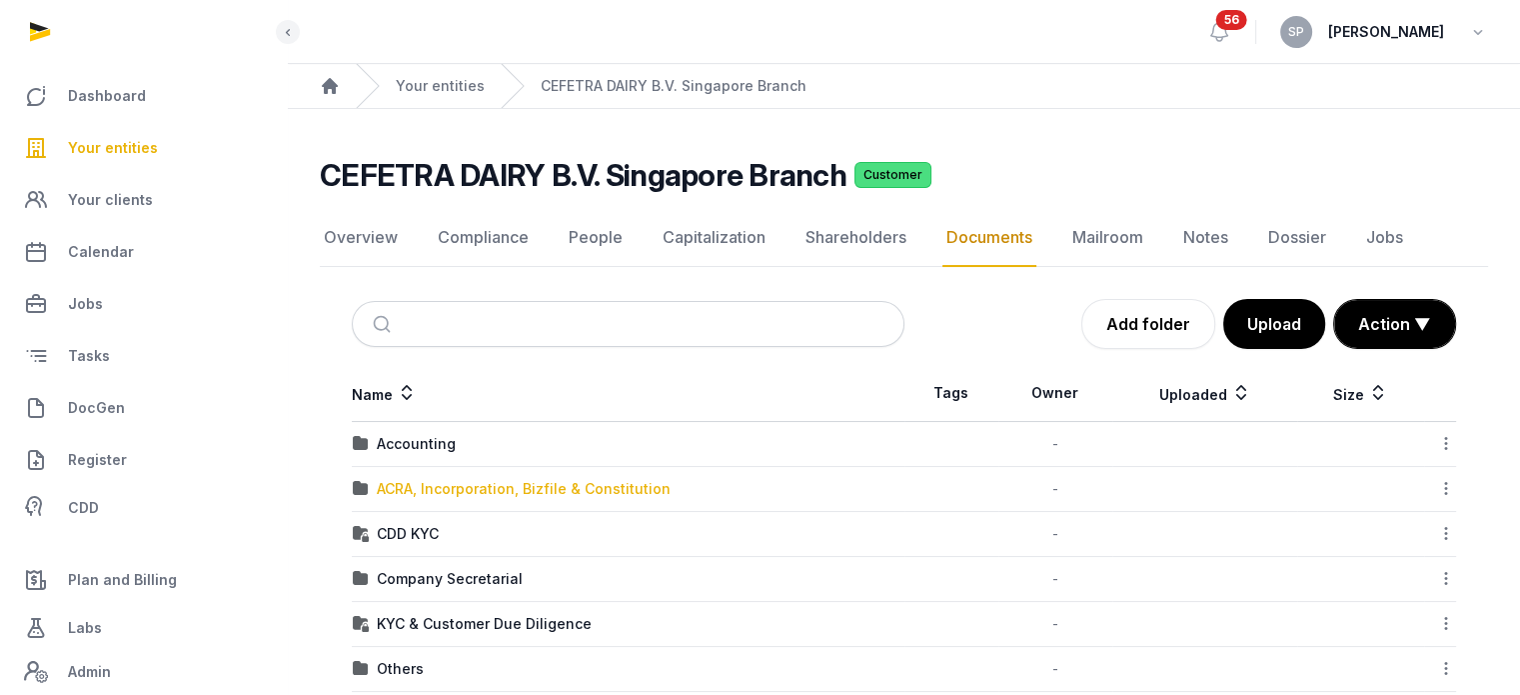
click at [427, 484] on div "ACRA, Incorporation, Bizfile & Constitution" at bounding box center [524, 489] width 294 height 20
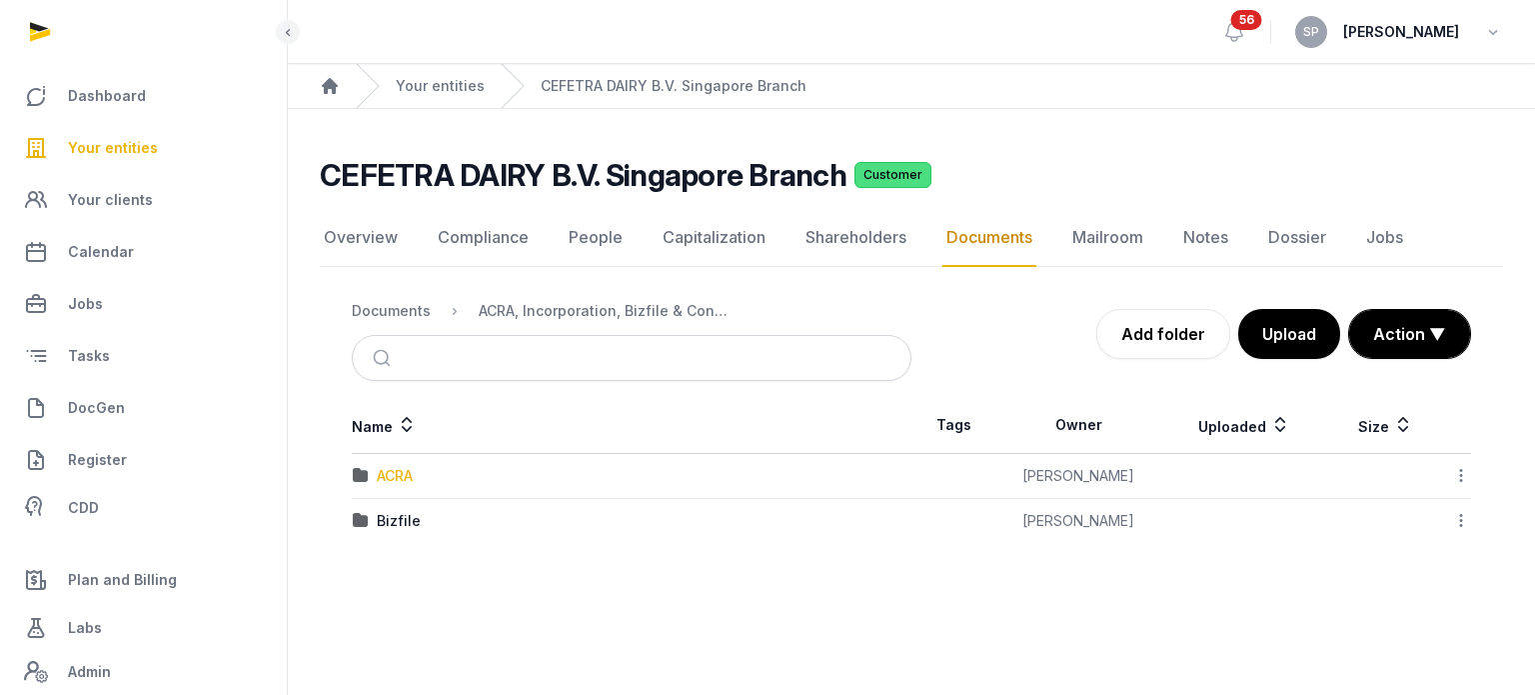
click at [412, 474] on div "ACRA" at bounding box center [395, 476] width 36 height 20
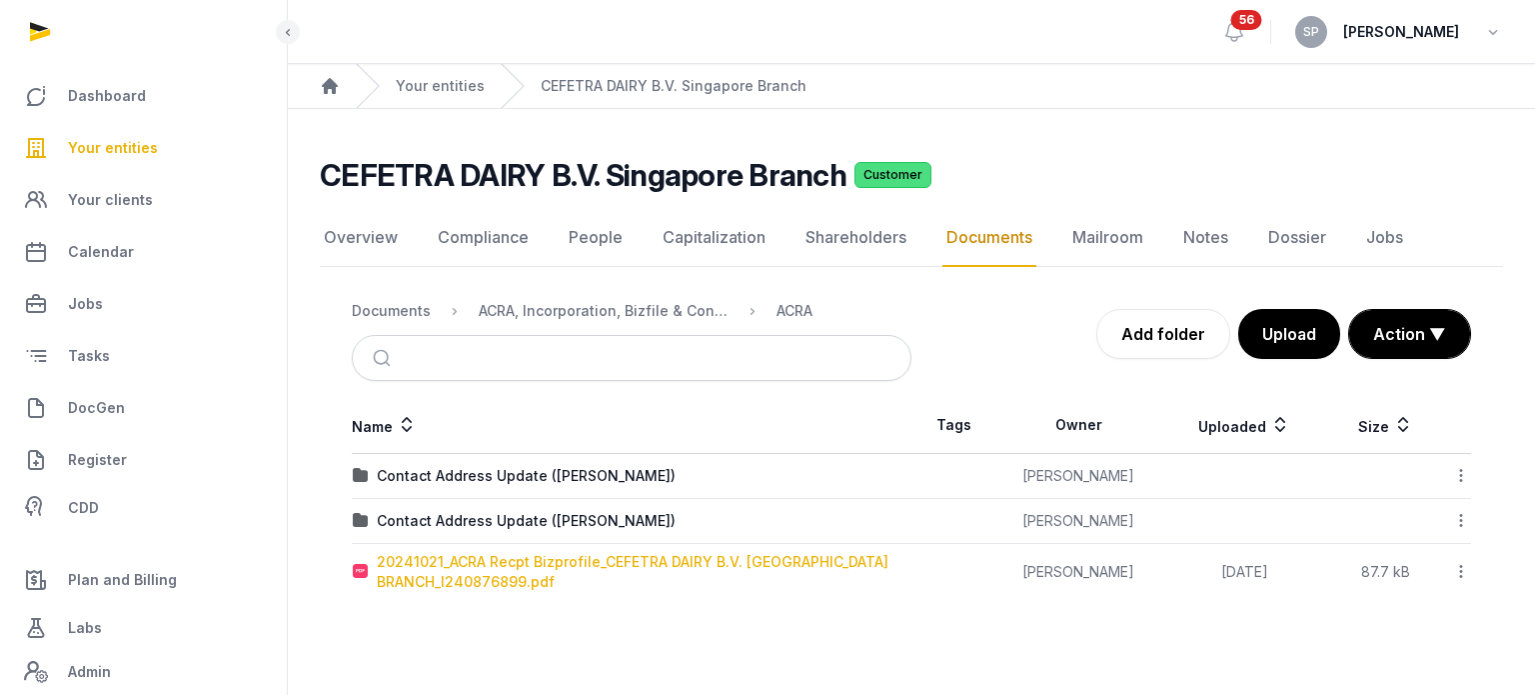
click at [462, 575] on div "20241021_ACRA Recpt Bizprofile_CEFETRA DAIRY B.V. SINGAPORE BRANCH_I240876899.p…" at bounding box center [644, 572] width 534 height 40
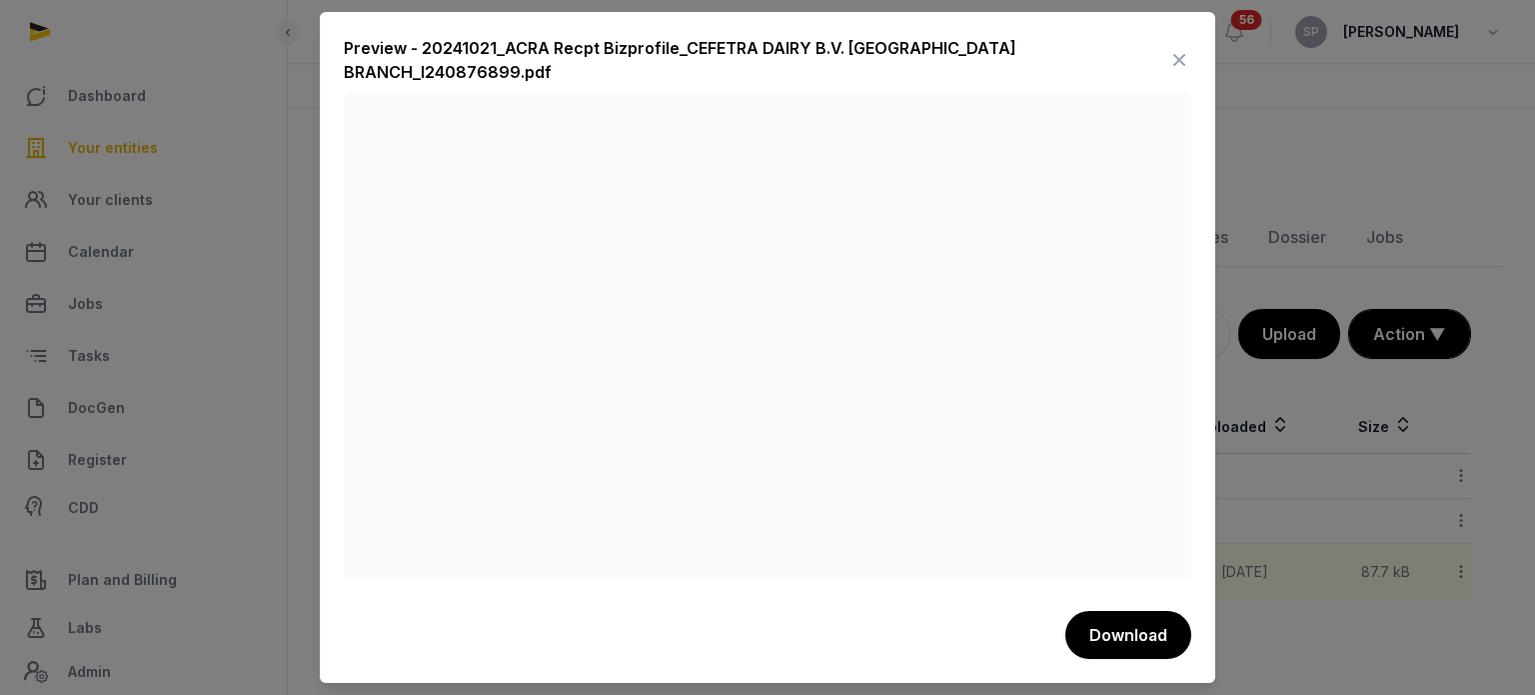
click at [1186, 59] on icon at bounding box center [1180, 60] width 24 height 32
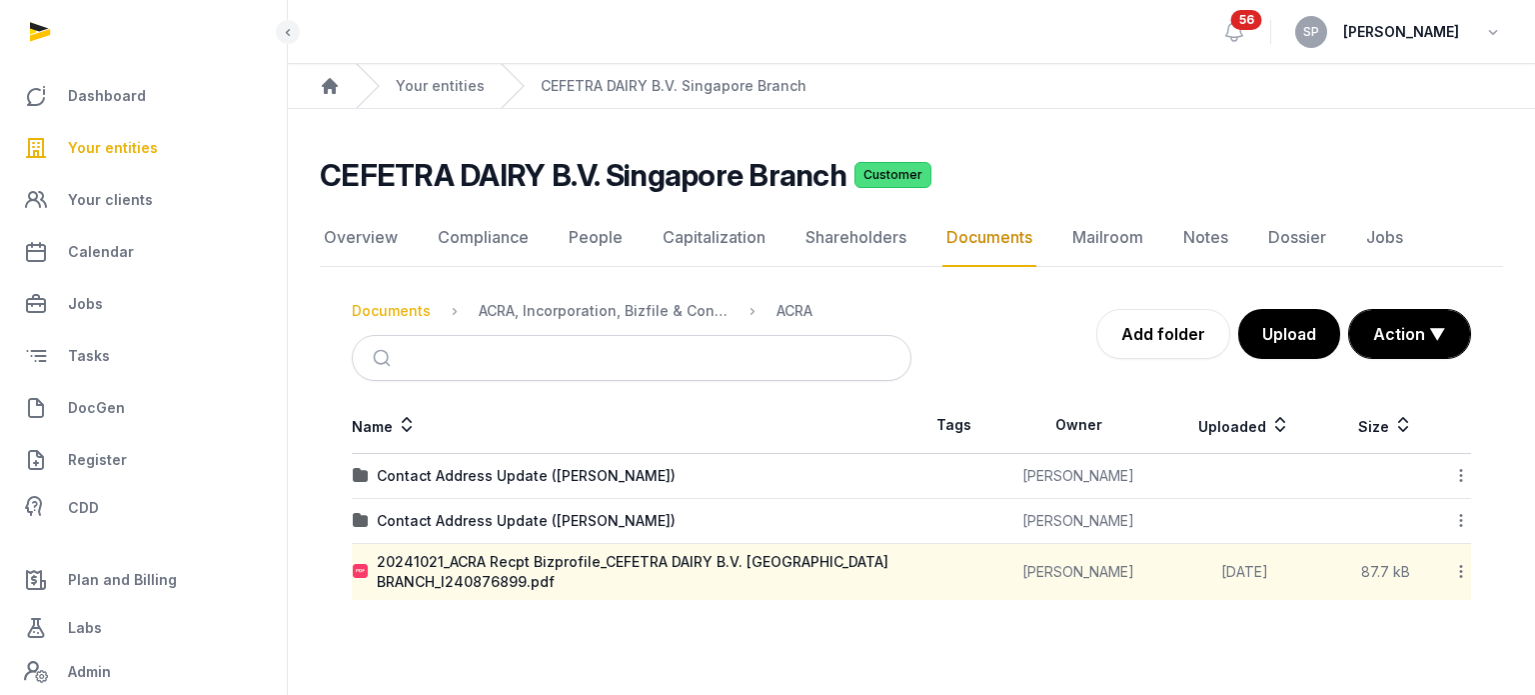
click at [394, 311] on div "Documents" at bounding box center [391, 311] width 79 height 20
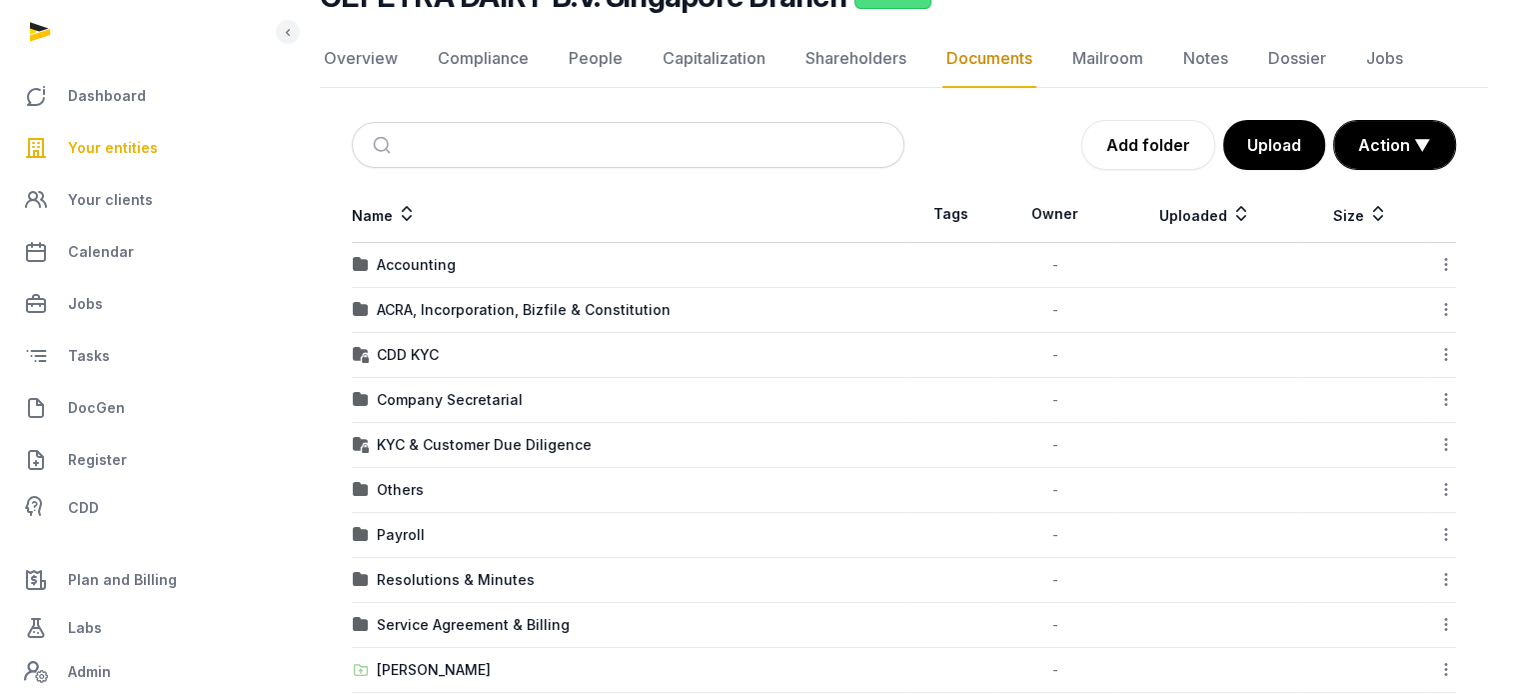
scroll to position [379, 0]
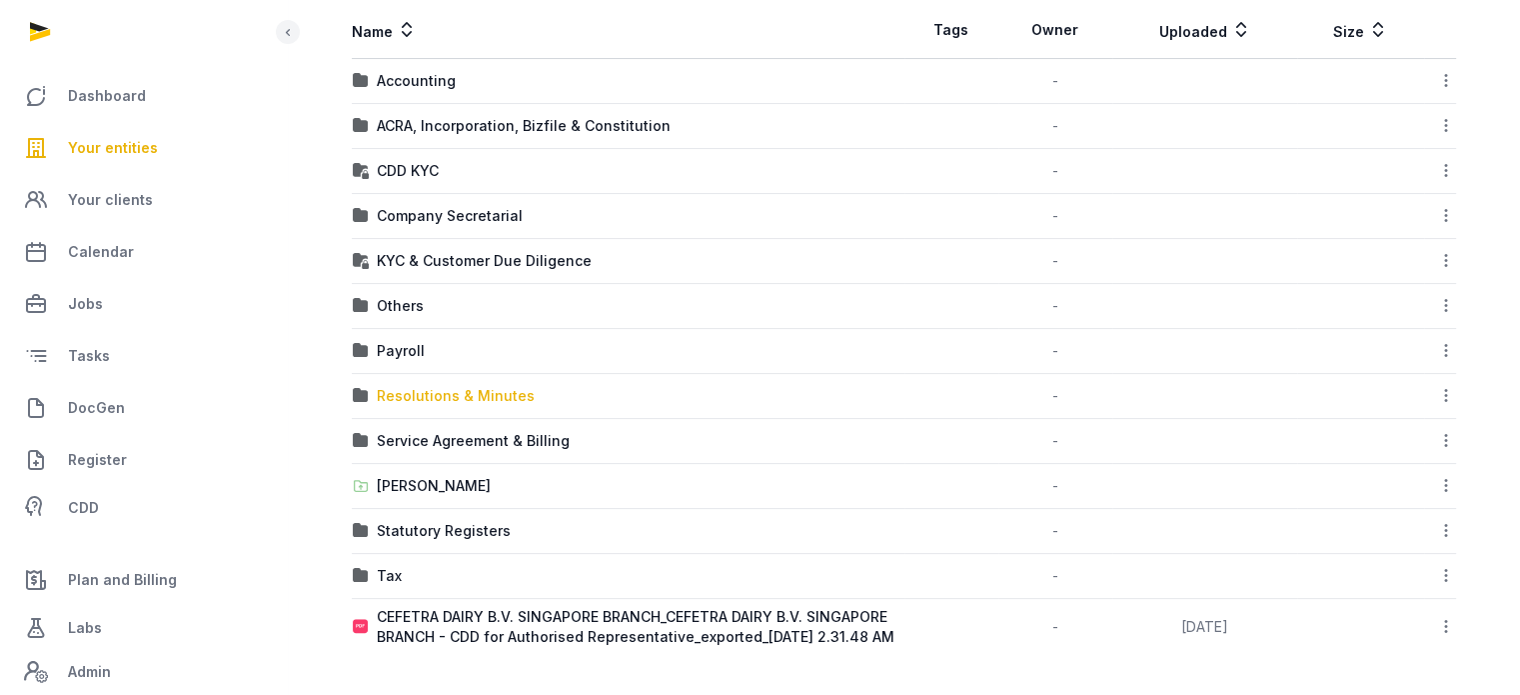
click at [443, 386] on div "Resolutions & Minutes" at bounding box center [456, 396] width 158 height 20
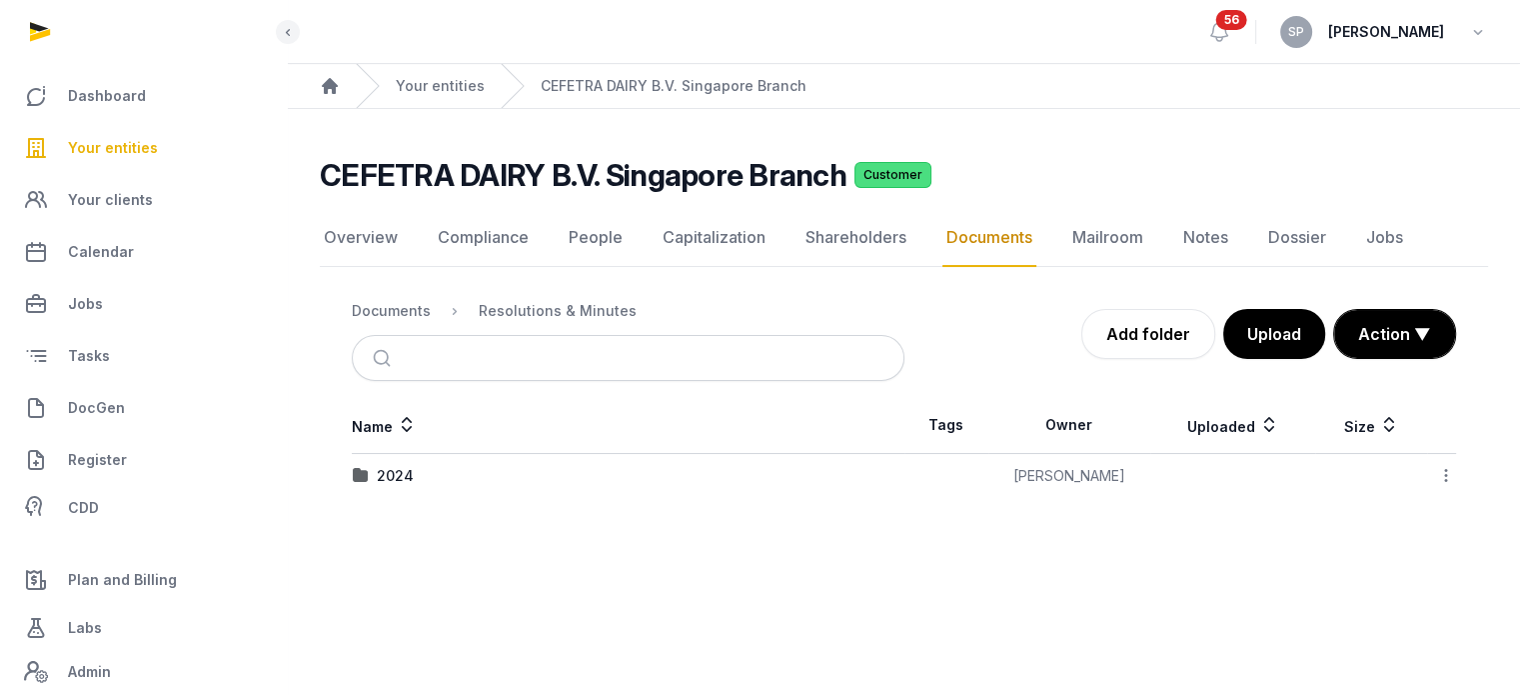
scroll to position [0, 0]
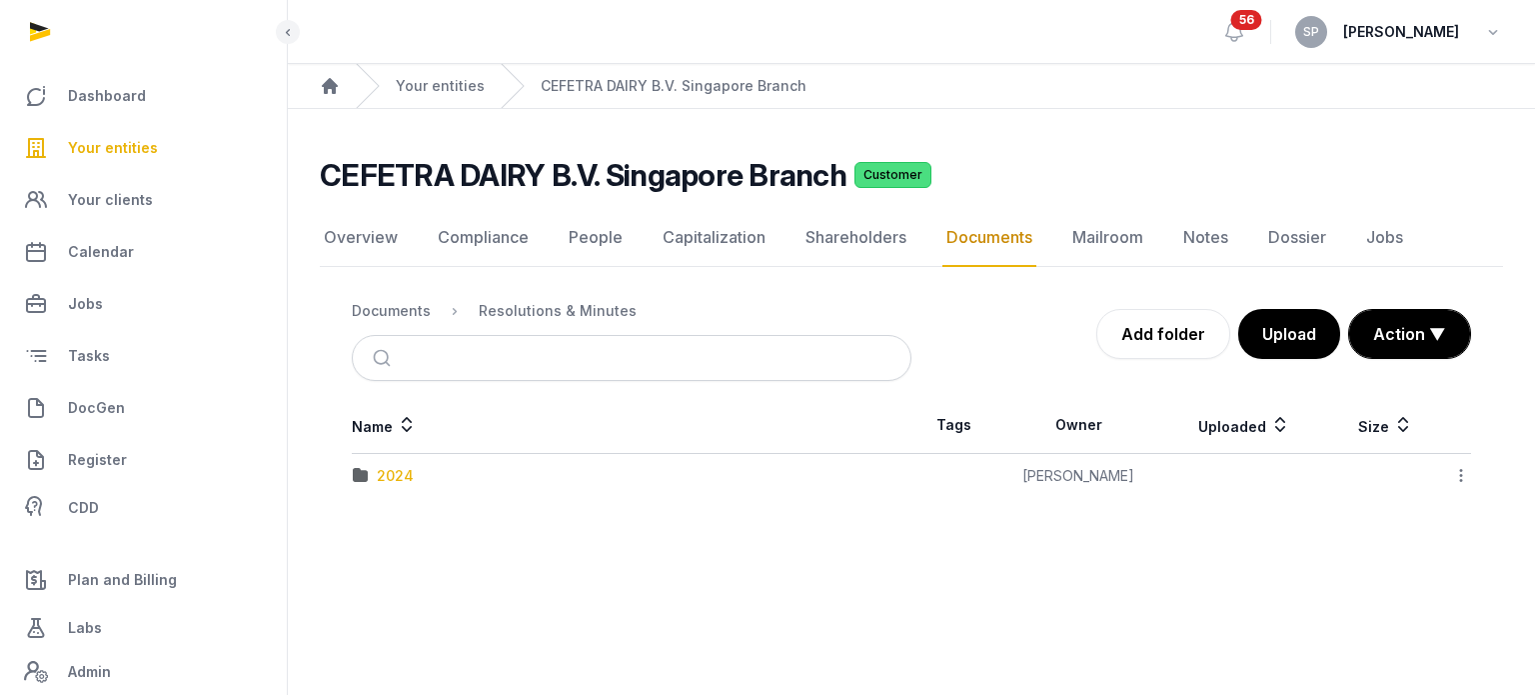
click at [401, 467] on div "2024" at bounding box center [395, 476] width 37 height 20
click at [406, 315] on div "Documents" at bounding box center [391, 311] width 79 height 20
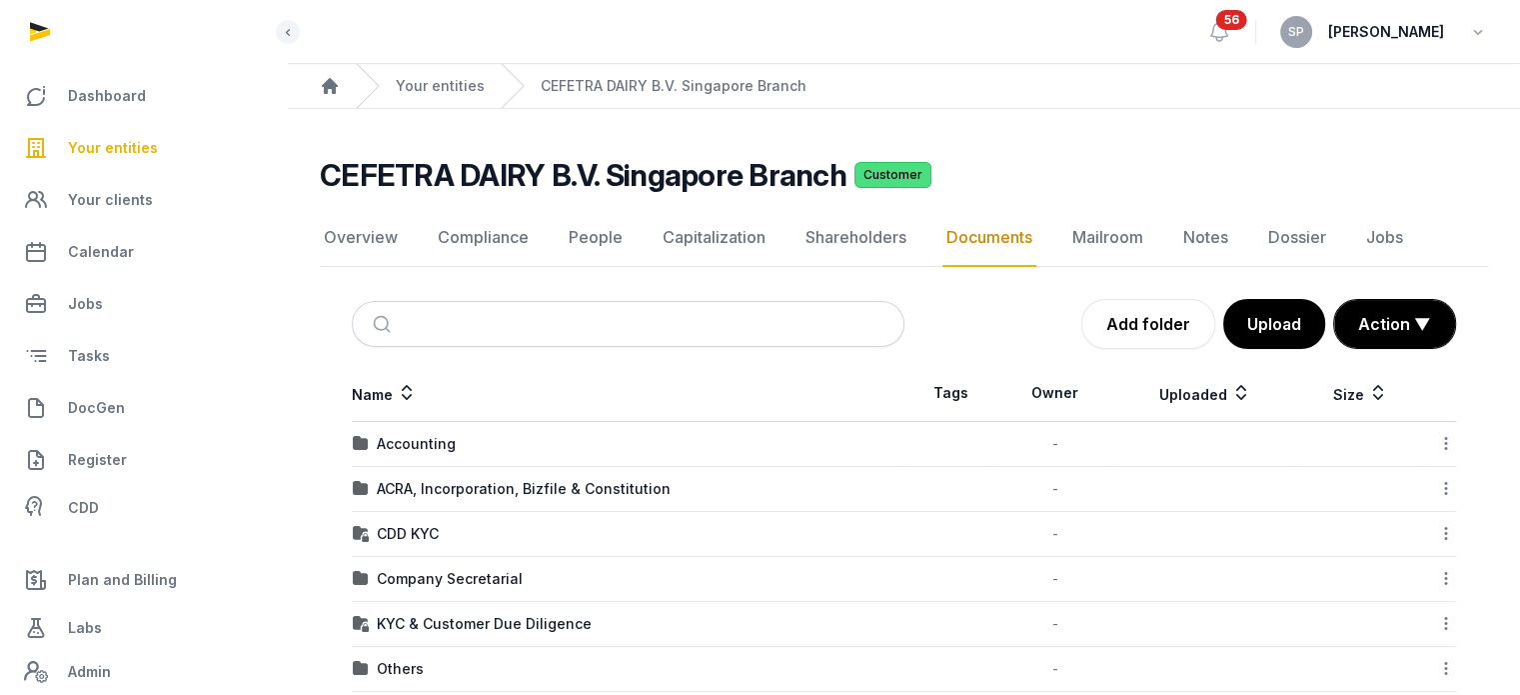
click at [132, 151] on span "Your entities" at bounding box center [113, 148] width 90 height 24
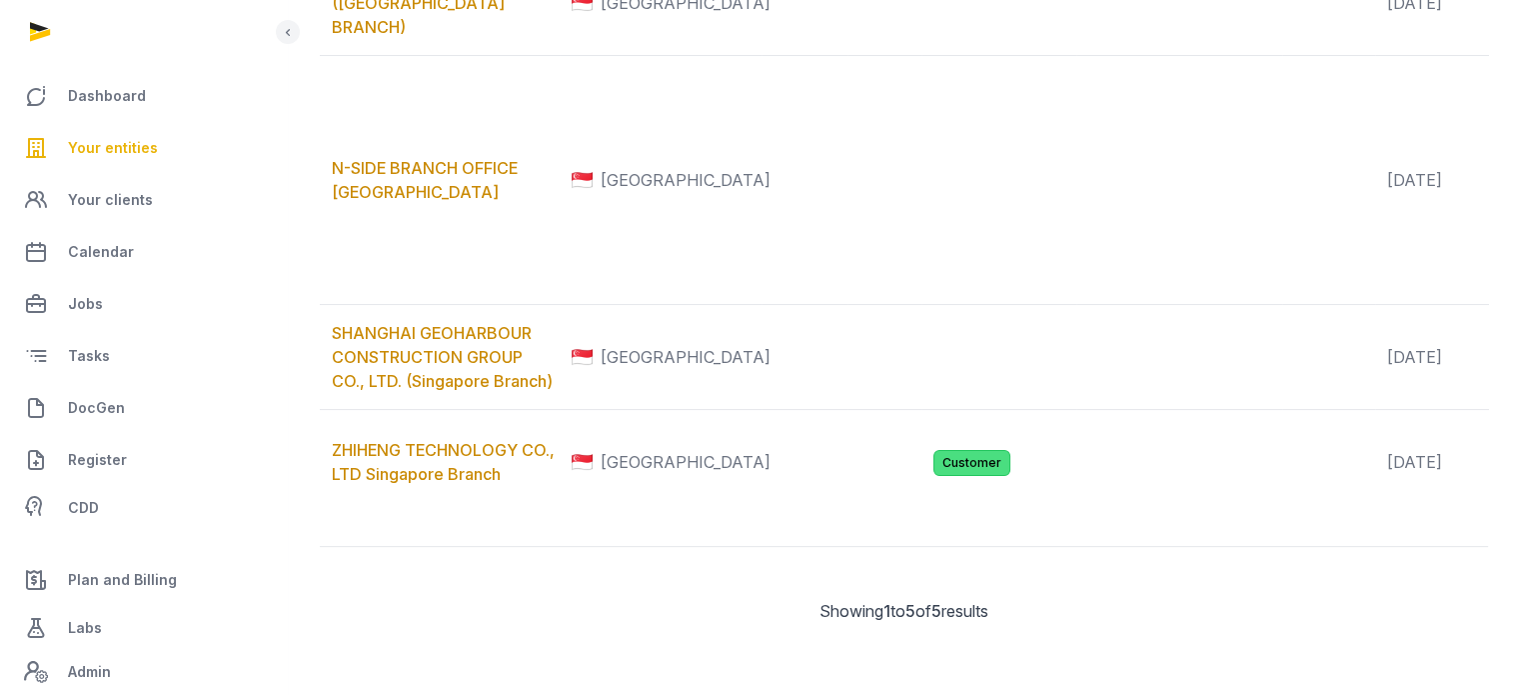
scroll to position [544, 0]
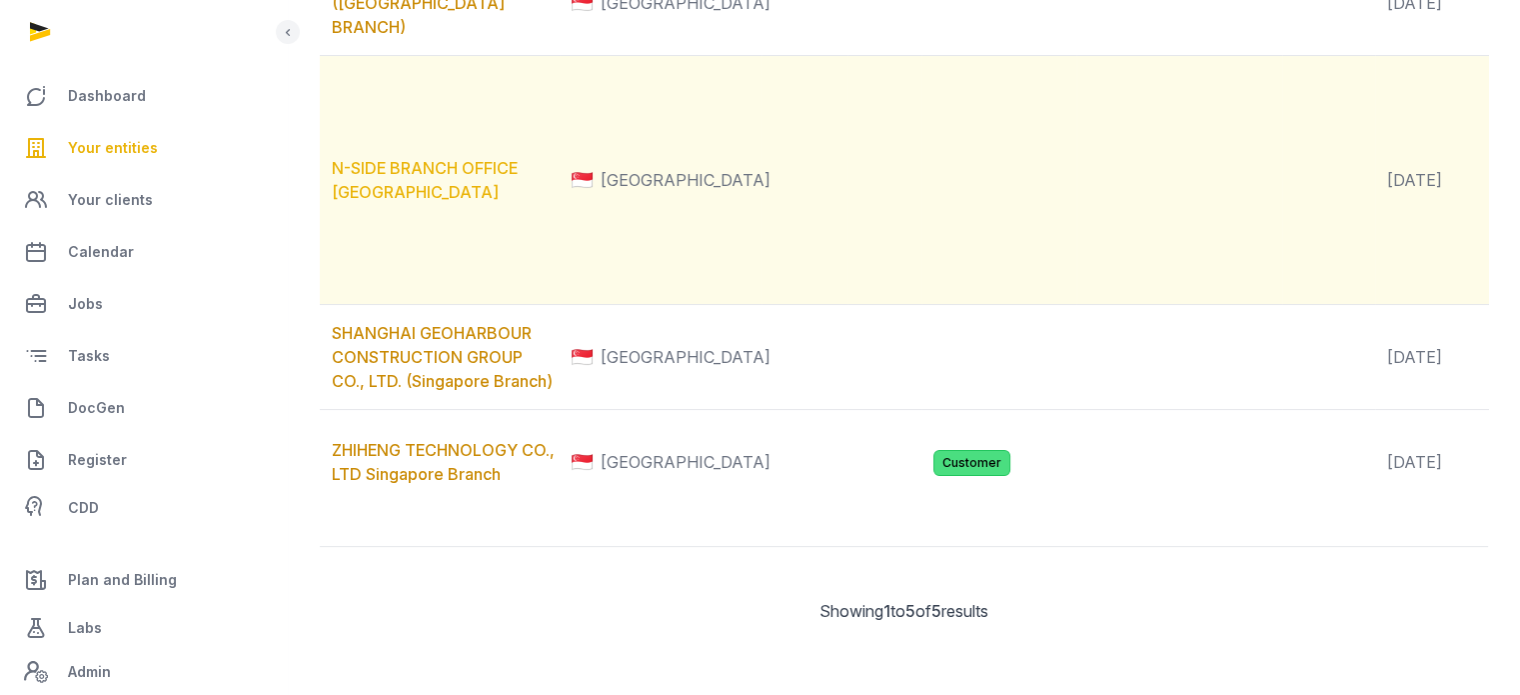
click at [400, 202] on link "N-SIDE BRANCH OFFICE SINGAPORE" at bounding box center [425, 180] width 186 height 44
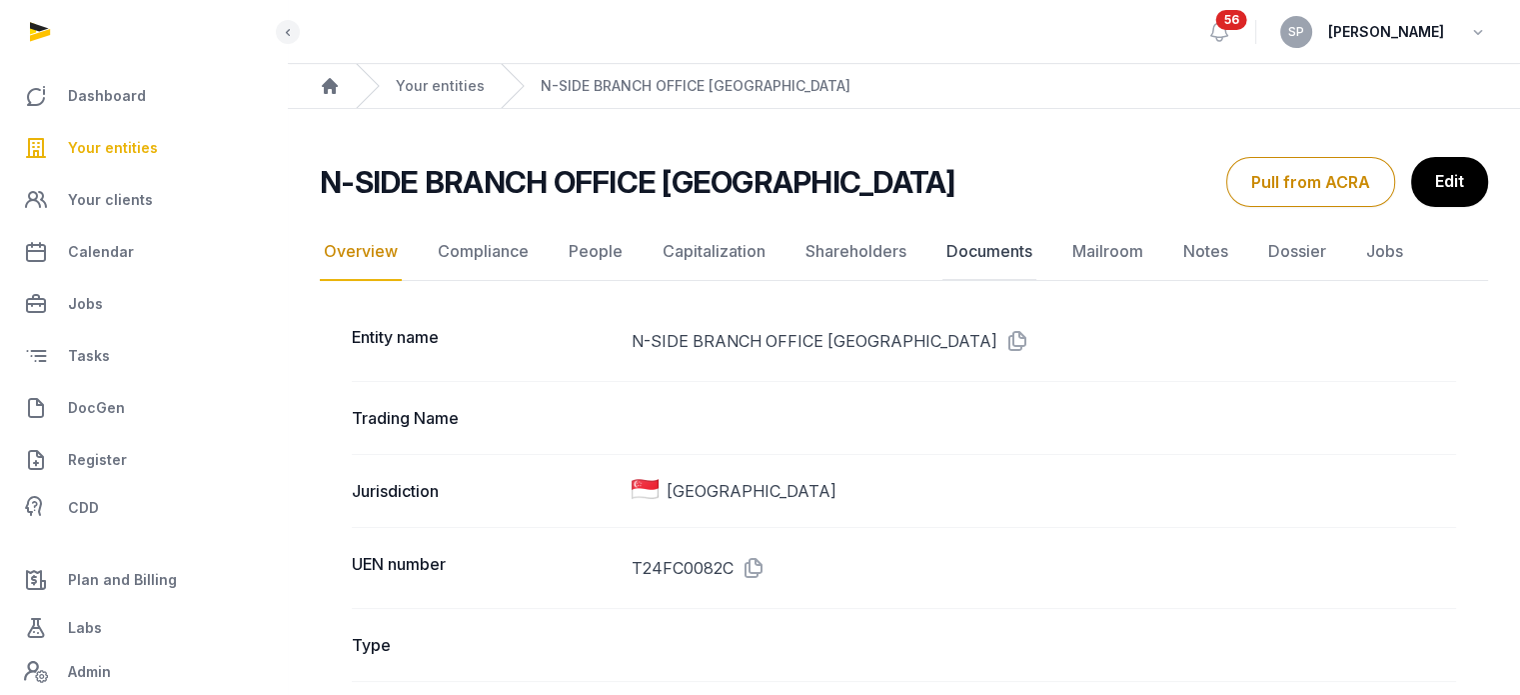
click at [1017, 247] on link "Documents" at bounding box center [990, 252] width 94 height 58
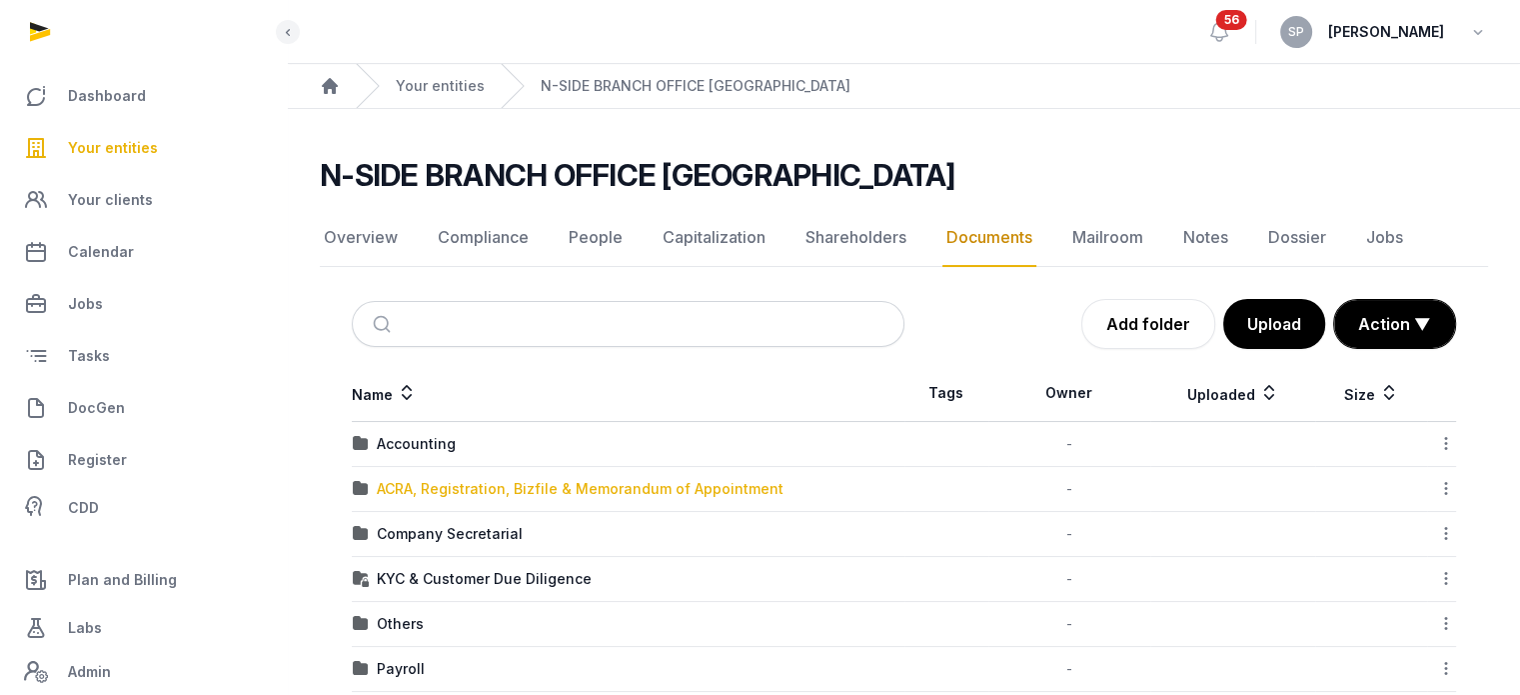
click at [464, 495] on div "ACRA, Registration, Bizfile & Memorandum of Appointment" at bounding box center [580, 489] width 407 height 20
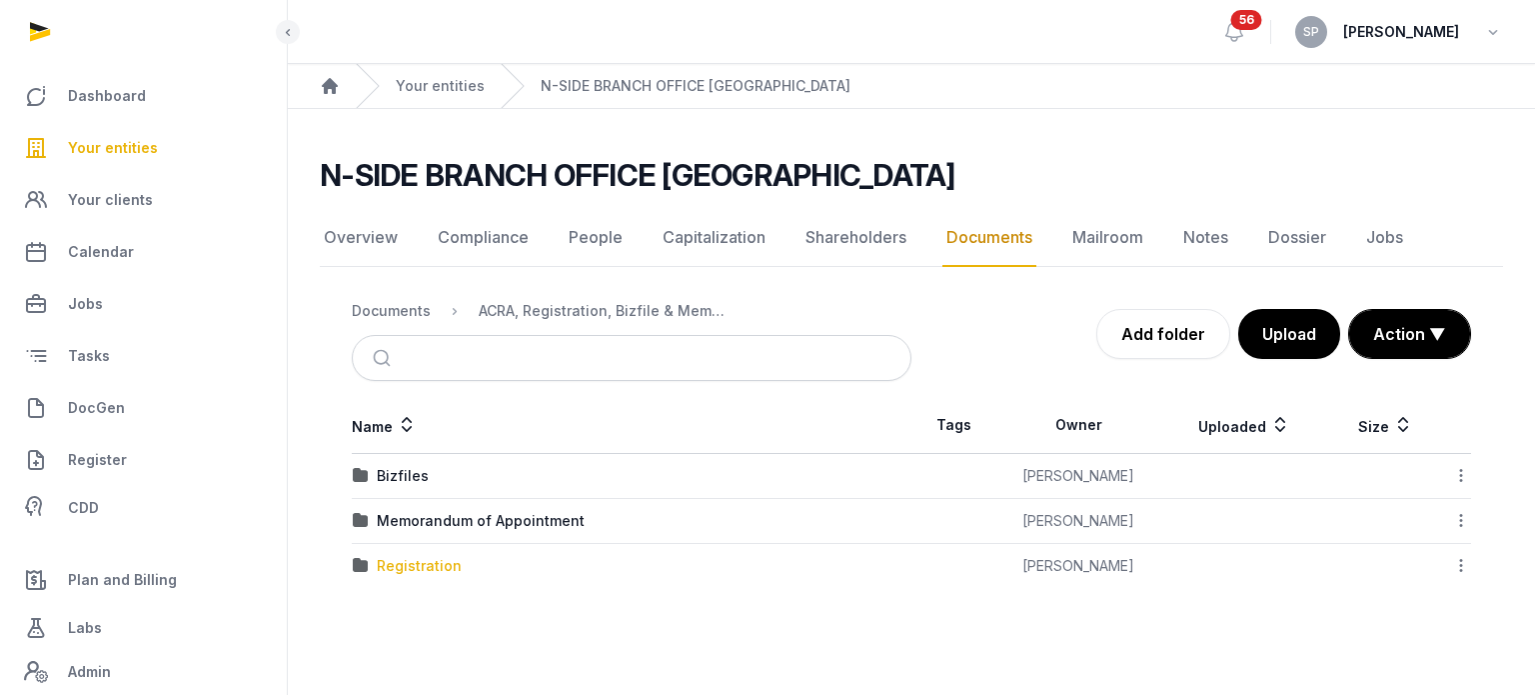
click at [435, 558] on div "Registration" at bounding box center [419, 566] width 85 height 20
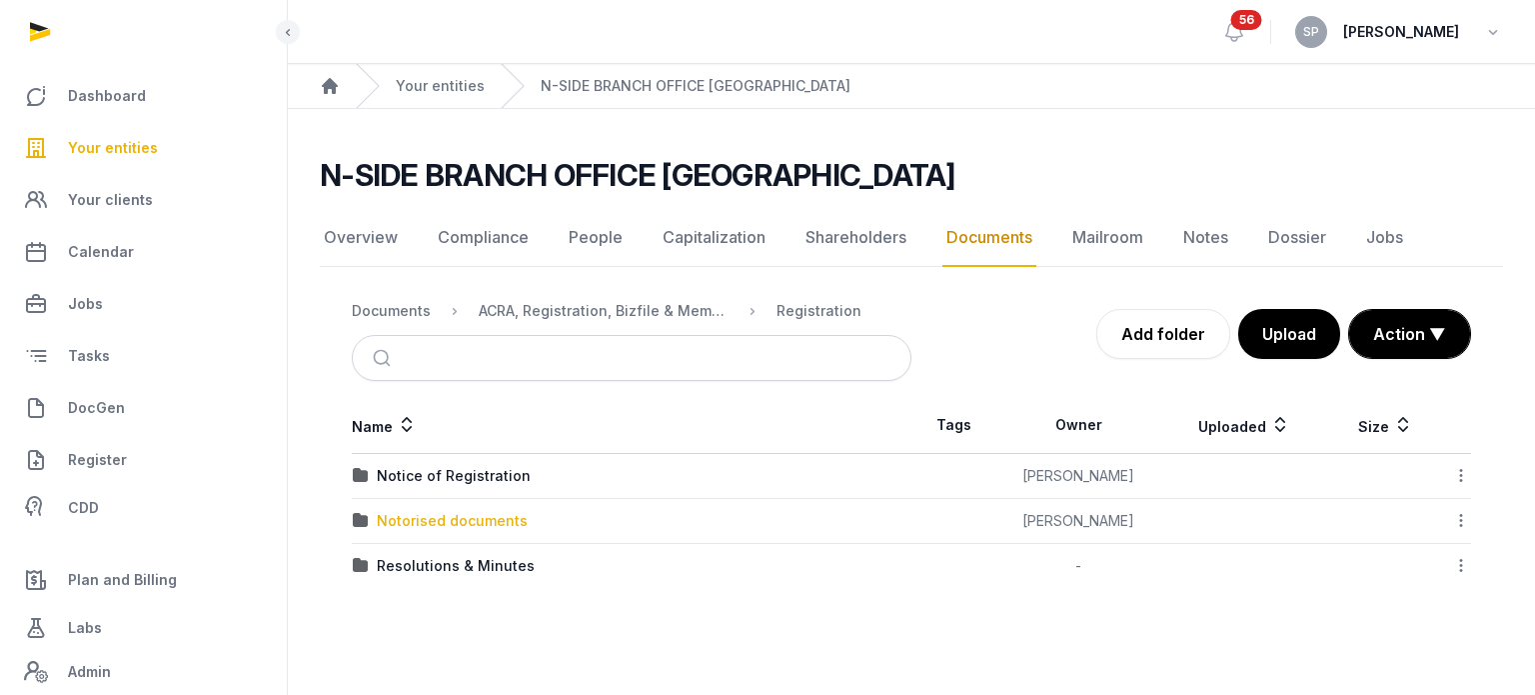
click at [473, 519] on div "Notorised documents" at bounding box center [452, 521] width 151 height 20
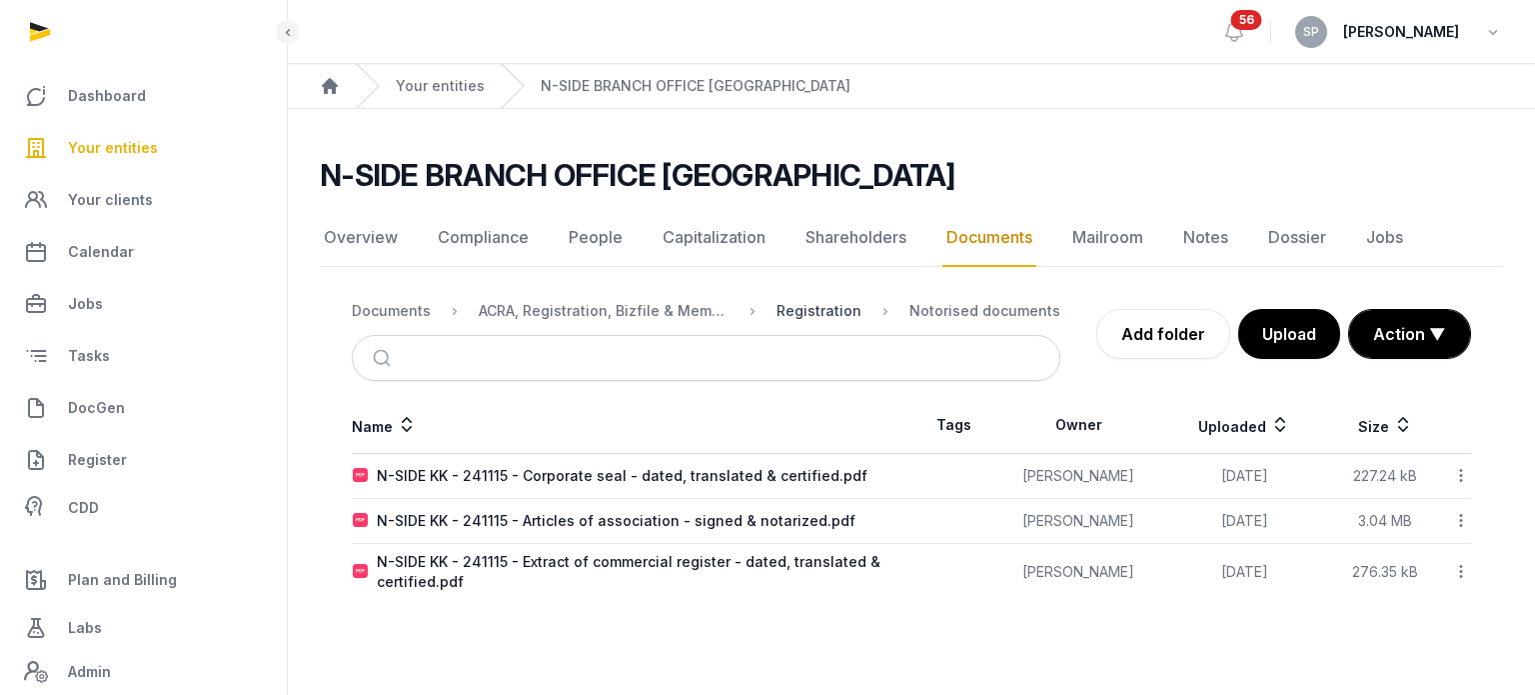
click at [805, 306] on div "Registration" at bounding box center [819, 311] width 85 height 20
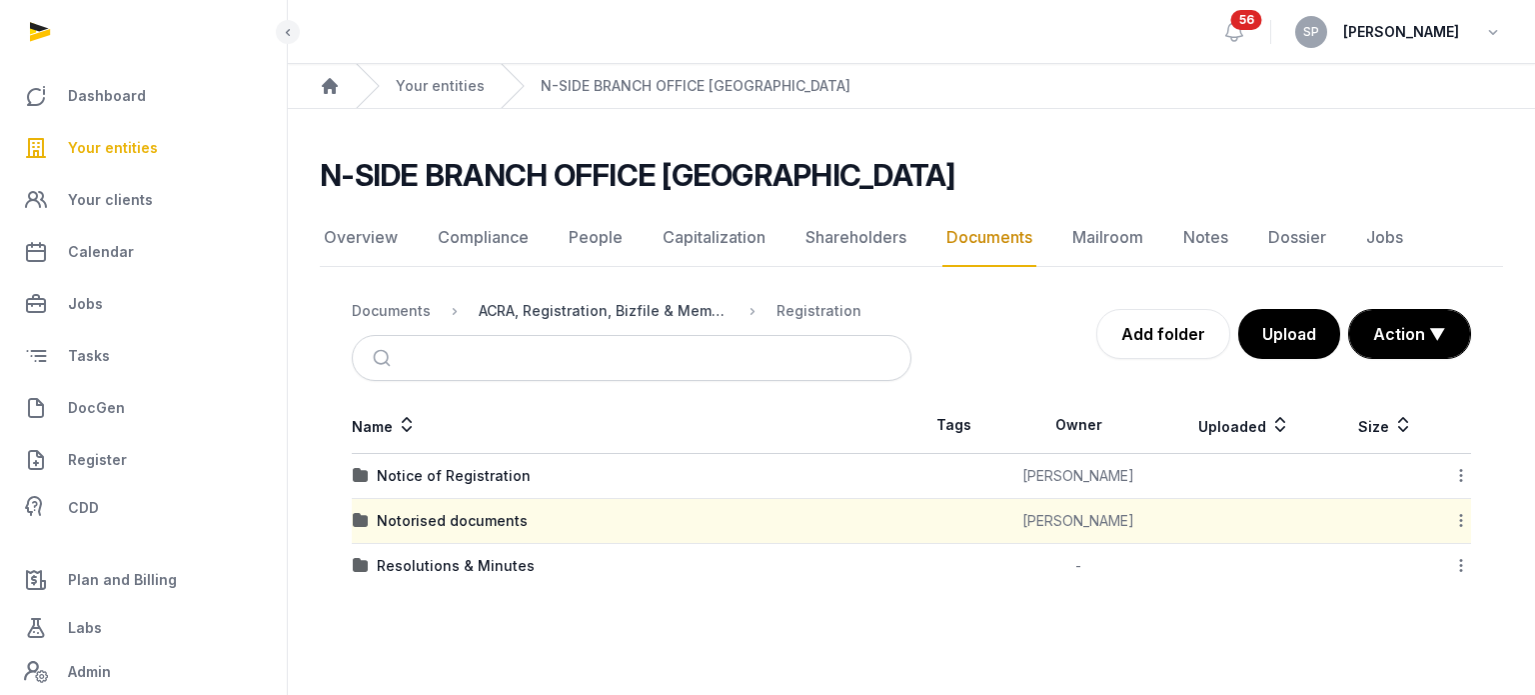
click at [676, 303] on div "ACRA, Registration, Bizfile & Memorandum of Appointment" at bounding box center [604, 311] width 250 height 20
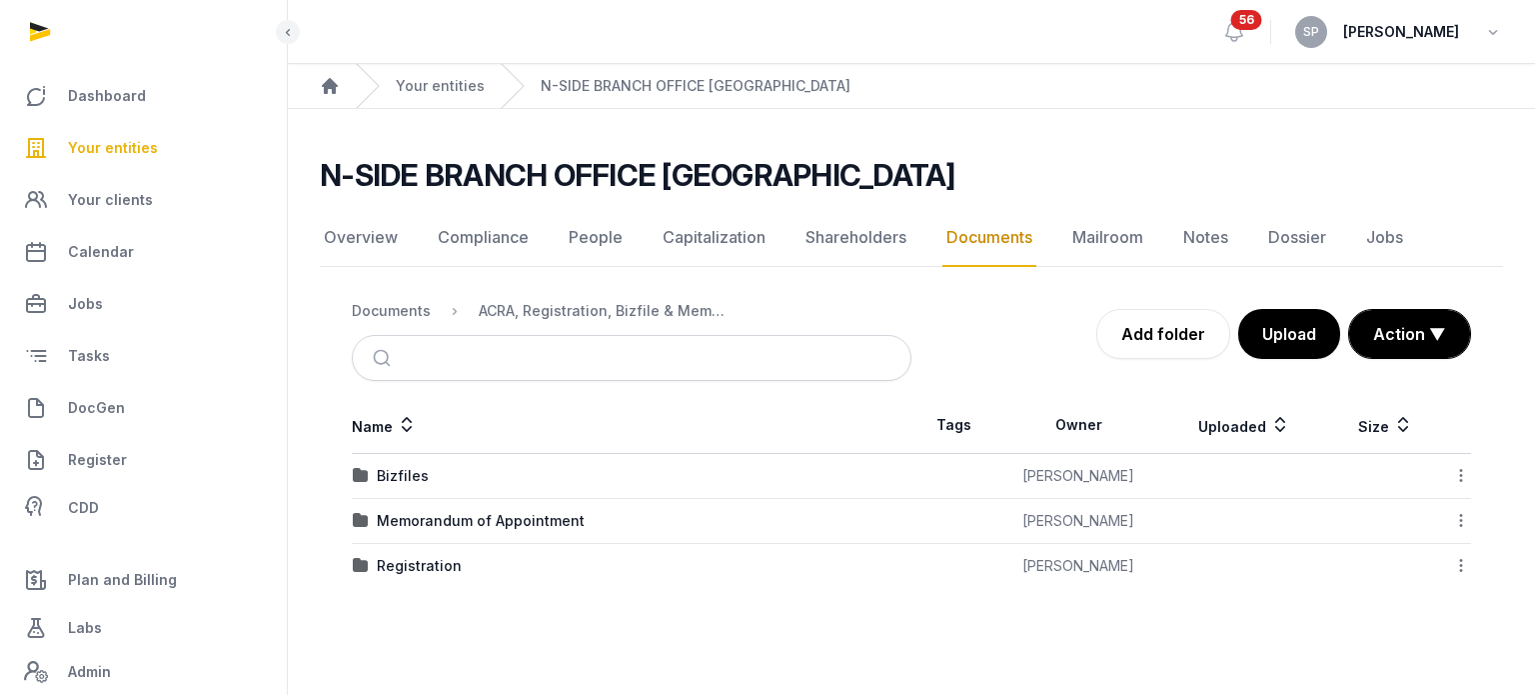
click at [1461, 570] on icon at bounding box center [1461, 565] width 18 height 21
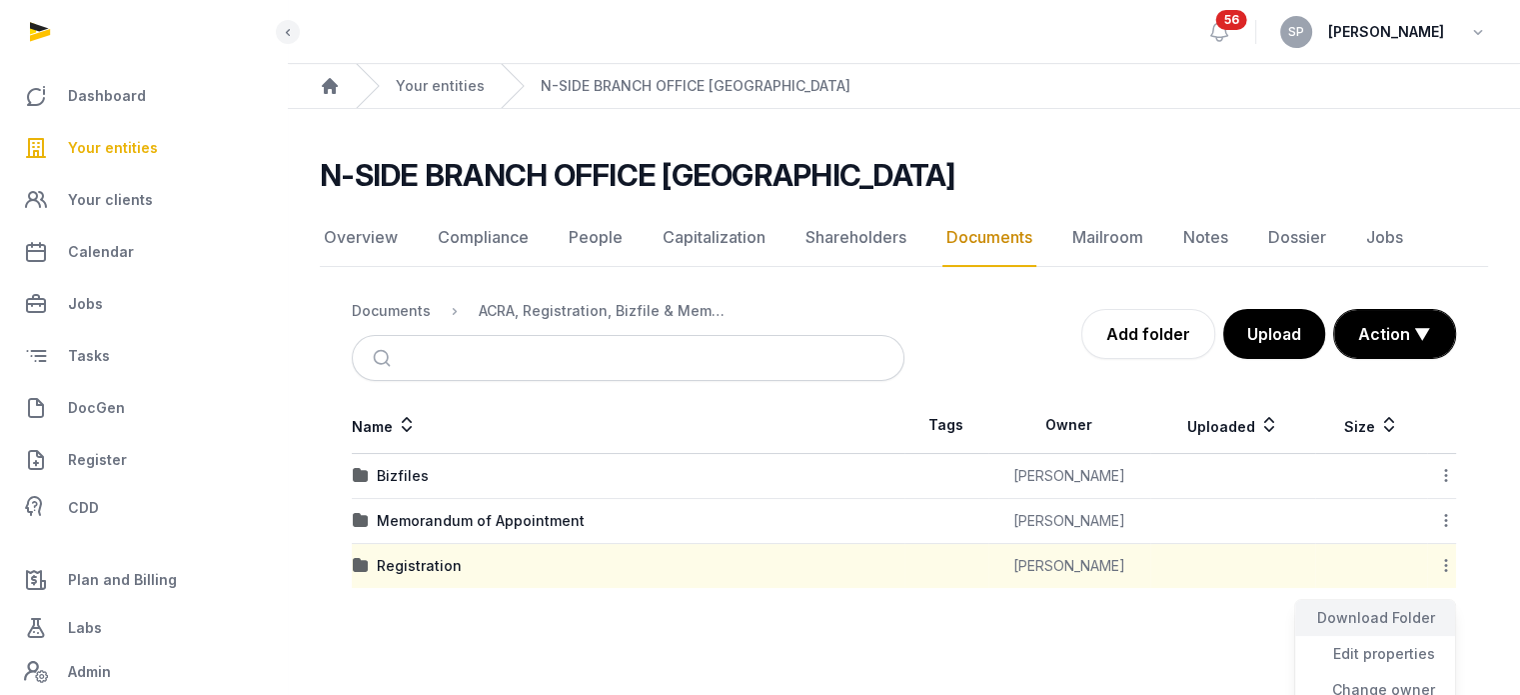
click at [1435, 615] on div "Download Folder" at bounding box center [1375, 618] width 160 height 36
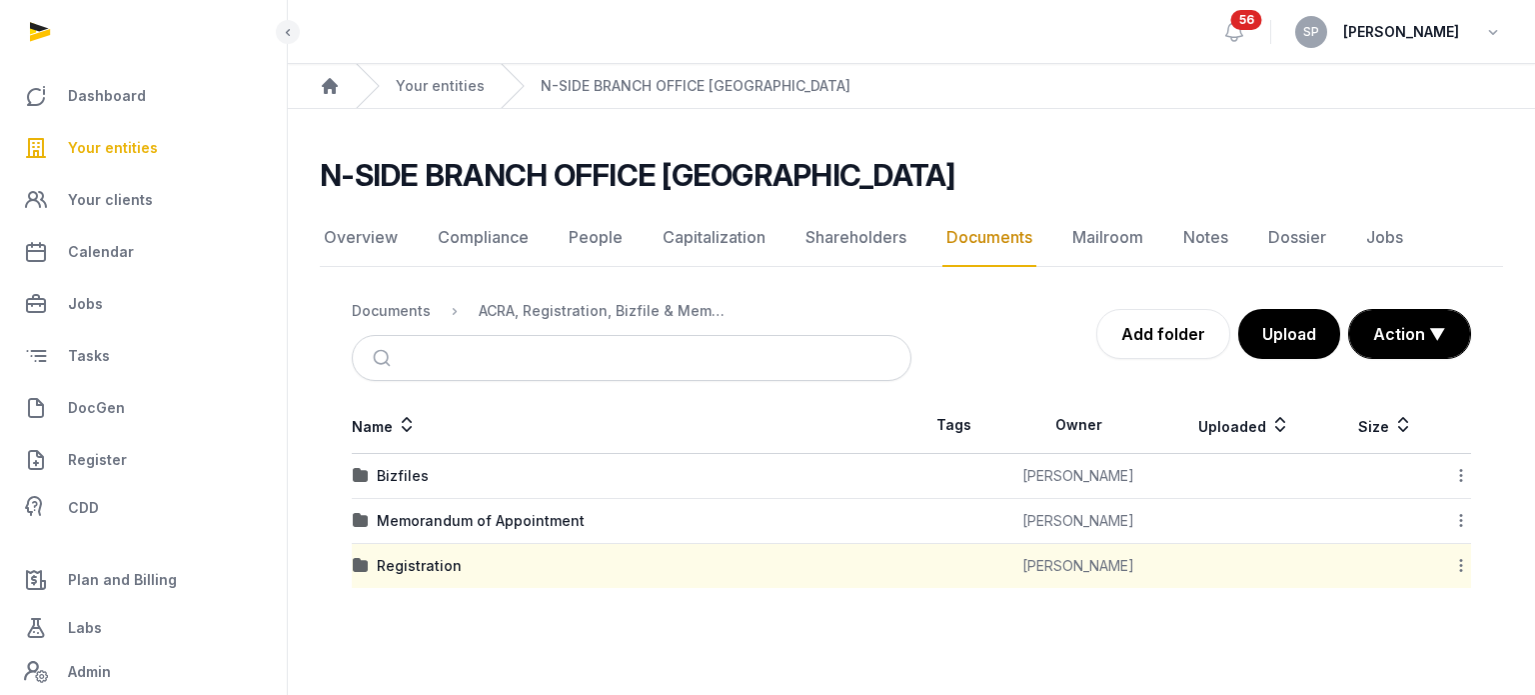
click at [1462, 517] on icon at bounding box center [1461, 520] width 18 height 21
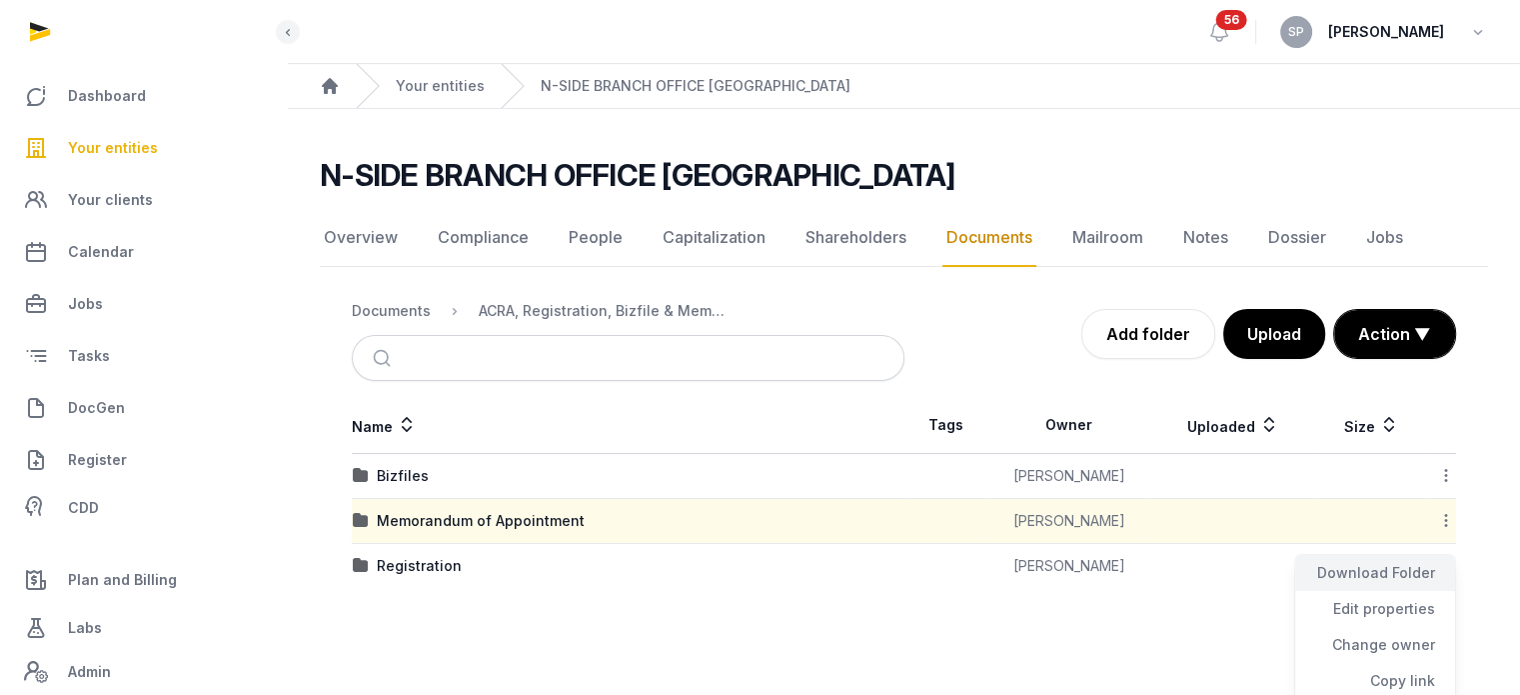
click at [1396, 579] on div "Download Folder" at bounding box center [1375, 573] width 160 height 36
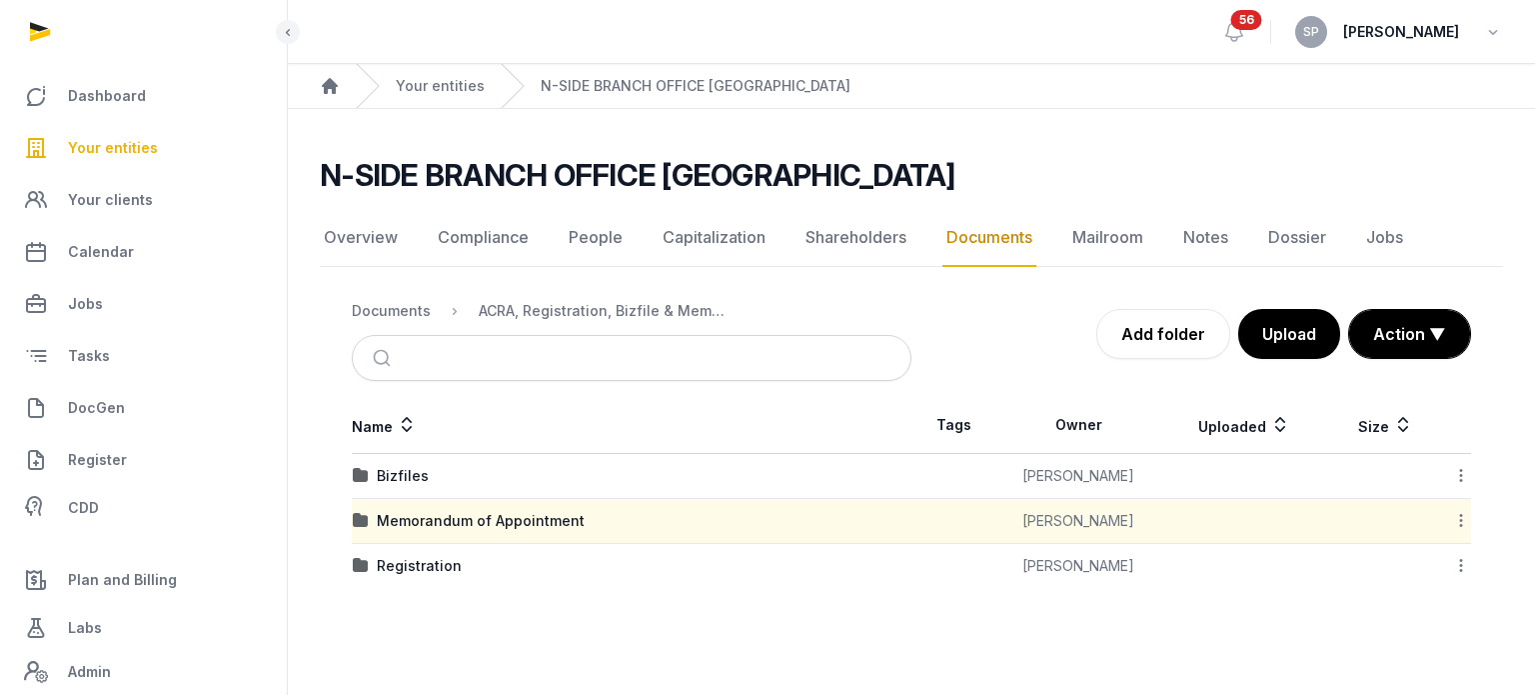
click at [1464, 469] on icon at bounding box center [1461, 475] width 18 height 21
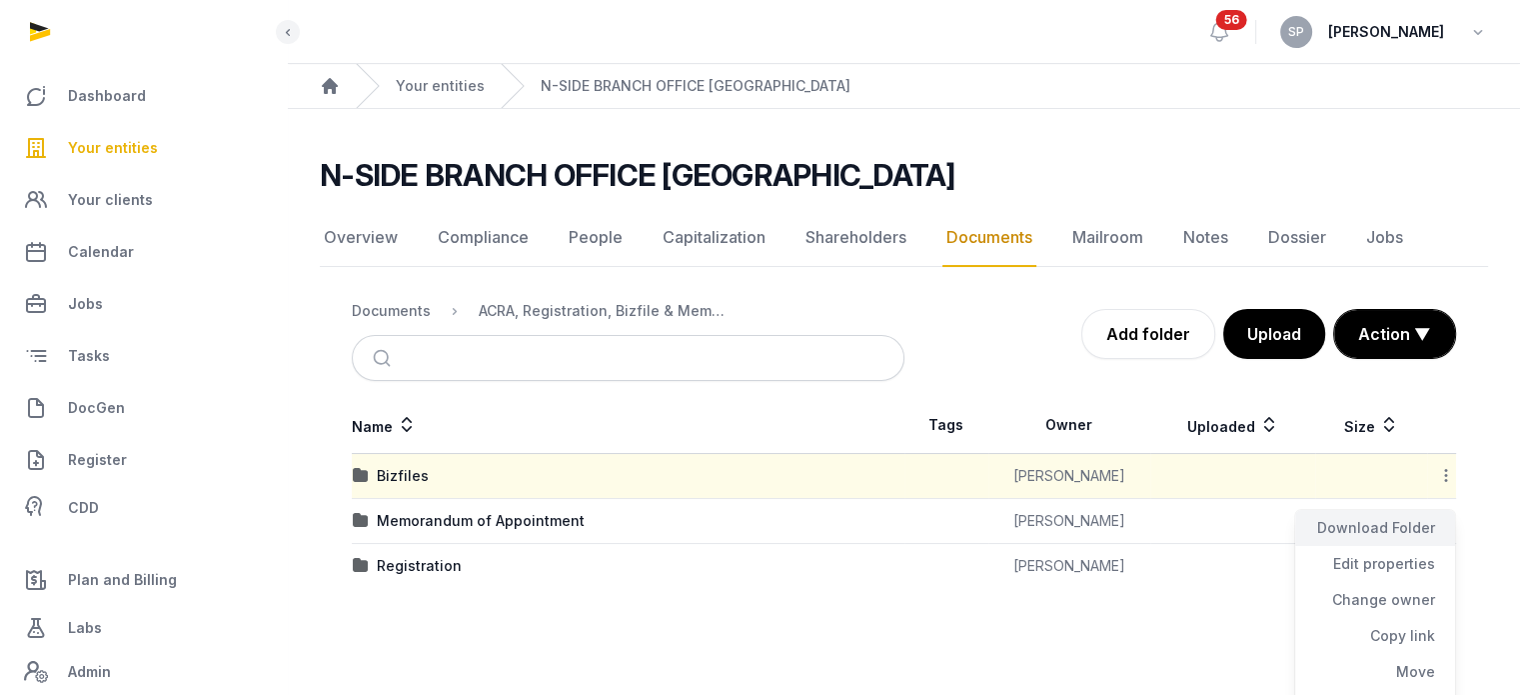
click at [1417, 520] on div "Download Folder" at bounding box center [1375, 528] width 160 height 36
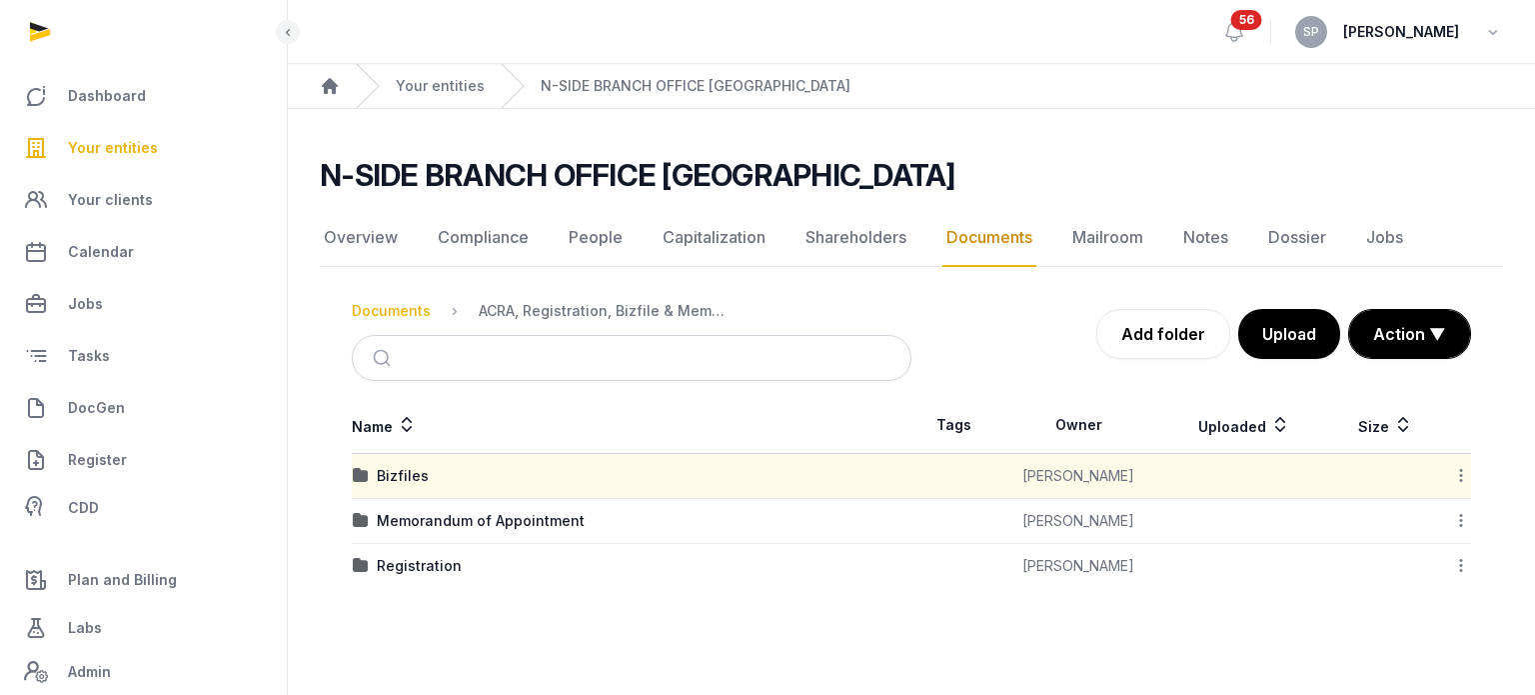
click at [420, 308] on div "Documents" at bounding box center [391, 311] width 79 height 20
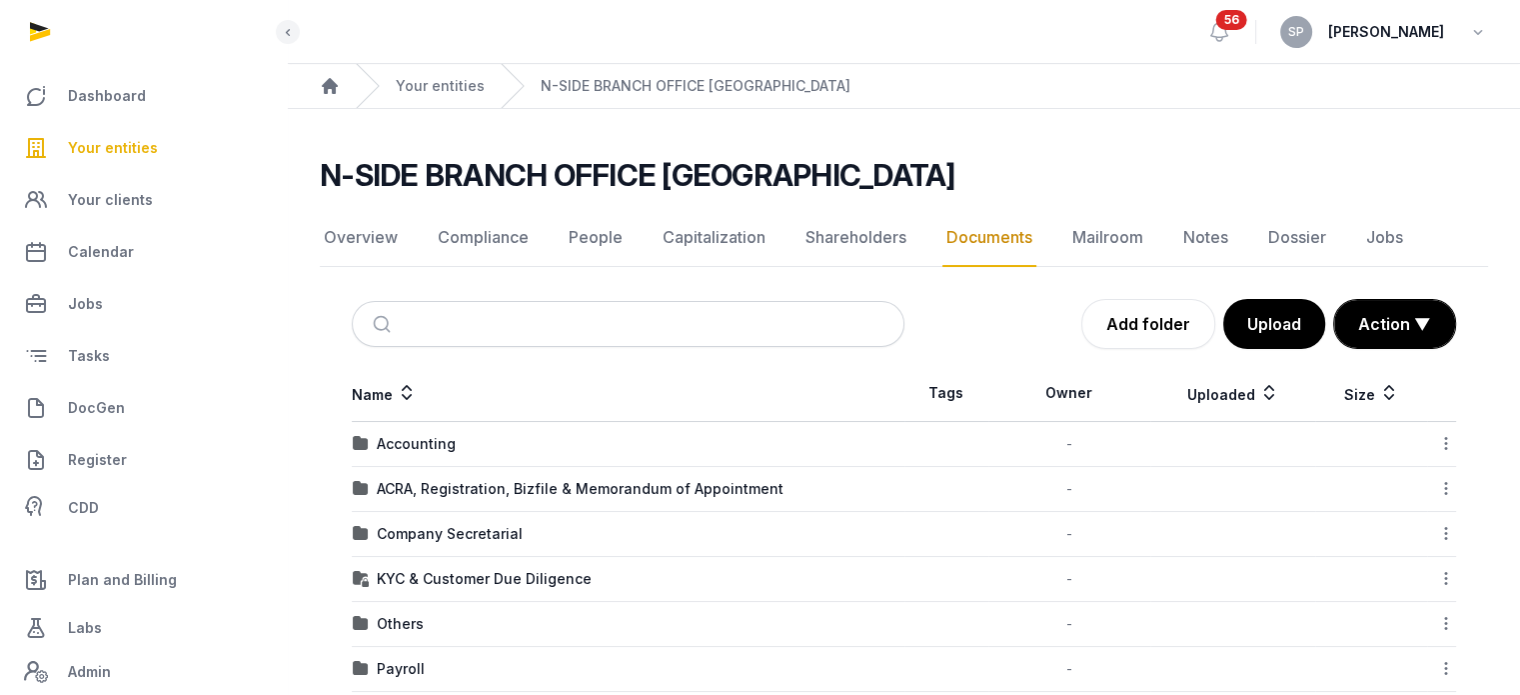
click at [119, 142] on span "Your entities" at bounding box center [113, 148] width 90 height 24
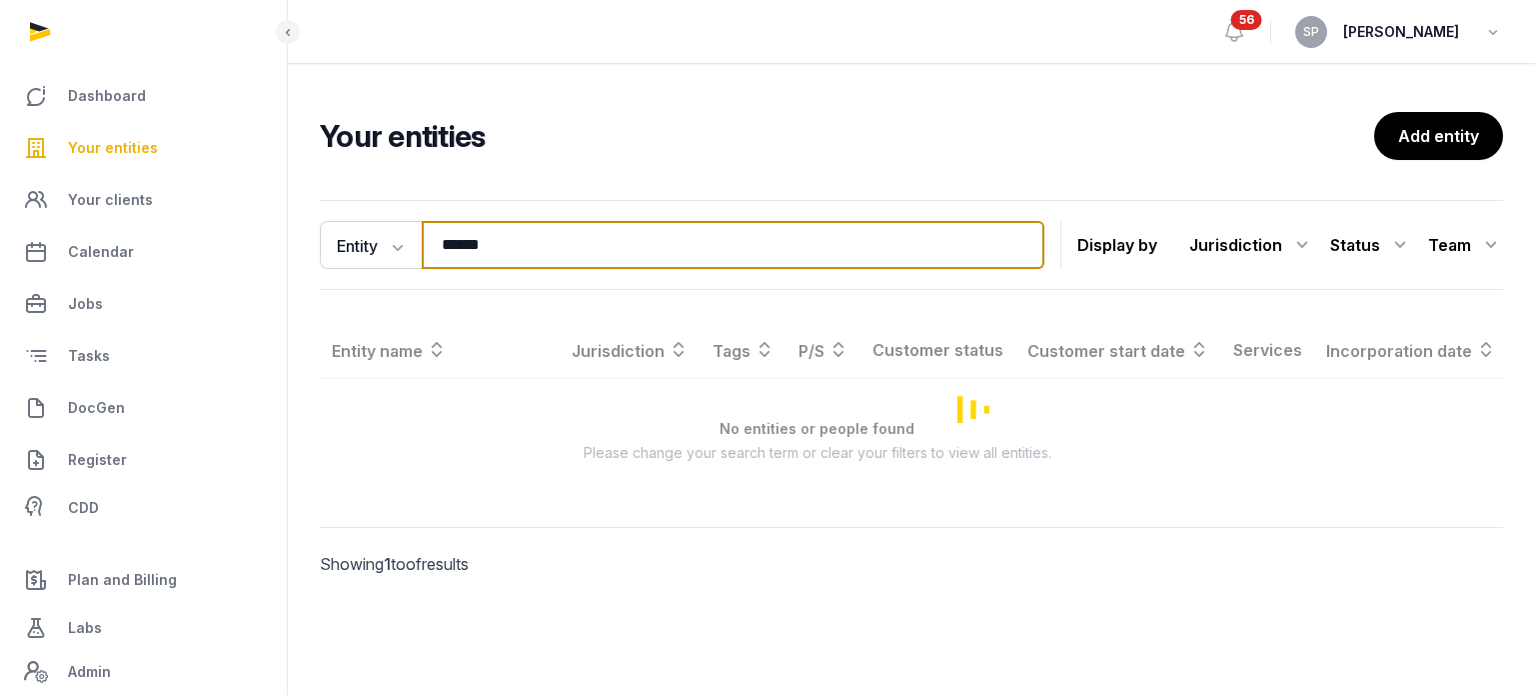
click at [550, 247] on input "******" at bounding box center [733, 245] width 623 height 48
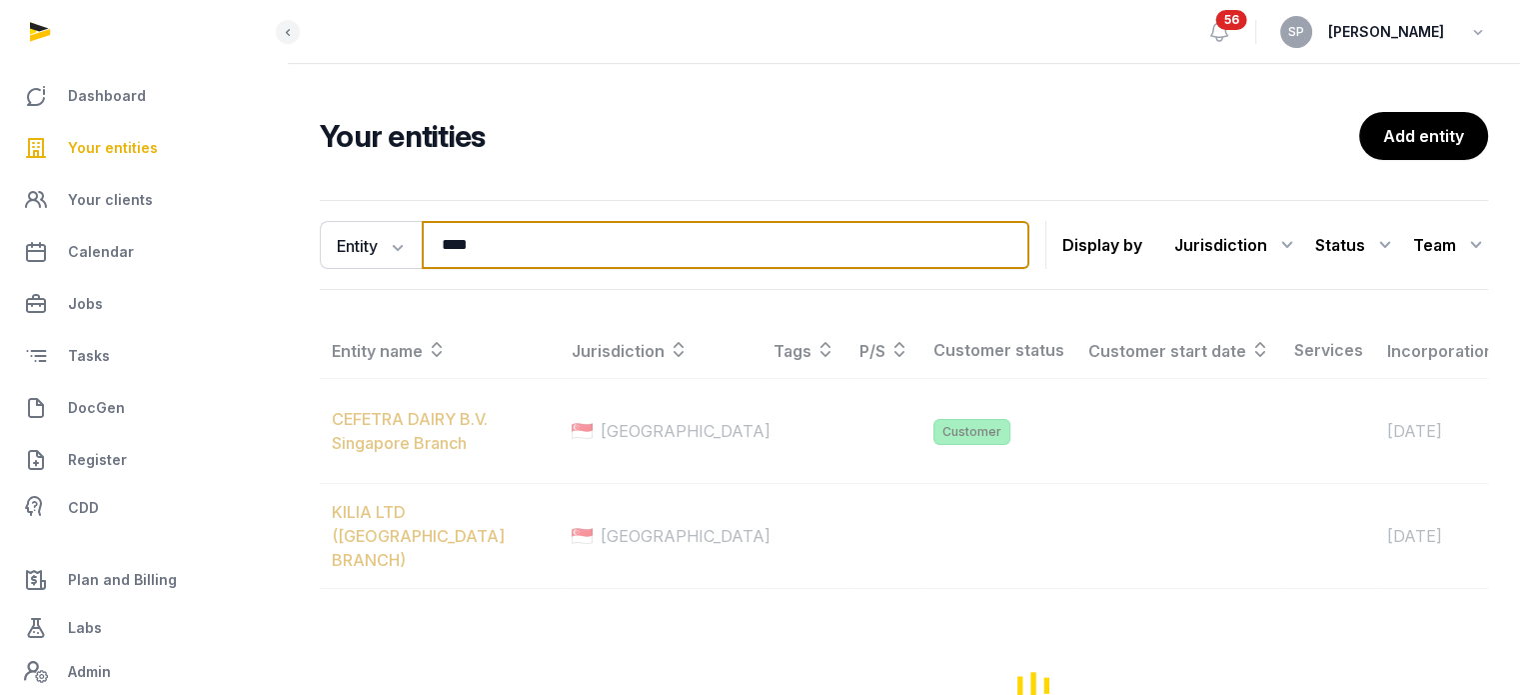
type input "****"
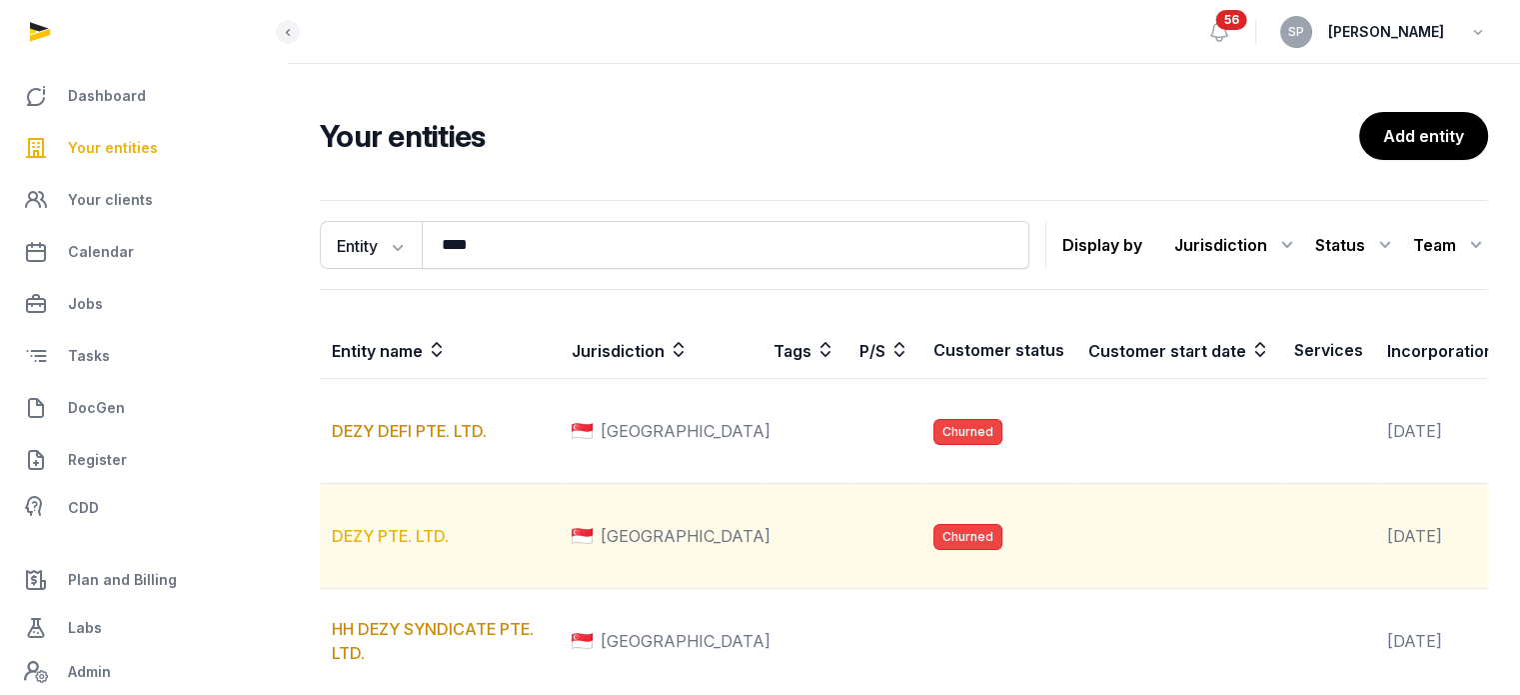
click at [424, 546] on link "DEZY PTE. LTD." at bounding box center [390, 536] width 117 height 20
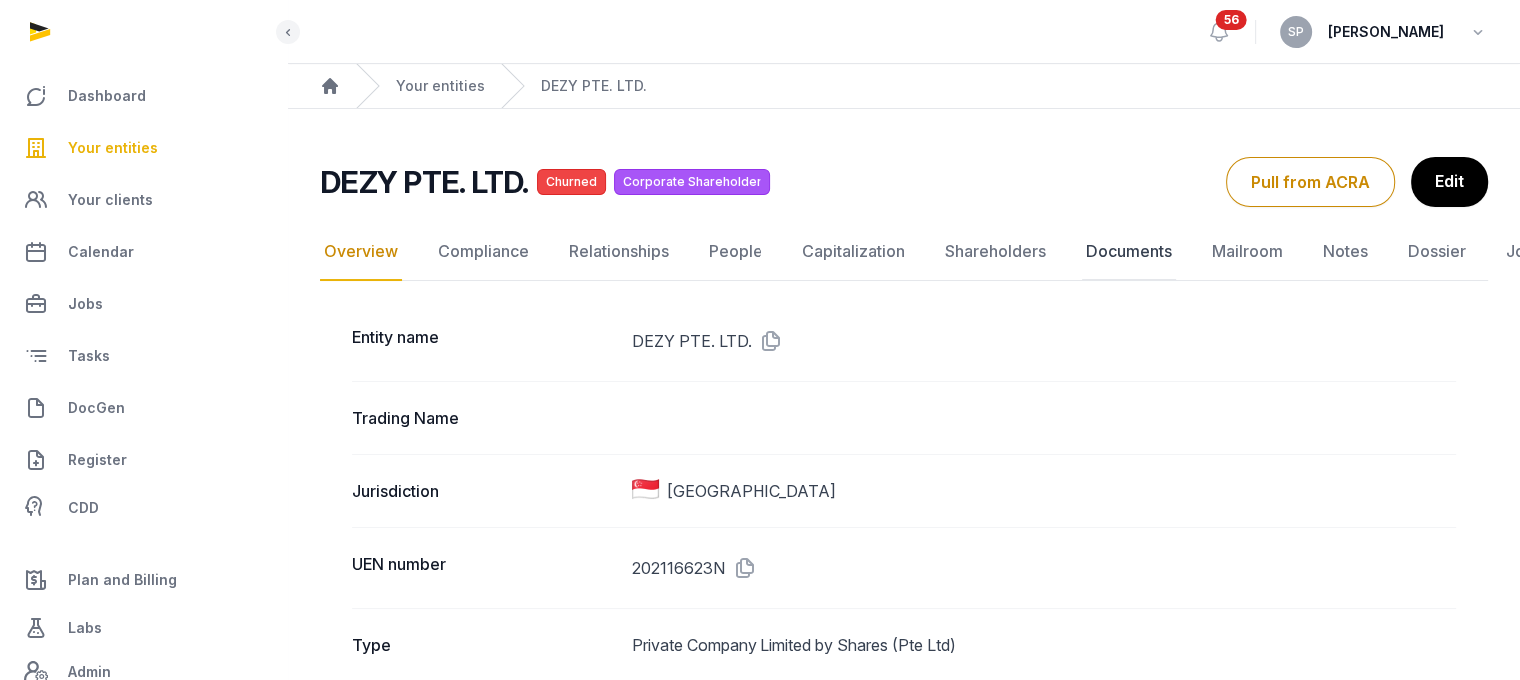
click at [1119, 247] on link "Documents" at bounding box center [1130, 252] width 94 height 58
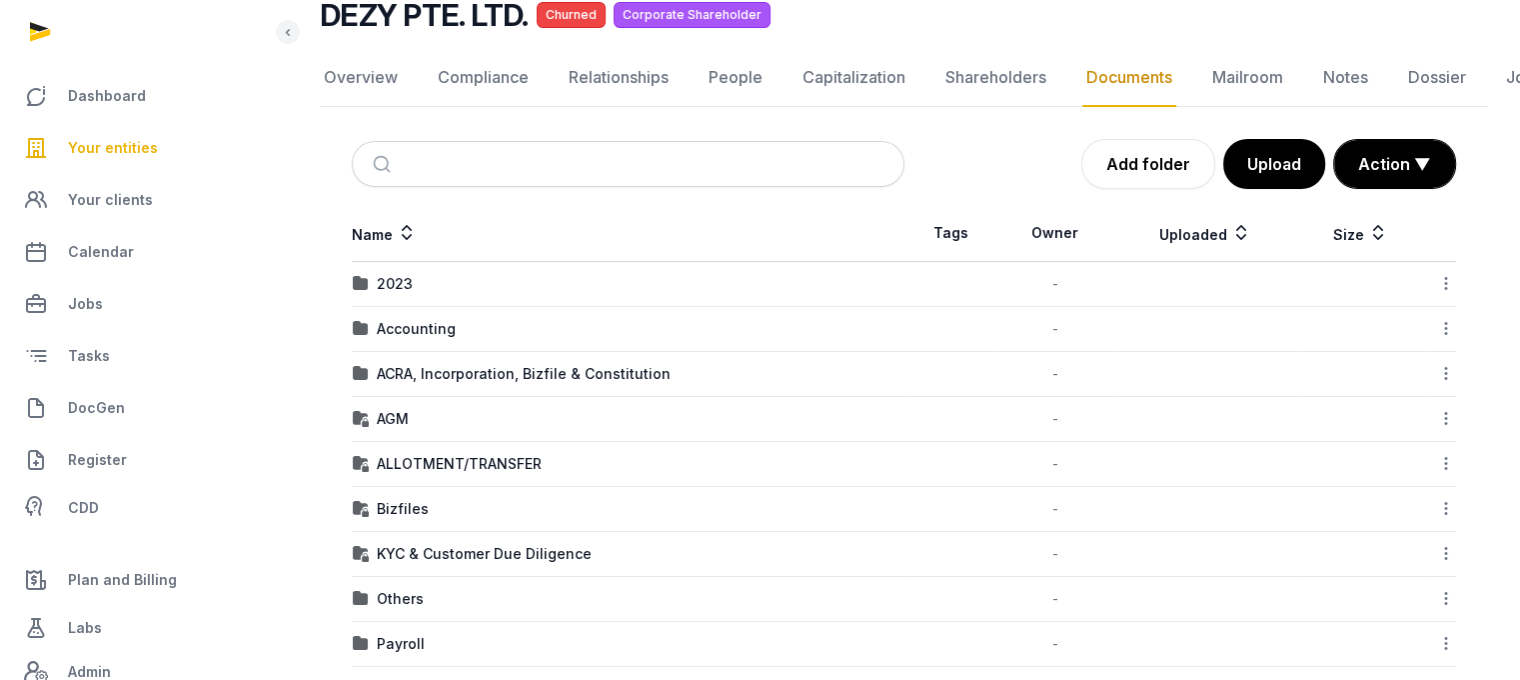
scroll to position [80, 0]
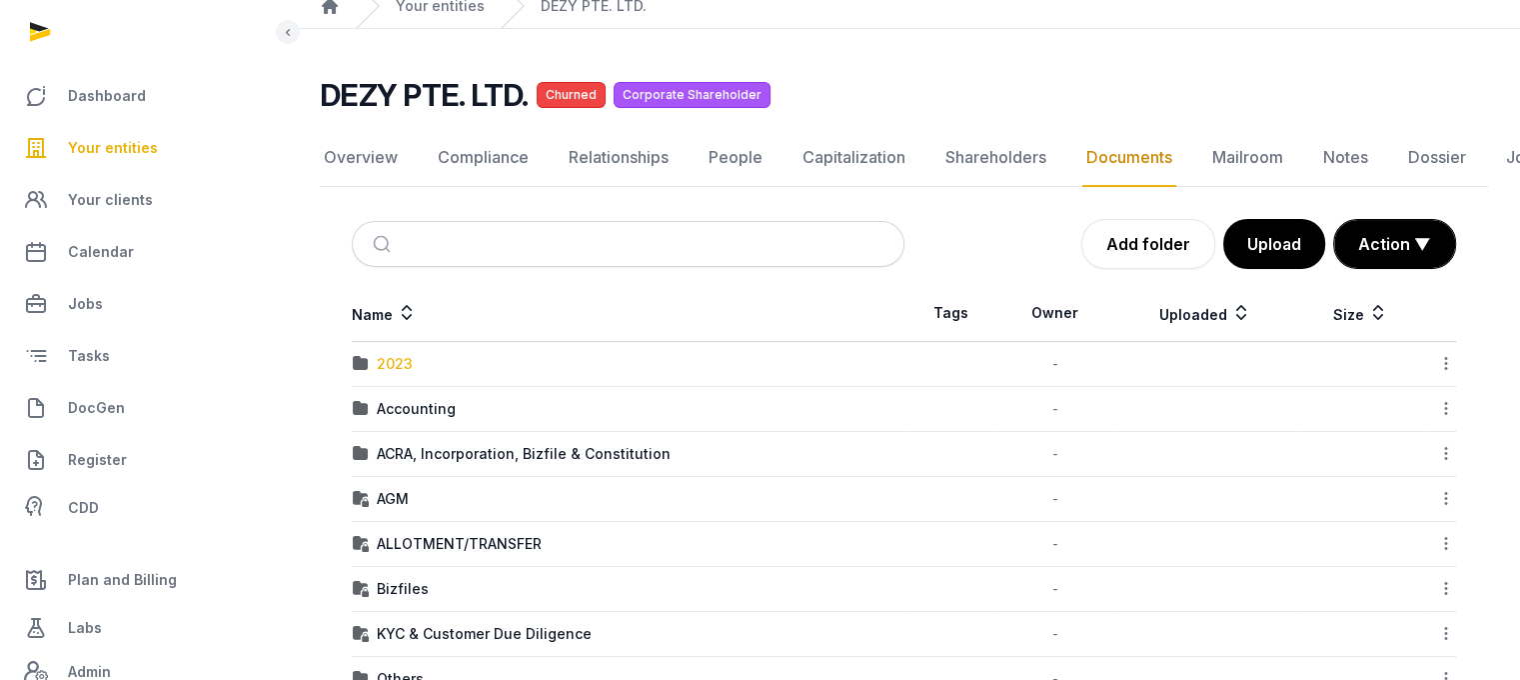
click at [398, 354] on div "2023" at bounding box center [395, 364] width 36 height 20
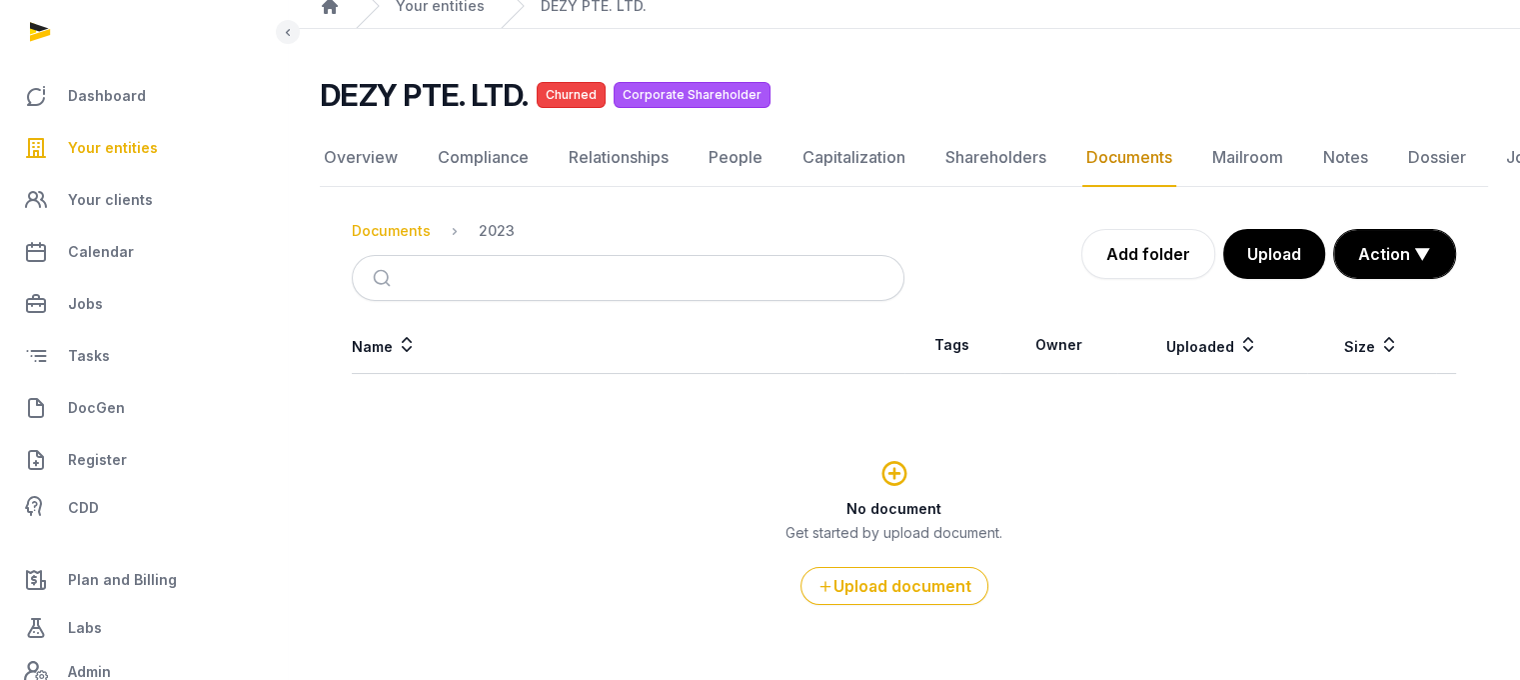
click at [396, 225] on div "Documents" at bounding box center [391, 231] width 79 height 20
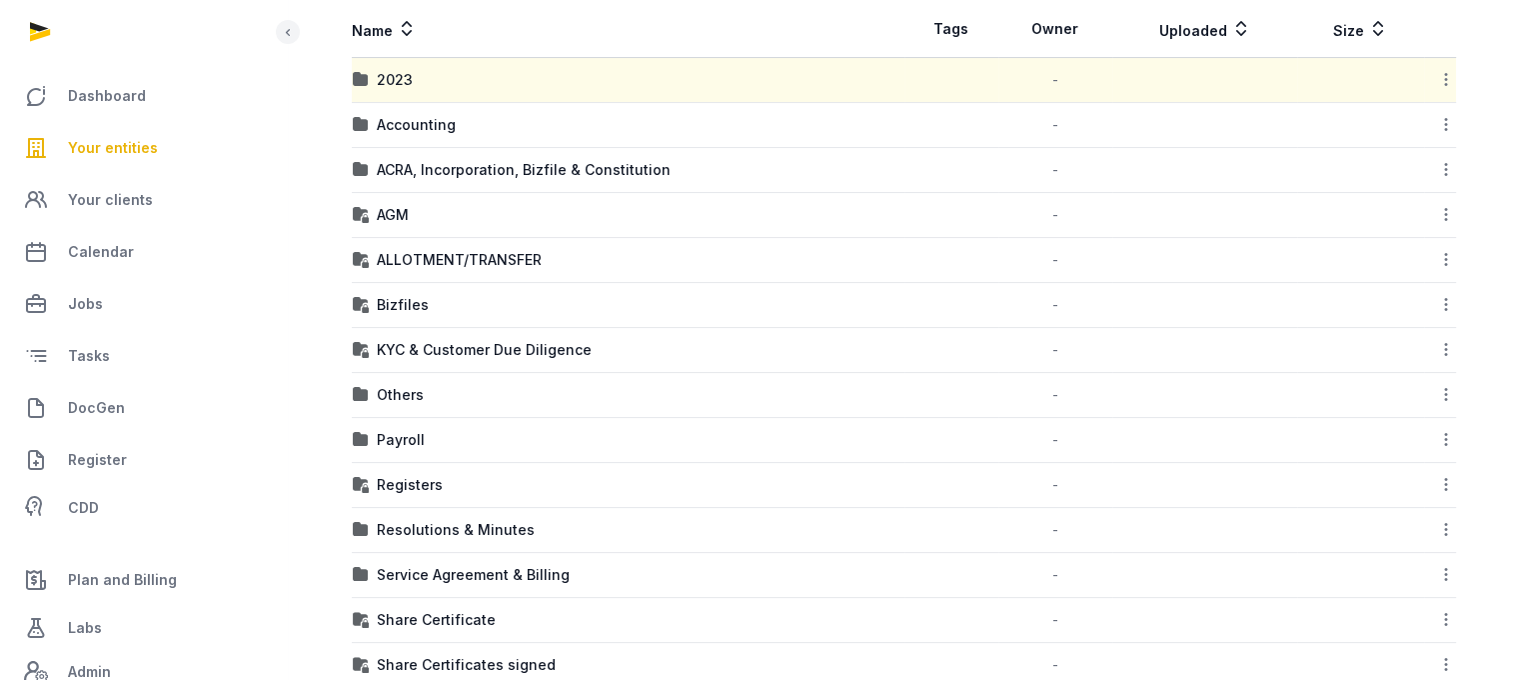
scroll to position [369, 0]
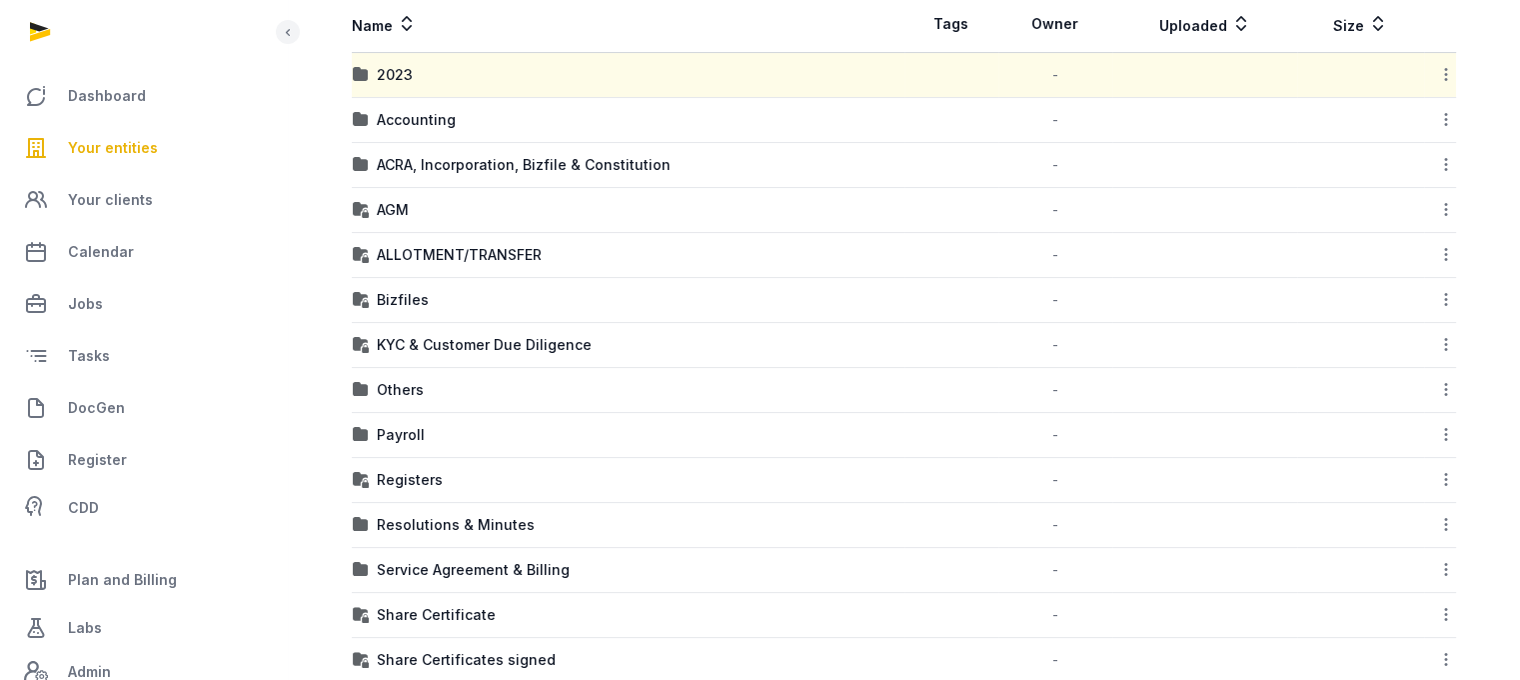
click at [505, 531] on td "Resolutions & Minutes" at bounding box center [628, 525] width 553 height 45
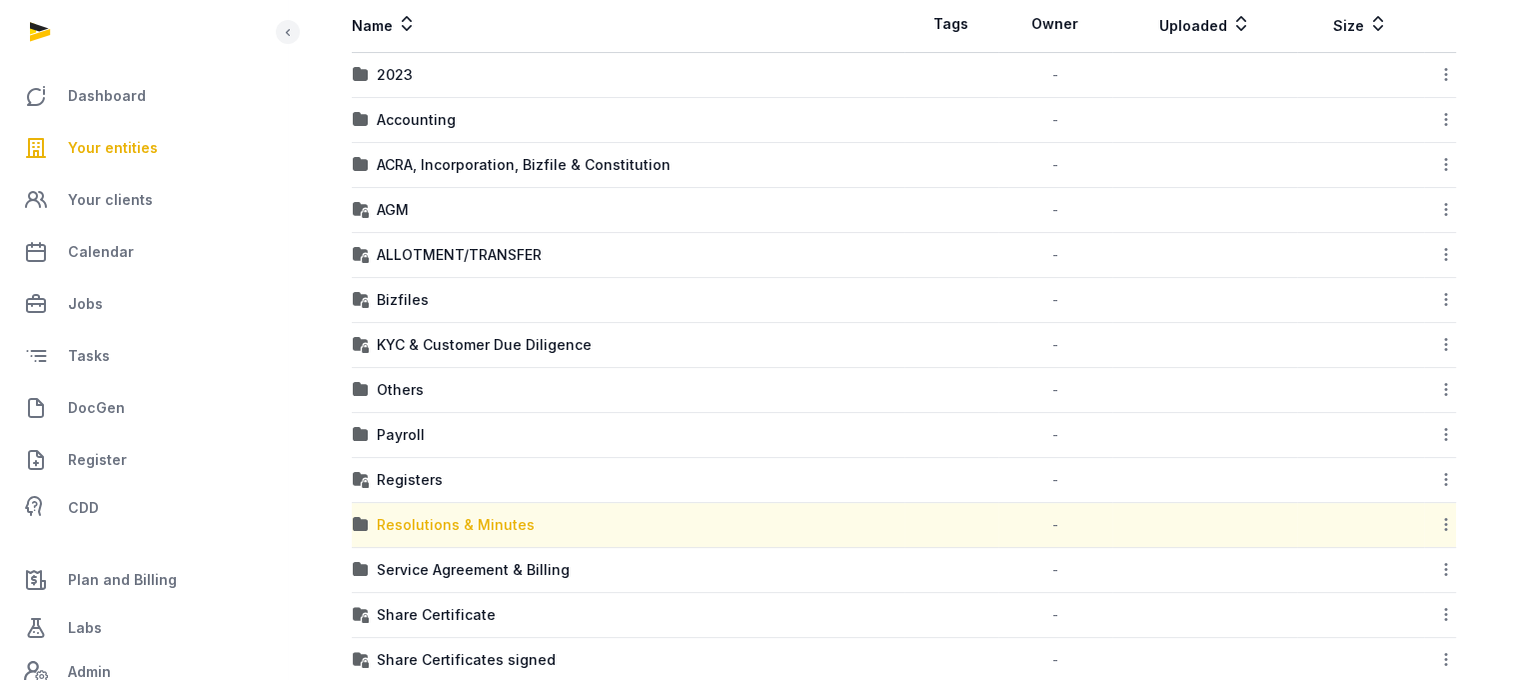
click at [505, 523] on div "Resolutions & Minutes" at bounding box center [456, 525] width 158 height 20
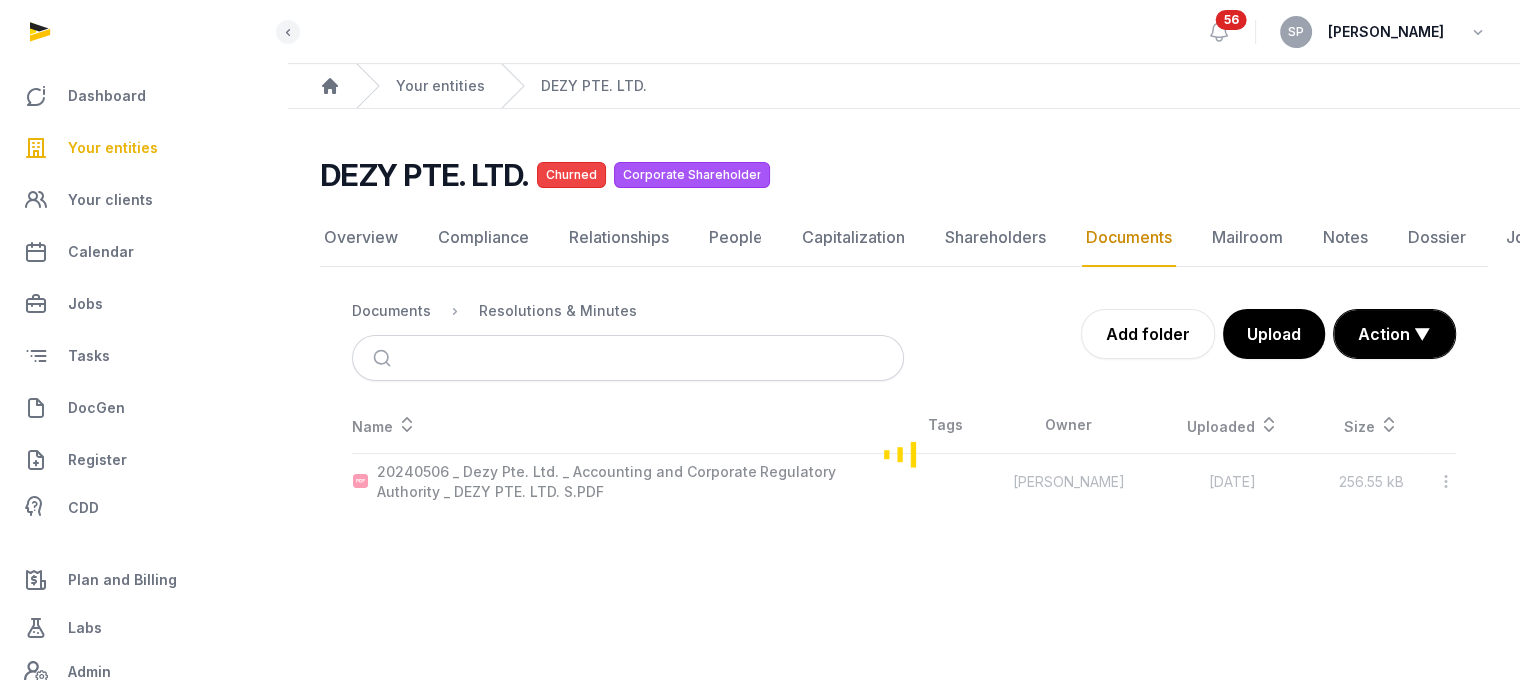
scroll to position [15, 0]
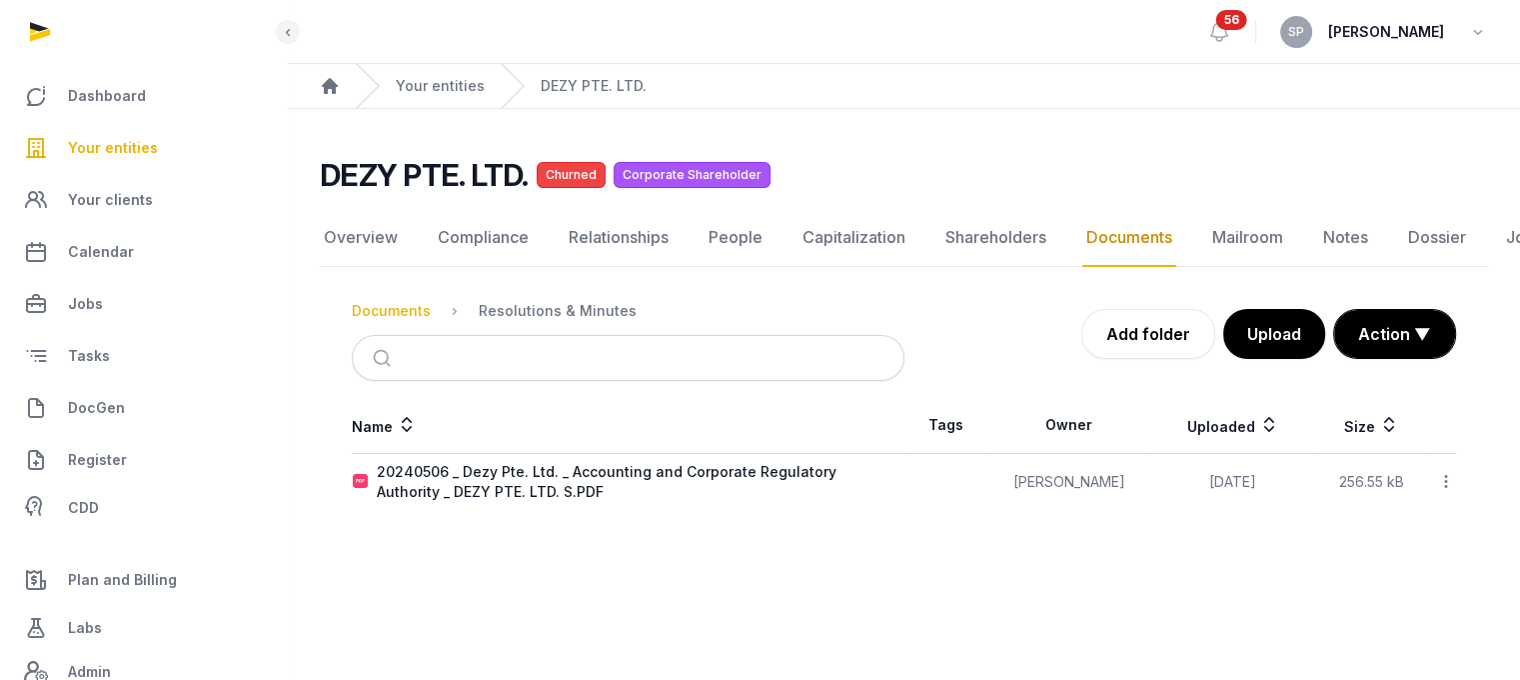
click at [391, 301] on div "Documents" at bounding box center [391, 311] width 79 height 20
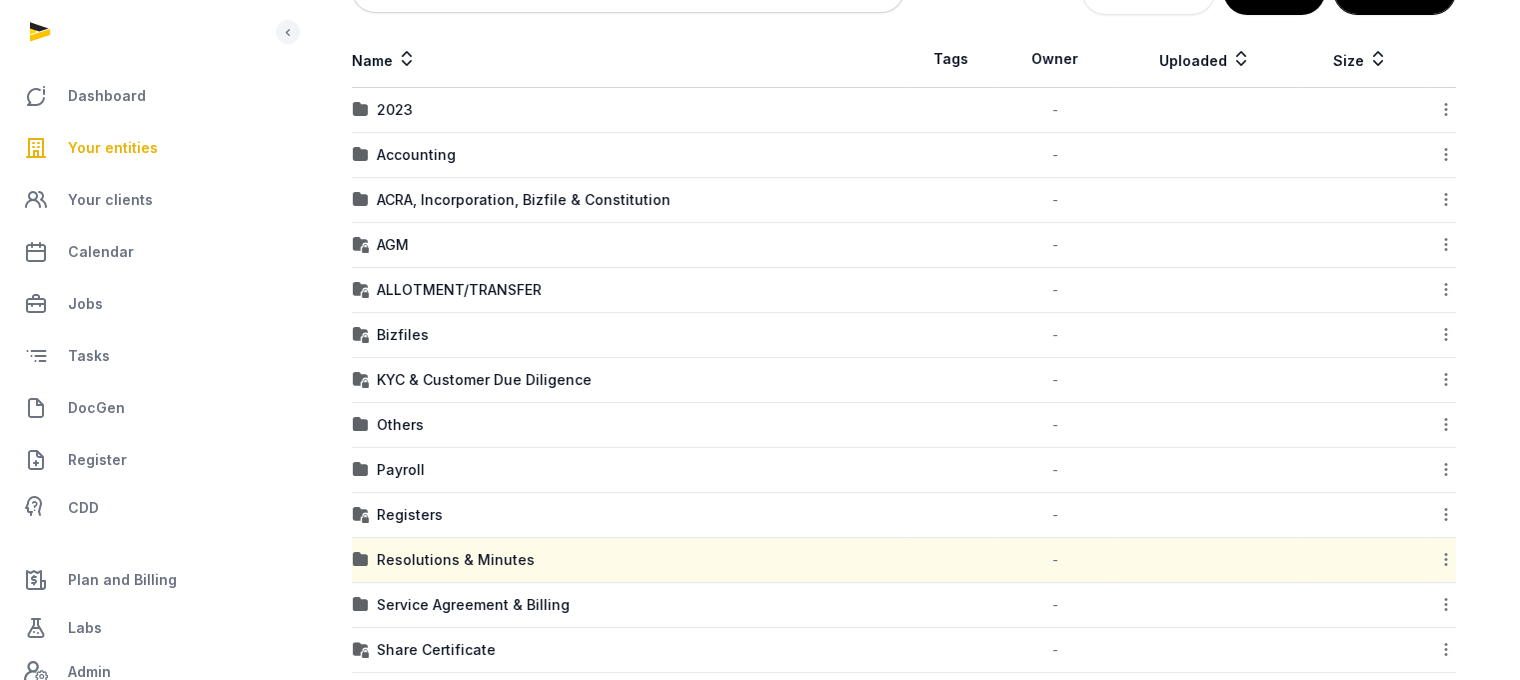
scroll to position [284, 0]
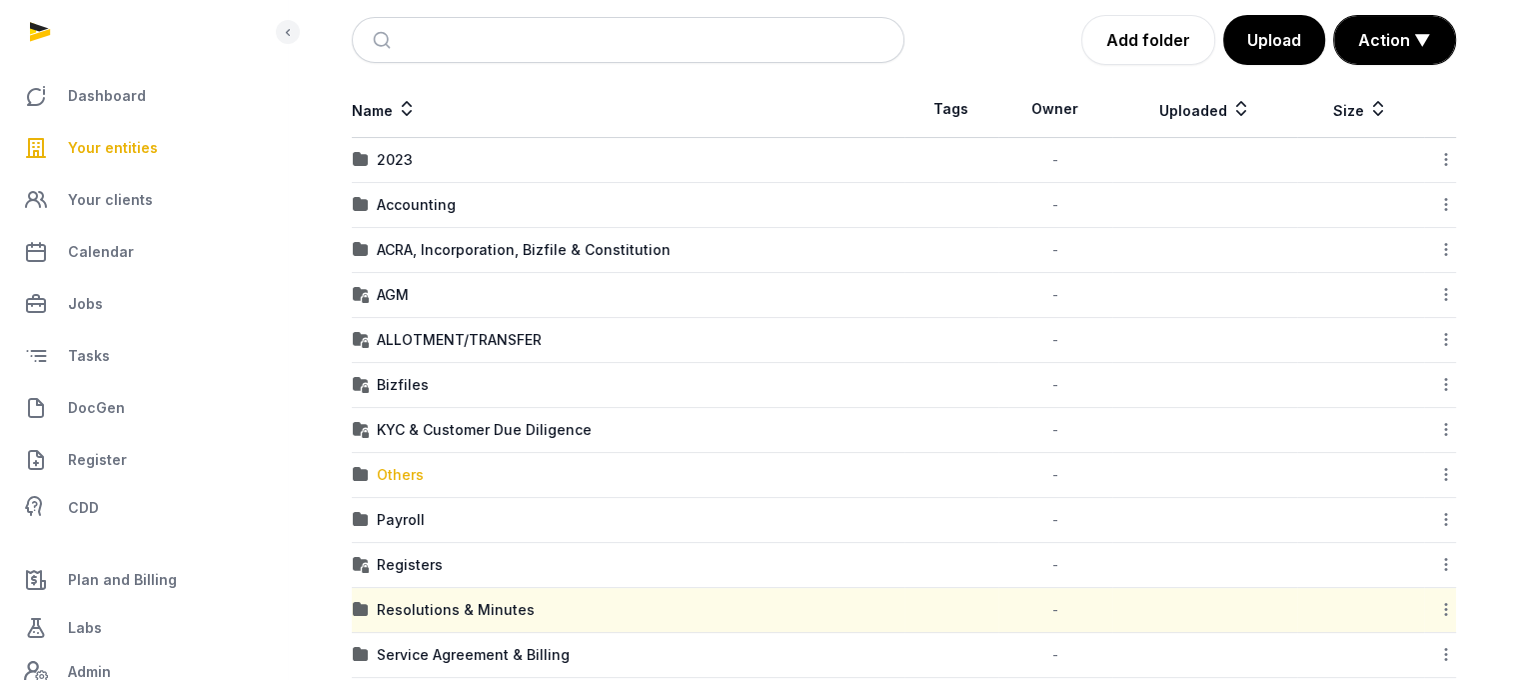
click at [416, 466] on div "Others" at bounding box center [400, 475] width 47 height 20
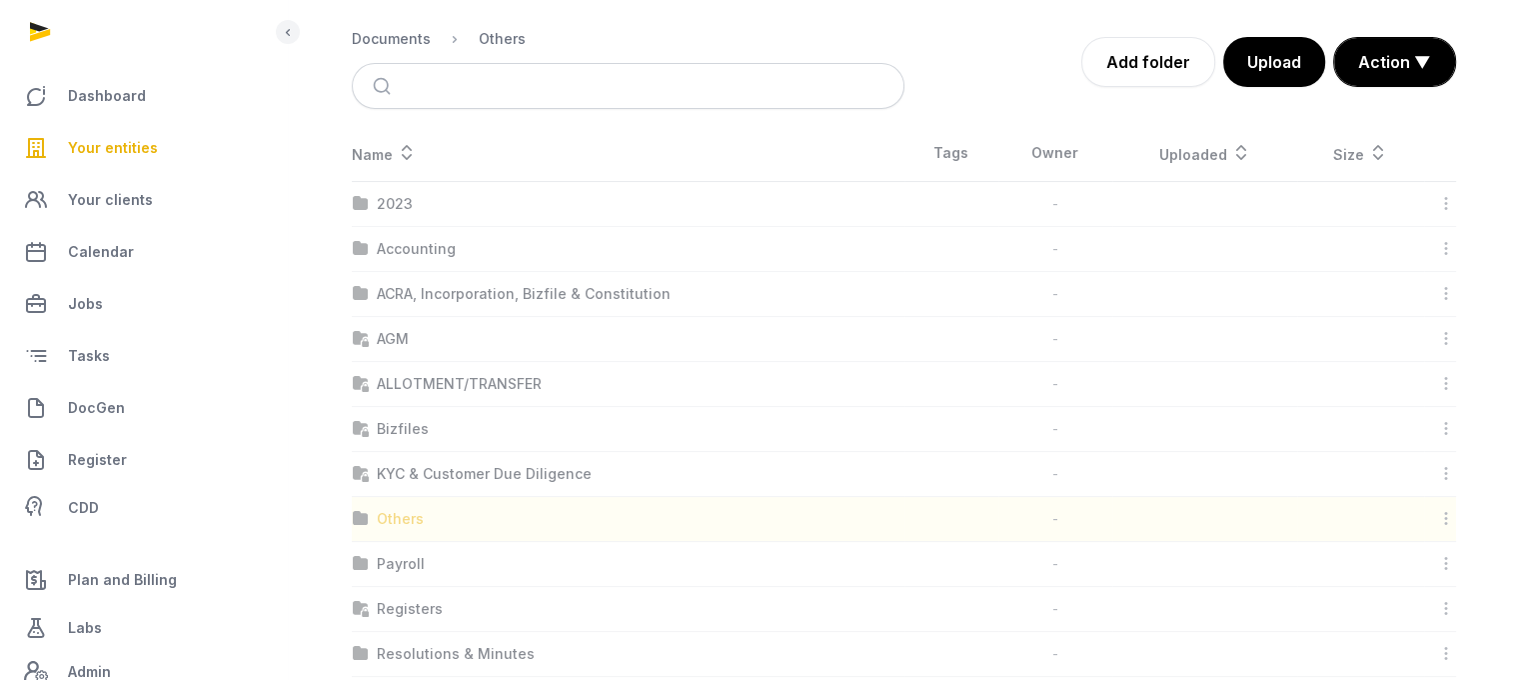
scroll to position [15, 0]
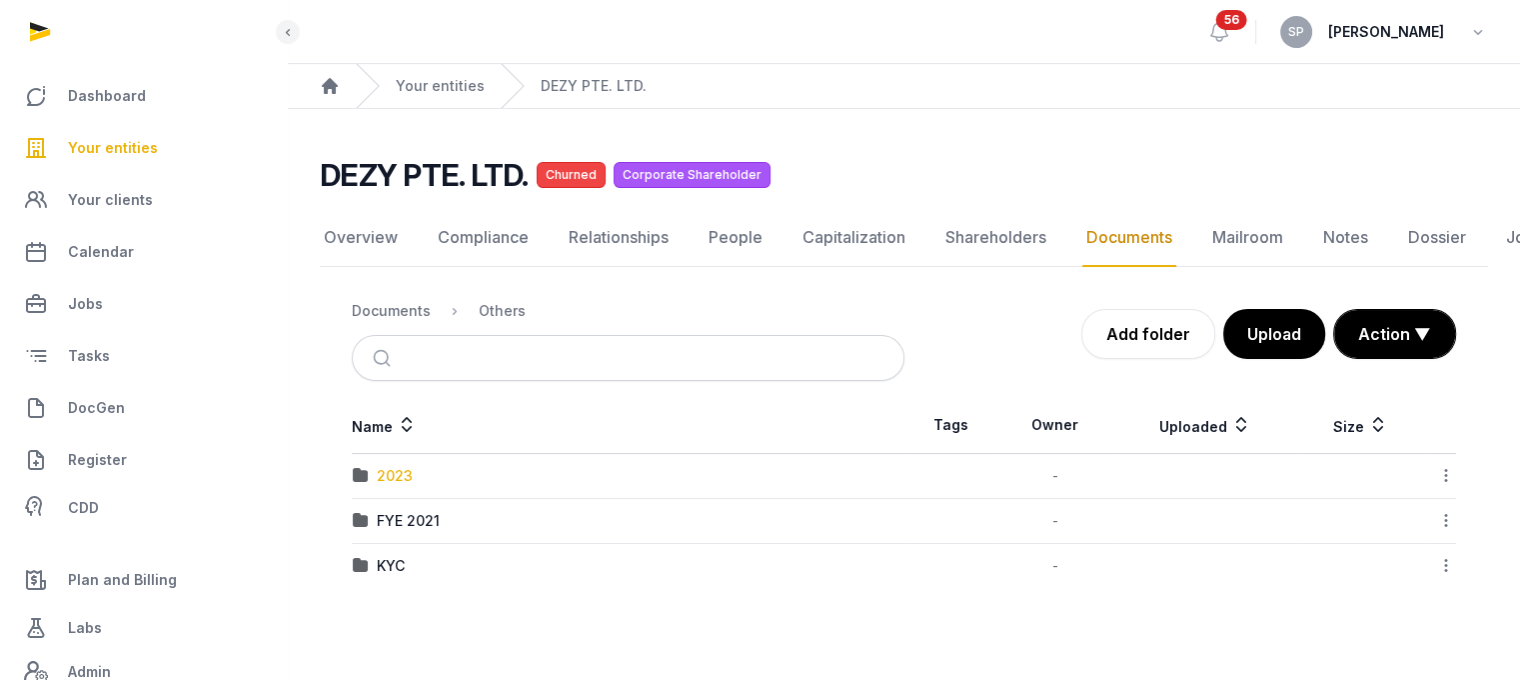
click at [405, 466] on div "2023" at bounding box center [395, 476] width 36 height 20
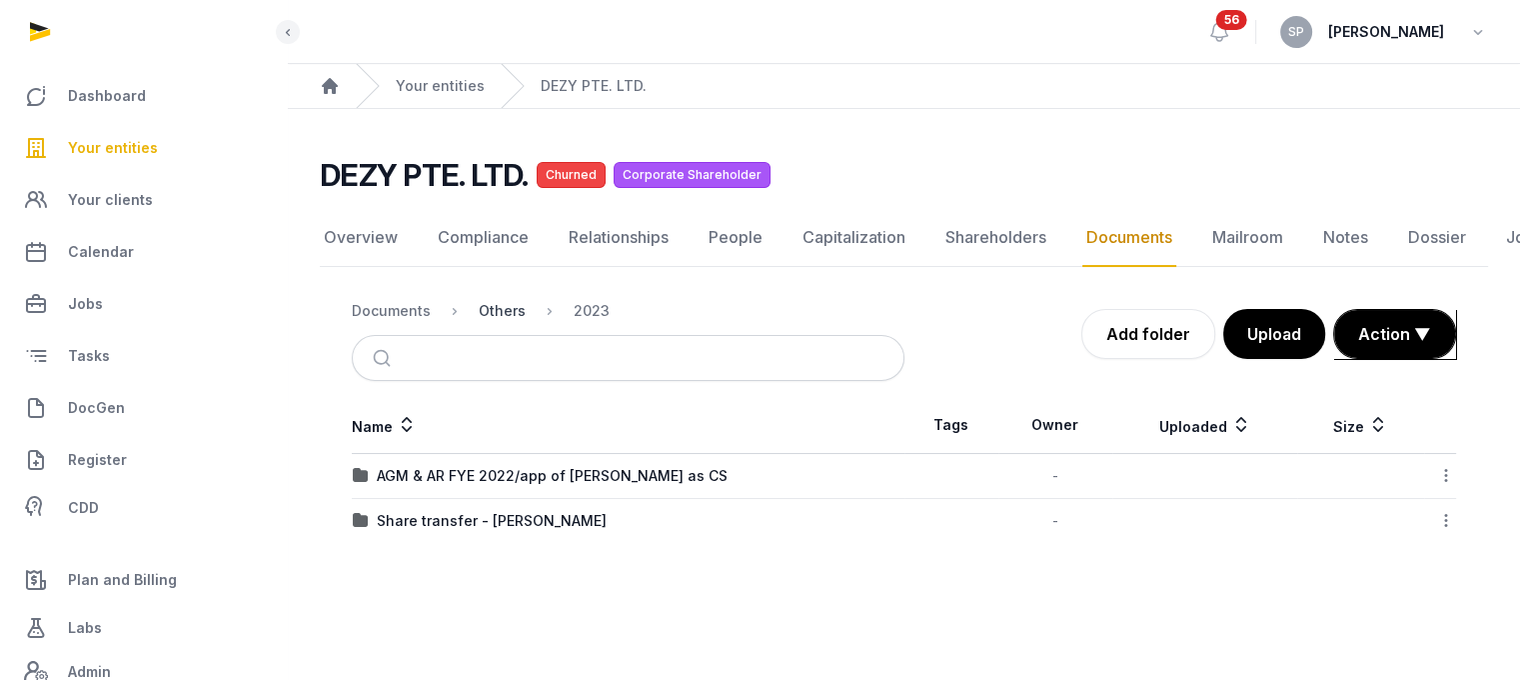
click at [502, 301] on div "Others" at bounding box center [502, 311] width 47 height 20
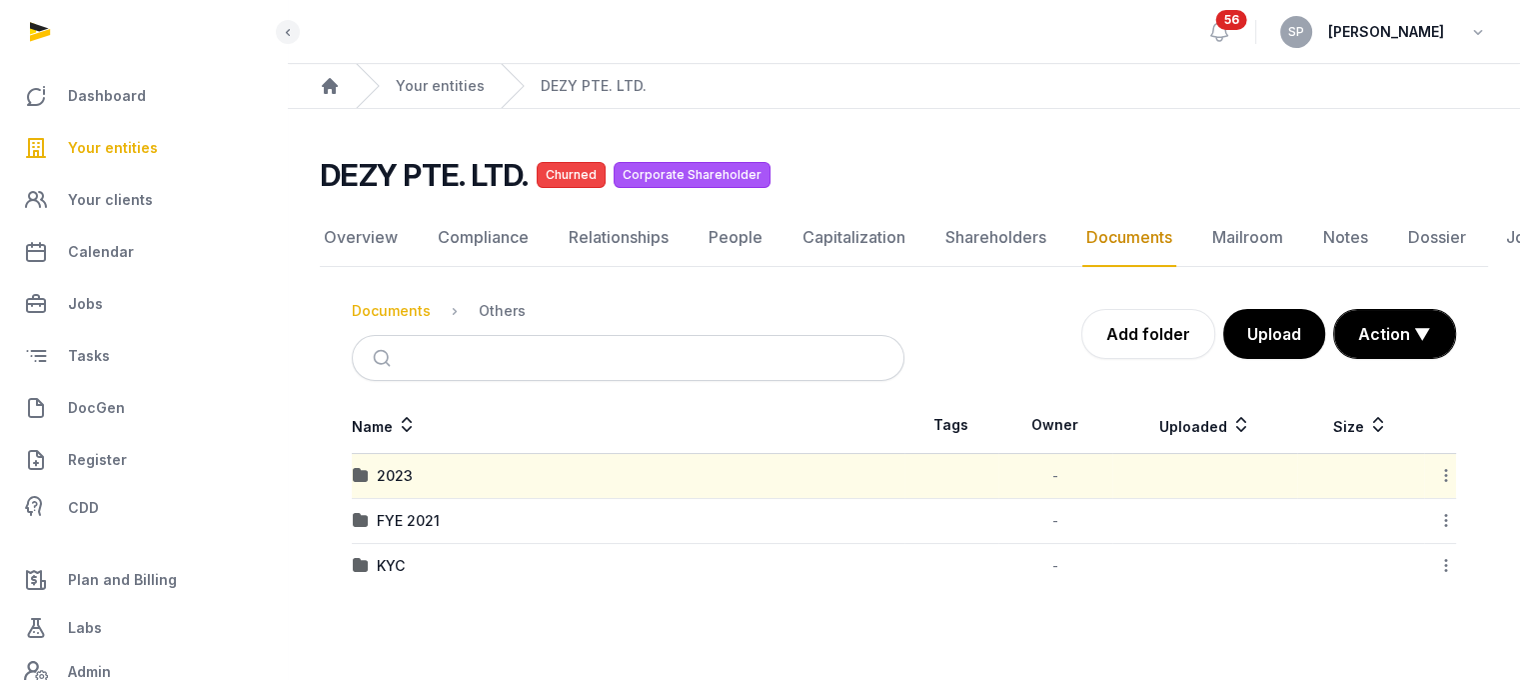
click at [418, 301] on div "Documents" at bounding box center [391, 311] width 79 height 20
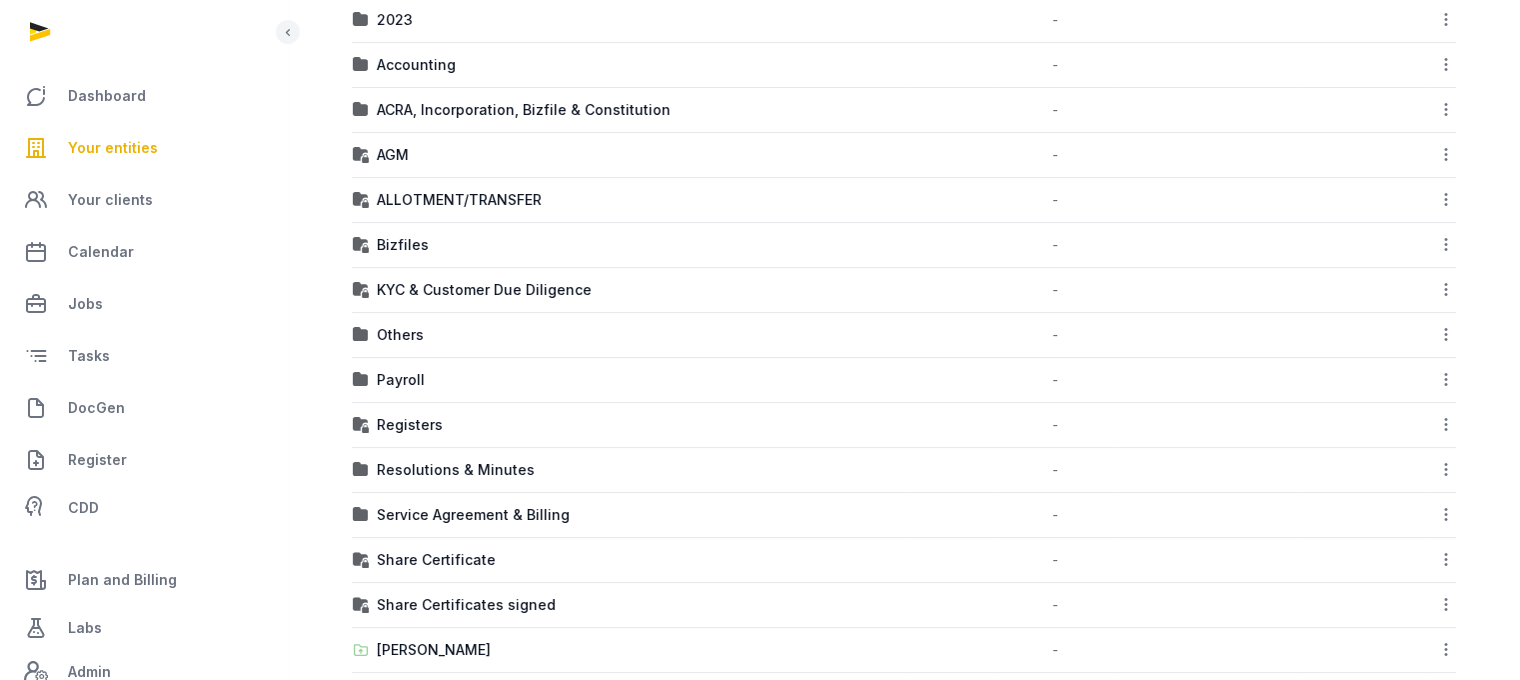
scroll to position [426, 0]
click at [446, 462] on div "Resolutions & Minutes" at bounding box center [456, 468] width 158 height 20
click at [0, 0] on div "Loading" at bounding box center [0, 0] width 0 height 0
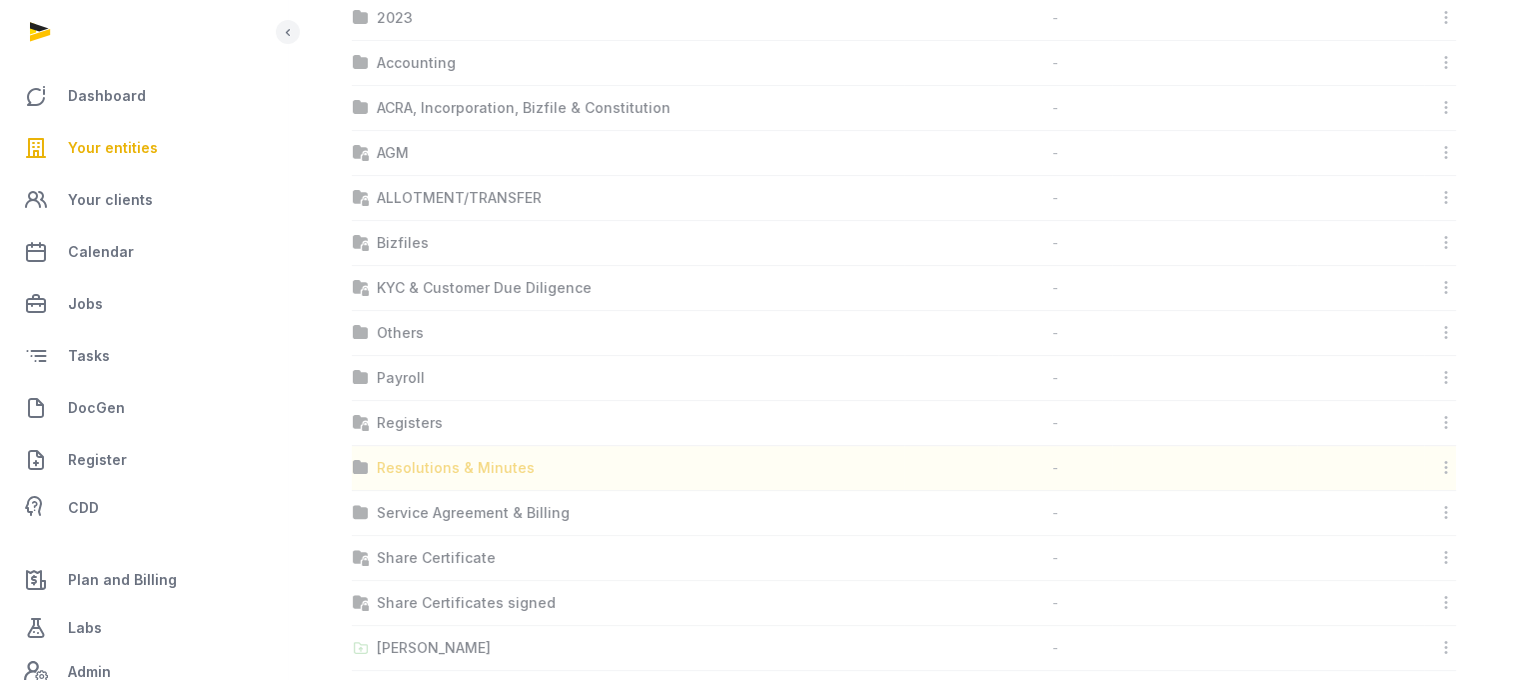
scroll to position [15, 0]
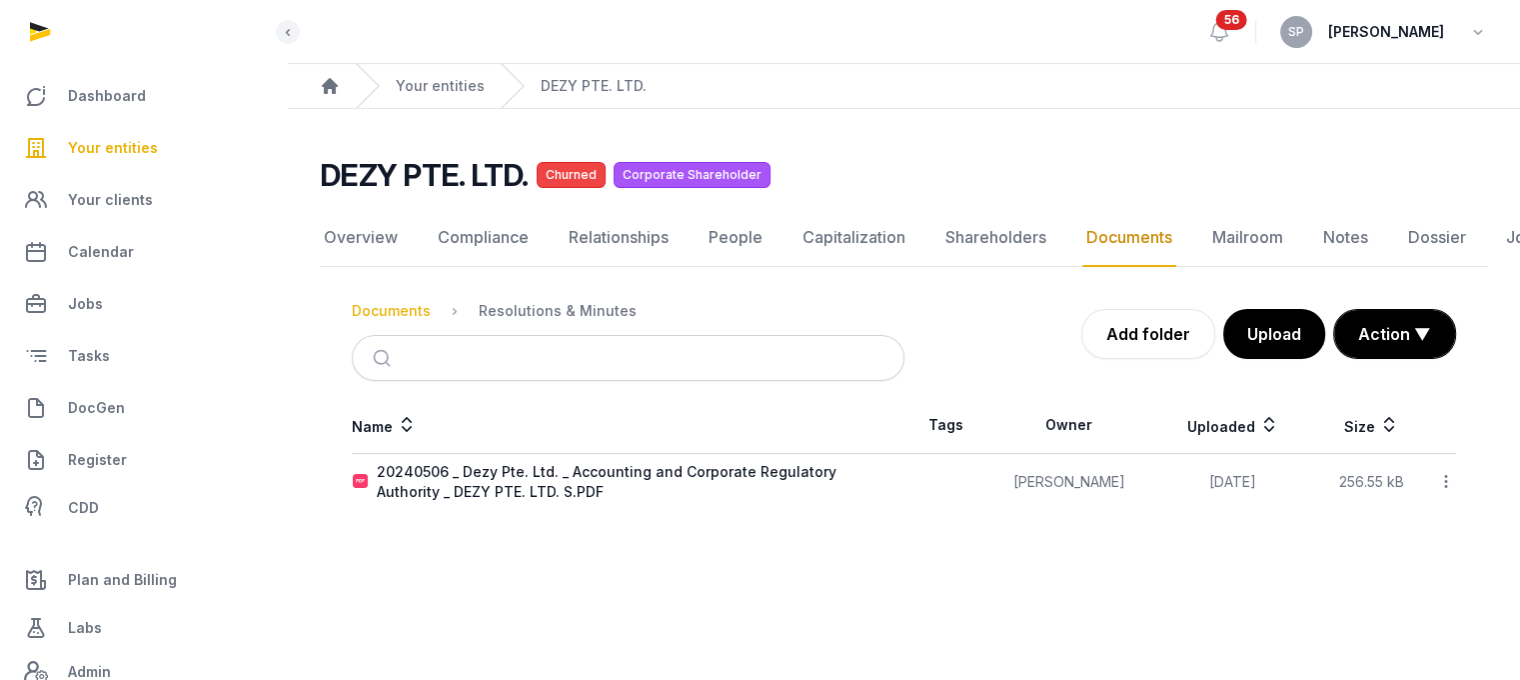
click at [398, 301] on div "Documents" at bounding box center [391, 311] width 79 height 20
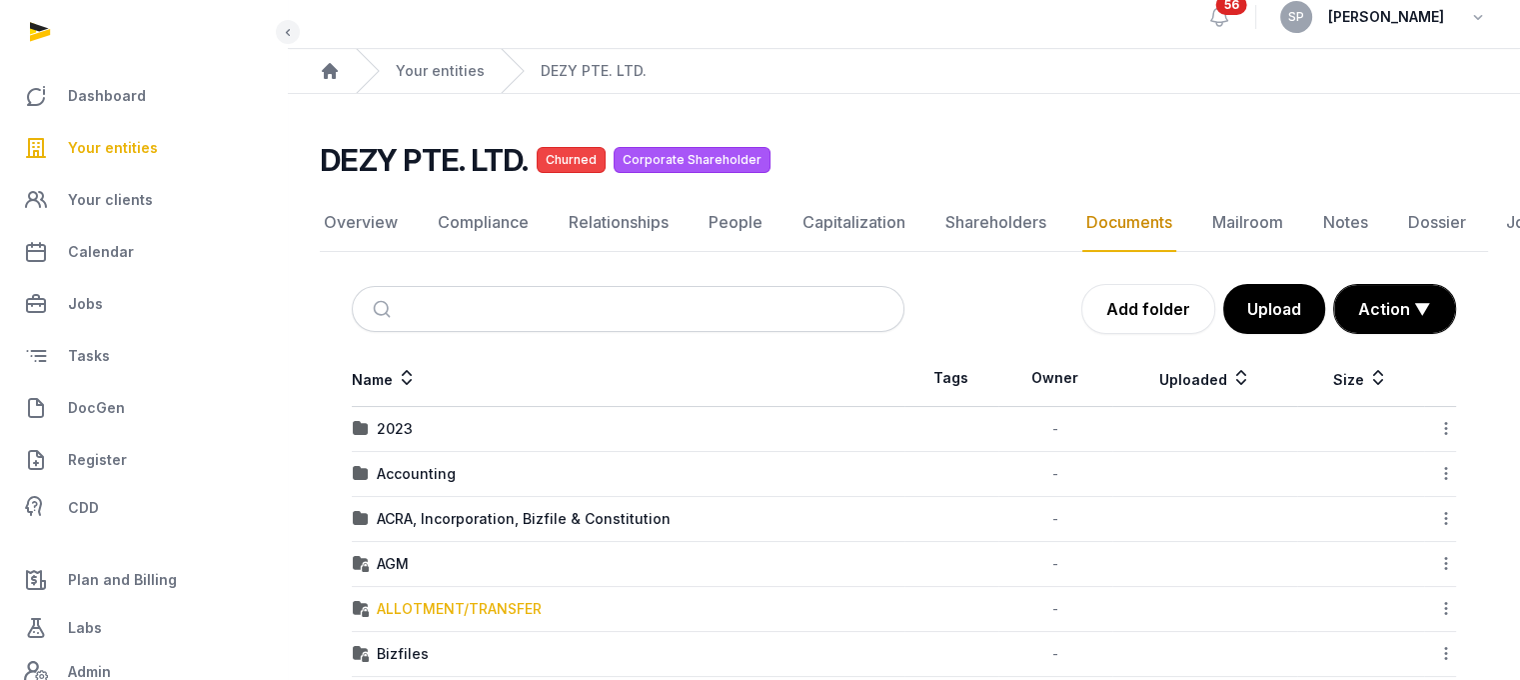
click at [472, 612] on div "ALLOTMENT/TRANSFER" at bounding box center [459, 609] width 165 height 20
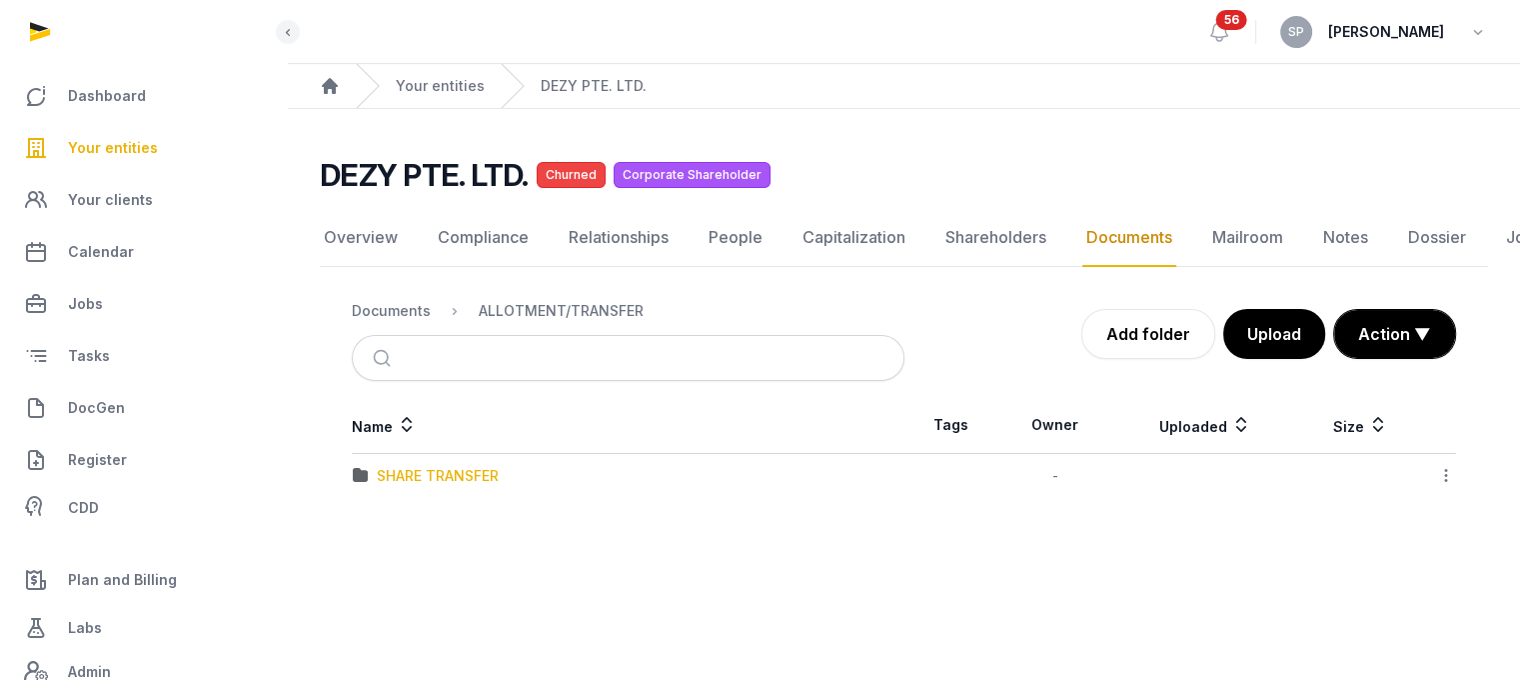
click at [480, 466] on div "SHARE TRANSFER" at bounding box center [438, 476] width 122 height 20
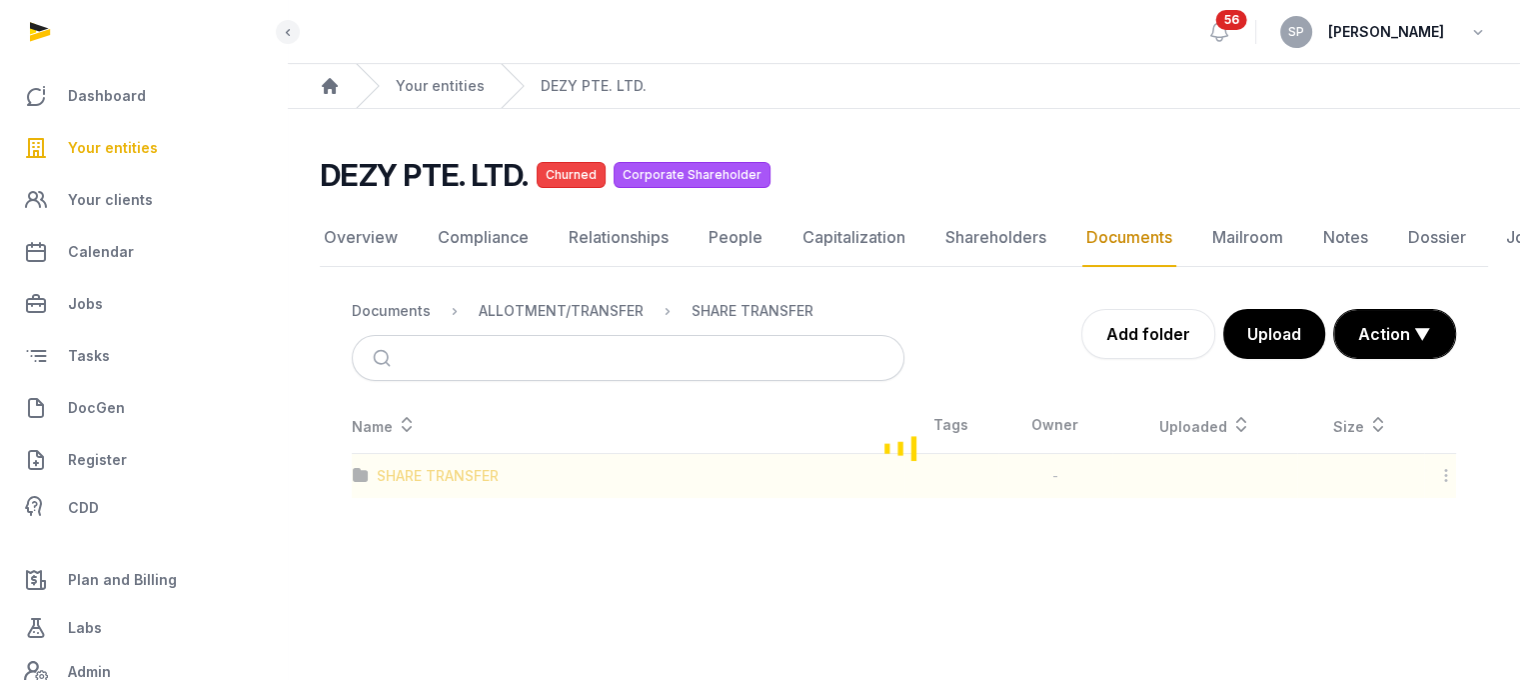
click at [480, 463] on div "Loading" at bounding box center [904, 447] width 1169 height 101
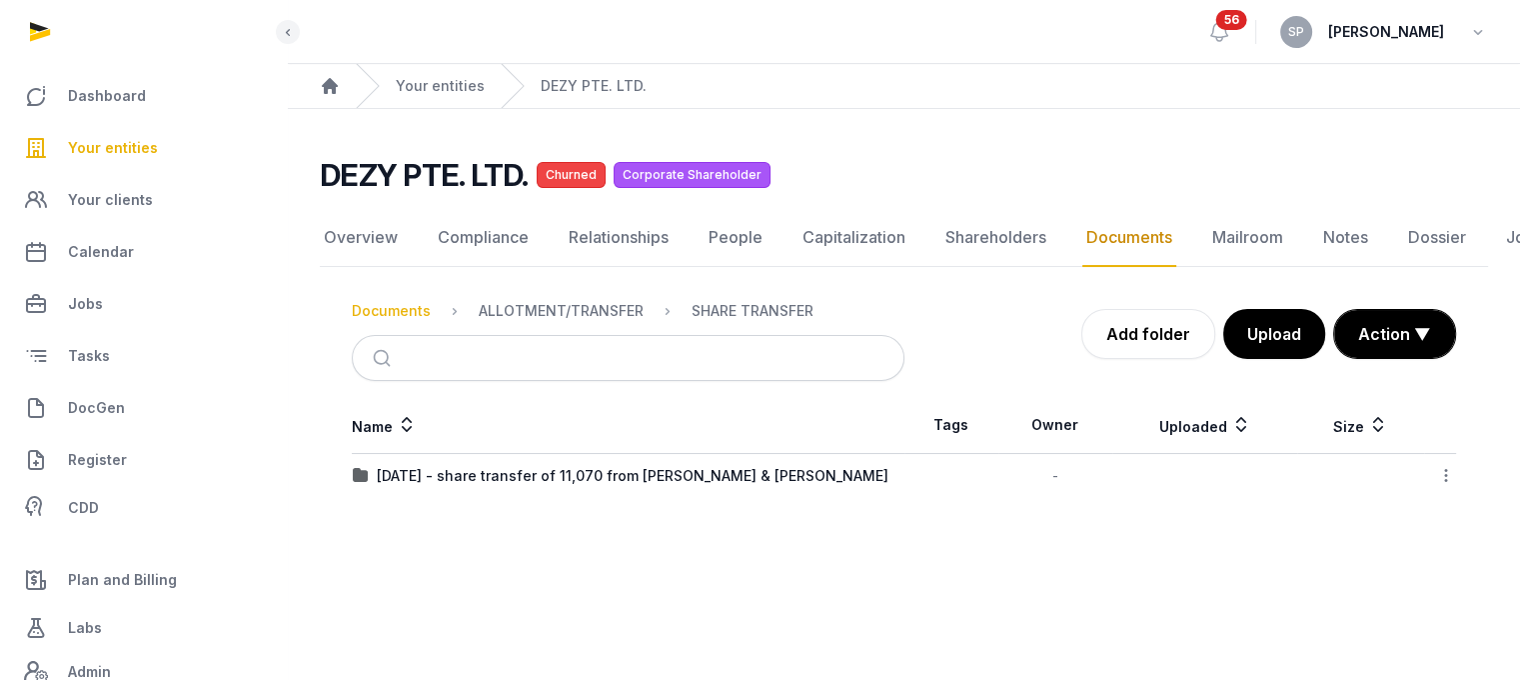
click at [400, 302] on div "Documents" at bounding box center [391, 311] width 79 height 20
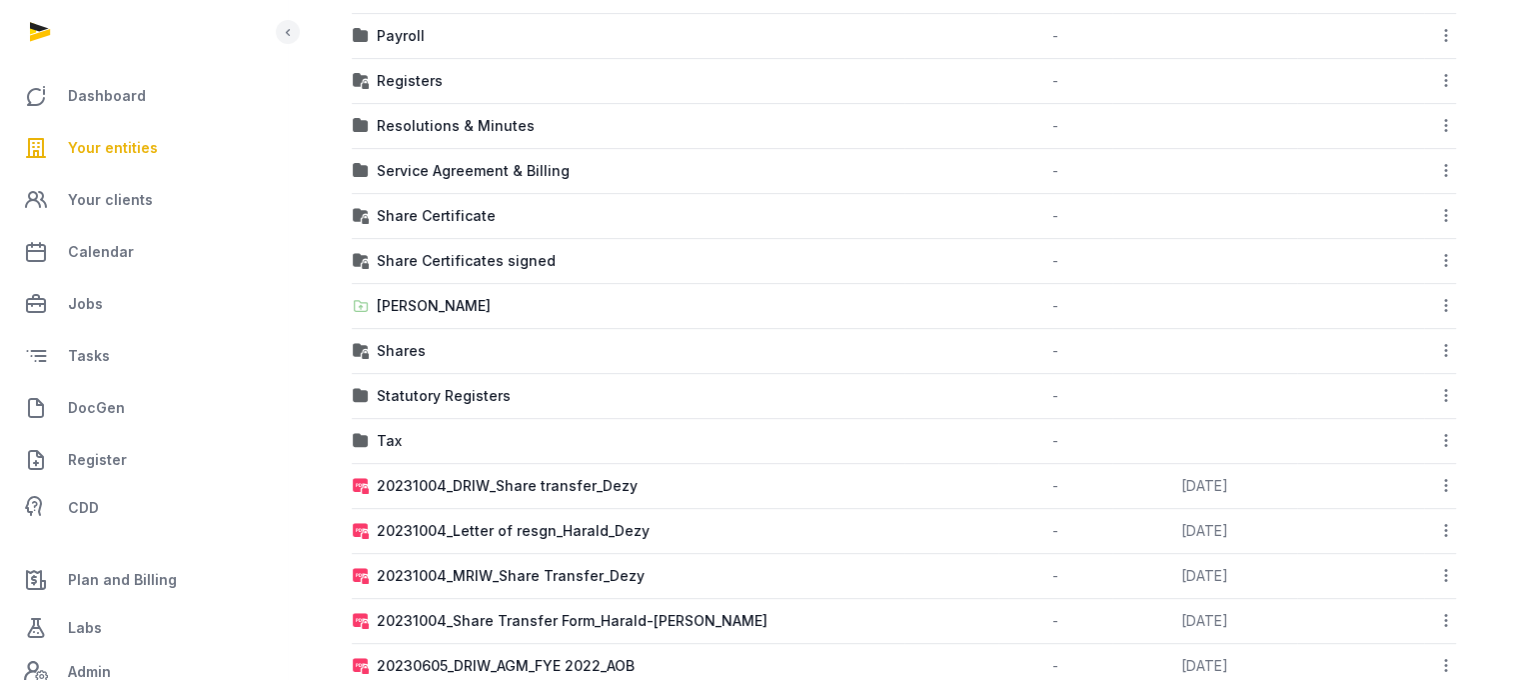
scroll to position [771, 0]
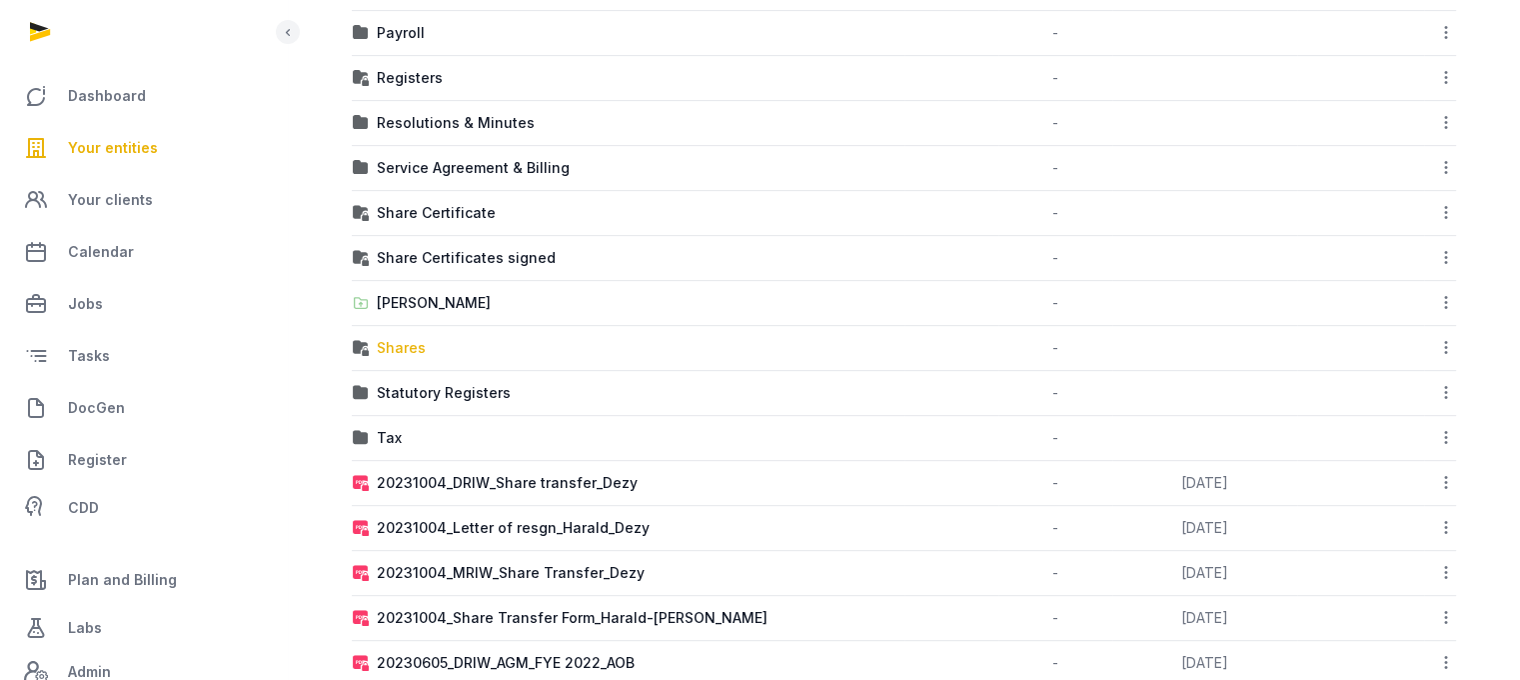
click at [399, 344] on div "Shares" at bounding box center [401, 348] width 49 height 20
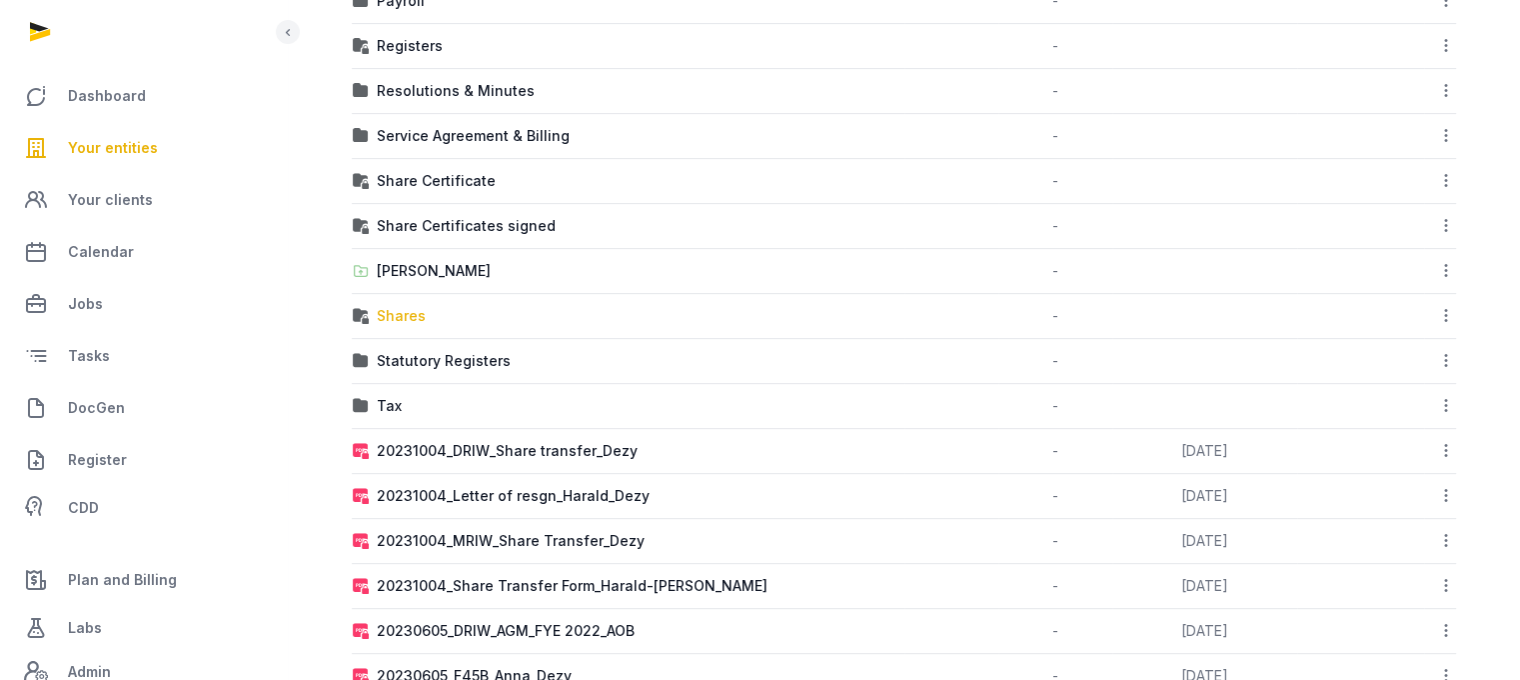
click at [0, 0] on div "Loading" at bounding box center [0, 0] width 0 height 0
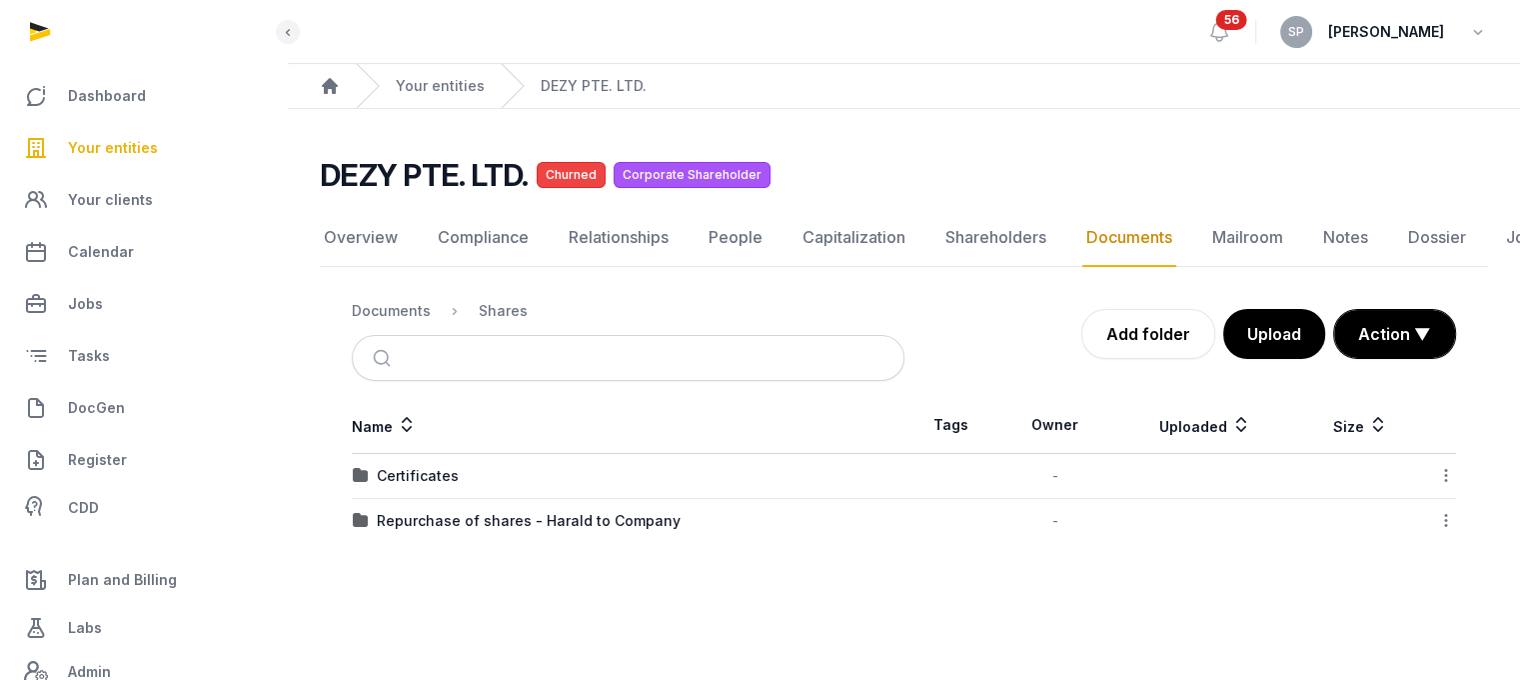
scroll to position [15, 0]
click at [440, 511] on div "Repurchase of shares - Harald to Company" at bounding box center [529, 521] width 304 height 20
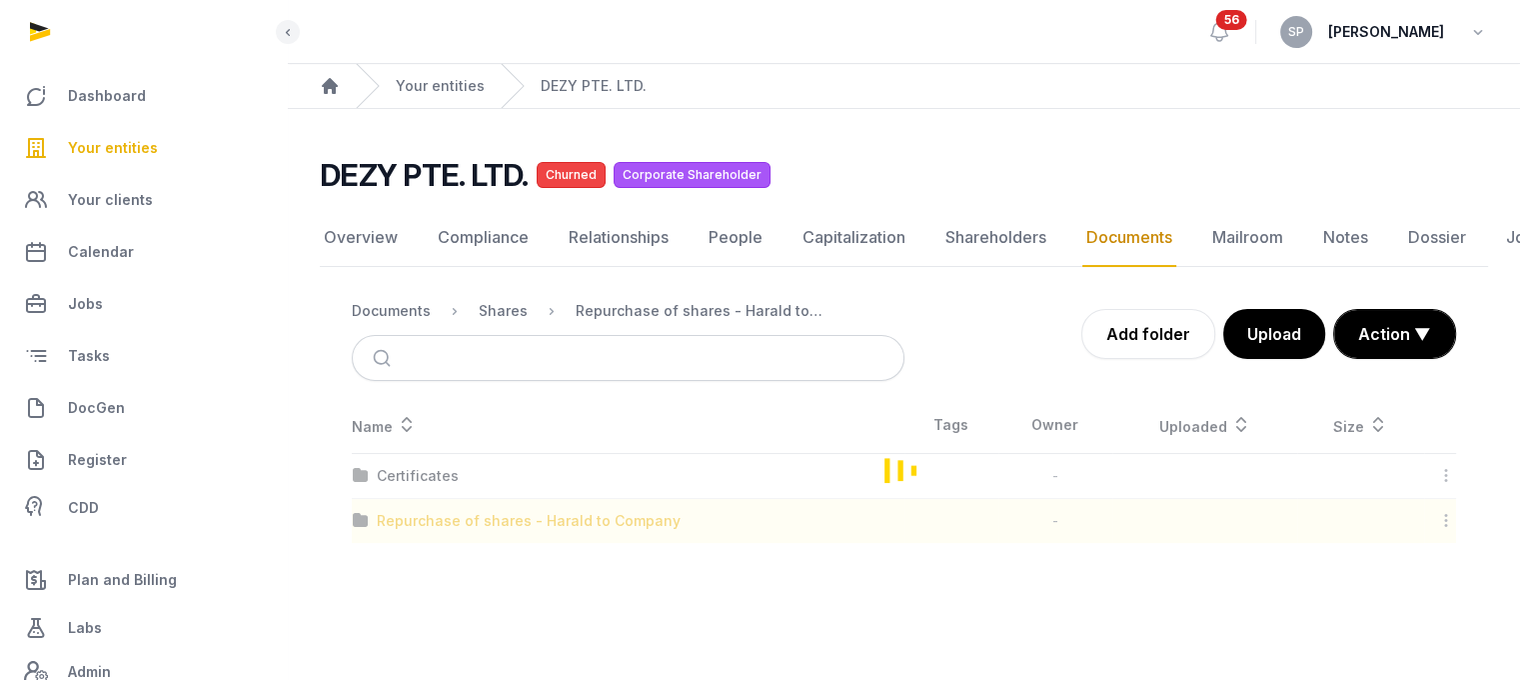
click at [440, 503] on div "Loading" at bounding box center [904, 470] width 1169 height 146
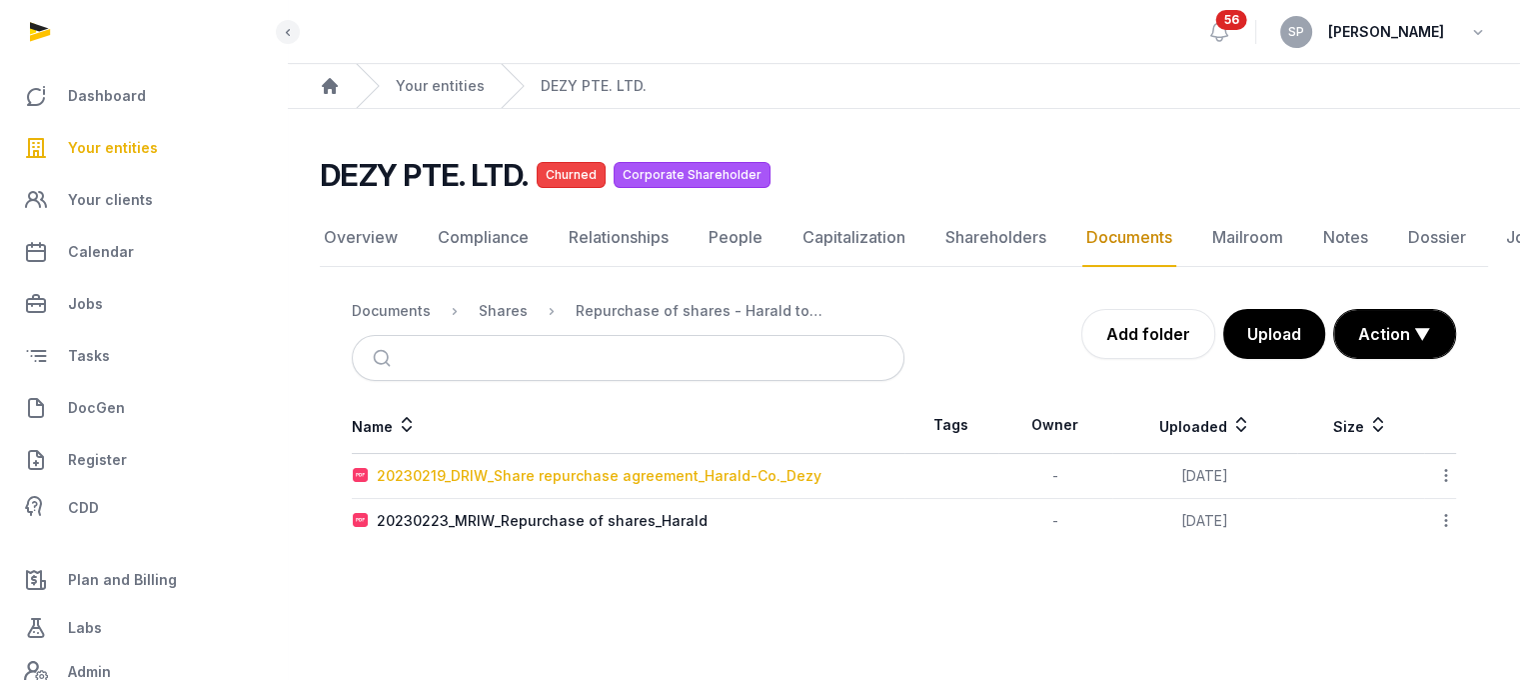
click at [520, 466] on div "20230219_DRIW_Share repurchase agreement_Harald-Co._Dezy" at bounding box center [599, 476] width 445 height 20
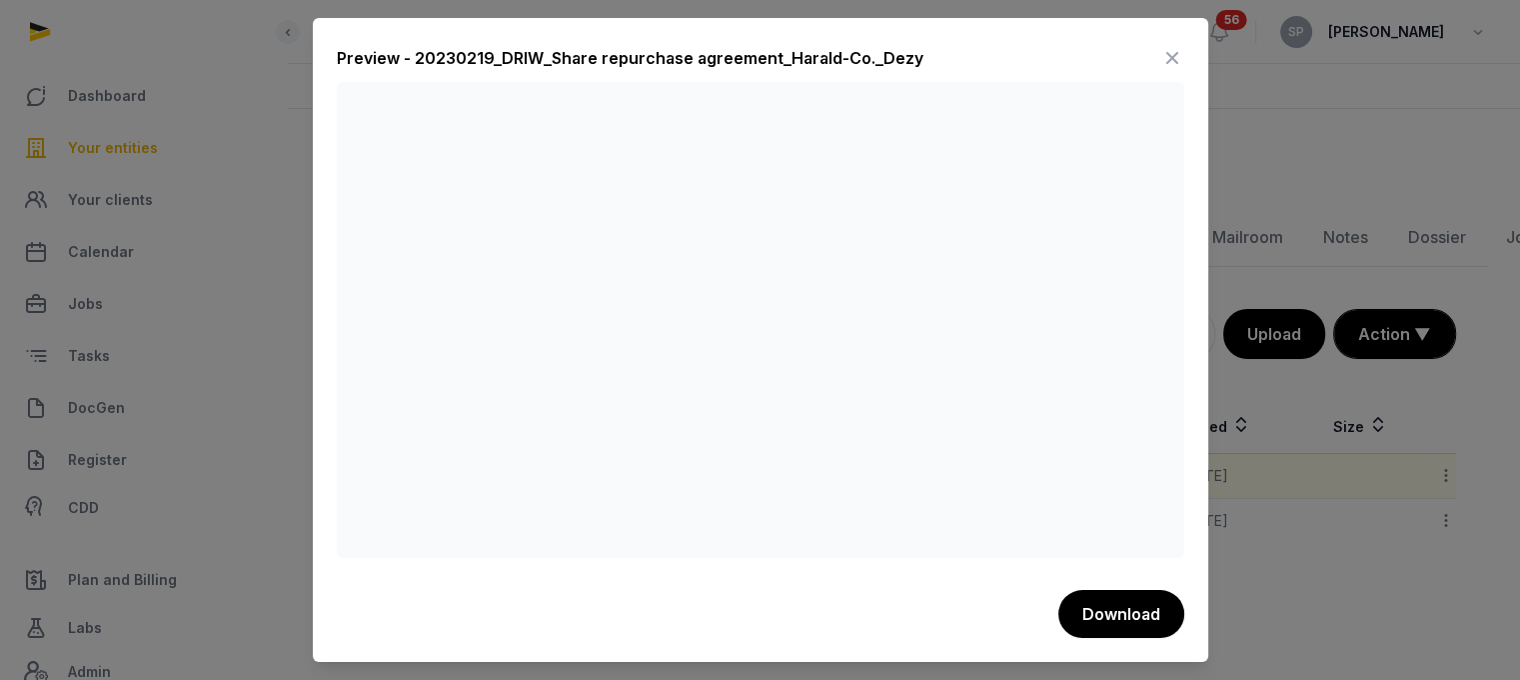
click at [1172, 53] on icon at bounding box center [1173, 58] width 24 height 32
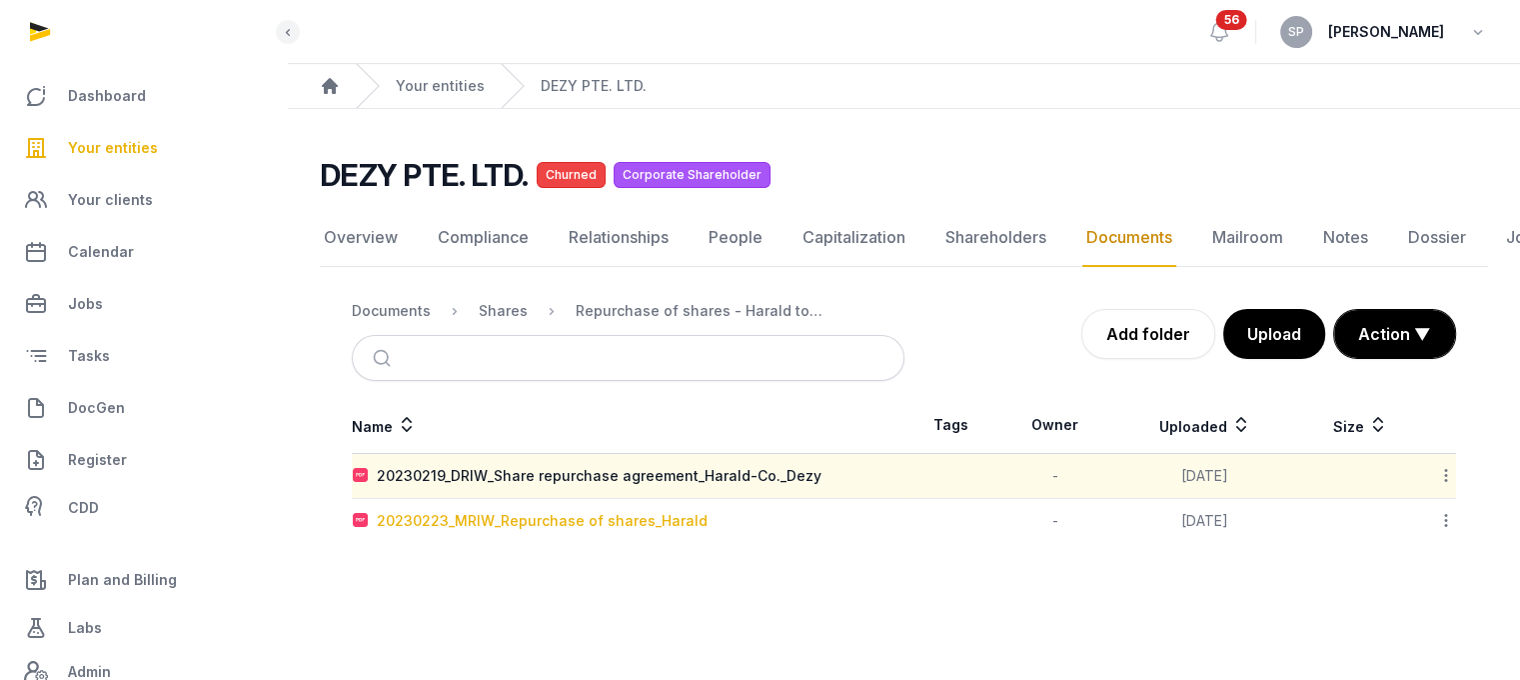
click at [669, 512] on div "20230223_MRIW_Repurchase of shares_Harald" at bounding box center [542, 521] width 331 height 20
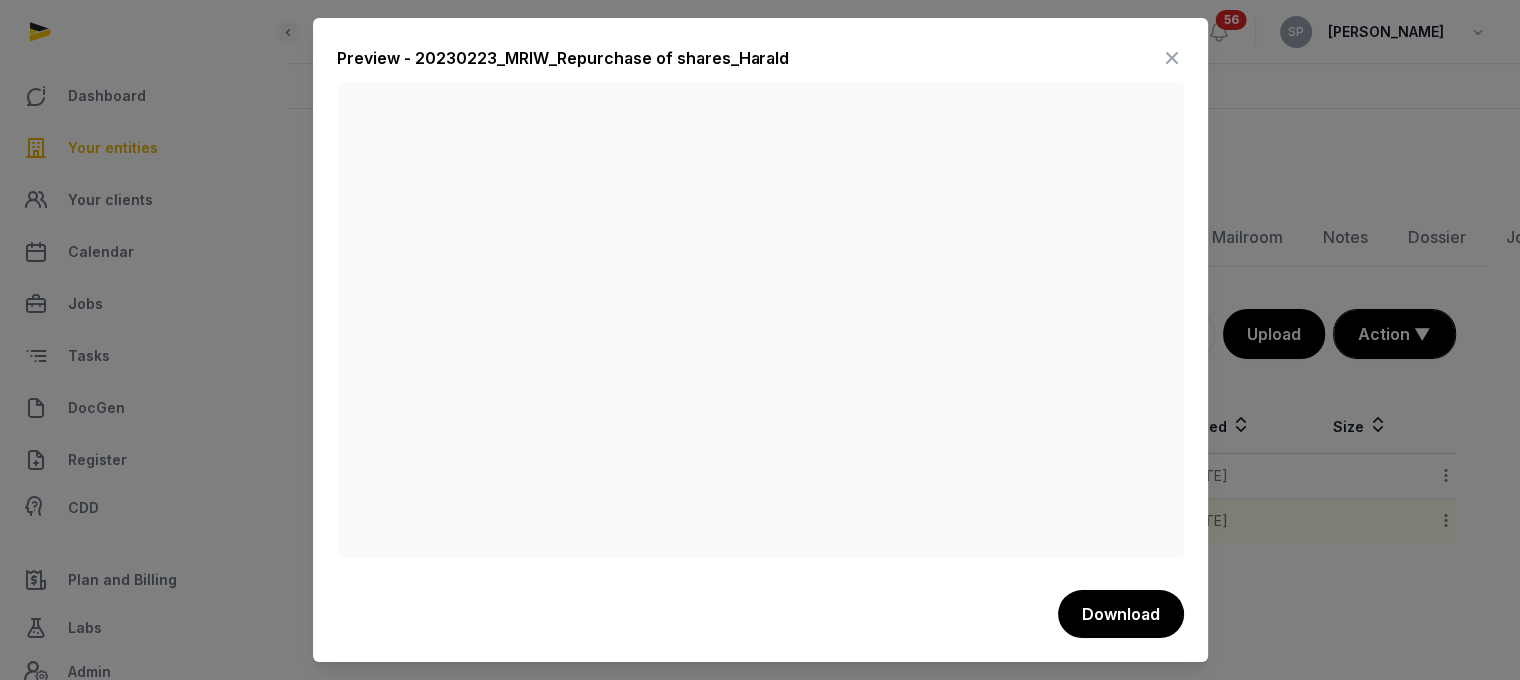
click at [1176, 48] on icon at bounding box center [1173, 58] width 24 height 32
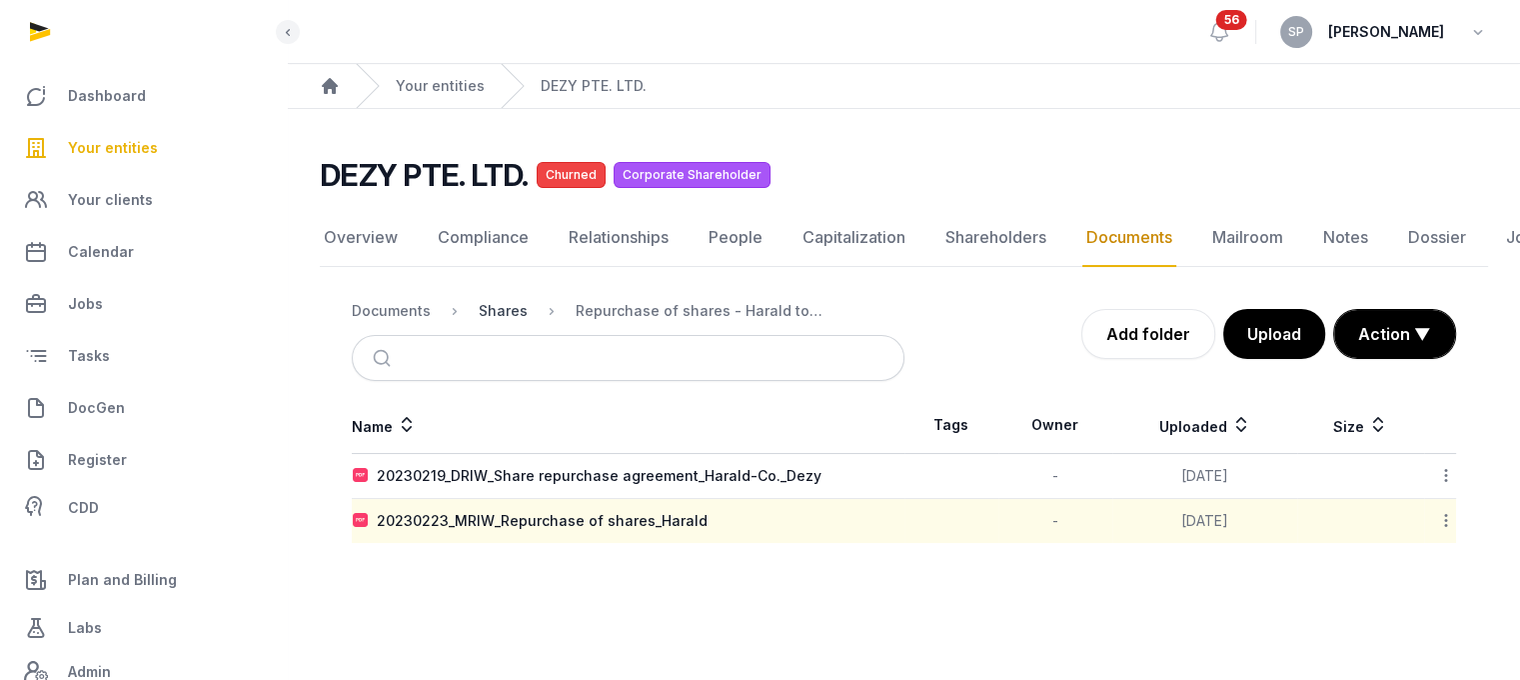
click at [497, 301] on div "Shares" at bounding box center [503, 311] width 49 height 20
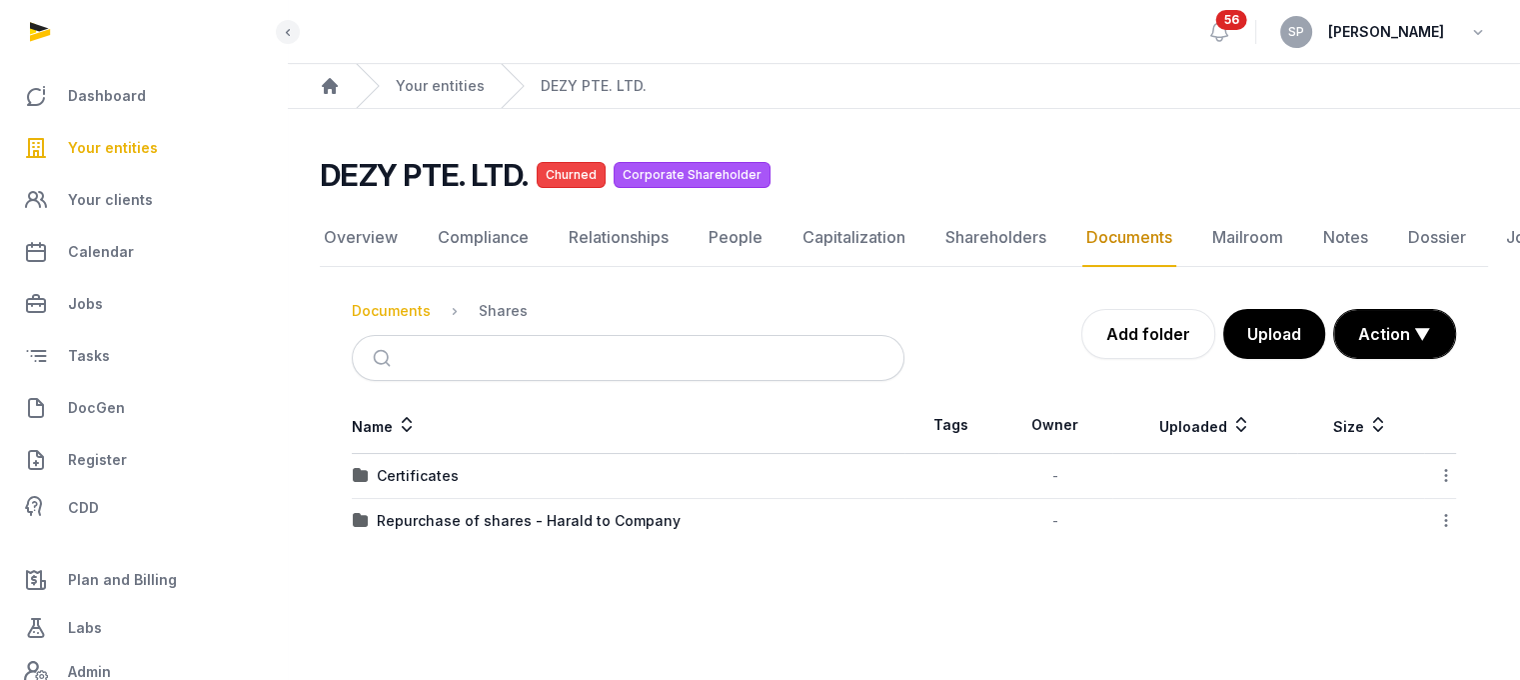
click at [400, 301] on div "Documents" at bounding box center [391, 311] width 79 height 20
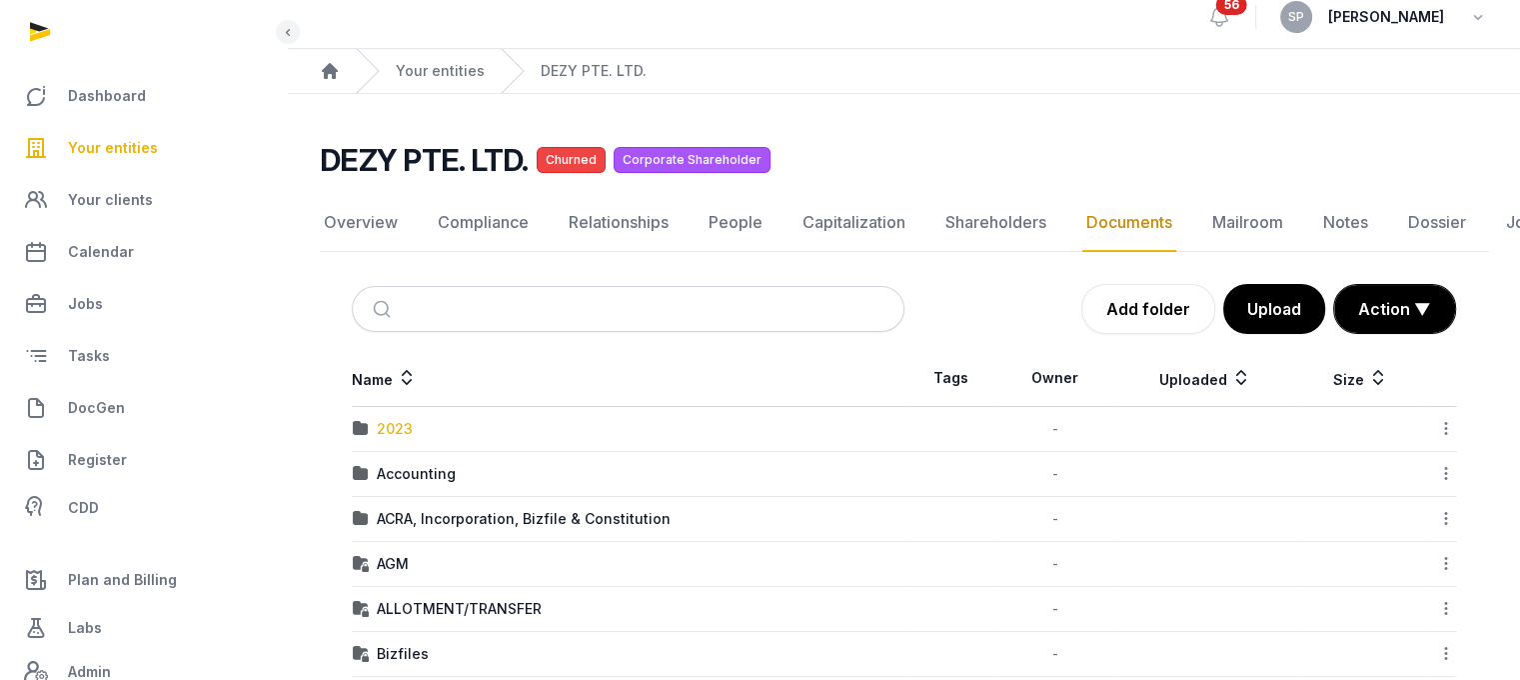
click at [392, 425] on div "2023" at bounding box center [395, 429] width 36 height 20
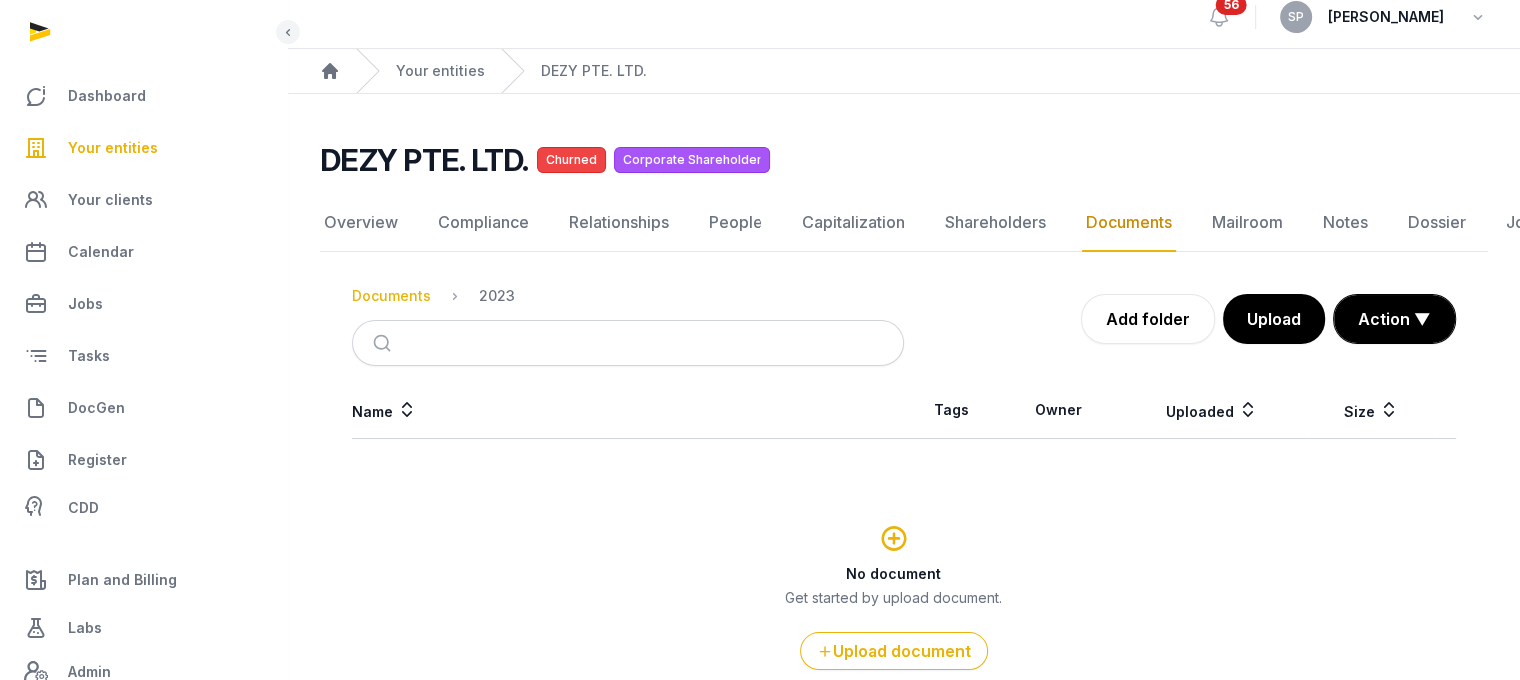
click at [390, 299] on div "Documents" at bounding box center [391, 296] width 79 height 20
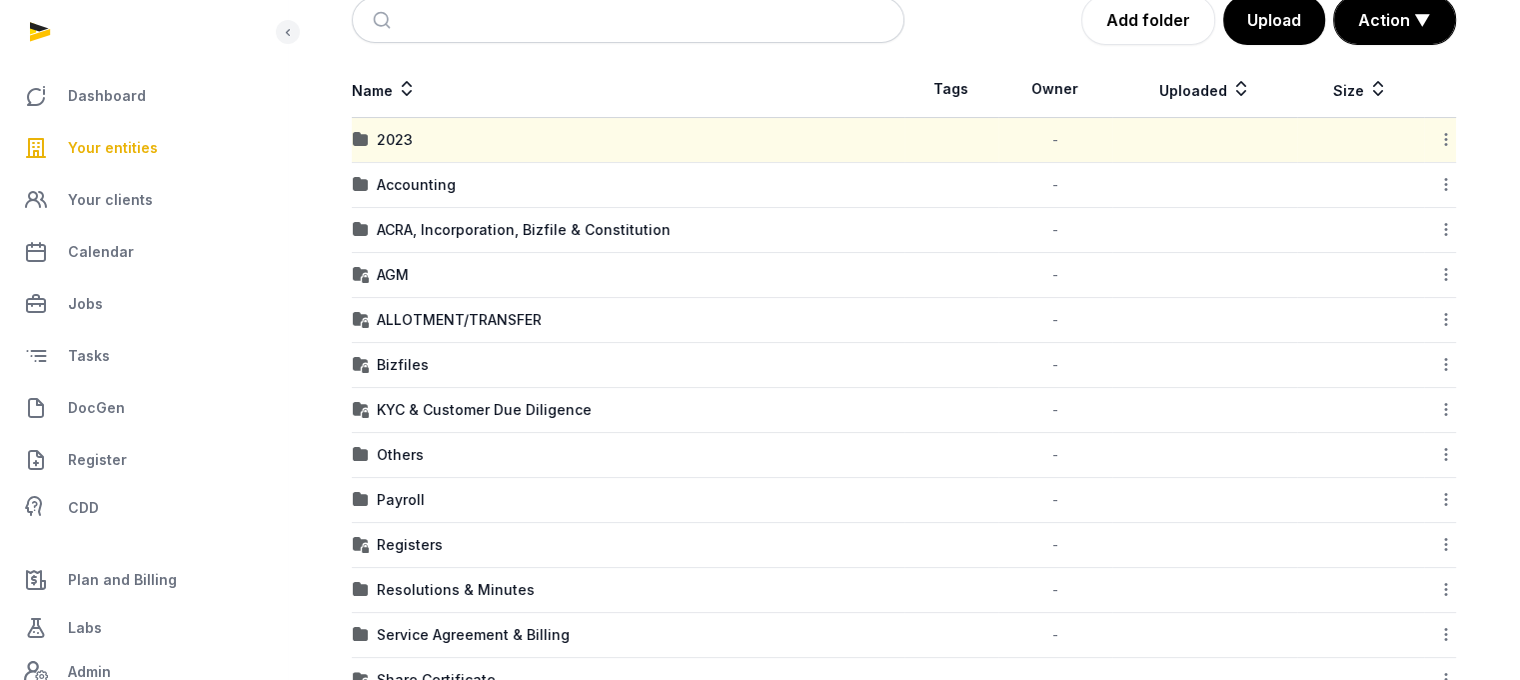
scroll to position [309, 0]
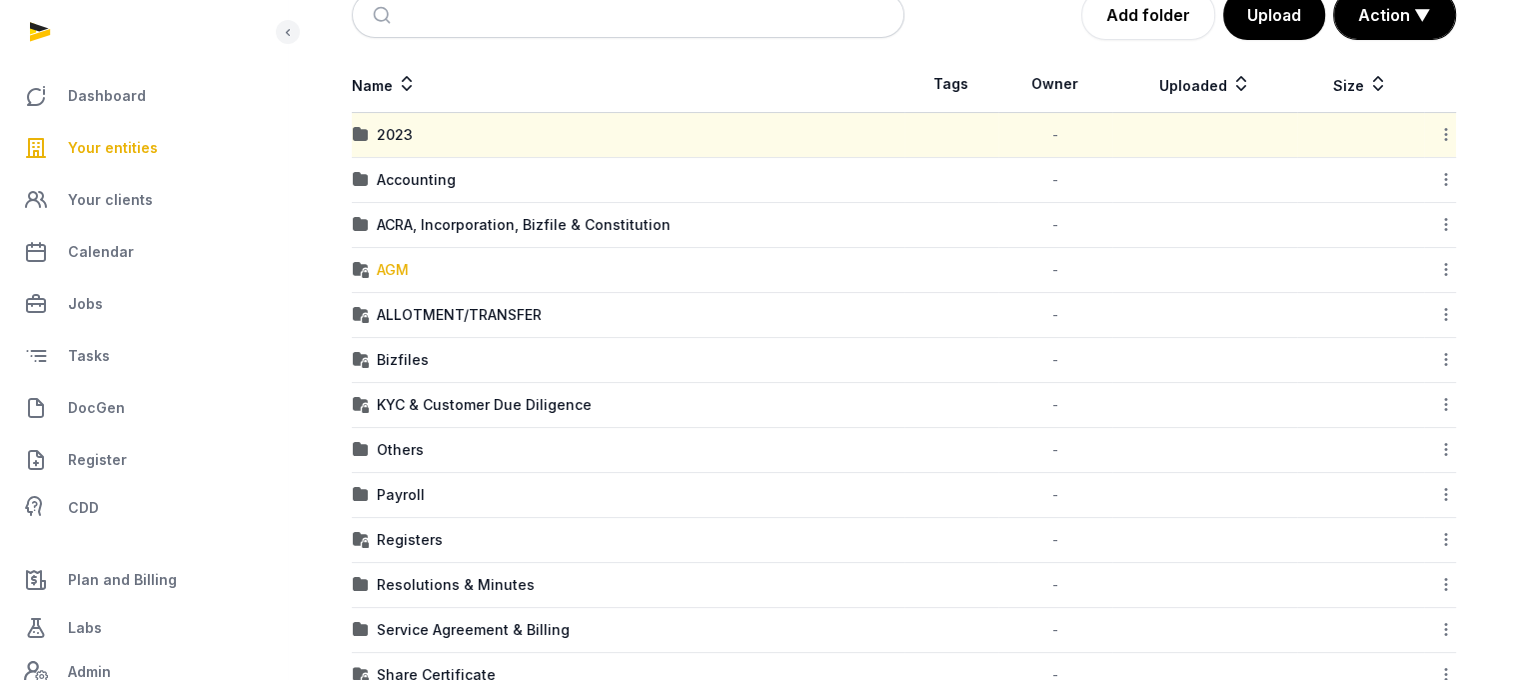
click at [390, 271] on div "AGM" at bounding box center [393, 270] width 32 height 20
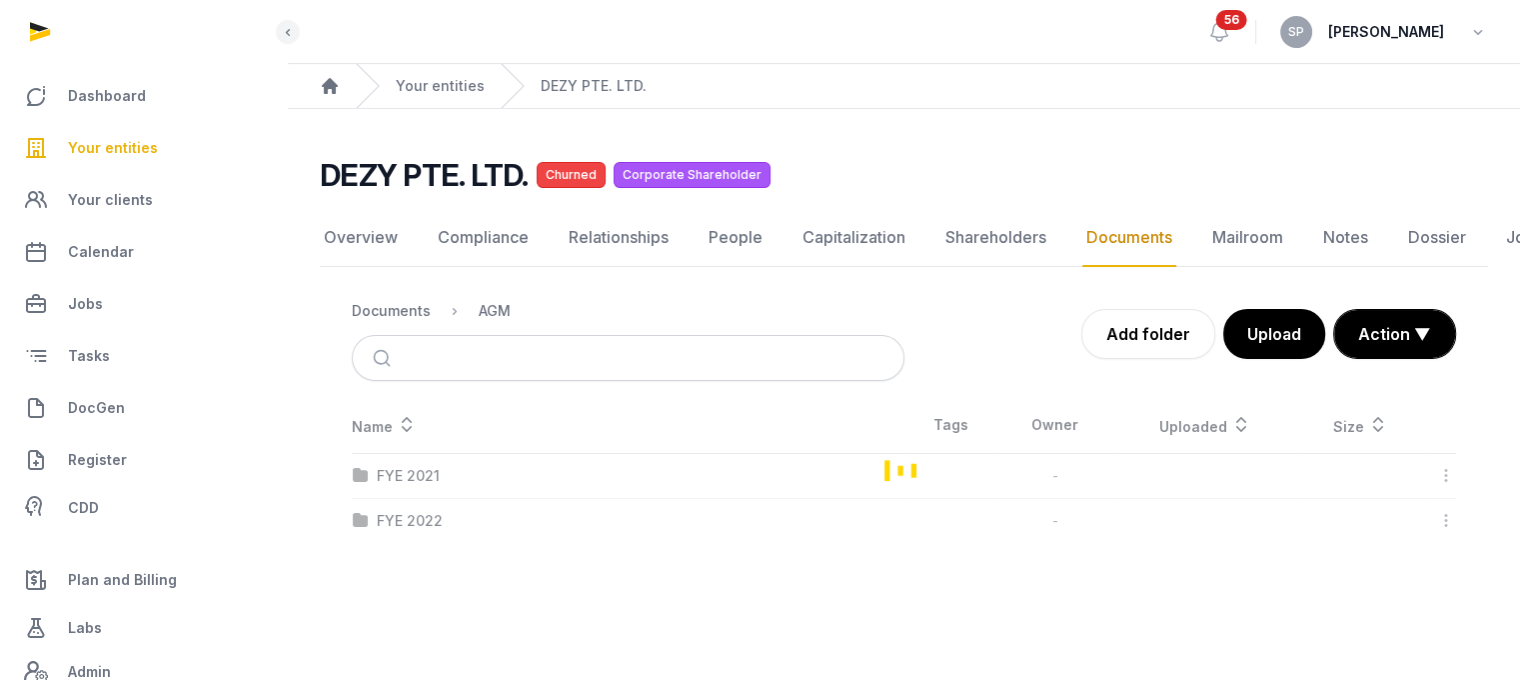
scroll to position [15, 0]
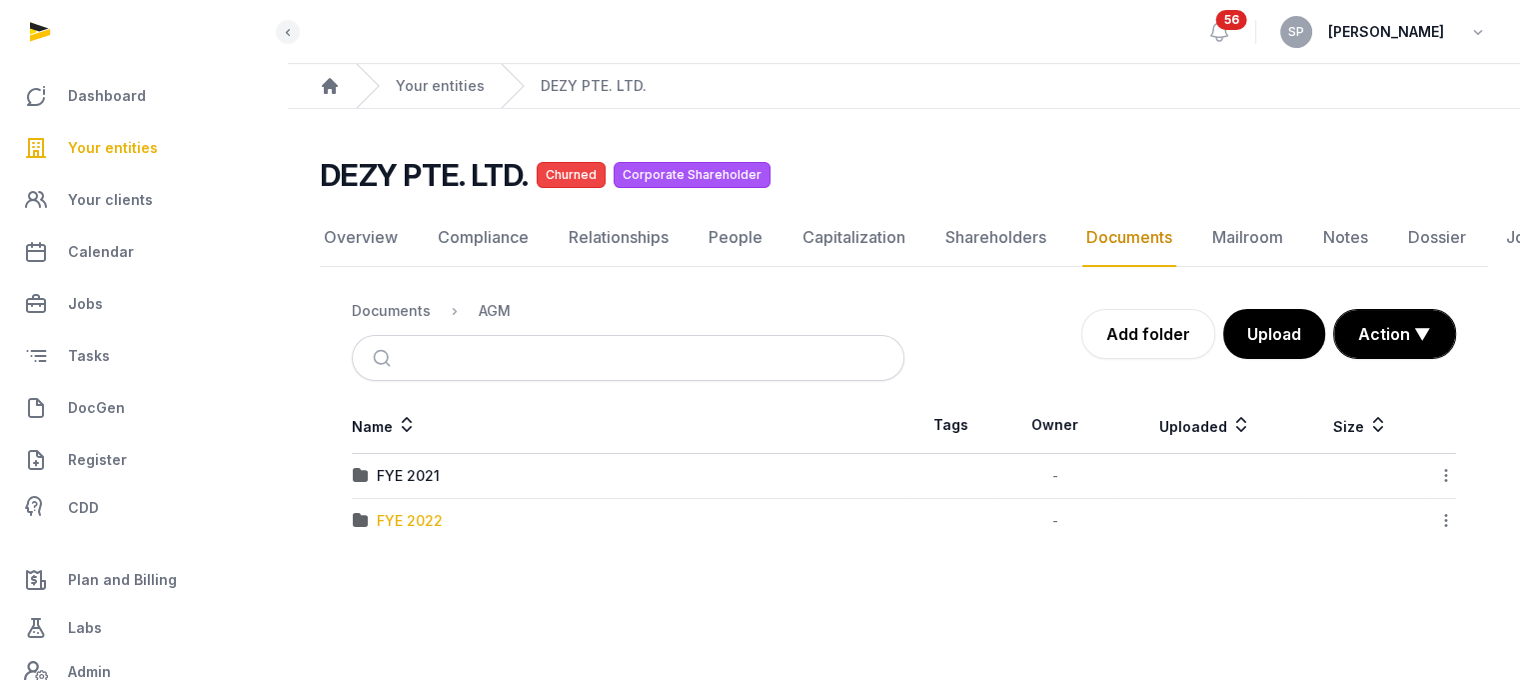
click at [414, 511] on div "FYE 2022" at bounding box center [410, 521] width 66 height 20
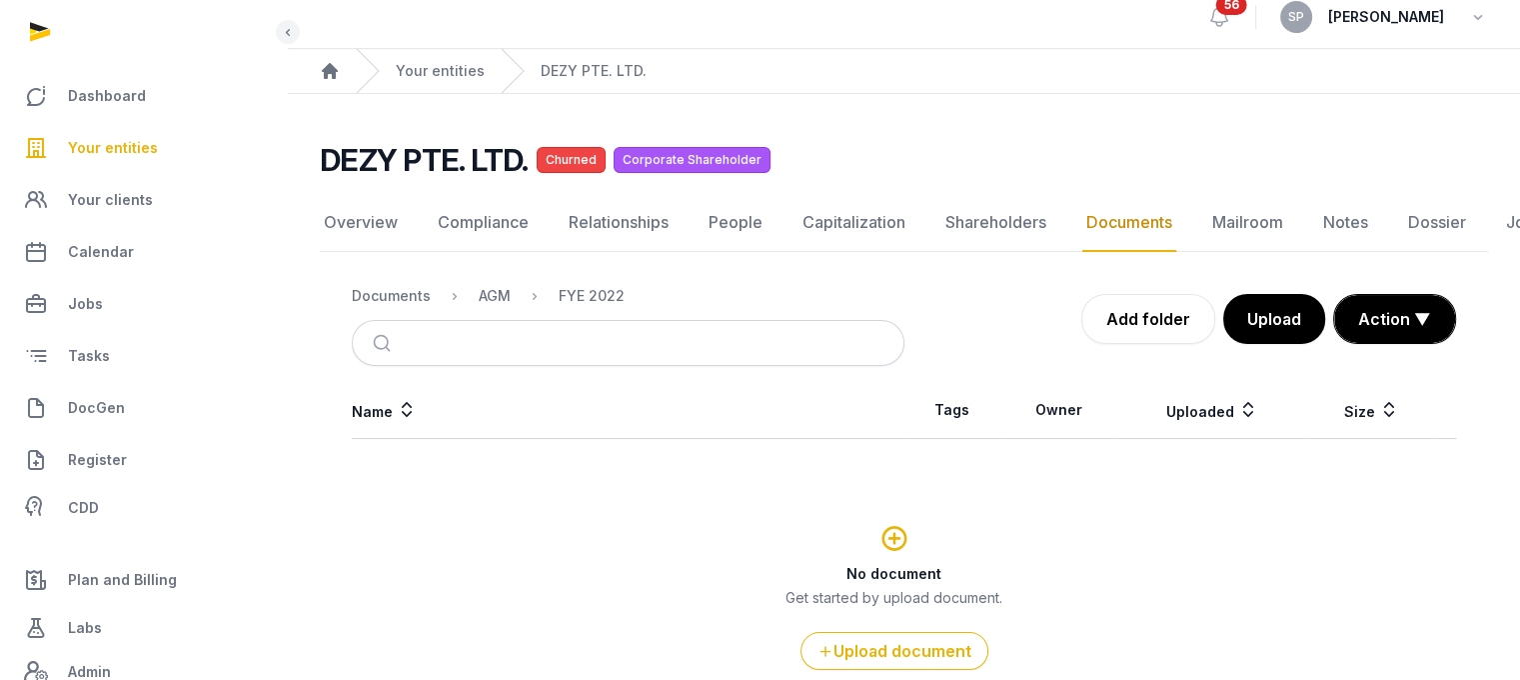
scroll to position [124, 0]
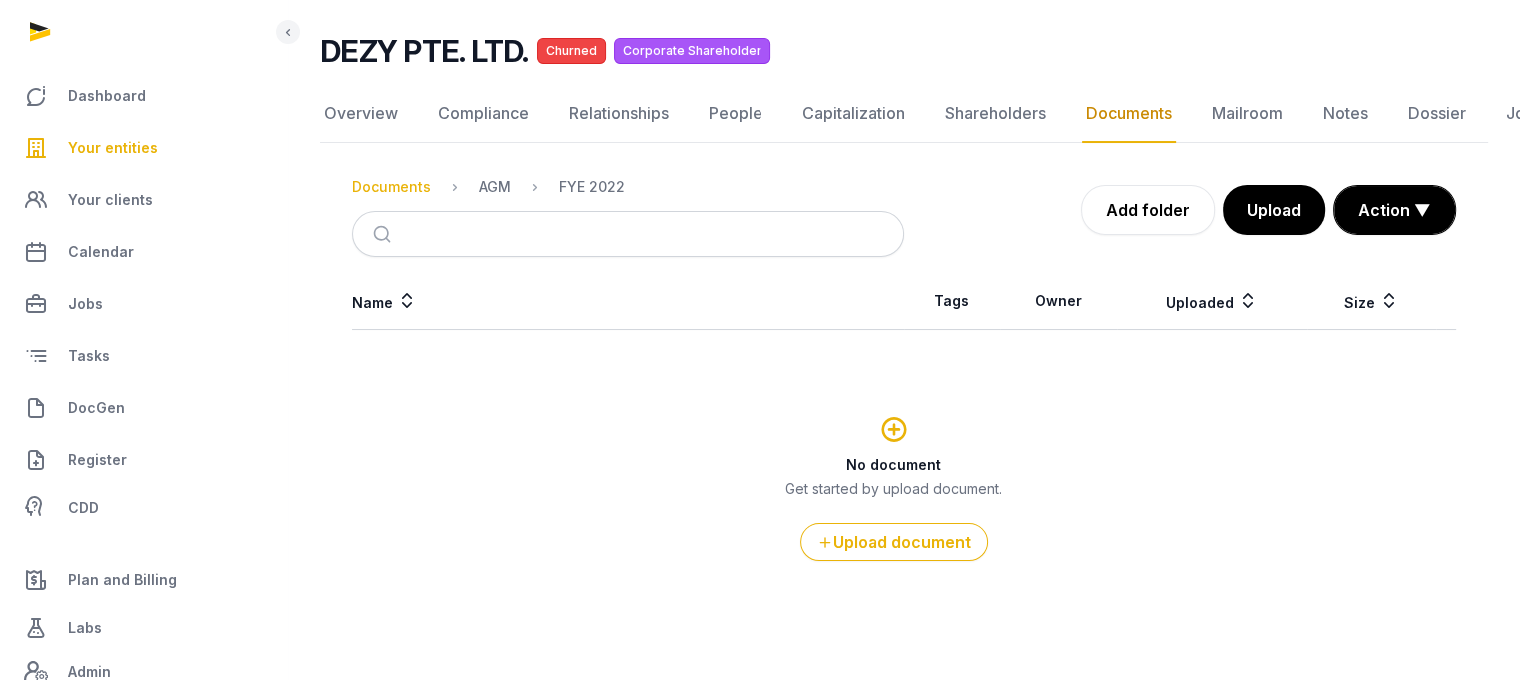
click at [391, 185] on div "Documents" at bounding box center [391, 187] width 79 height 20
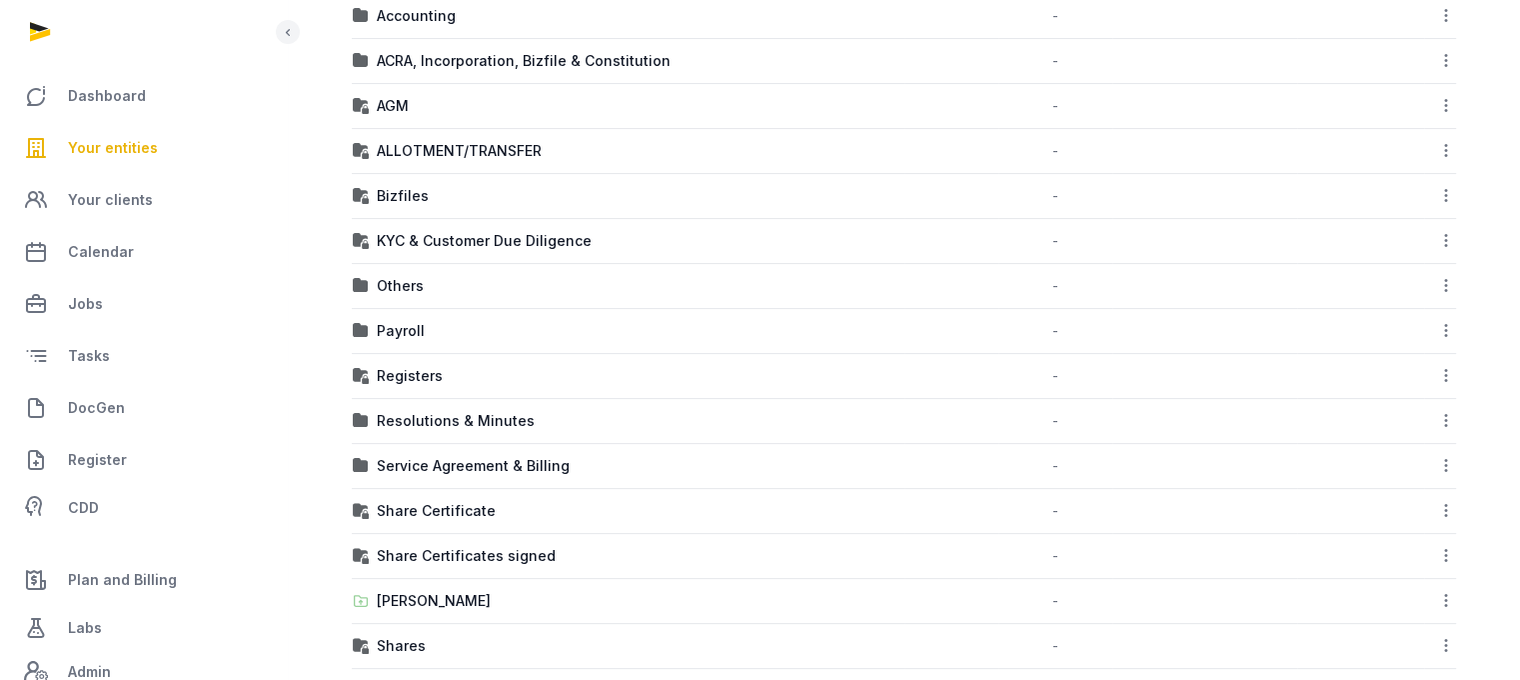
scroll to position [476, 0]
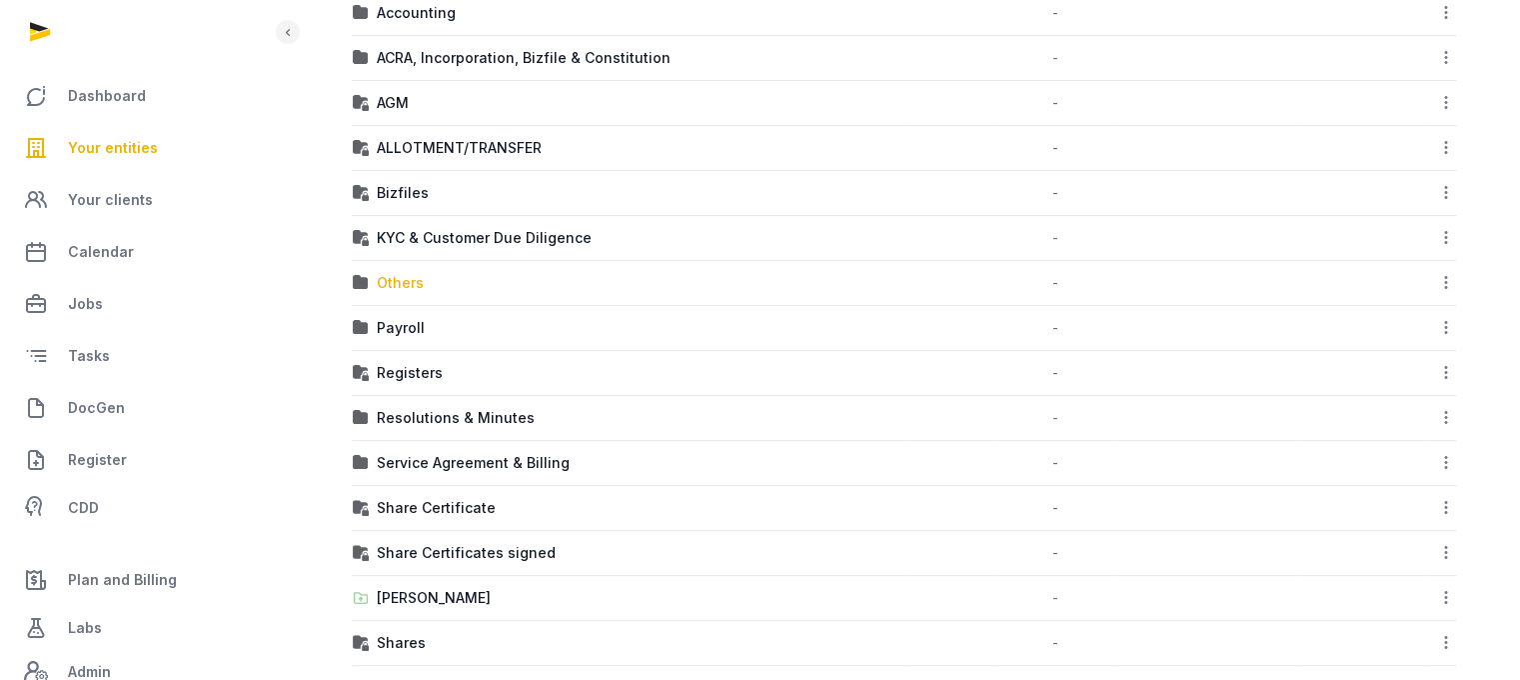
click at [404, 285] on div "Others" at bounding box center [400, 283] width 47 height 20
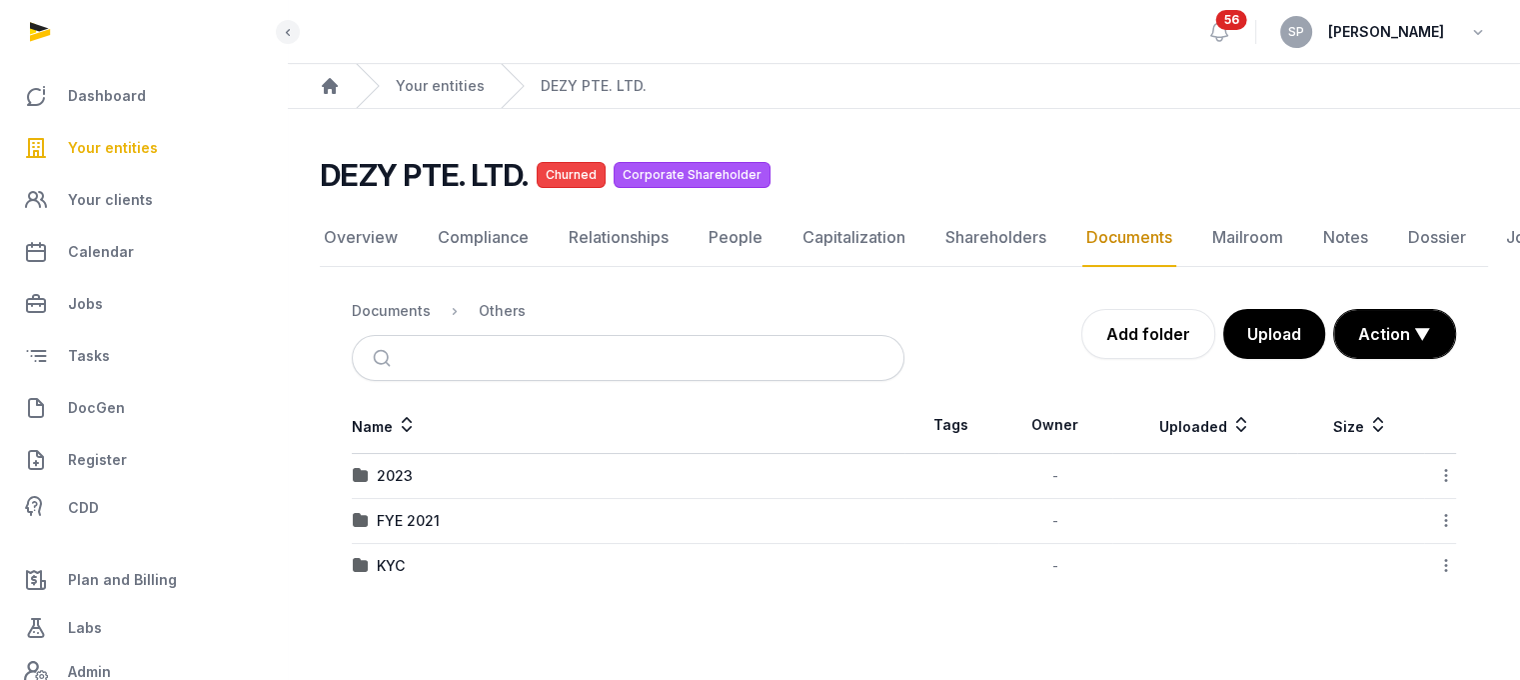
scroll to position [15, 0]
click at [399, 466] on div "2023" at bounding box center [395, 476] width 36 height 20
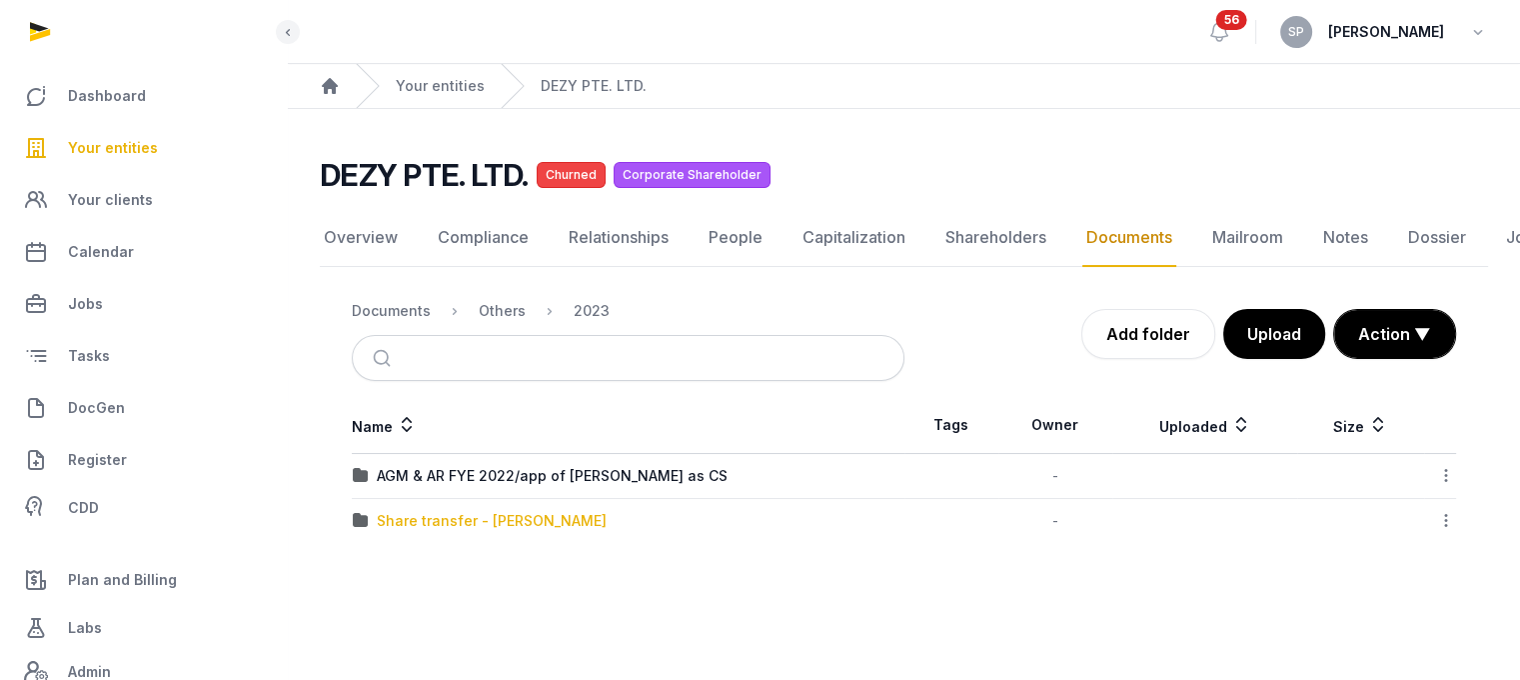
click at [415, 511] on div "Share transfer - Harald - Eric" at bounding box center [492, 521] width 230 height 20
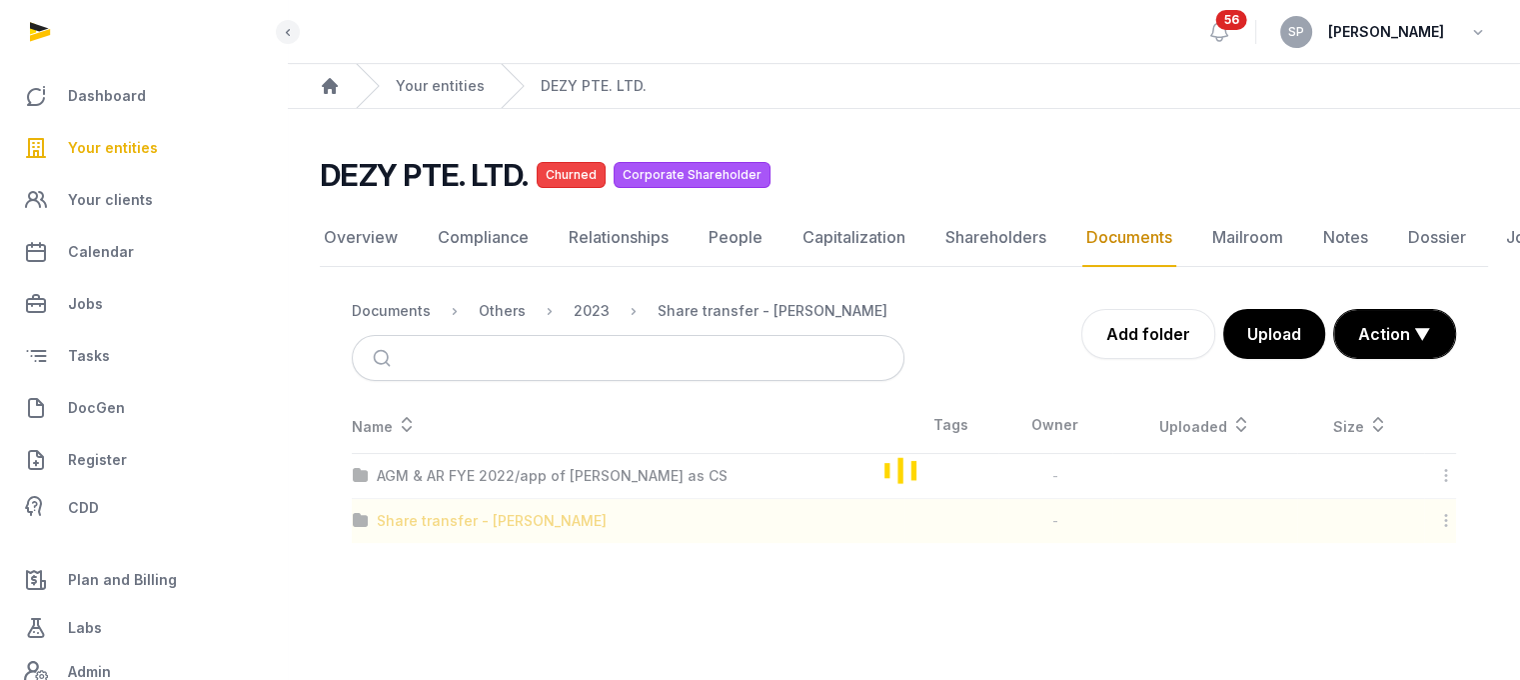
scroll to position [80, 0]
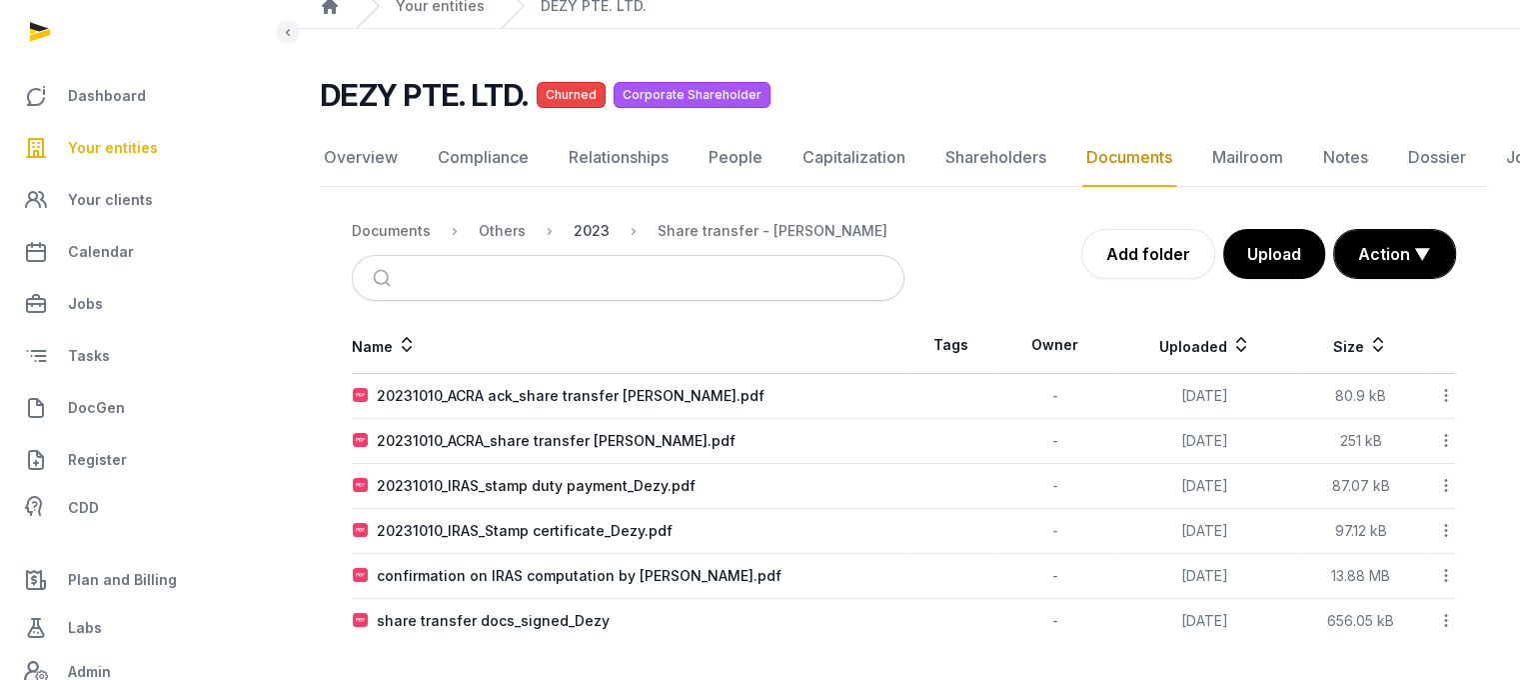
click at [586, 227] on div "2023" at bounding box center [592, 231] width 36 height 20
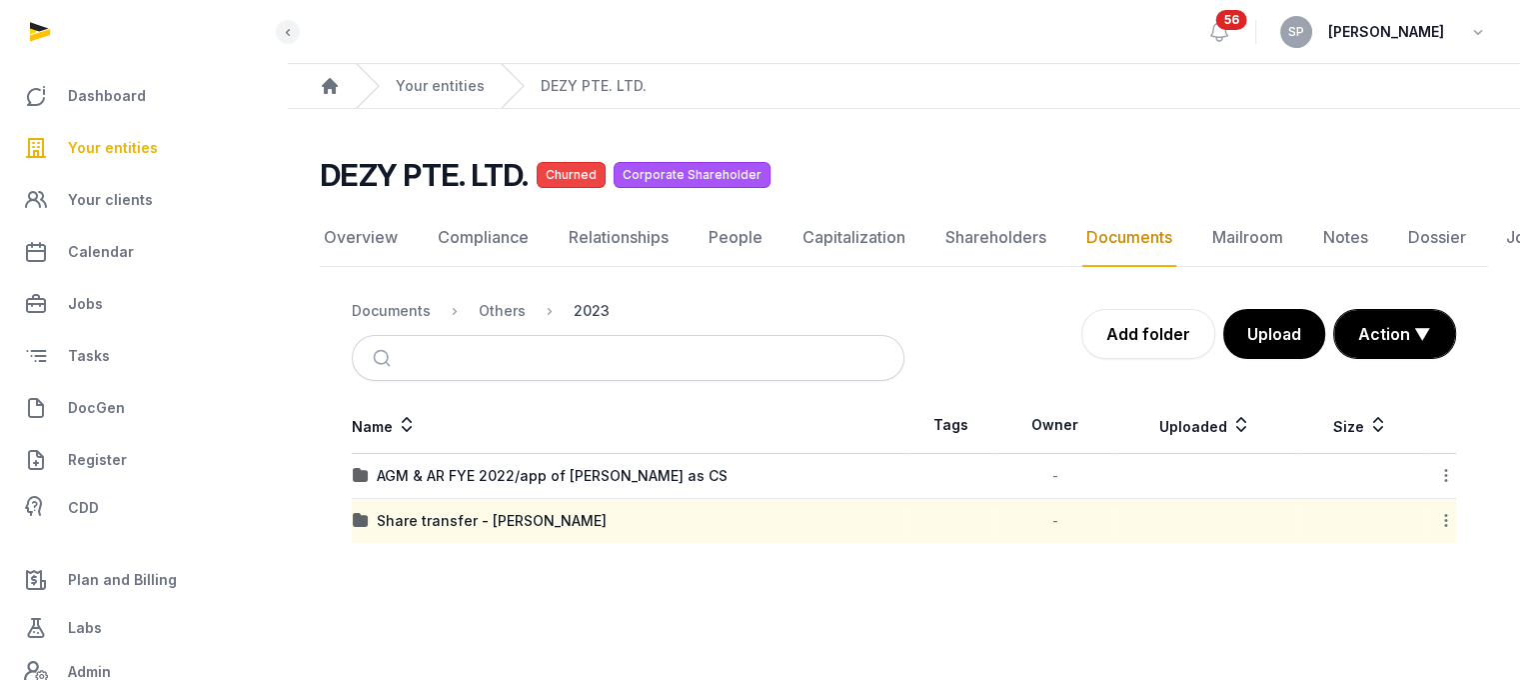
scroll to position [15, 0]
click at [487, 301] on div "Others" at bounding box center [502, 311] width 47 height 20
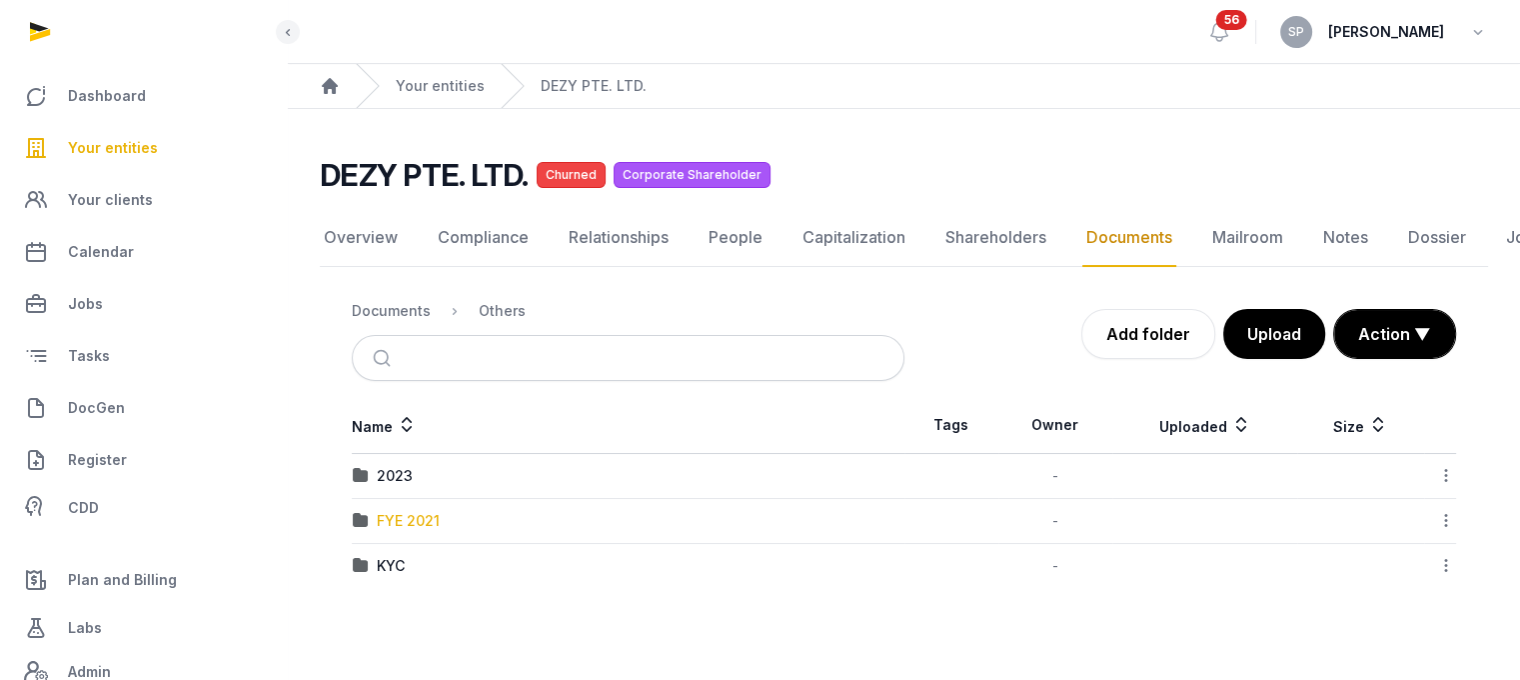
click at [400, 511] on div "FYE 2021" at bounding box center [408, 521] width 63 height 20
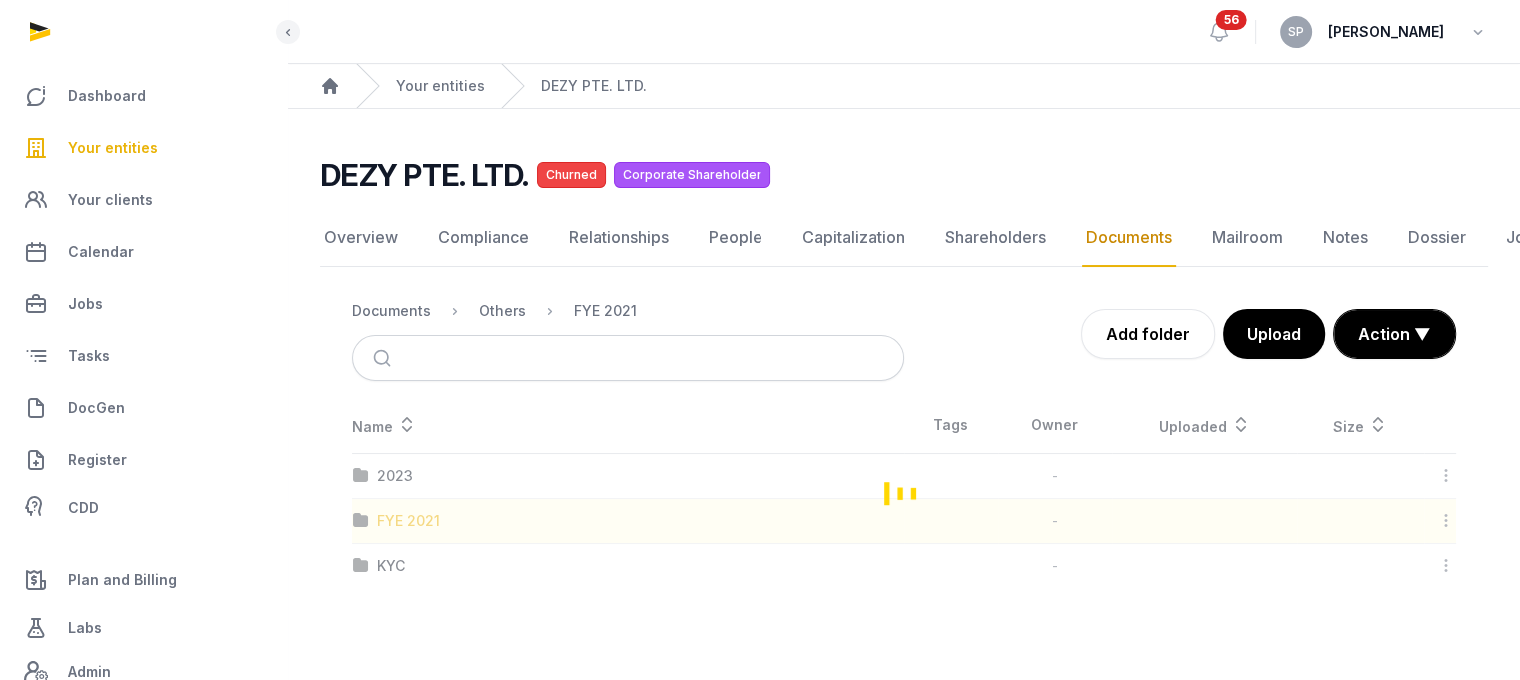
scroll to position [36, 0]
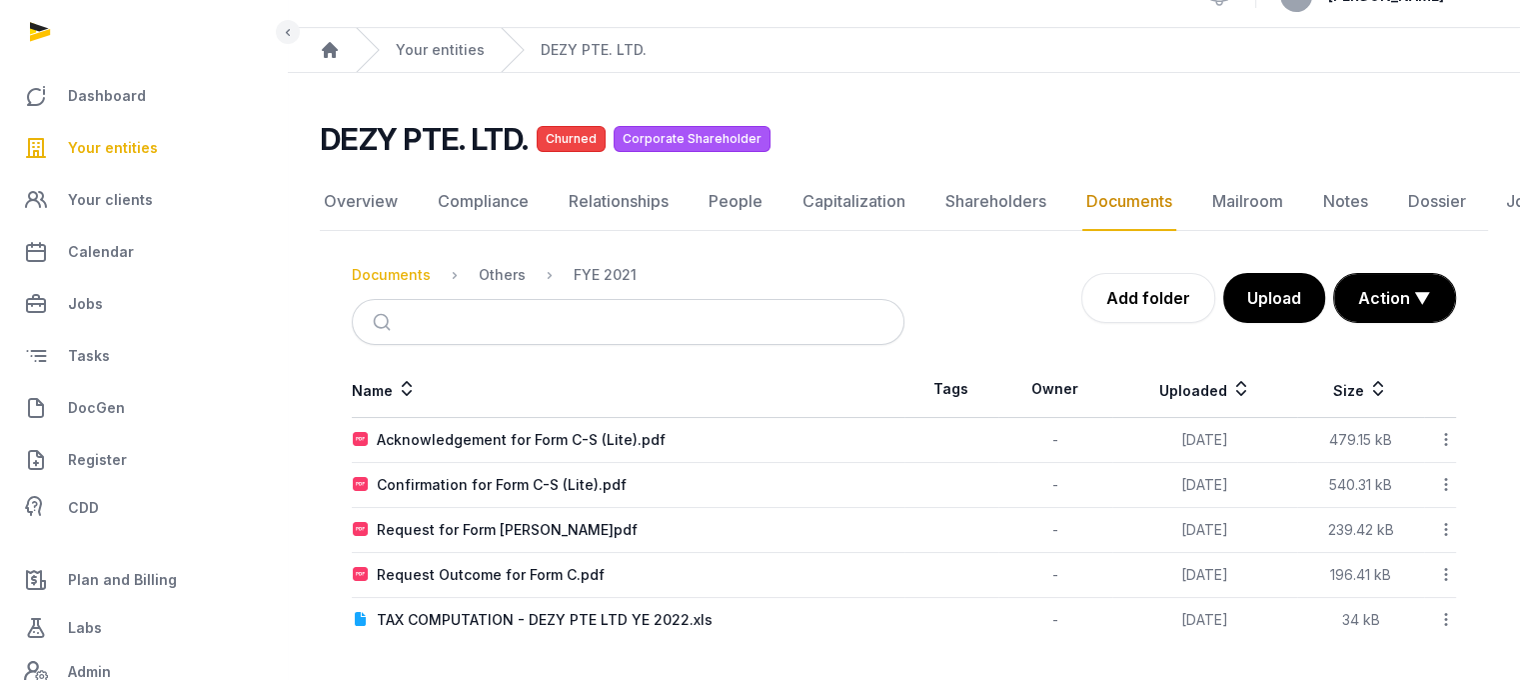
click at [409, 263] on ol "Documents Others FYE 2021" at bounding box center [494, 275] width 285 height 24
click at [412, 271] on div "Documents" at bounding box center [391, 275] width 79 height 20
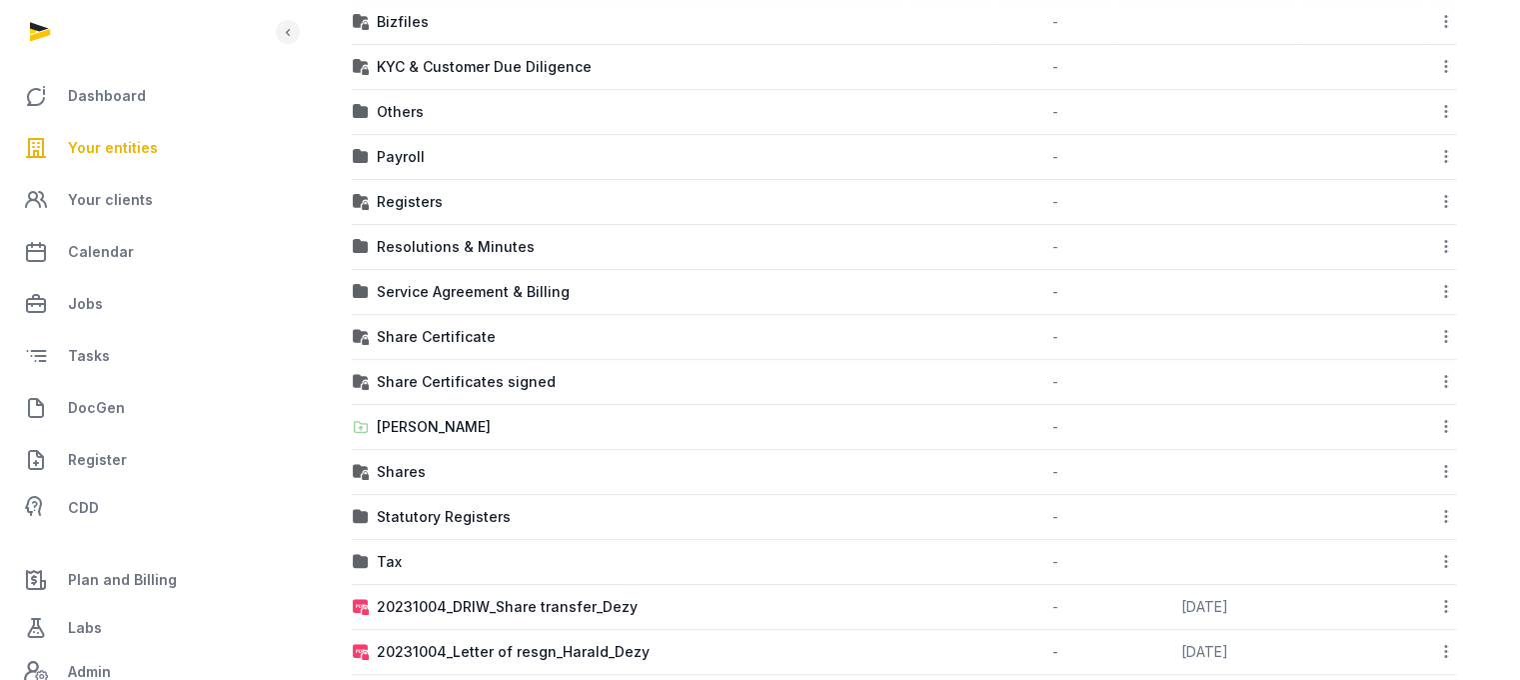
scroll to position [641, 0]
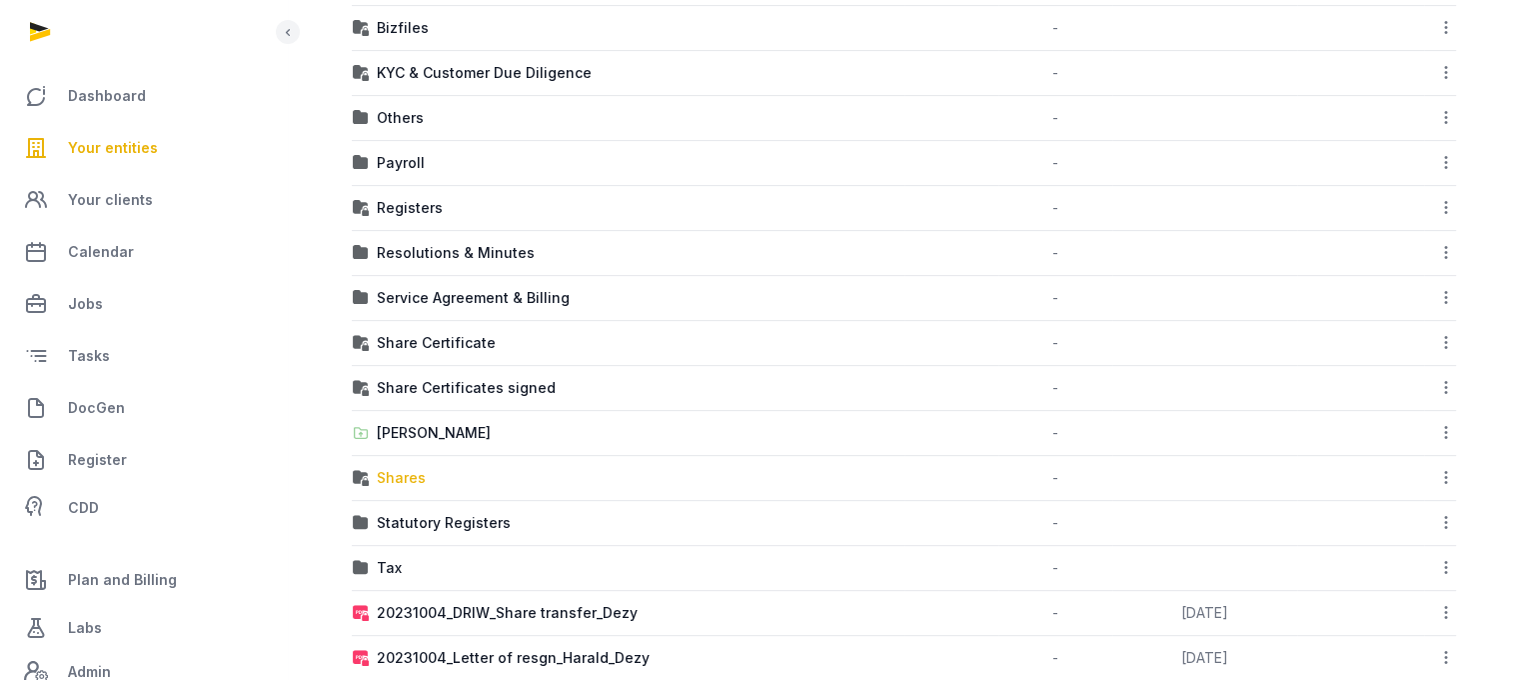
click at [388, 473] on div "Shares" at bounding box center [401, 478] width 49 height 20
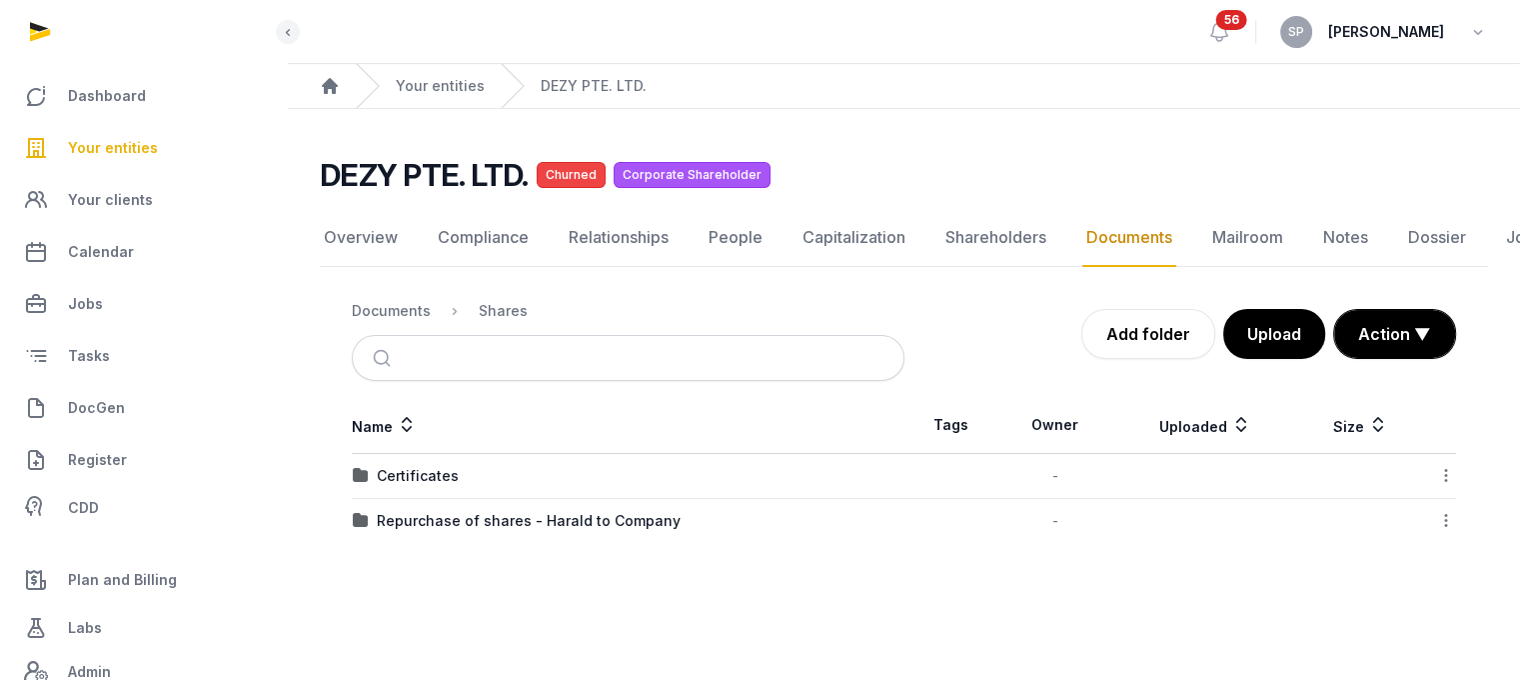
scroll to position [15, 0]
click at [403, 511] on div "Repurchase of shares - Harald to Company" at bounding box center [529, 521] width 304 height 20
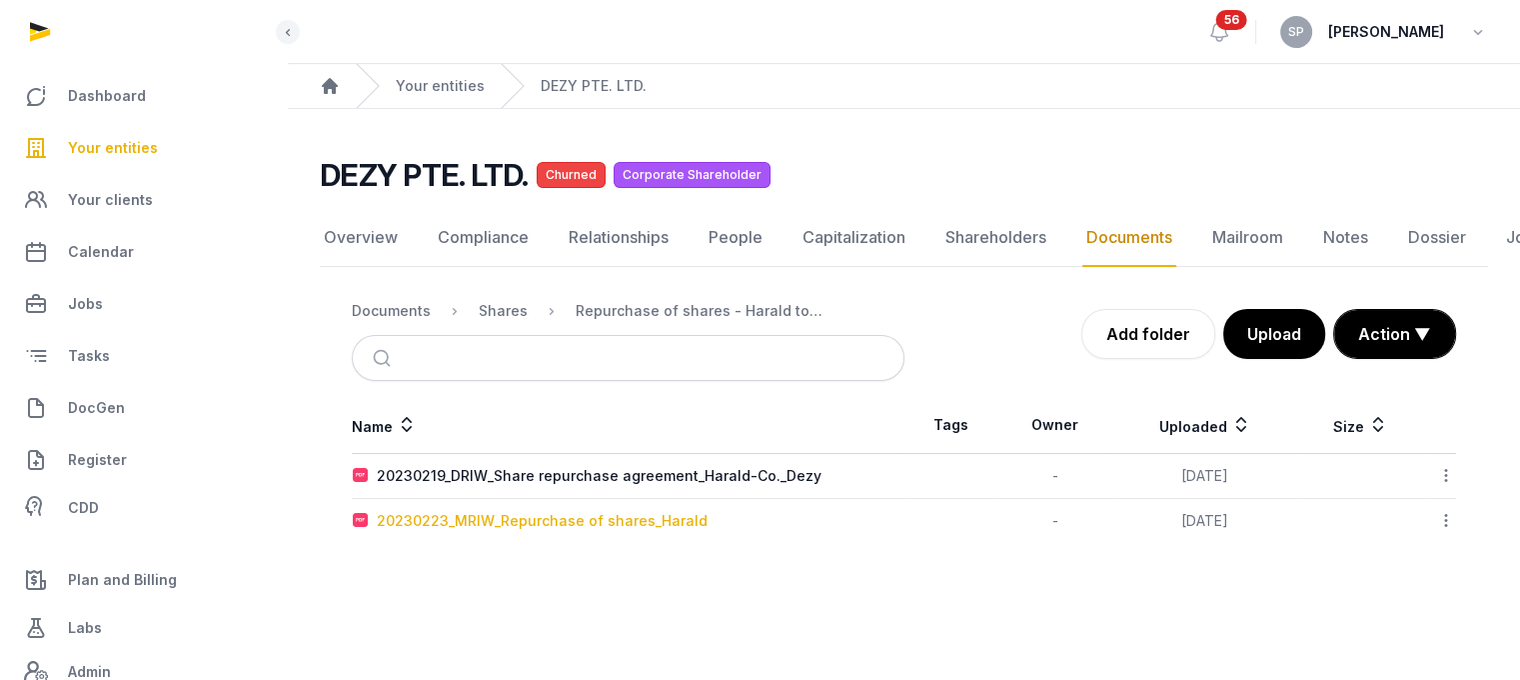
click at [403, 511] on div "20230223_MRIW_Repurchase of shares_Harald" at bounding box center [542, 521] width 331 height 20
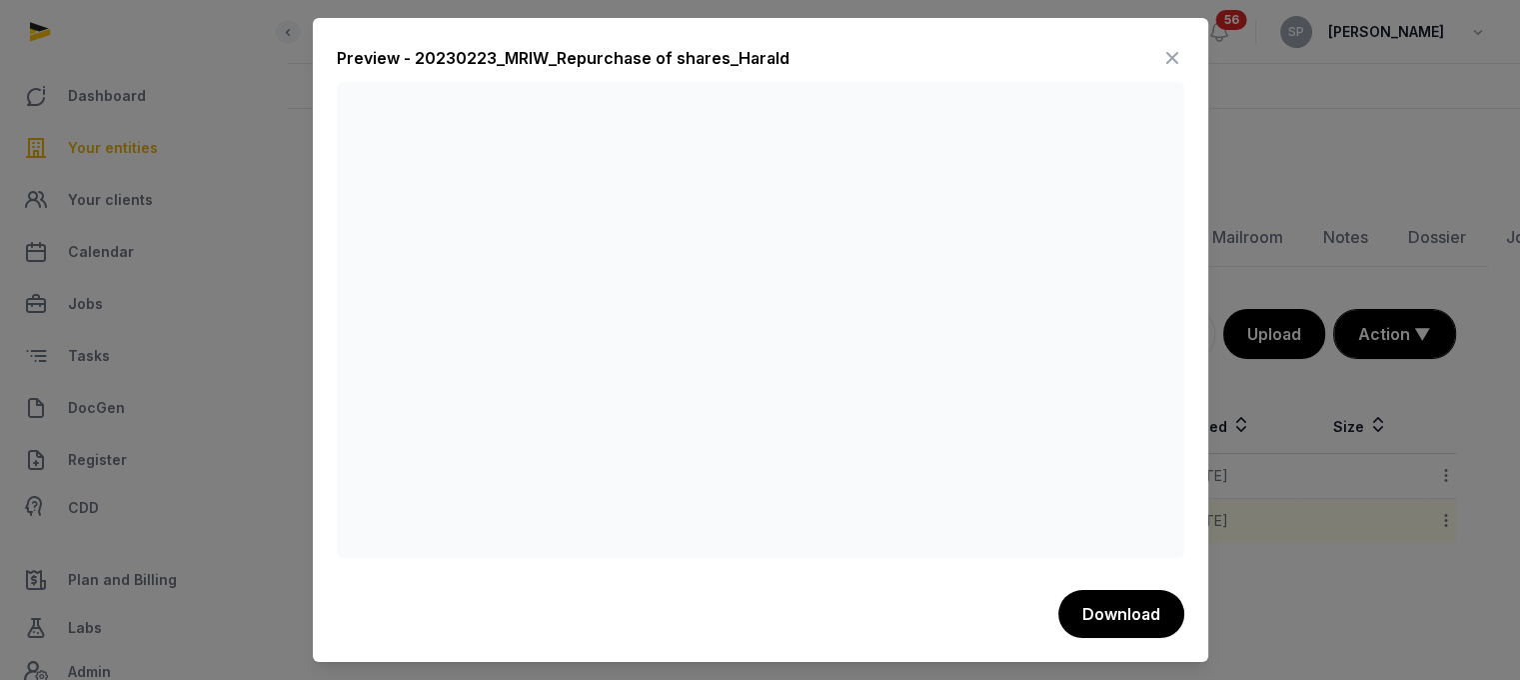
click at [1167, 55] on icon at bounding box center [1173, 58] width 24 height 32
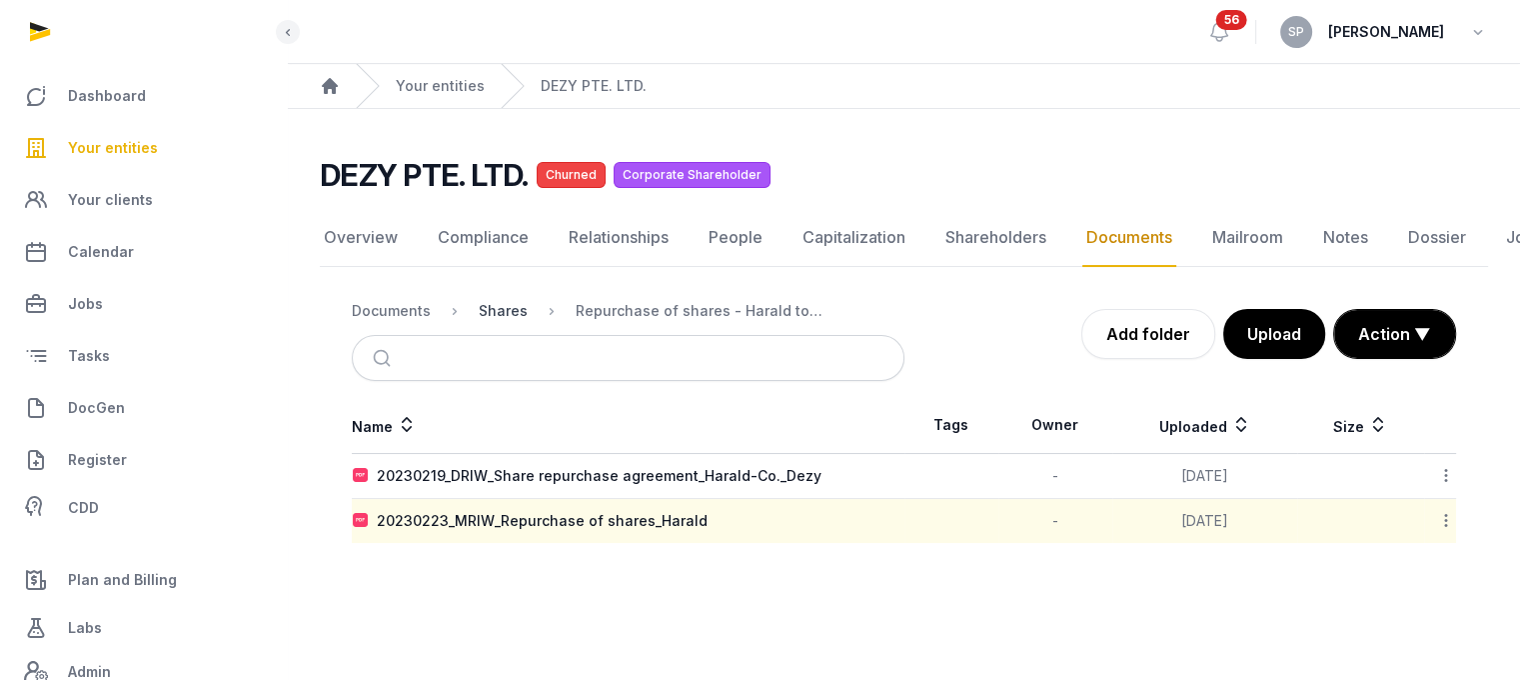
click at [508, 301] on div "Shares" at bounding box center [503, 311] width 49 height 20
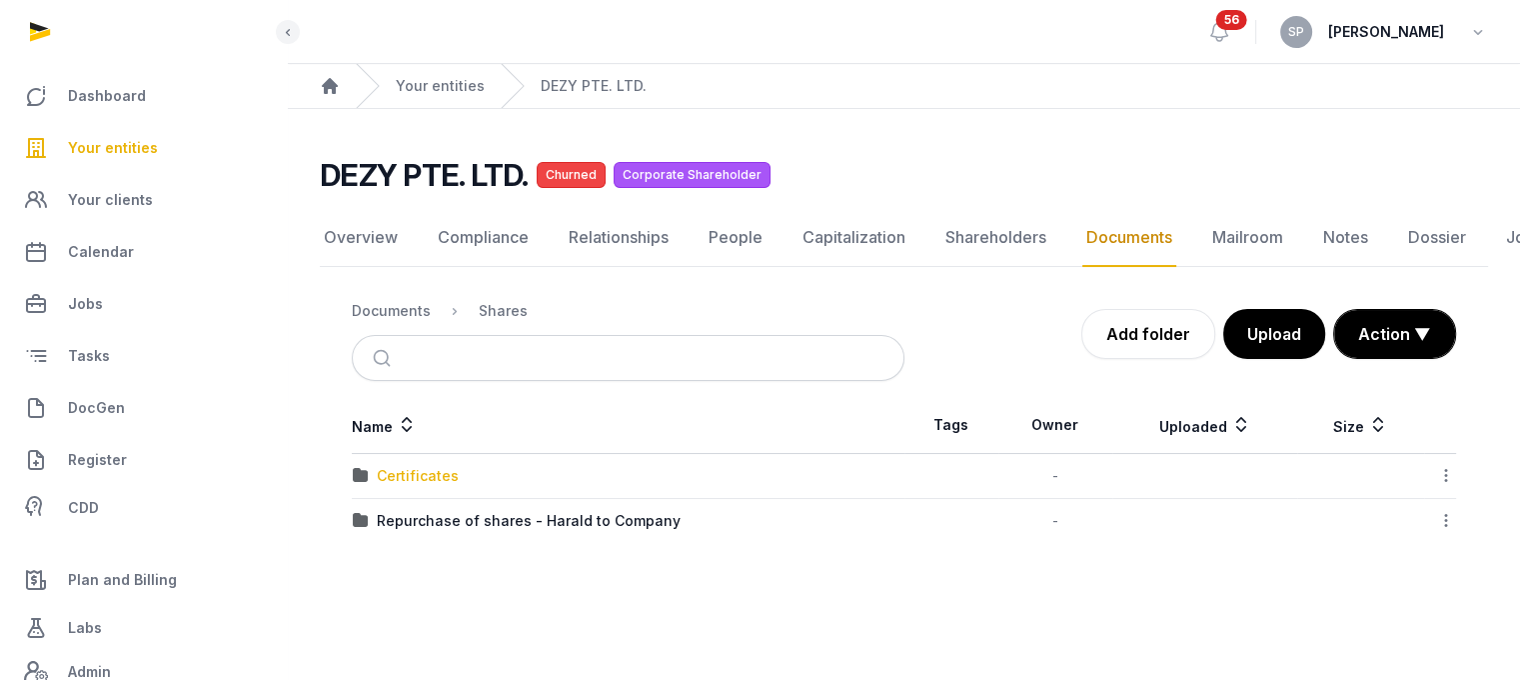
click at [391, 466] on div "Certificates" at bounding box center [418, 476] width 82 height 20
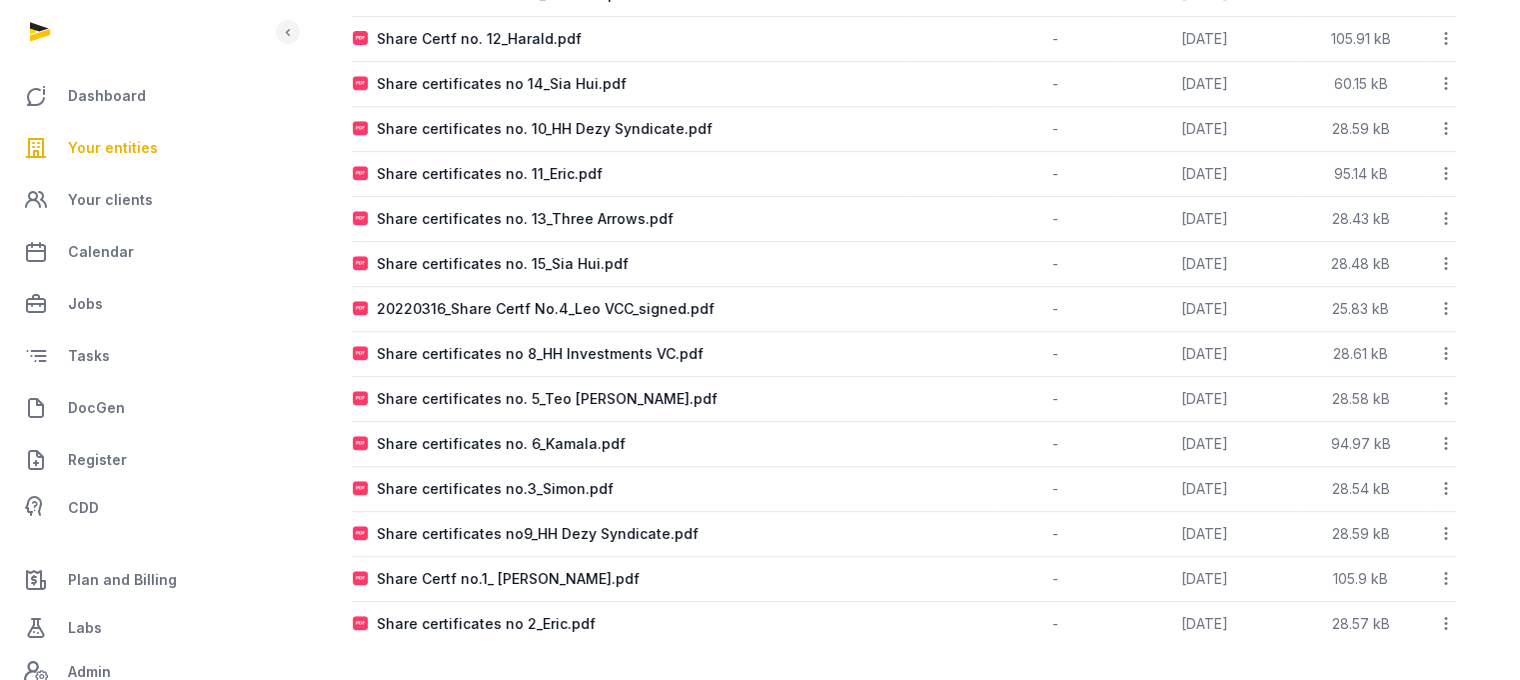
scroll to position [0, 0]
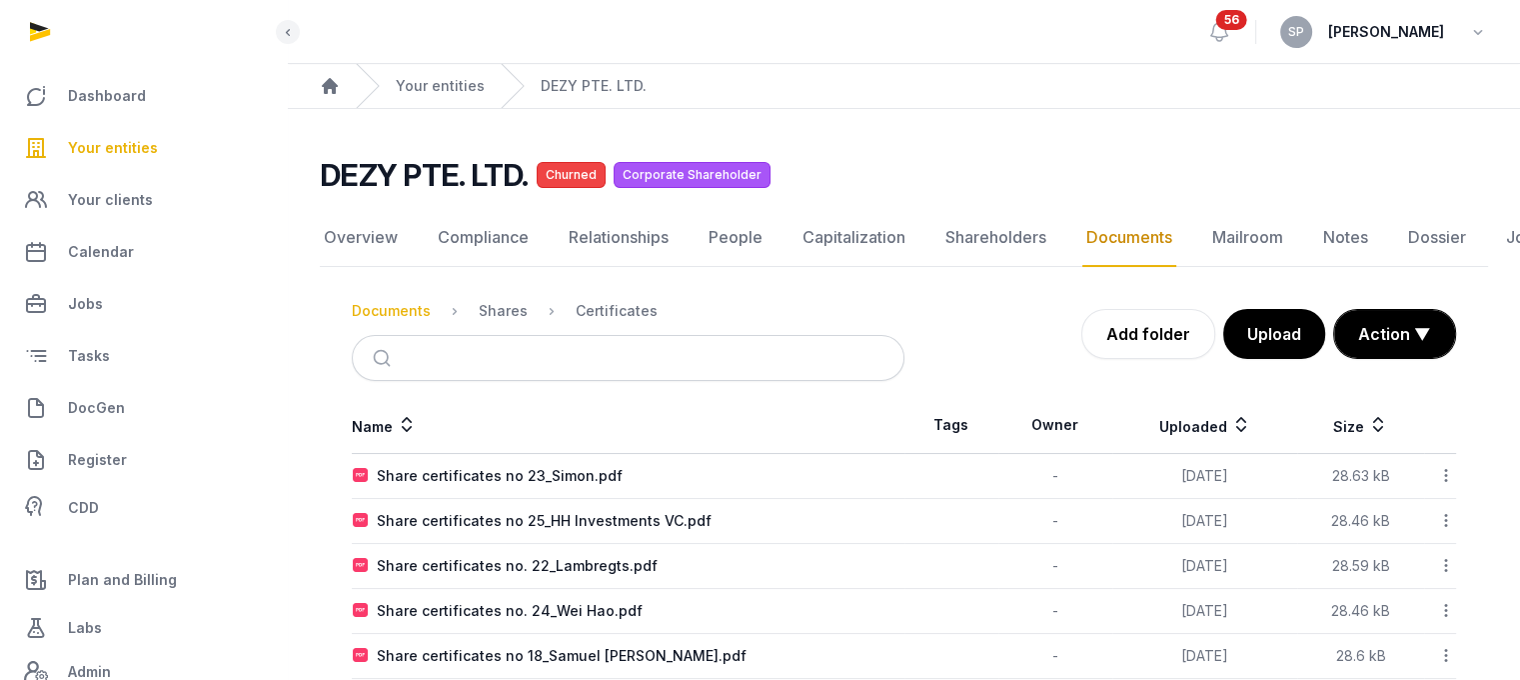
click at [409, 313] on div "Documents" at bounding box center [391, 311] width 79 height 20
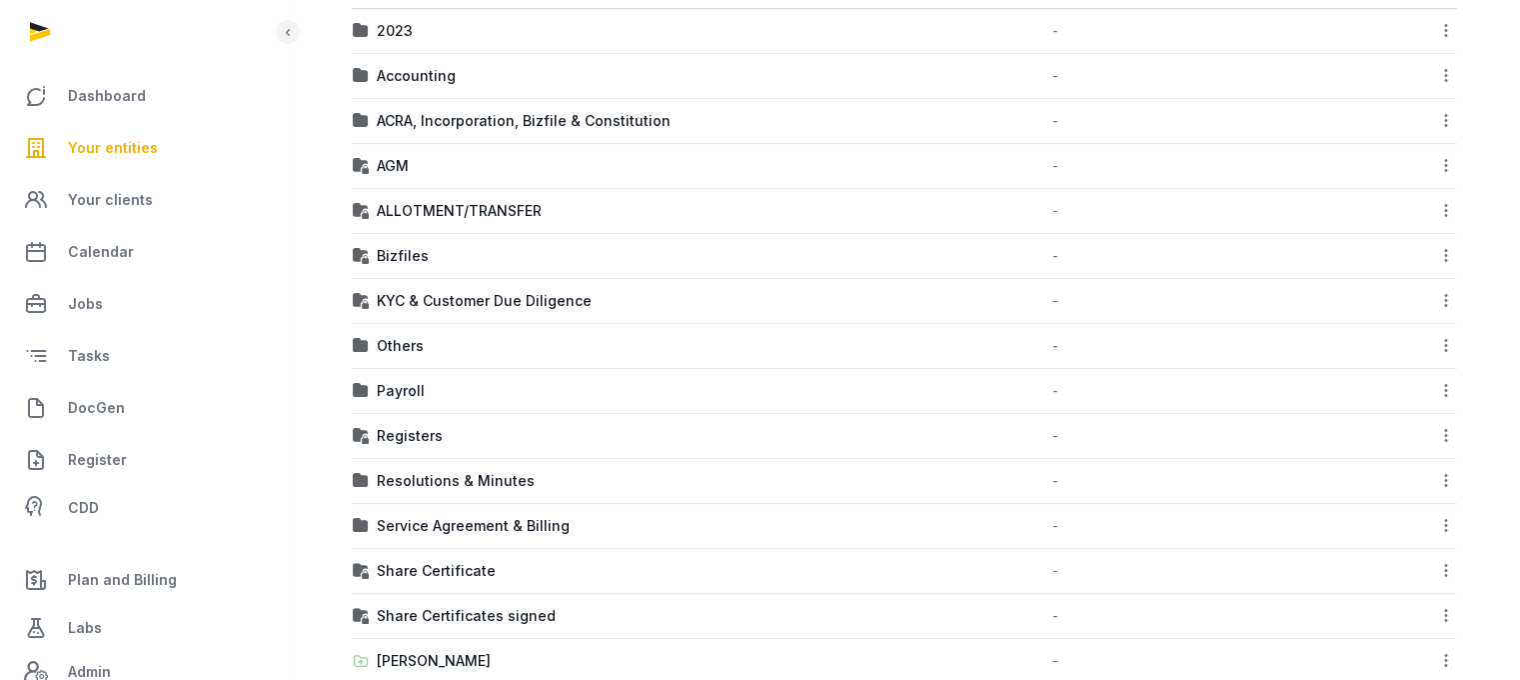
scroll to position [408, 0]
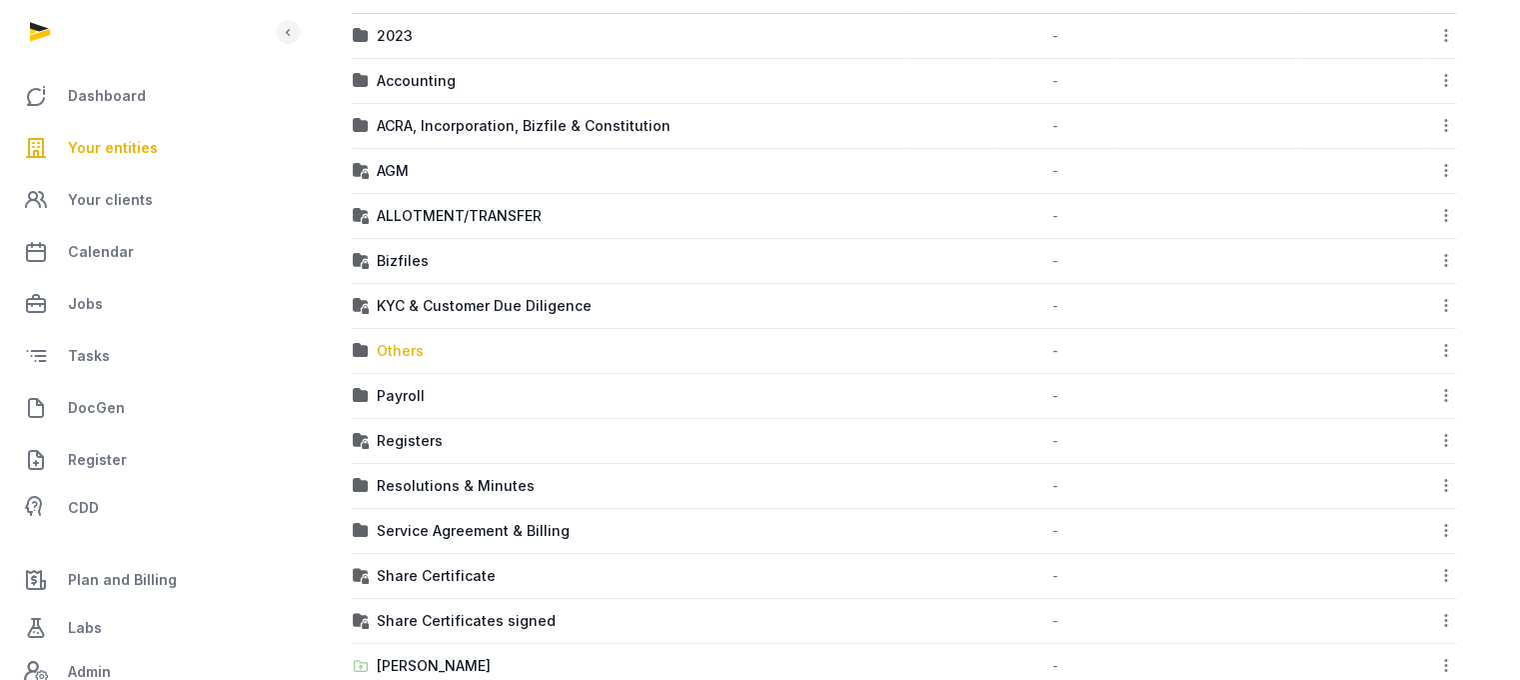
click at [385, 353] on div "Others" at bounding box center [400, 351] width 47 height 20
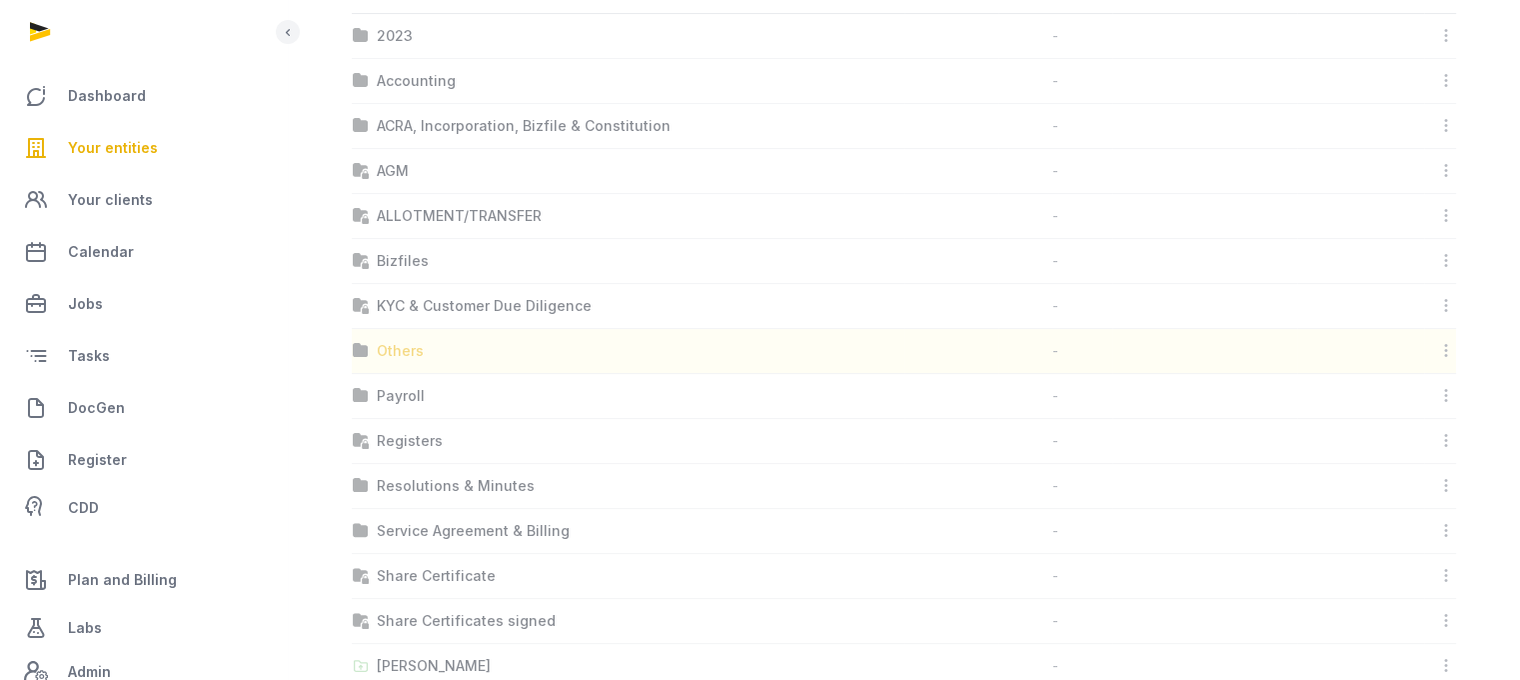
scroll to position [15, 0]
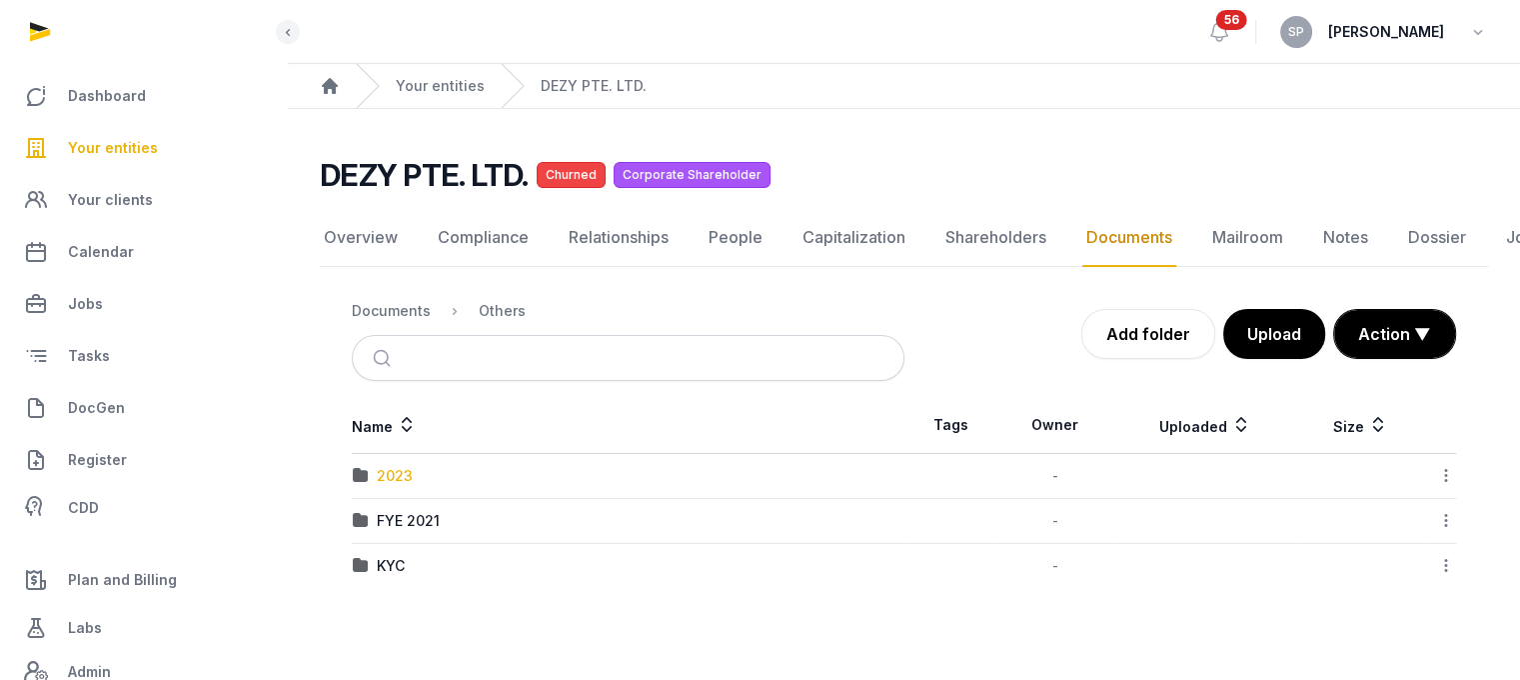
click at [388, 466] on div "2023" at bounding box center [395, 476] width 36 height 20
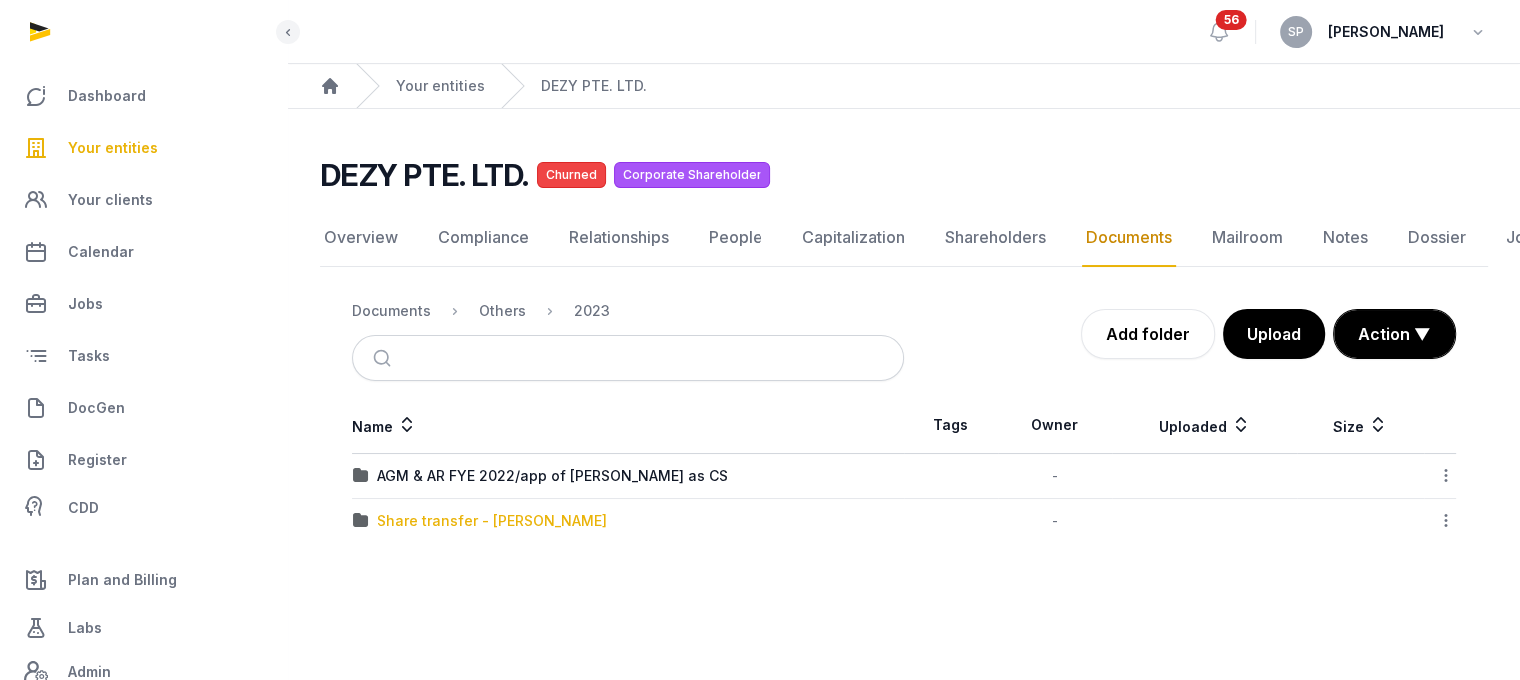
click at [407, 511] on div "Share transfer - Harald - Eric" at bounding box center [492, 521] width 230 height 20
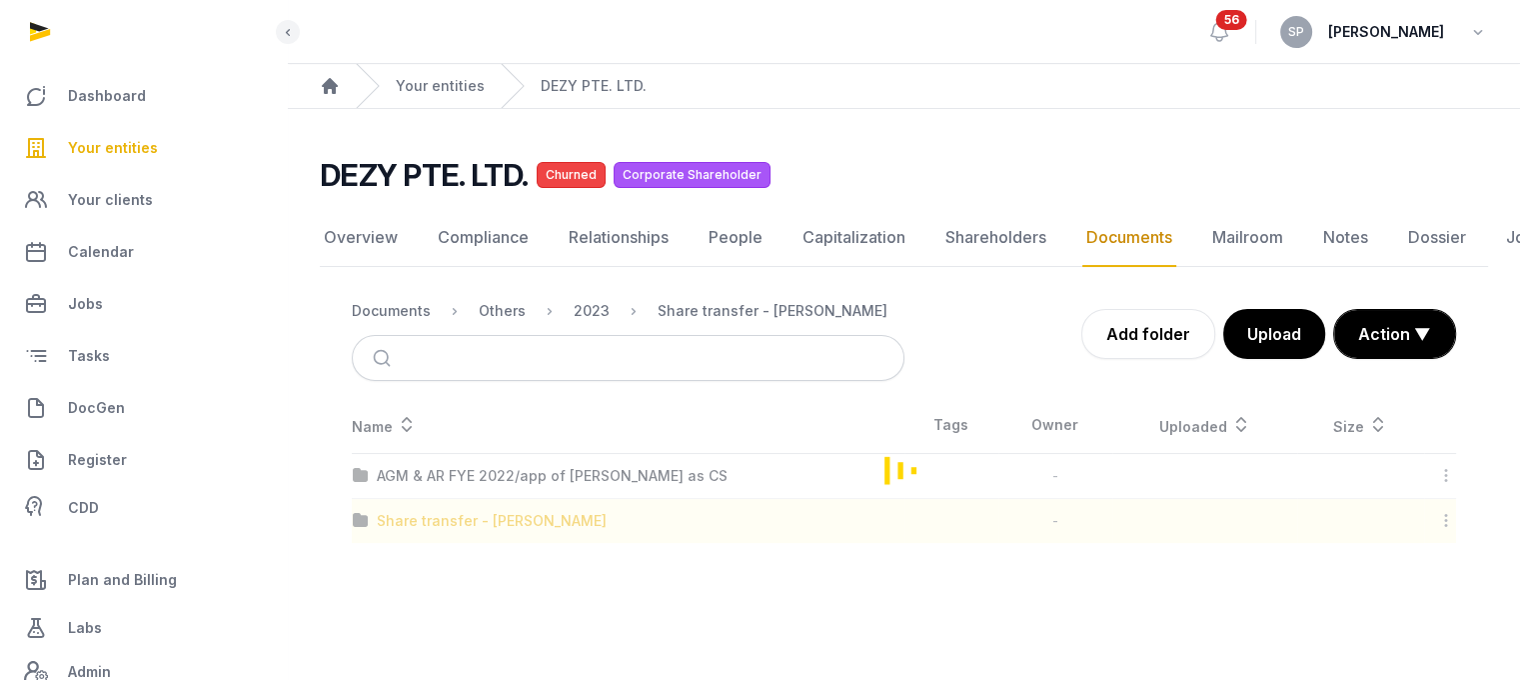
scroll to position [80, 0]
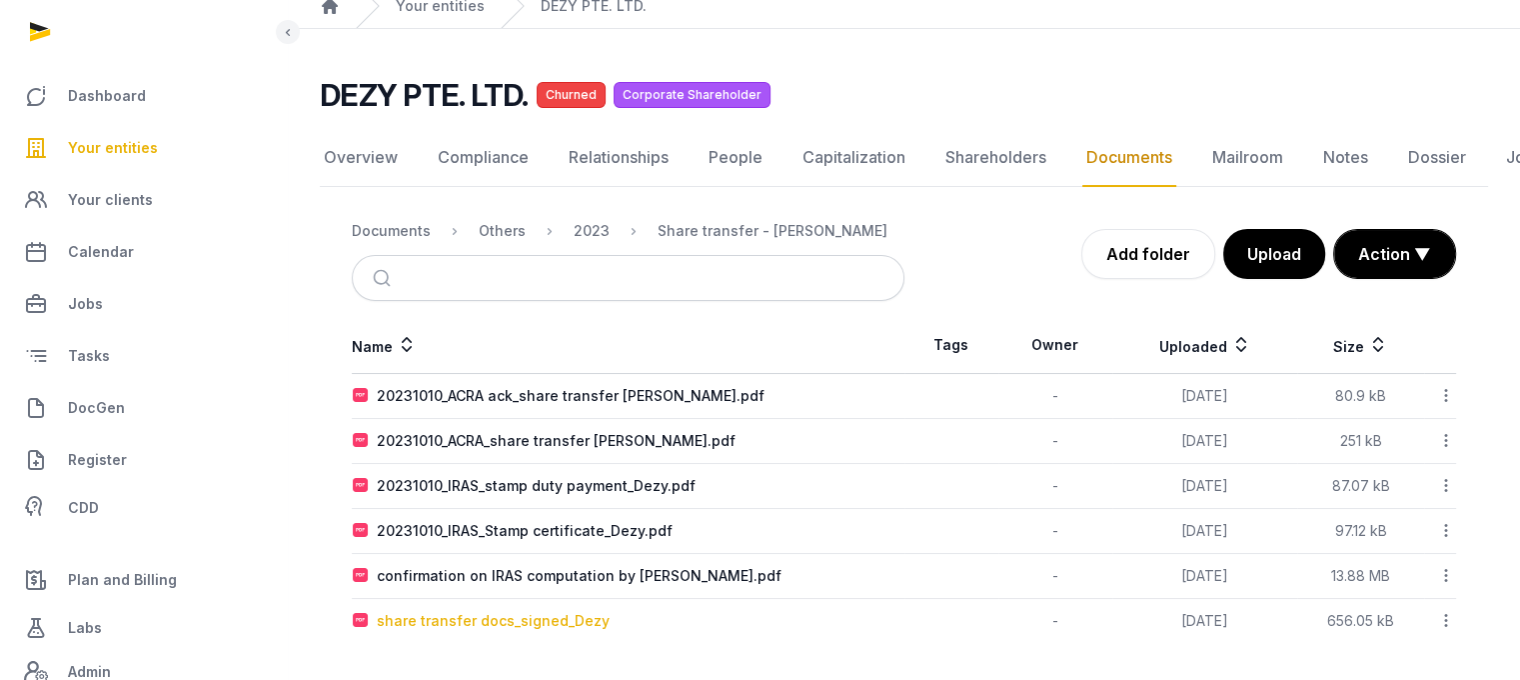
click at [532, 620] on div "share transfer docs_signed_Dezy" at bounding box center [493, 621] width 233 height 20
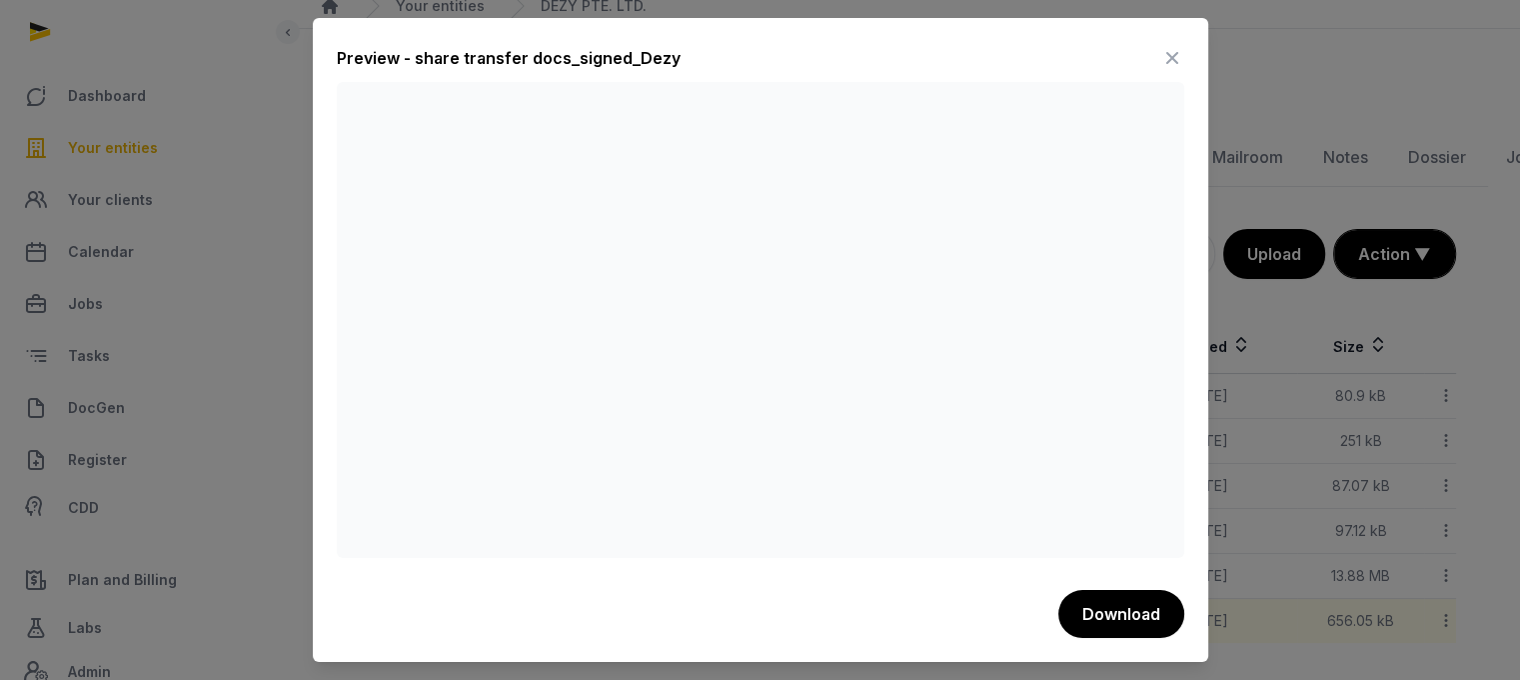
click at [1180, 54] on icon at bounding box center [1173, 58] width 24 height 32
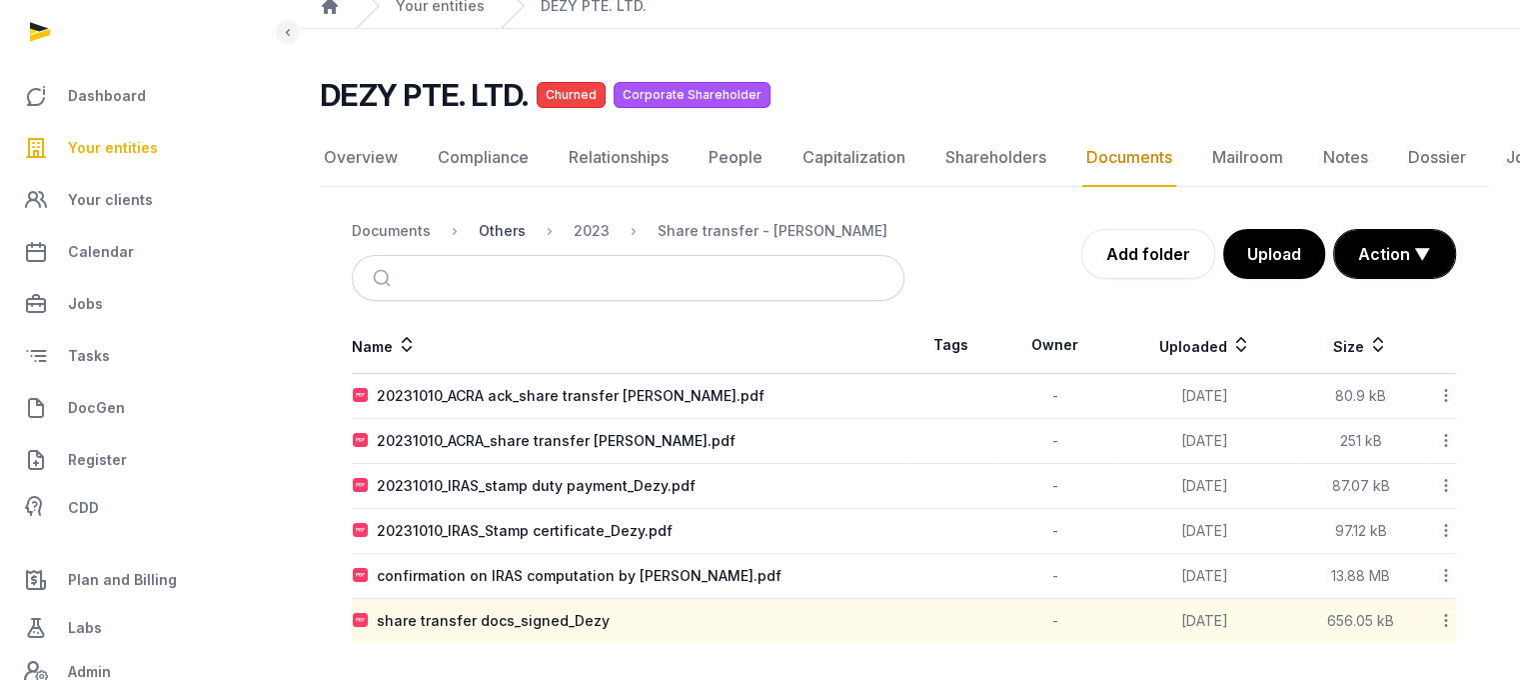
click at [512, 230] on div "Others" at bounding box center [502, 231] width 47 height 20
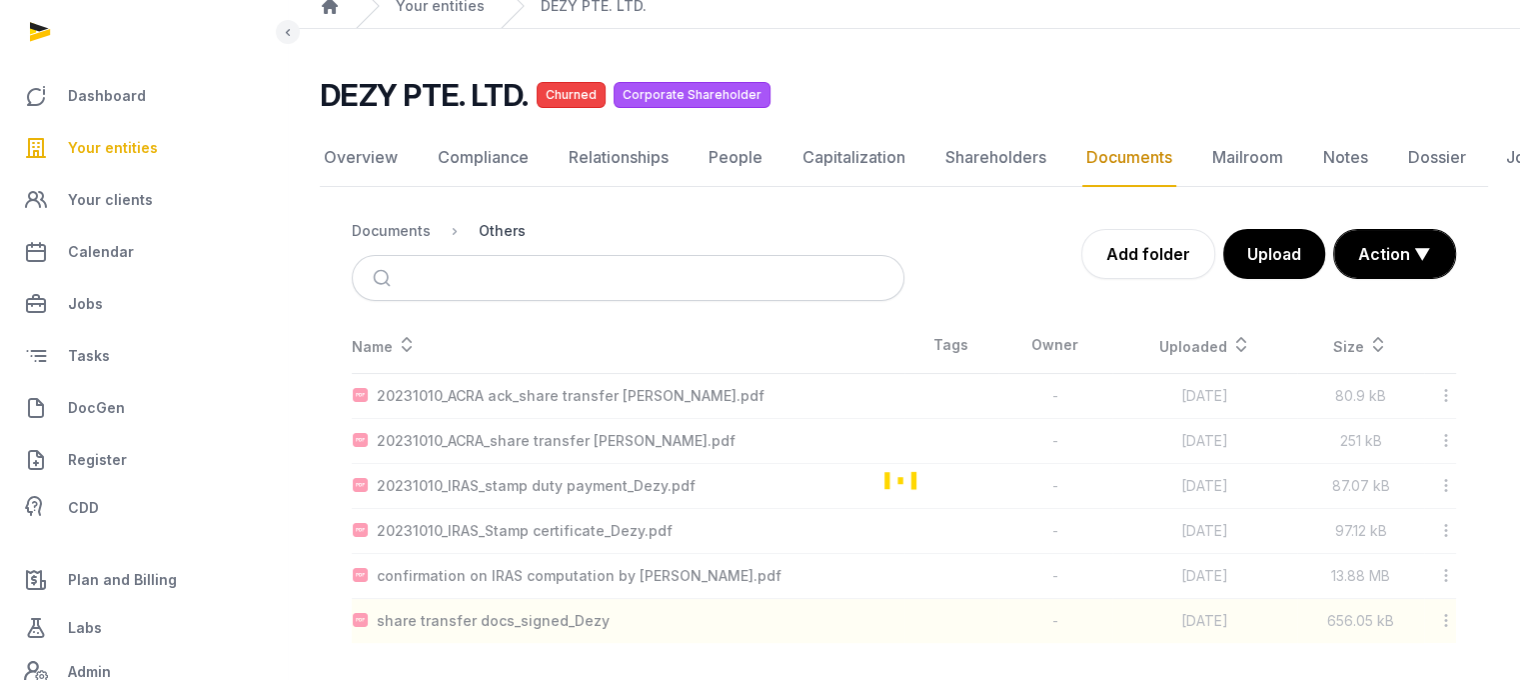
scroll to position [15, 0]
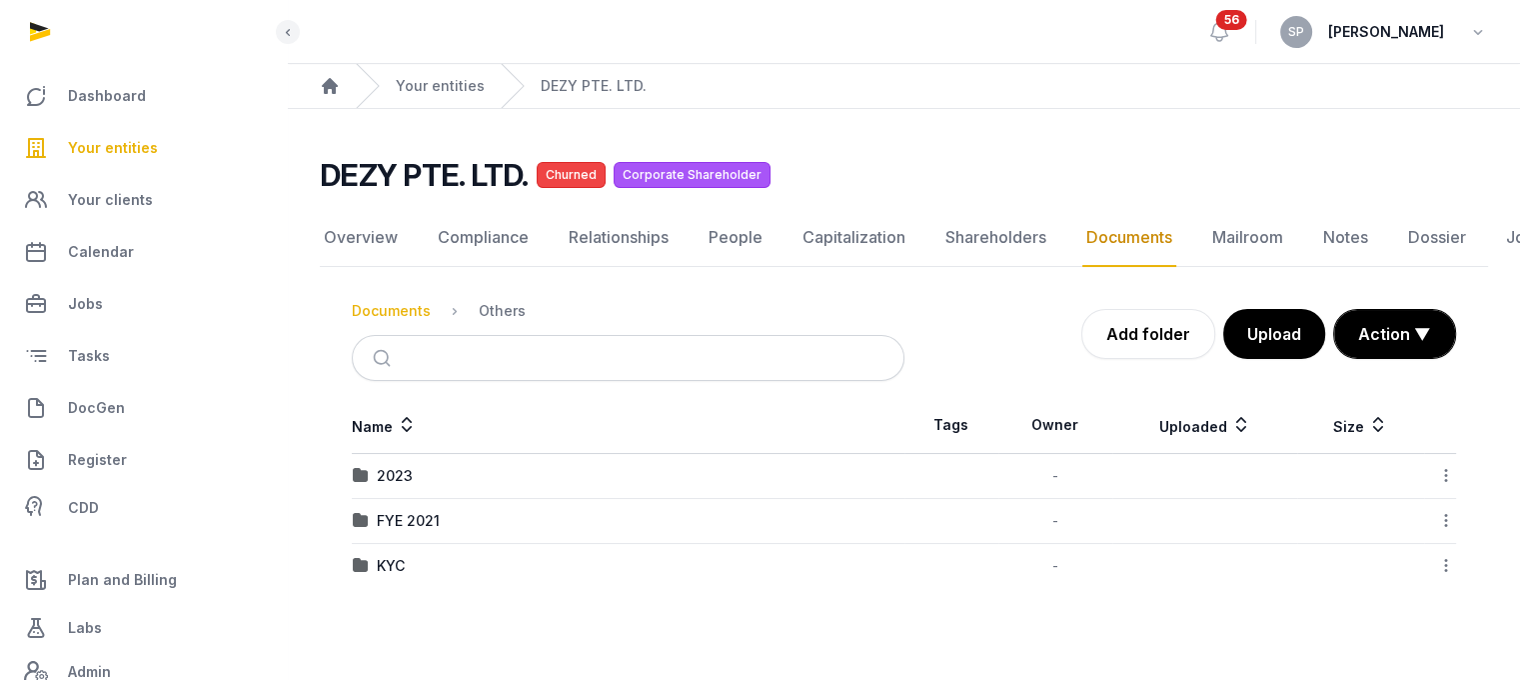
click at [395, 301] on div "Documents" at bounding box center [391, 311] width 79 height 20
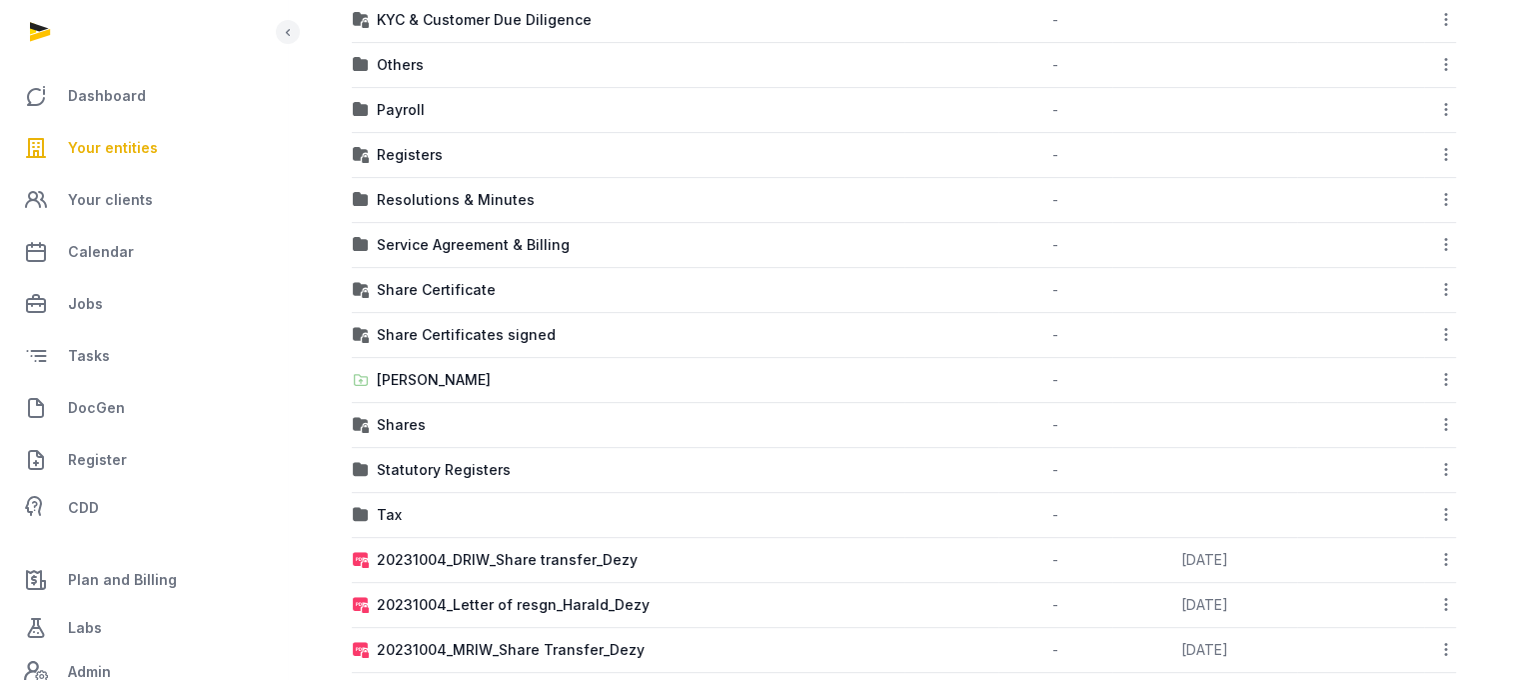
scroll to position [705, 0]
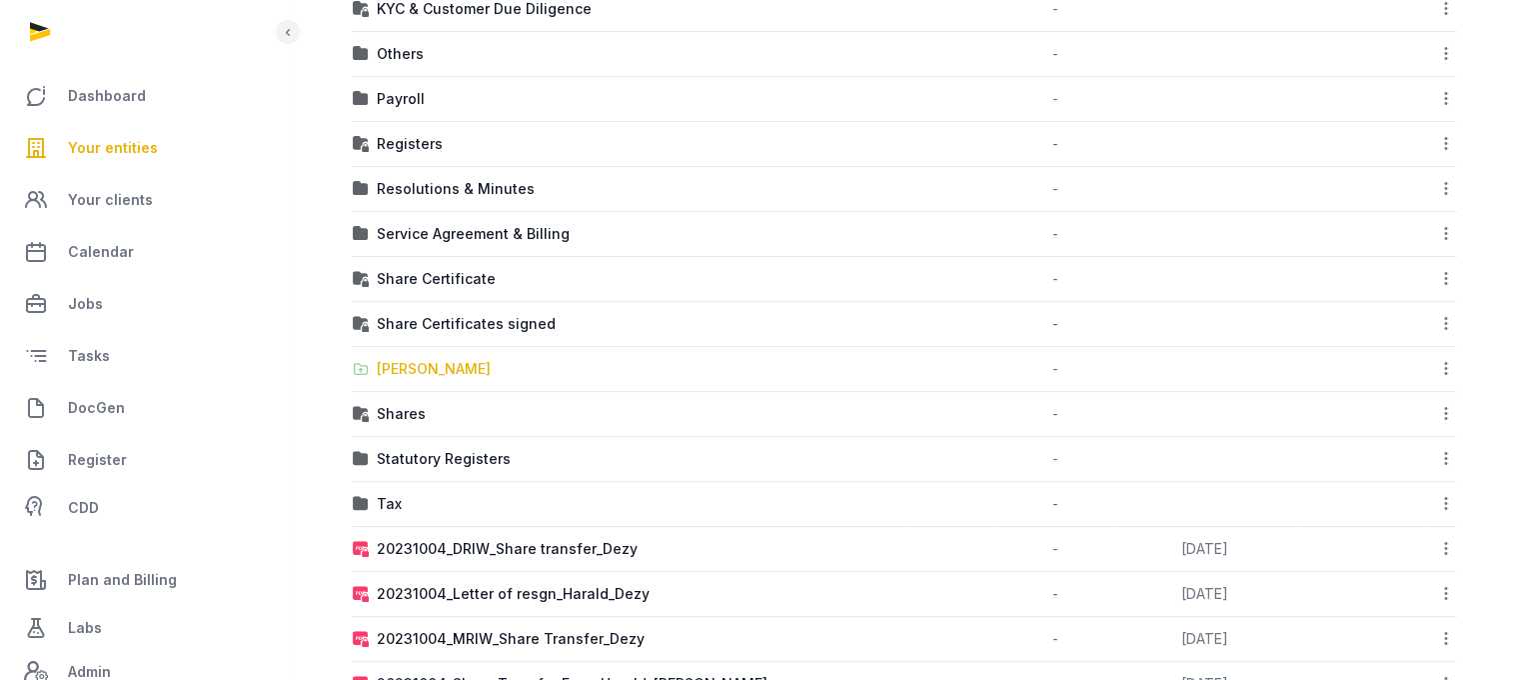
click at [392, 369] on div "Shared Folder" at bounding box center [434, 369] width 114 height 20
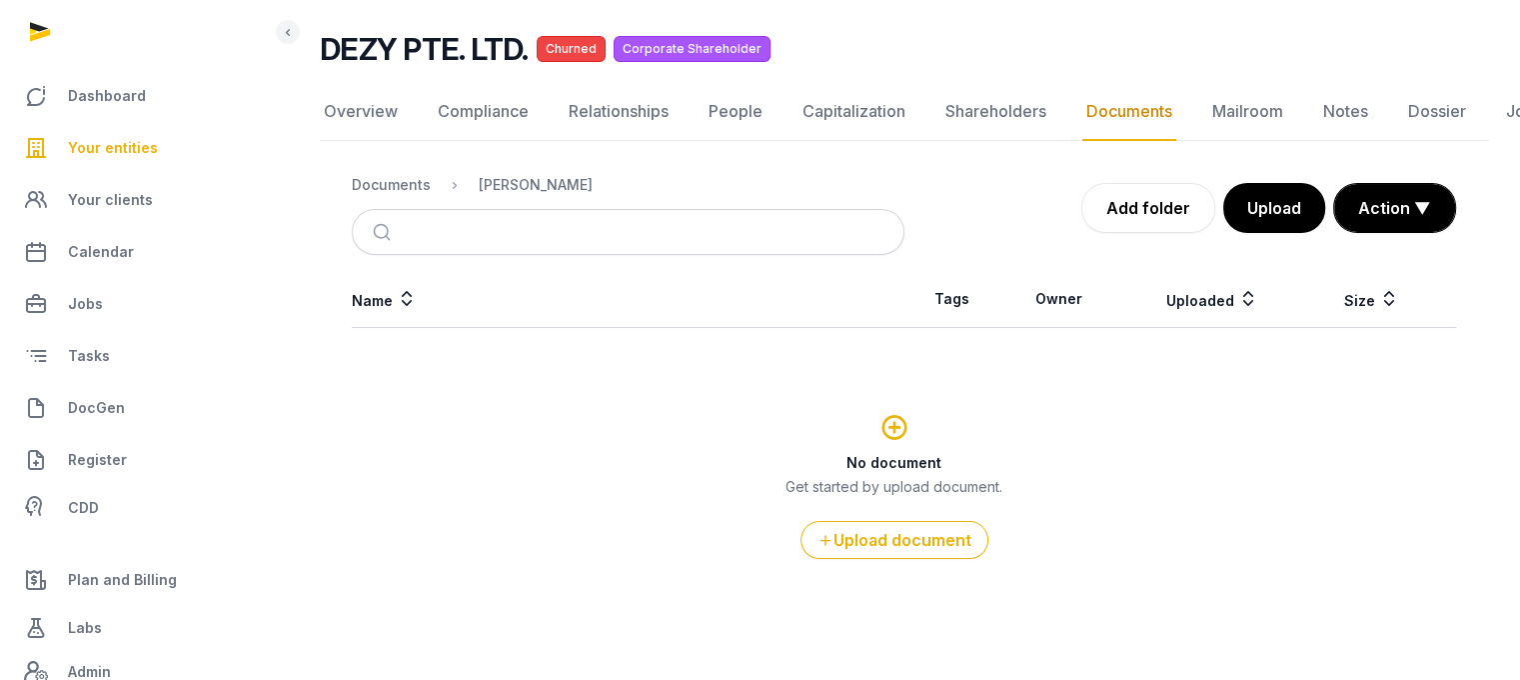
scroll to position [124, 0]
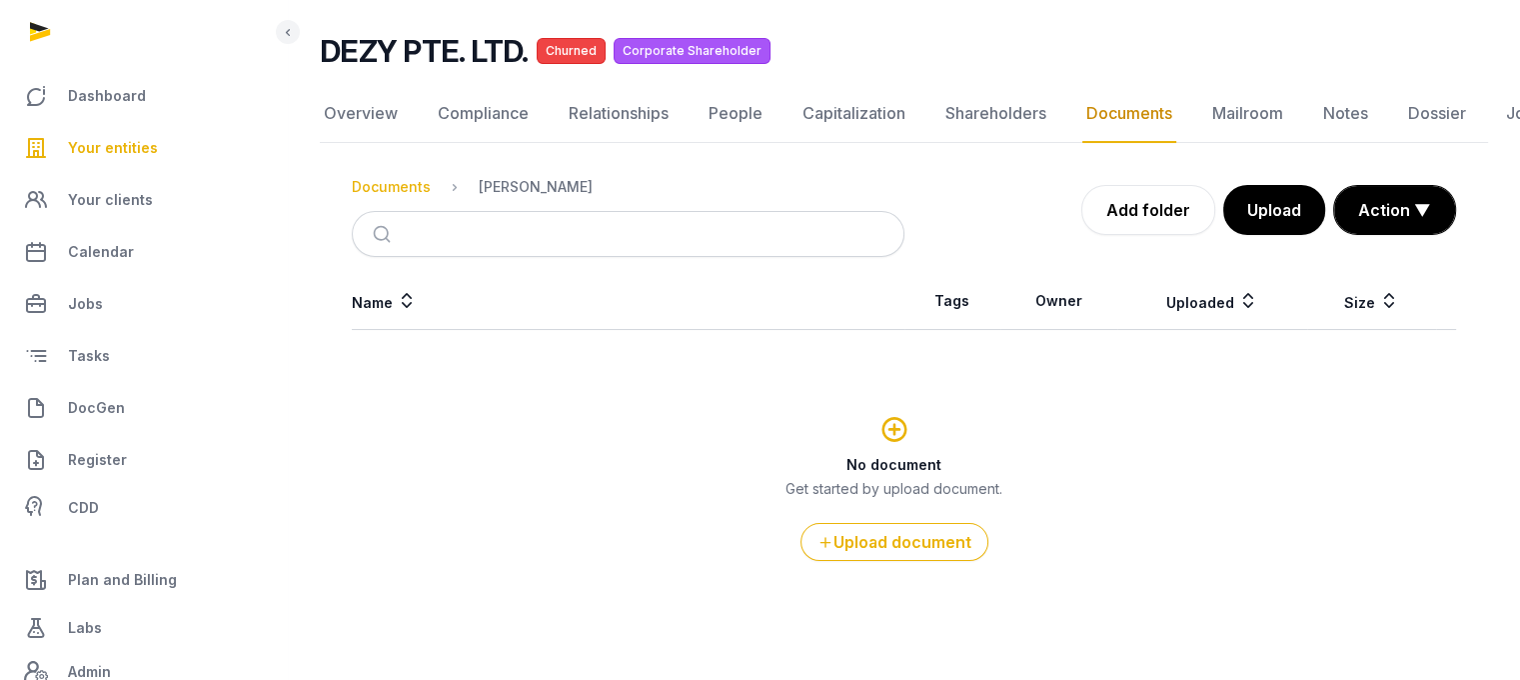
click at [414, 189] on div "Documents" at bounding box center [391, 187] width 79 height 20
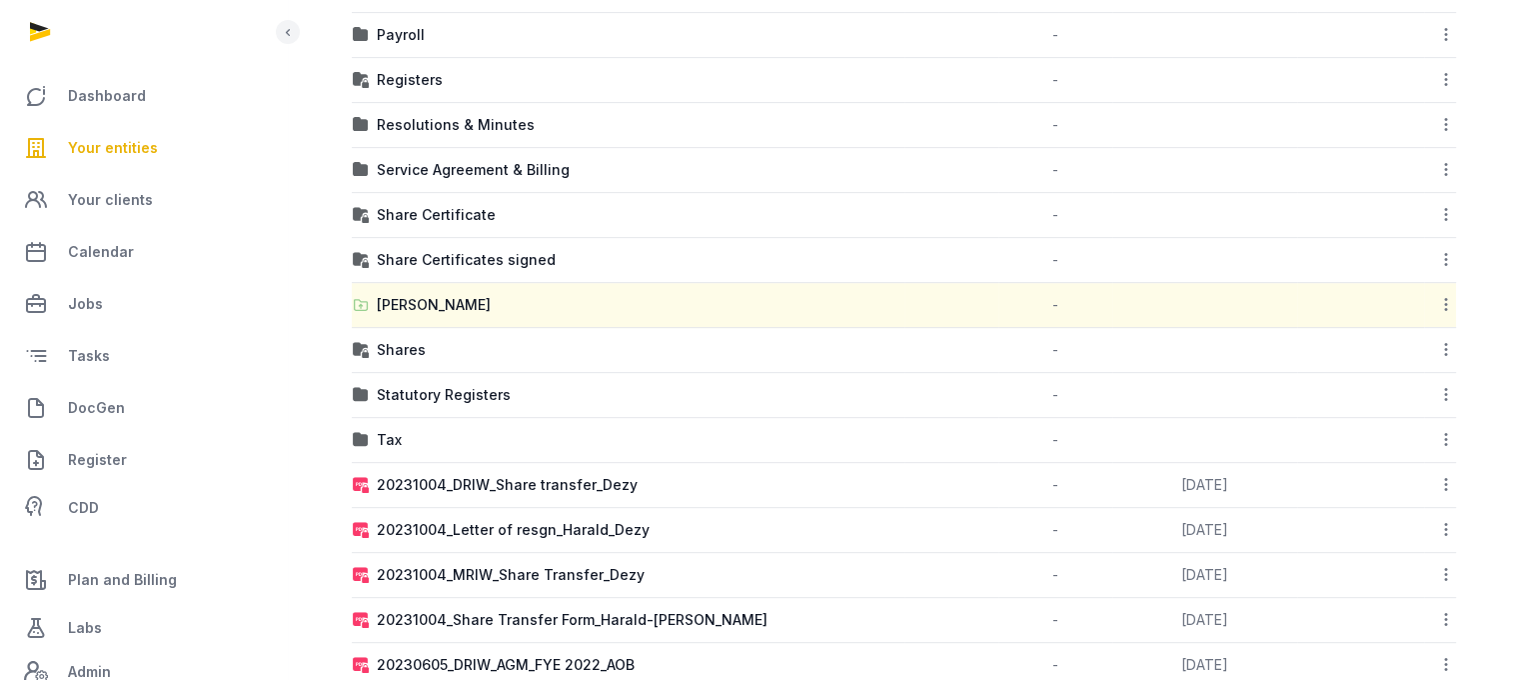
scroll to position [778, 0]
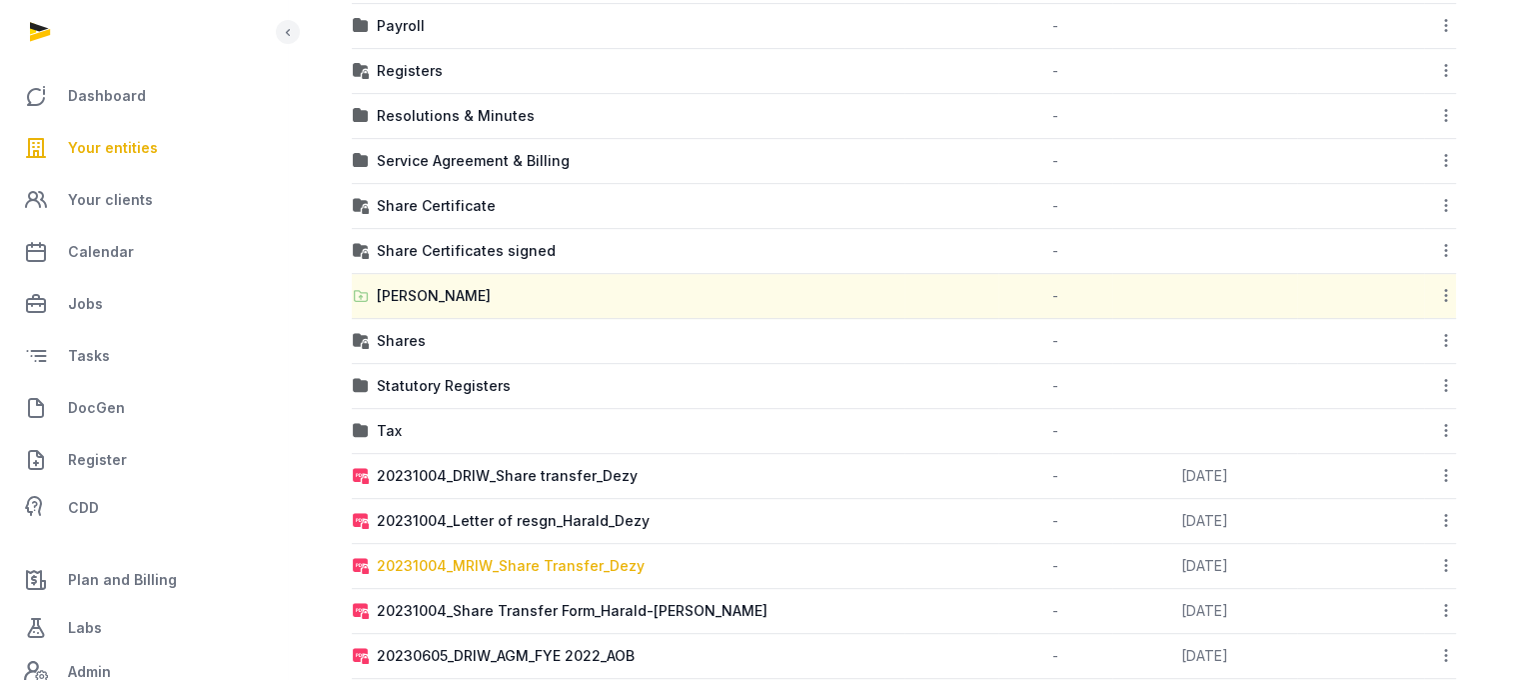
click at [552, 560] on div "20231004_MRIW_Share Transfer_Dezy" at bounding box center [511, 566] width 268 height 20
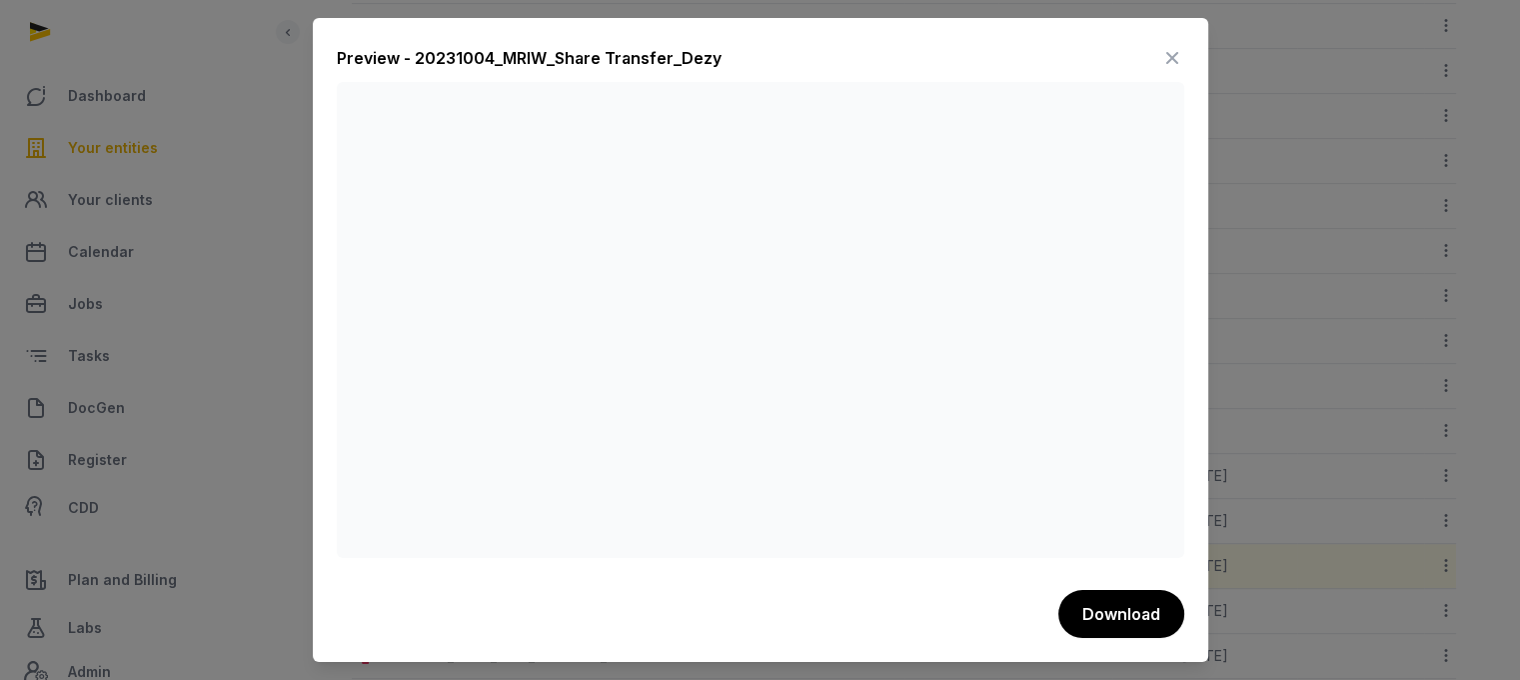
click at [1171, 61] on icon at bounding box center [1173, 58] width 24 height 32
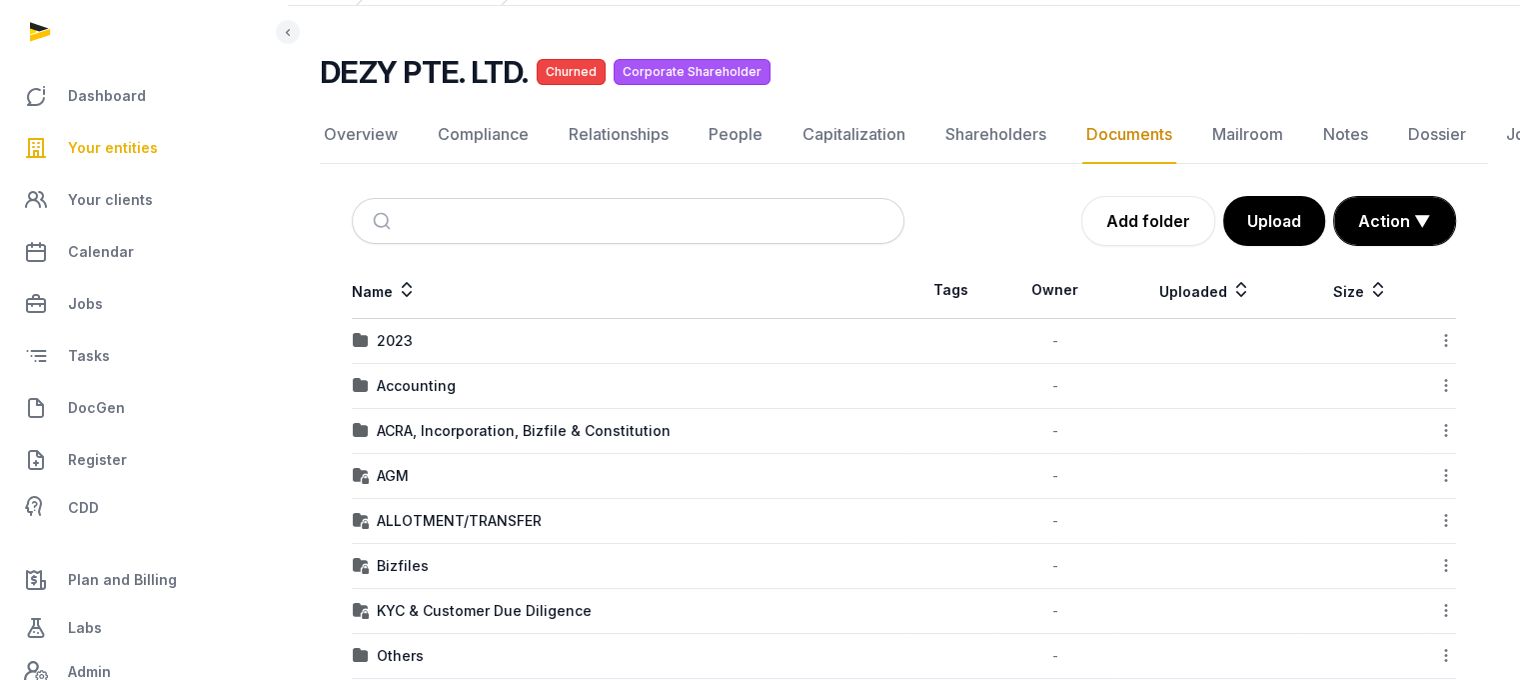
scroll to position [111, 0]
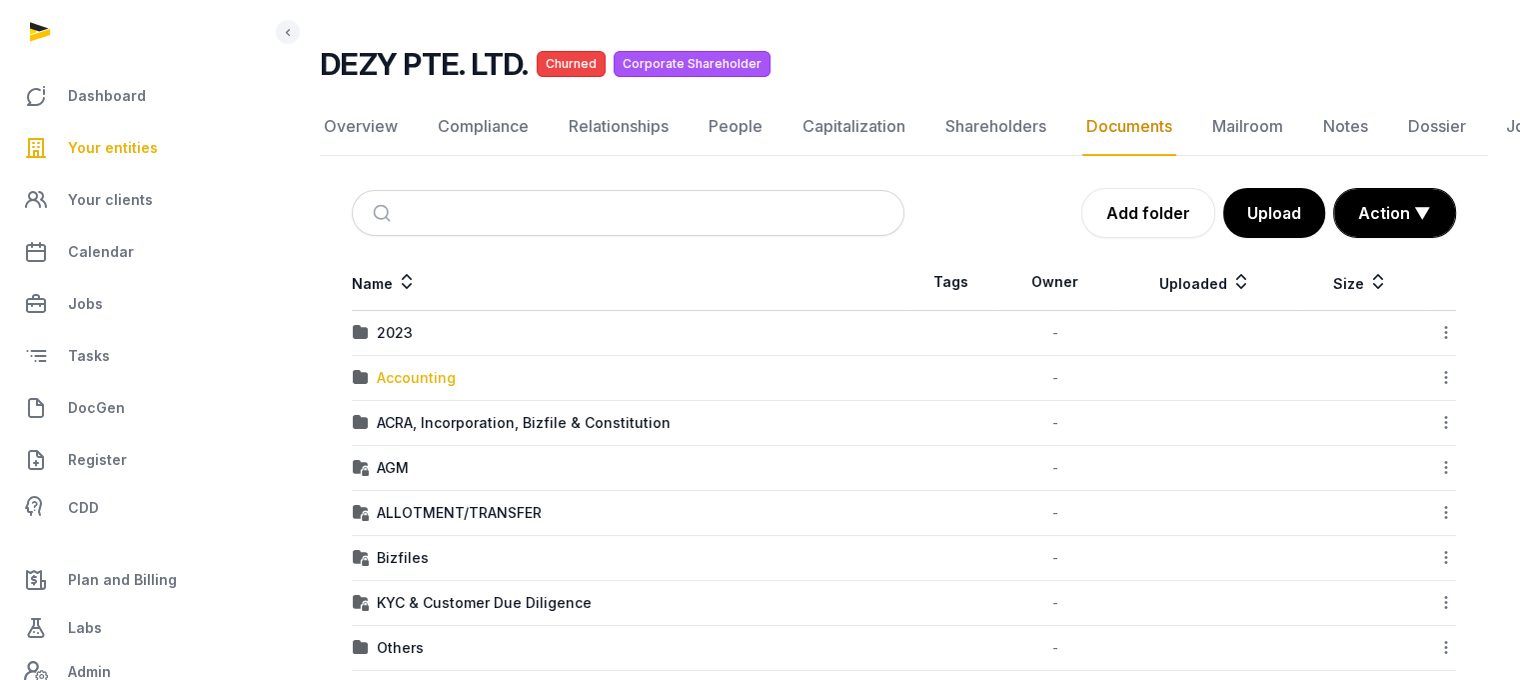
click at [390, 377] on div "Accounting" at bounding box center [416, 378] width 79 height 20
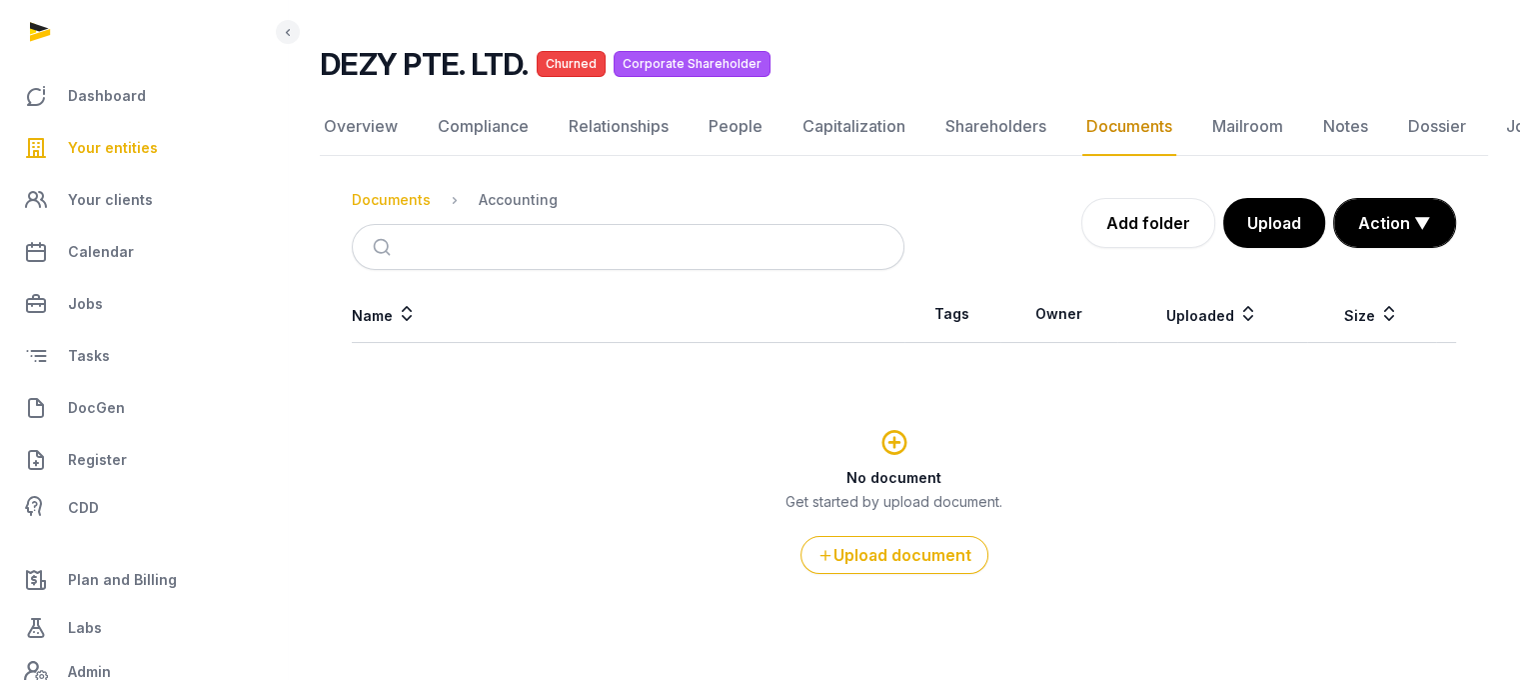
click at [408, 200] on div "Documents" at bounding box center [391, 200] width 79 height 20
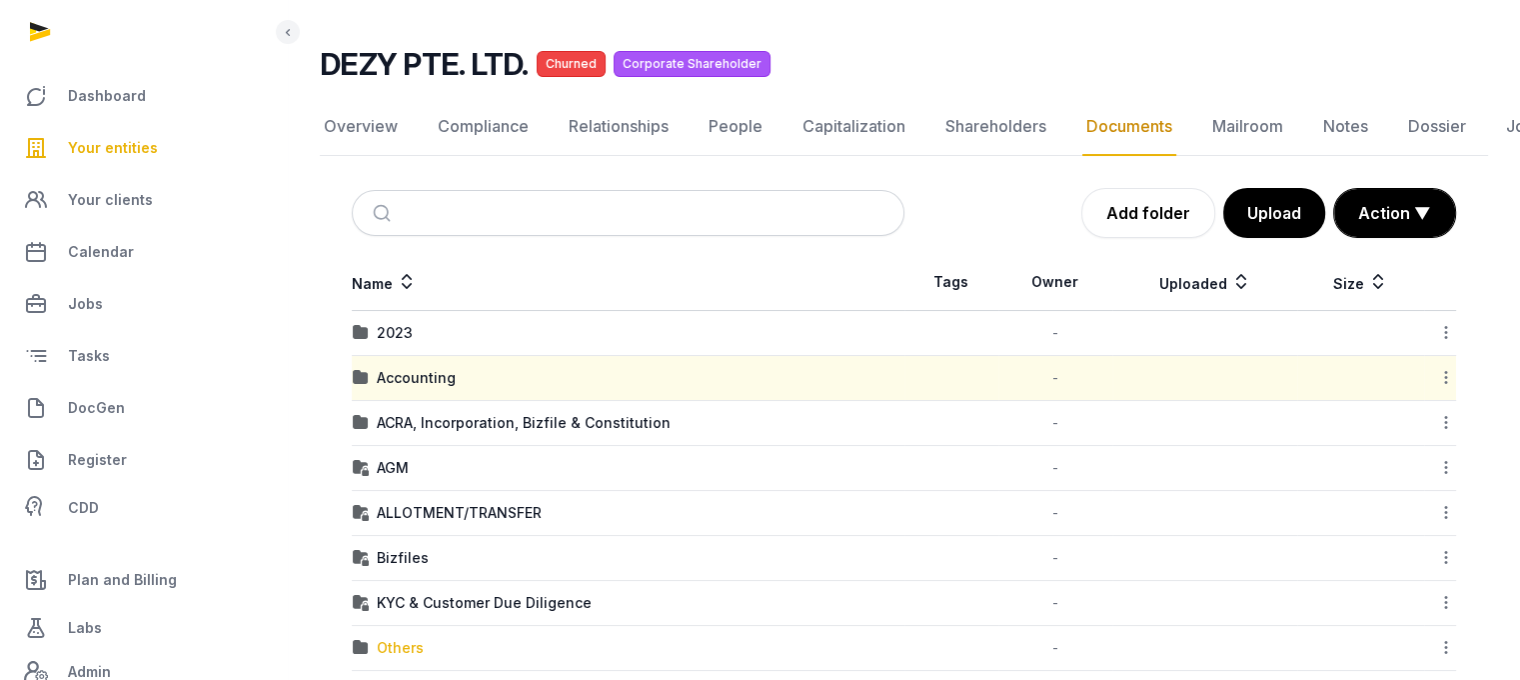
click at [395, 652] on div "Others" at bounding box center [400, 648] width 47 height 20
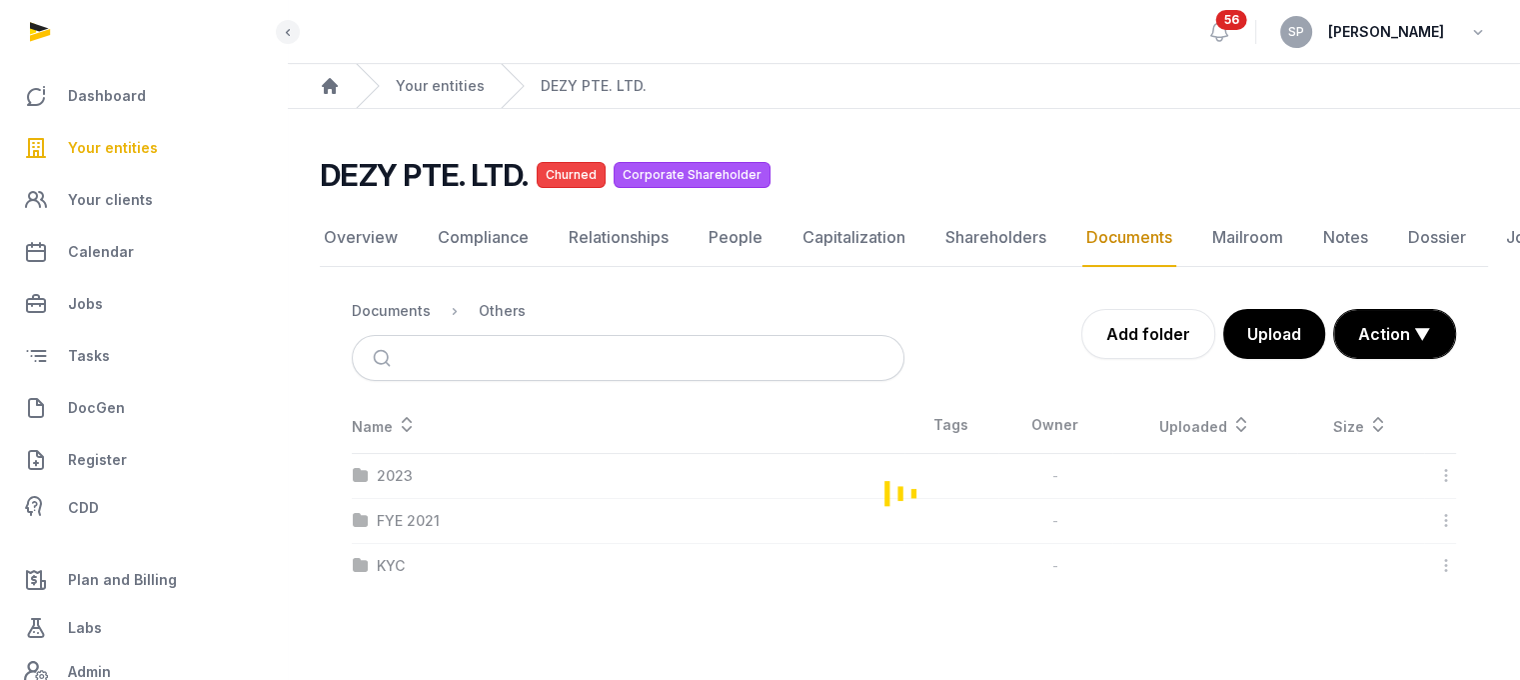
scroll to position [15, 0]
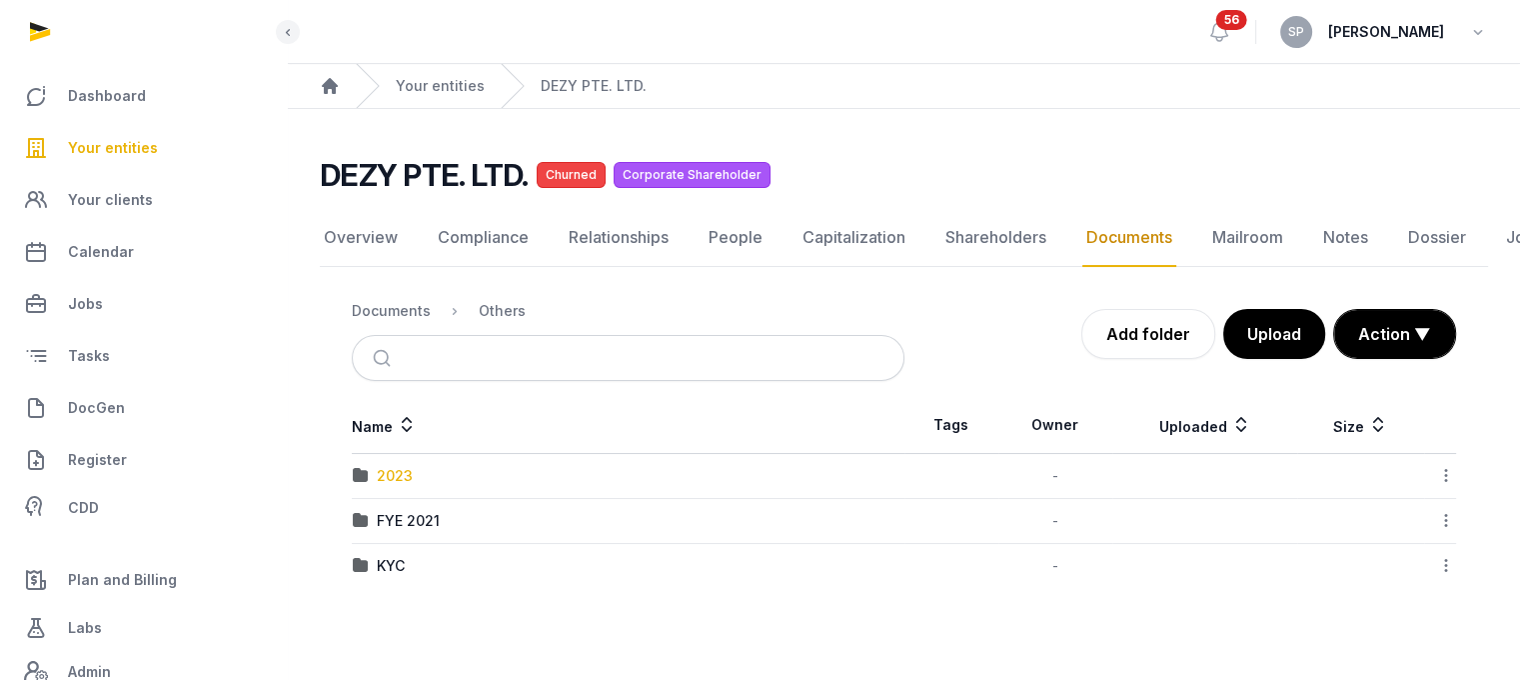
click at [392, 466] on div "2023" at bounding box center [395, 476] width 36 height 20
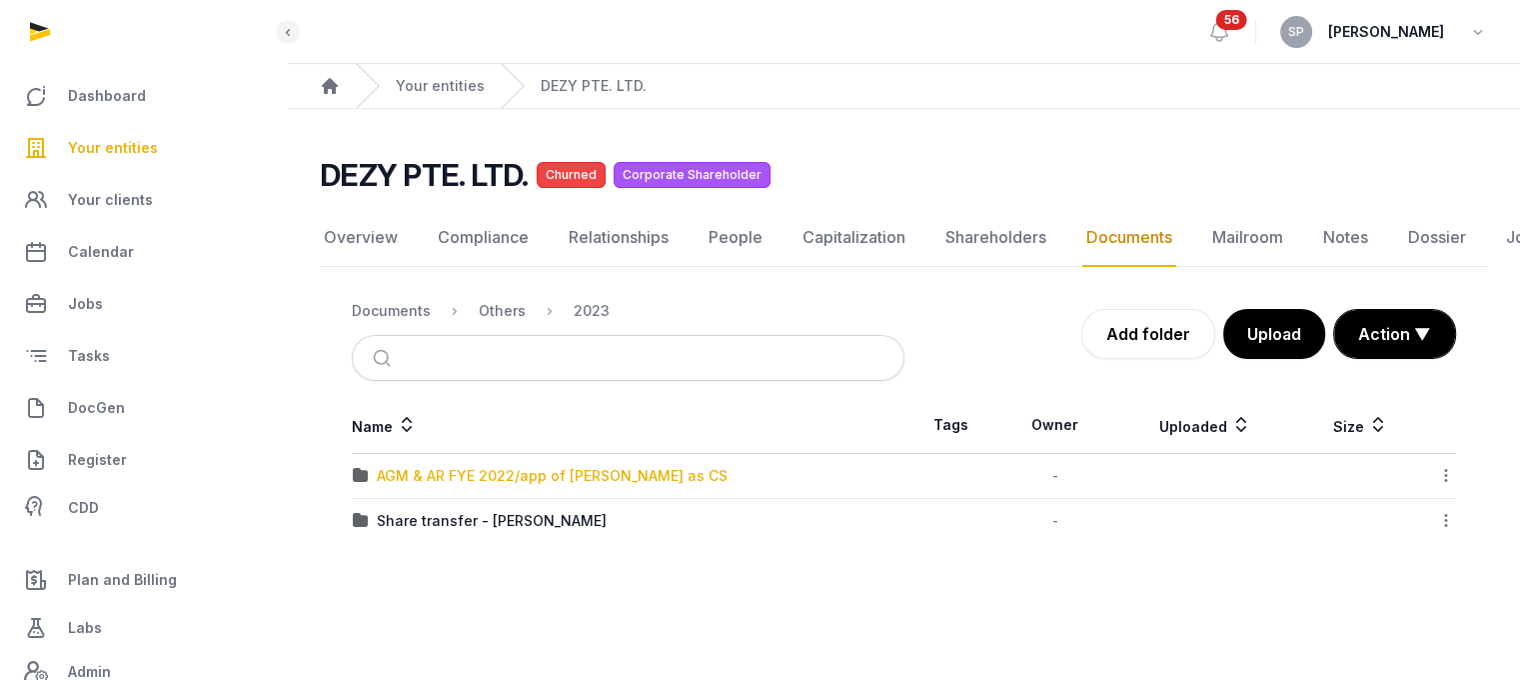
click at [437, 466] on div "AGM & AR FYE 2022/app of Anna as CS" at bounding box center [552, 476] width 351 height 20
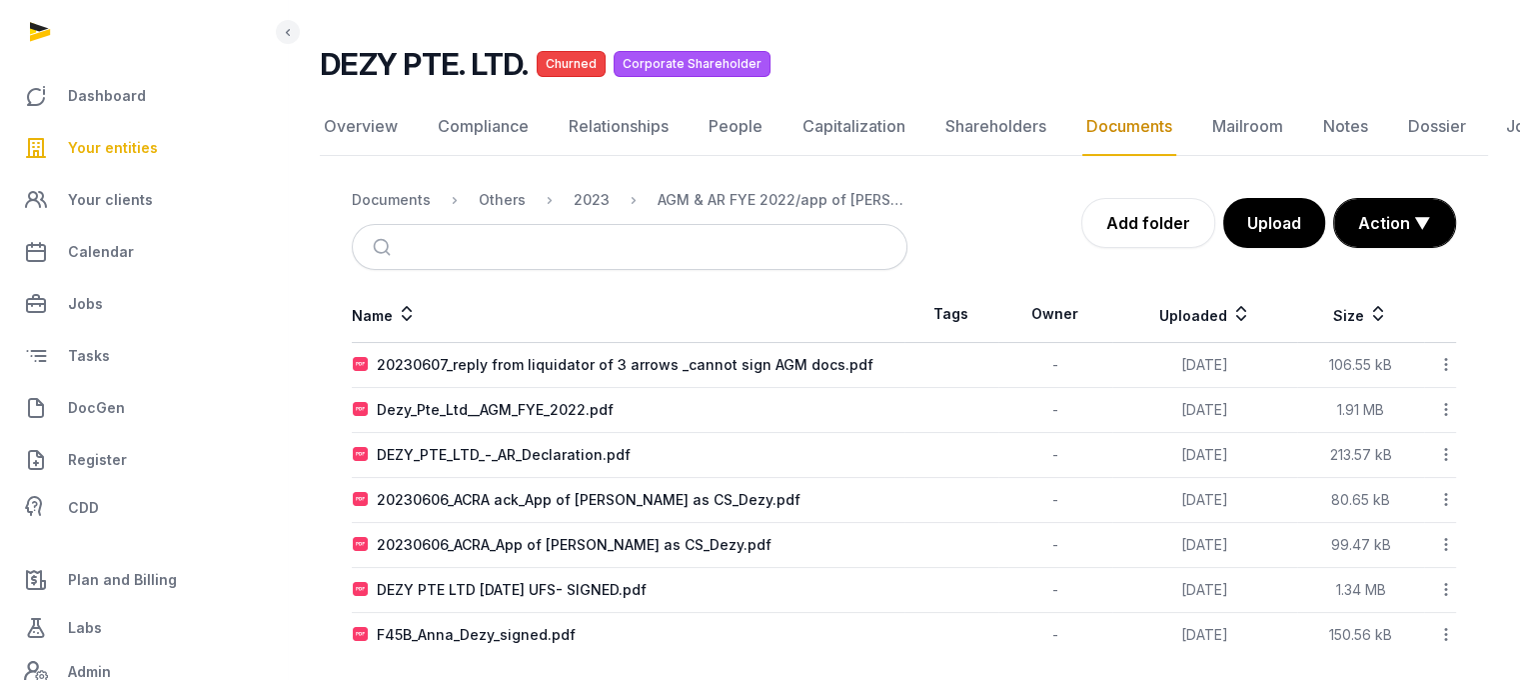
scroll to position [125, 0]
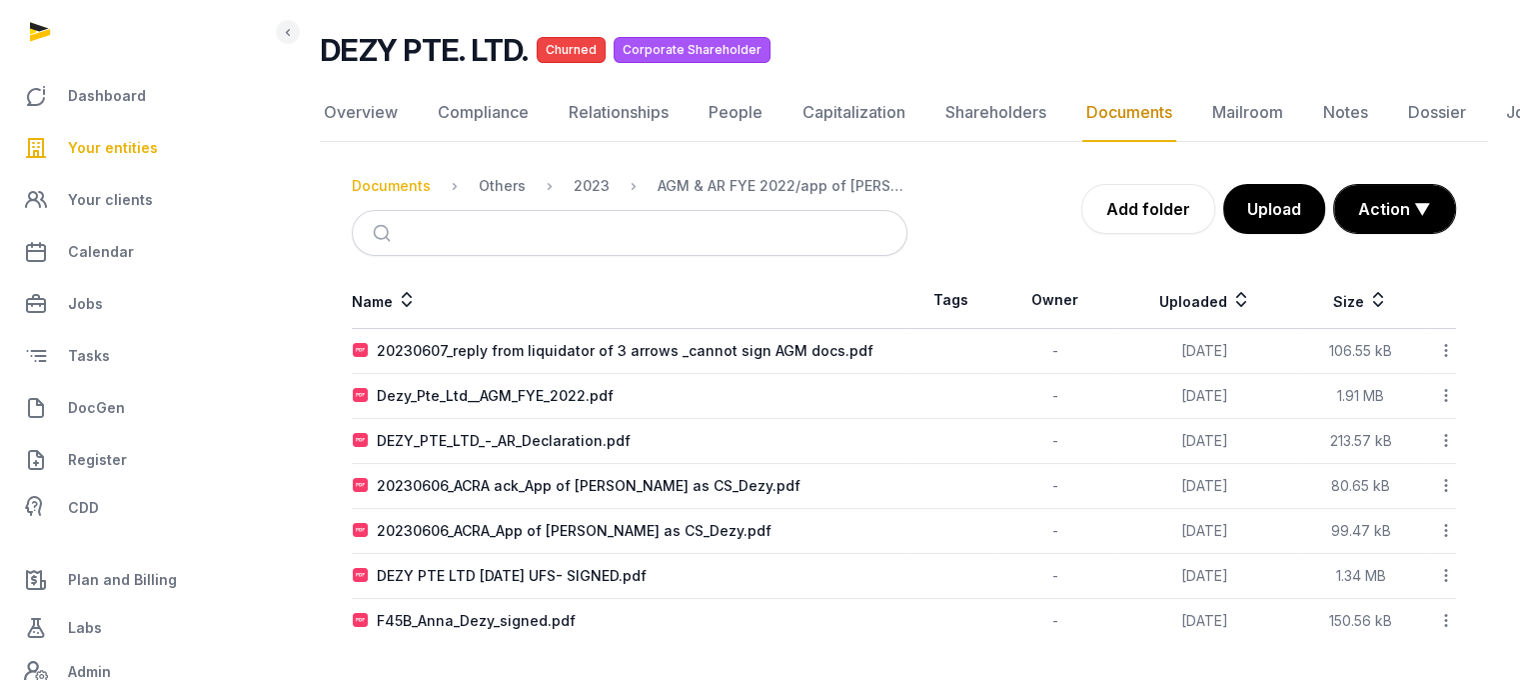
click at [405, 187] on div "Documents" at bounding box center [391, 186] width 79 height 20
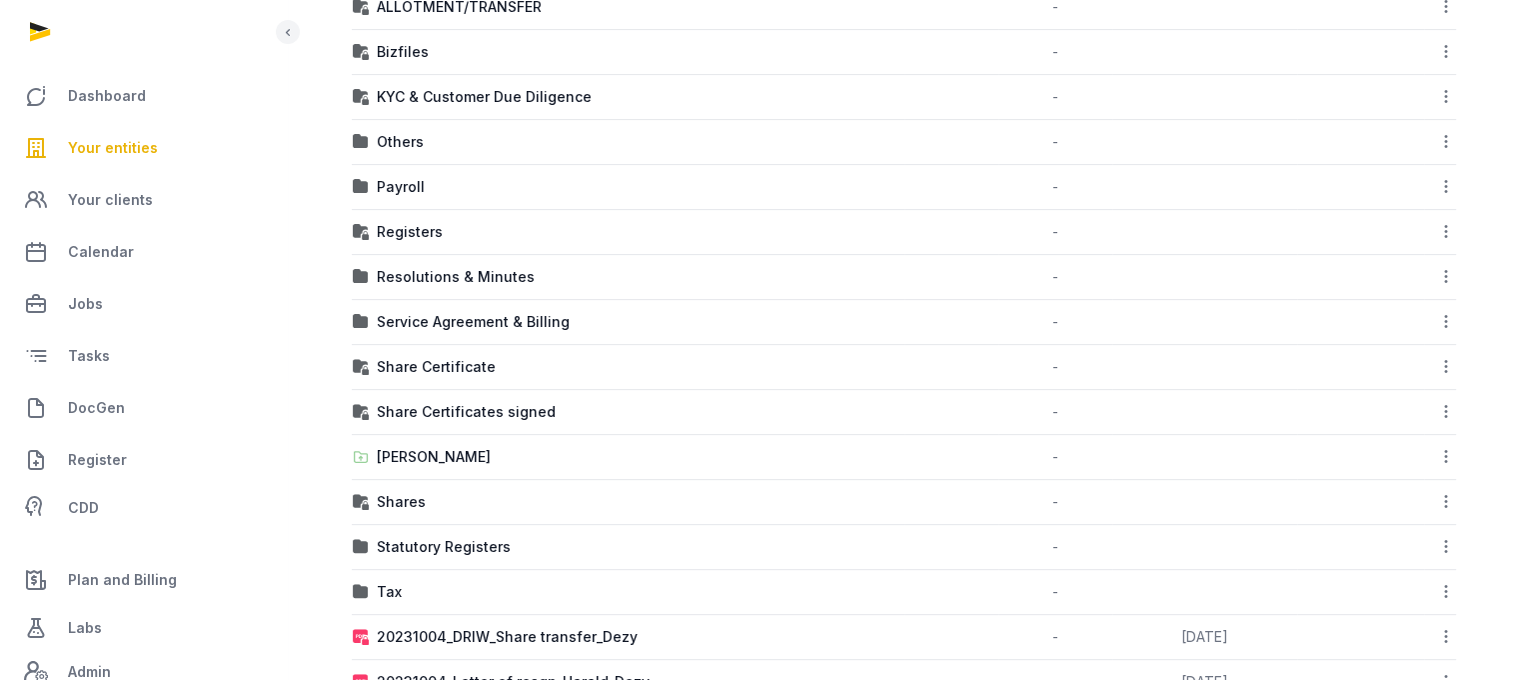
scroll to position [620, 0]
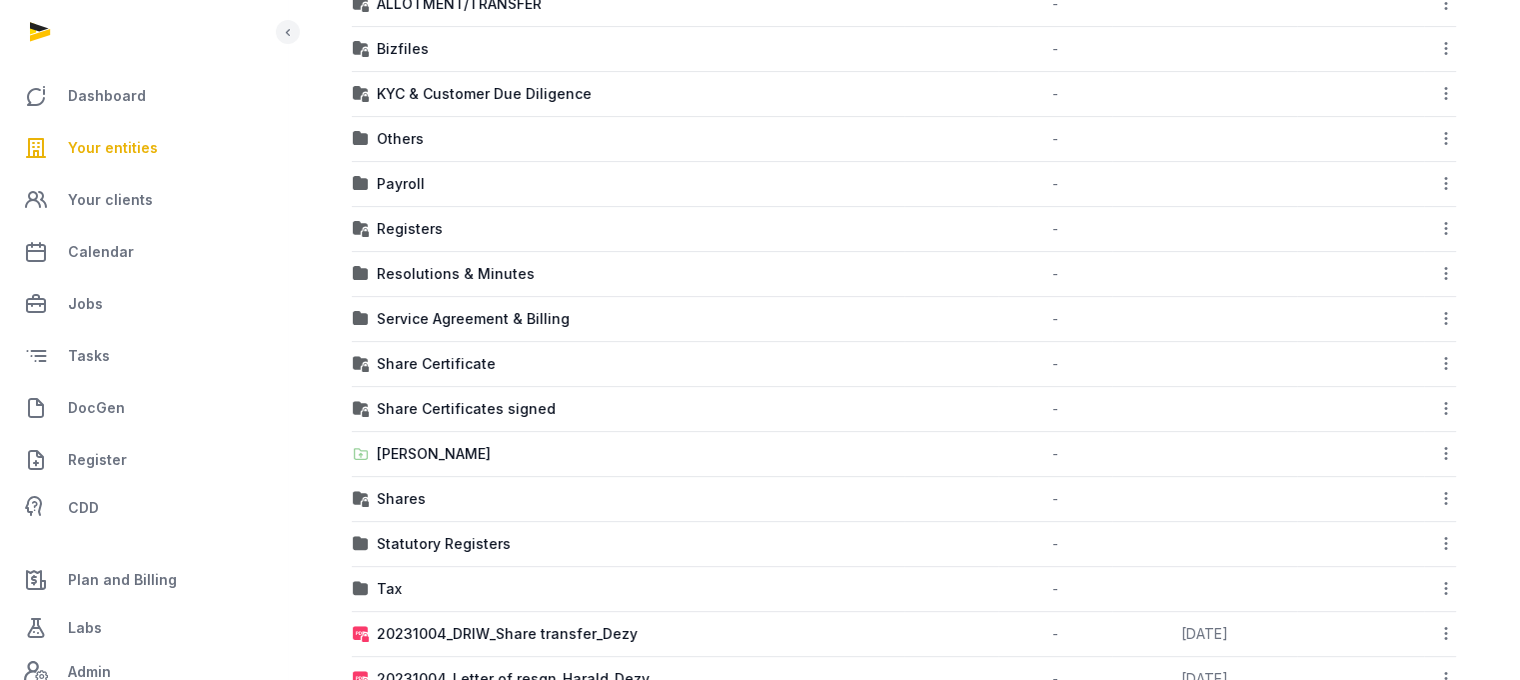
click at [460, 281] on td "Resolutions & Minutes" at bounding box center [628, 274] width 553 height 45
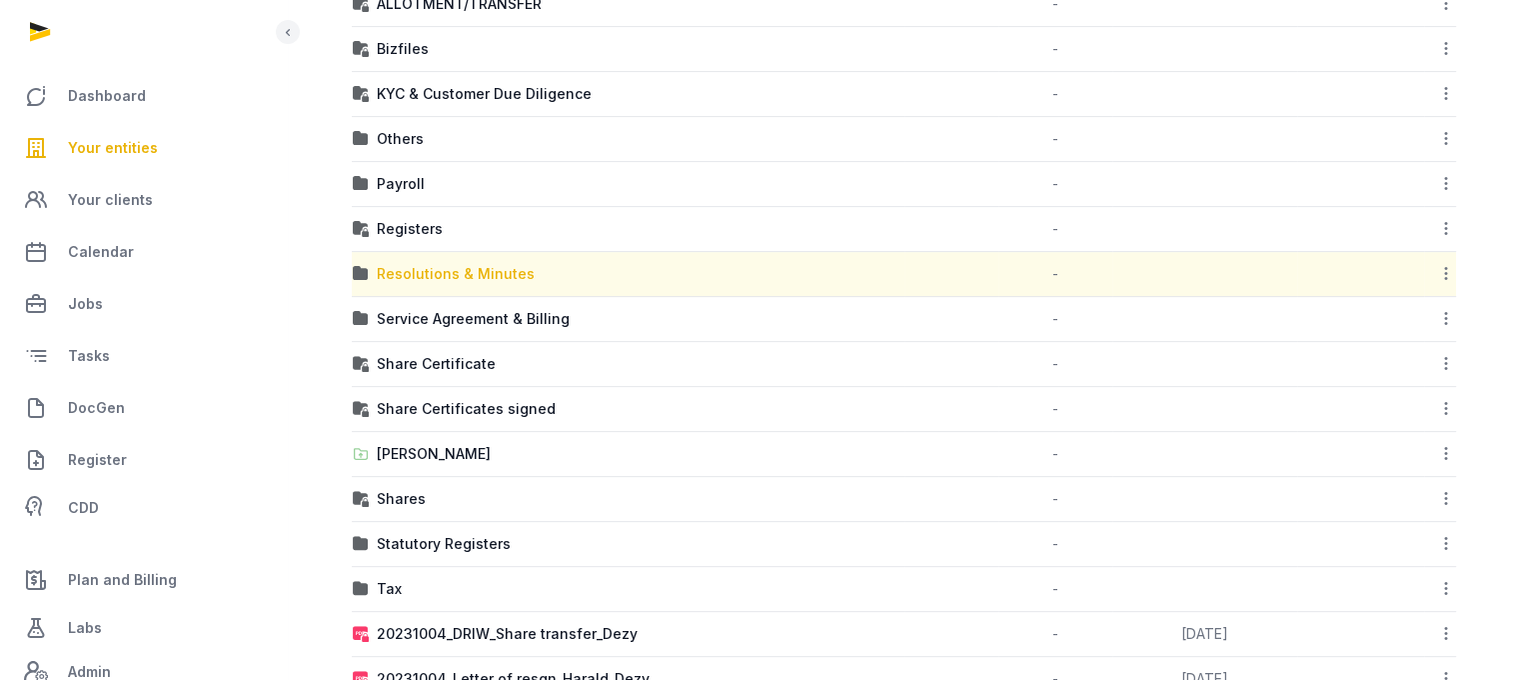
click at [458, 259] on td "Resolutions & Minutes" at bounding box center [628, 274] width 553 height 45
click at [435, 272] on div "Resolutions & Minutes" at bounding box center [456, 274] width 158 height 20
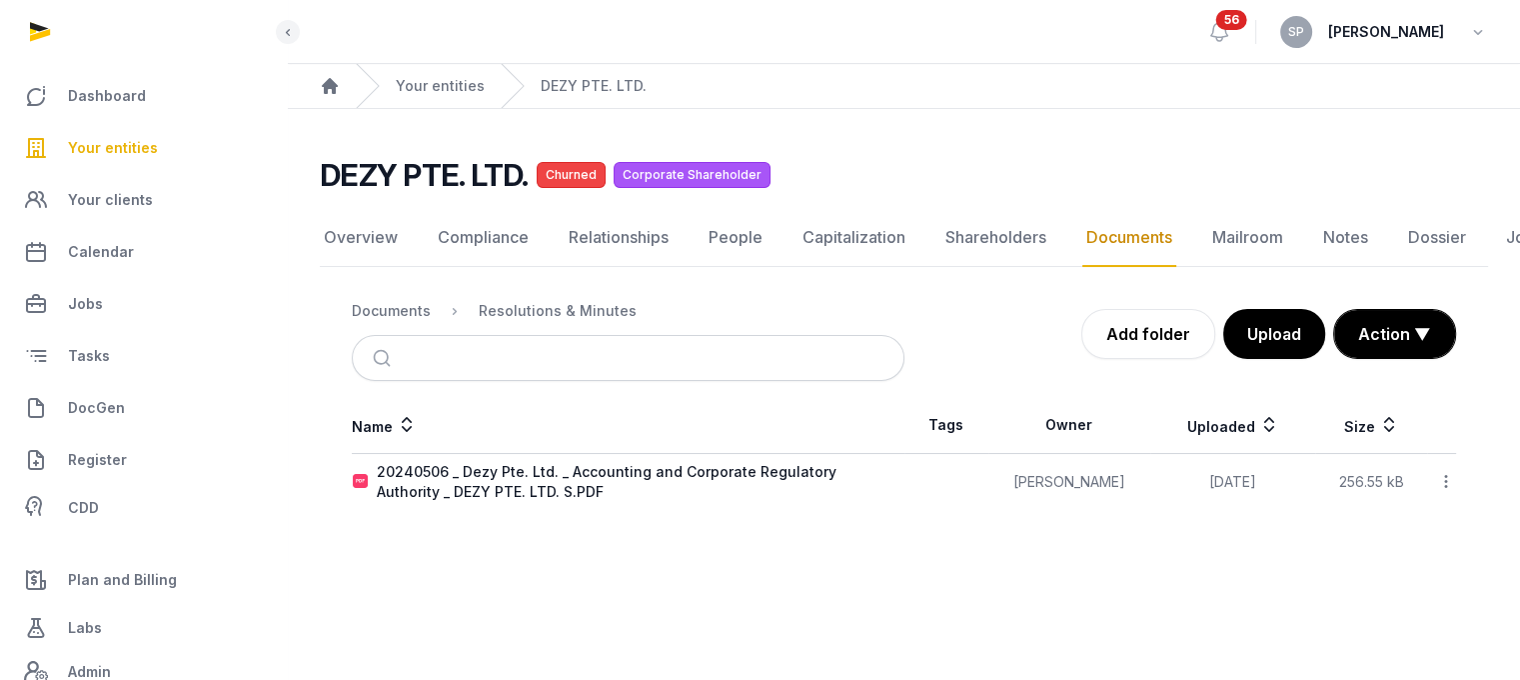
scroll to position [15, 0]
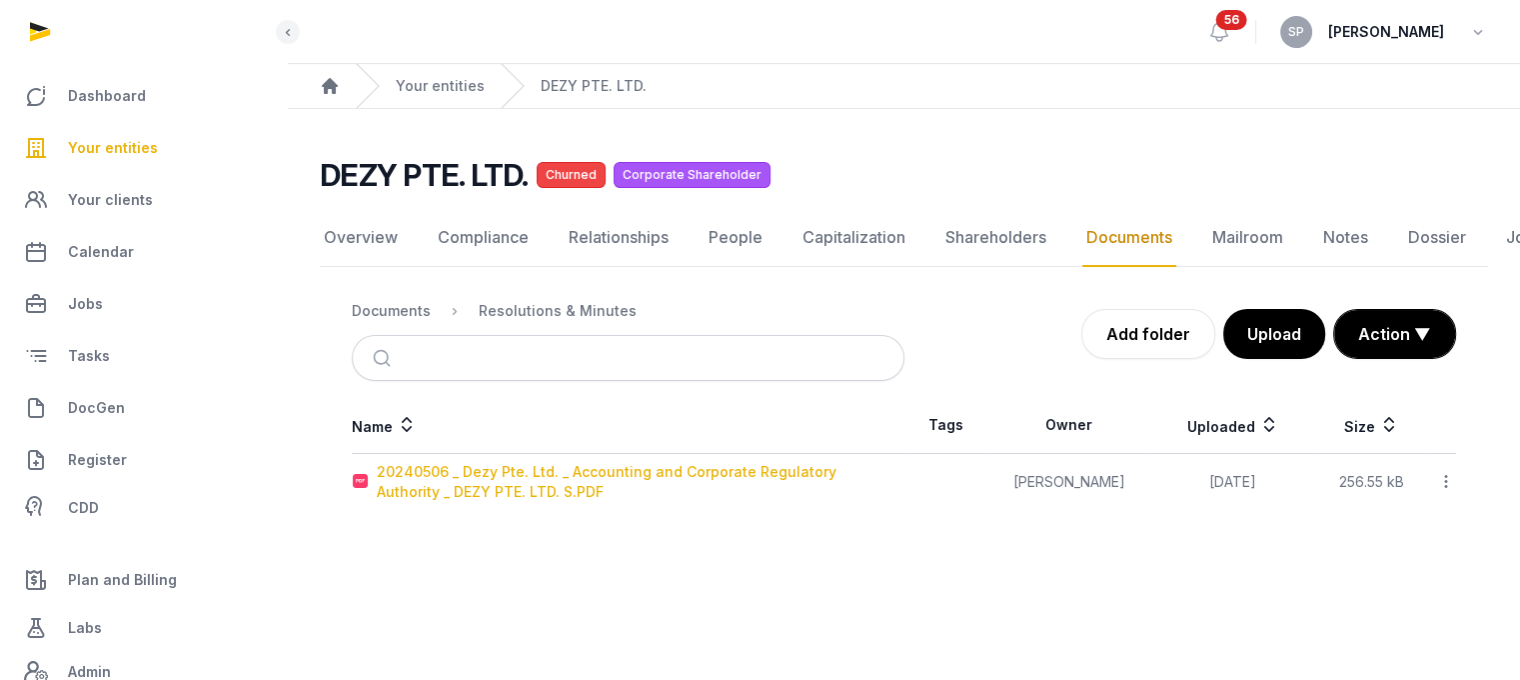
click at [477, 462] on div "20240506 _ Dezy Pte. Ltd. _ Accounting and Corporate Regulatory Authority _ DEZ…" at bounding box center [640, 482] width 527 height 40
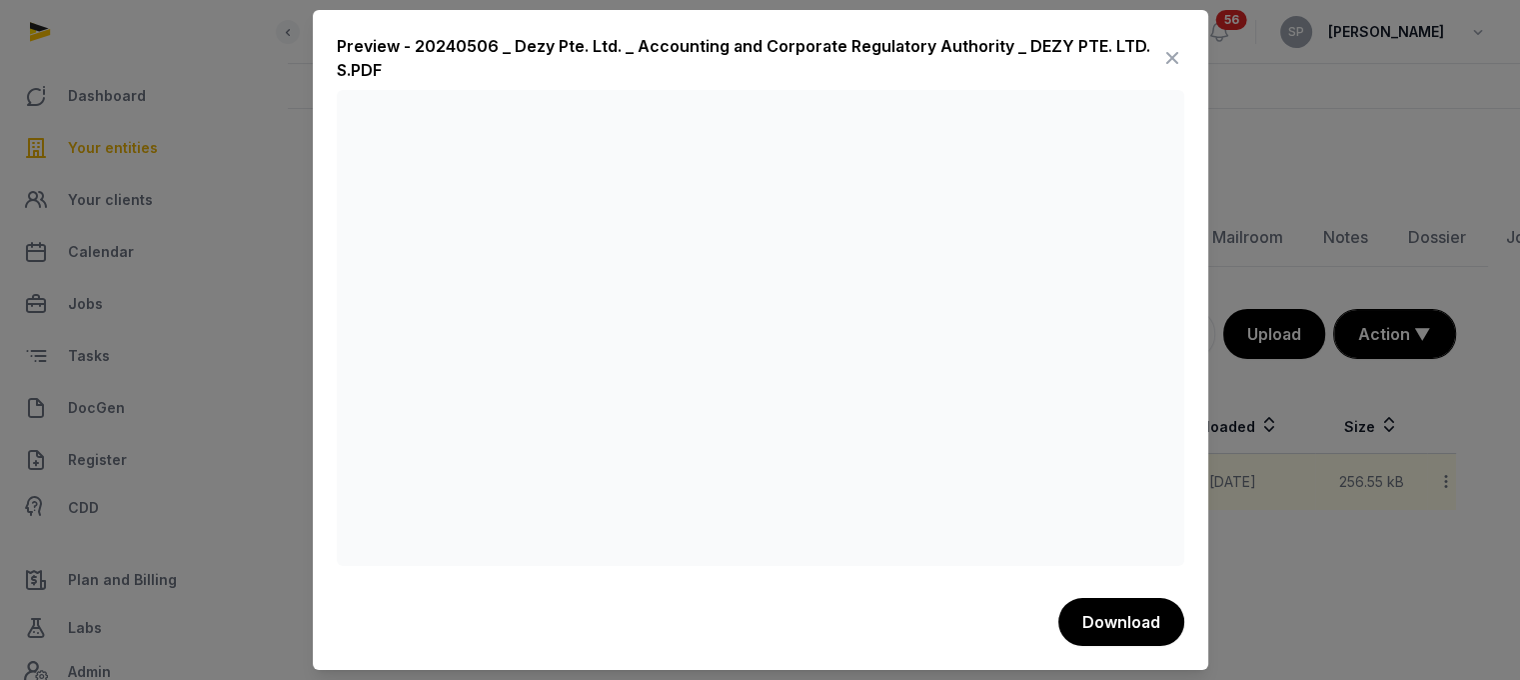
click at [1175, 49] on icon at bounding box center [1173, 58] width 24 height 32
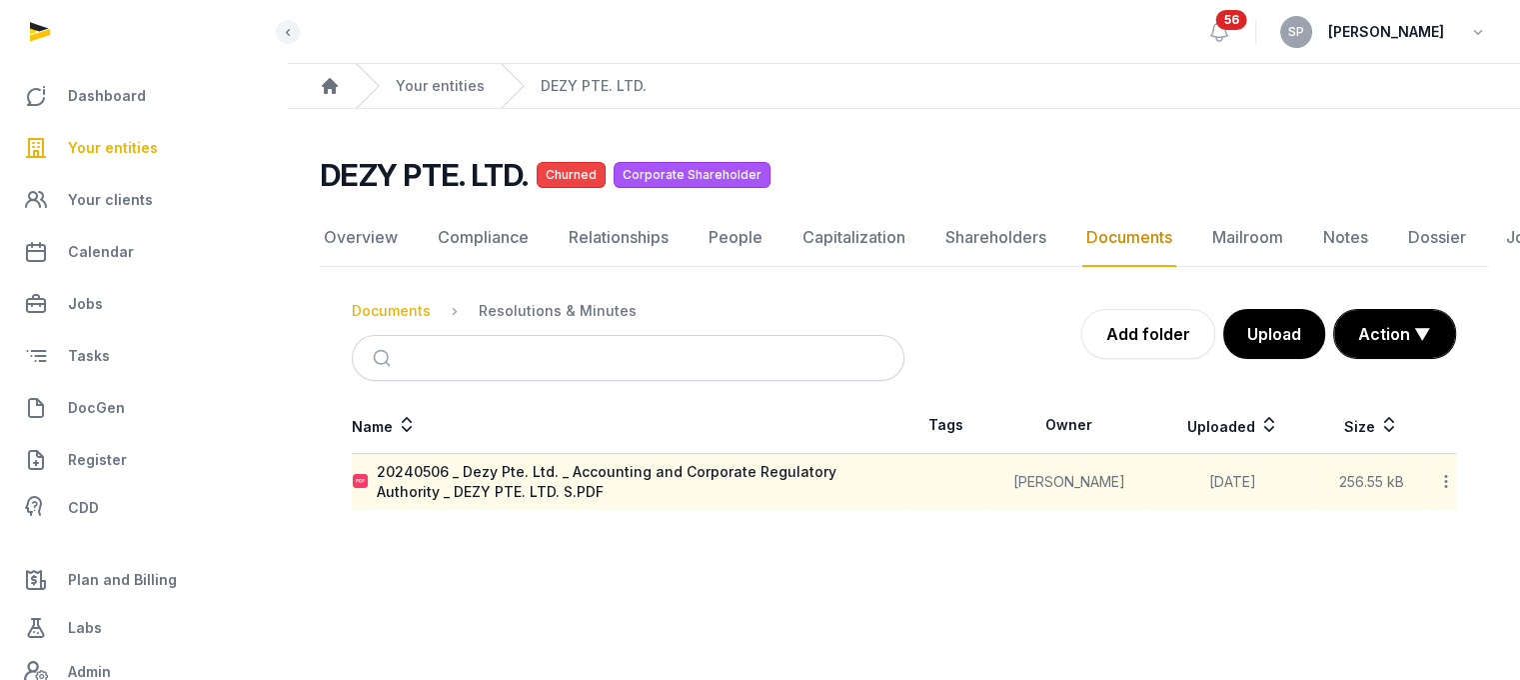
click at [416, 301] on div "Documents" at bounding box center [391, 311] width 79 height 20
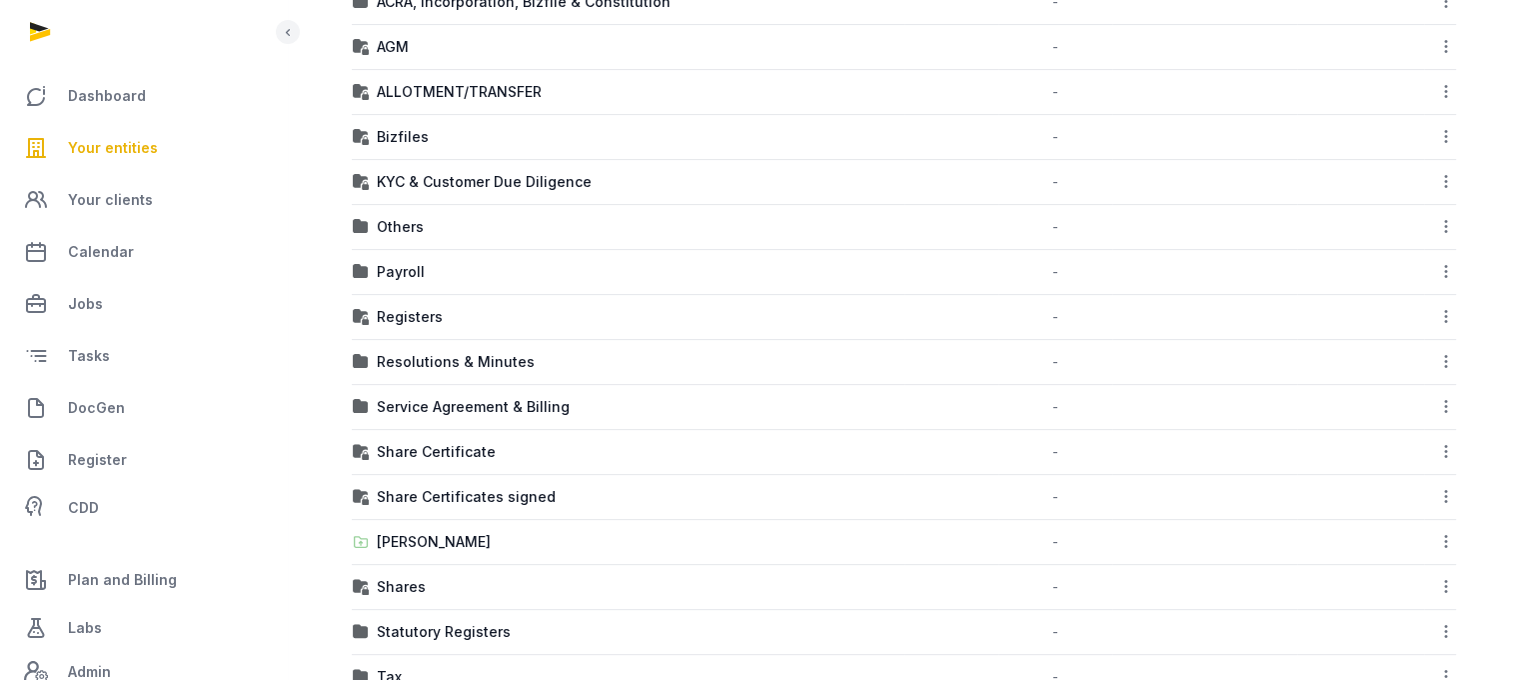
scroll to position [545, 0]
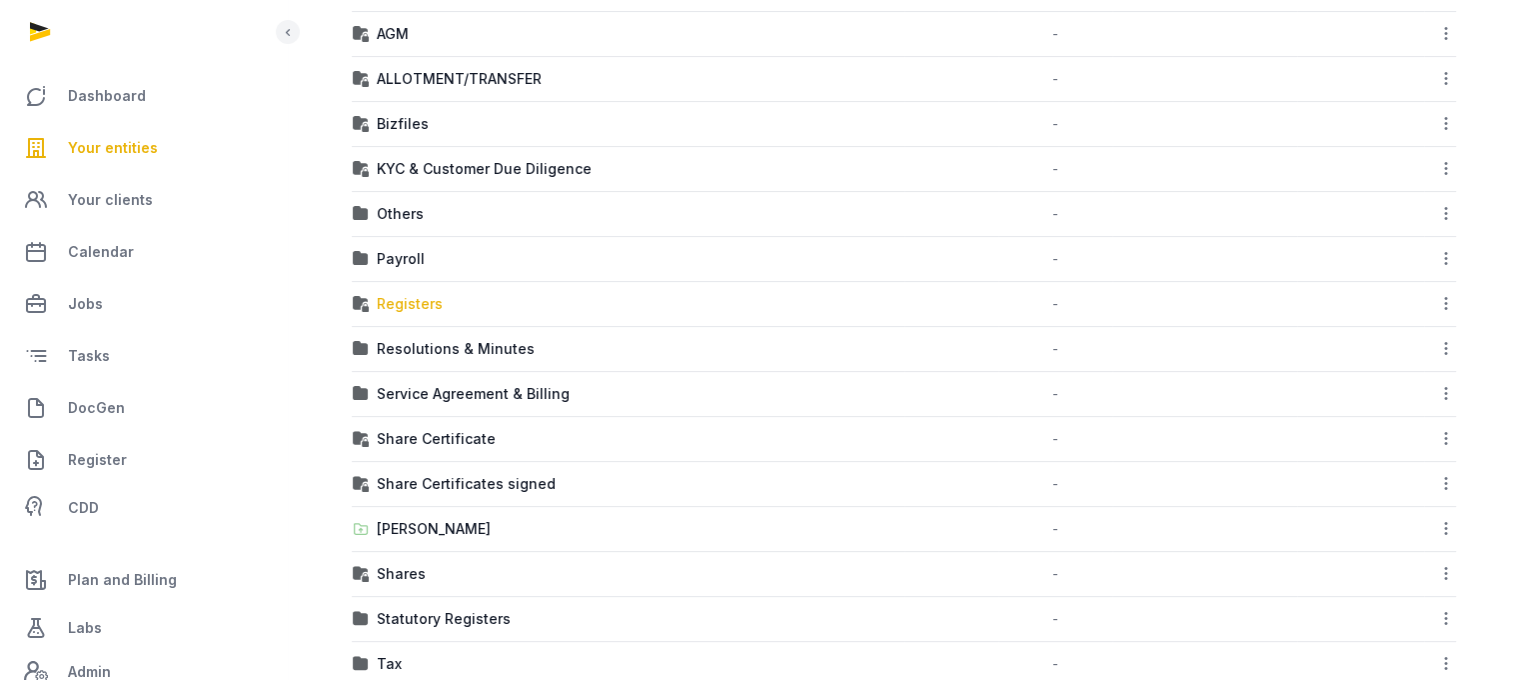
click at [425, 297] on div "Registers" at bounding box center [410, 304] width 66 height 20
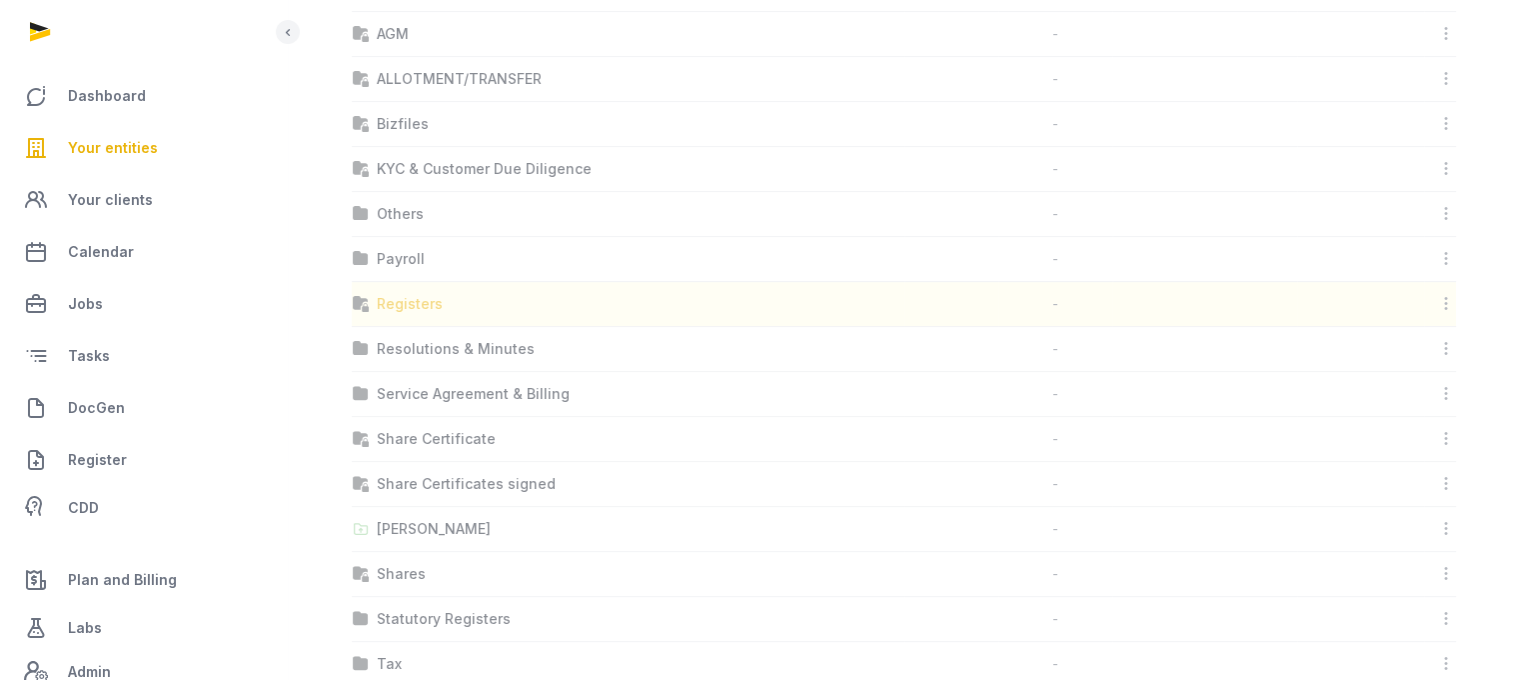
scroll to position [15, 0]
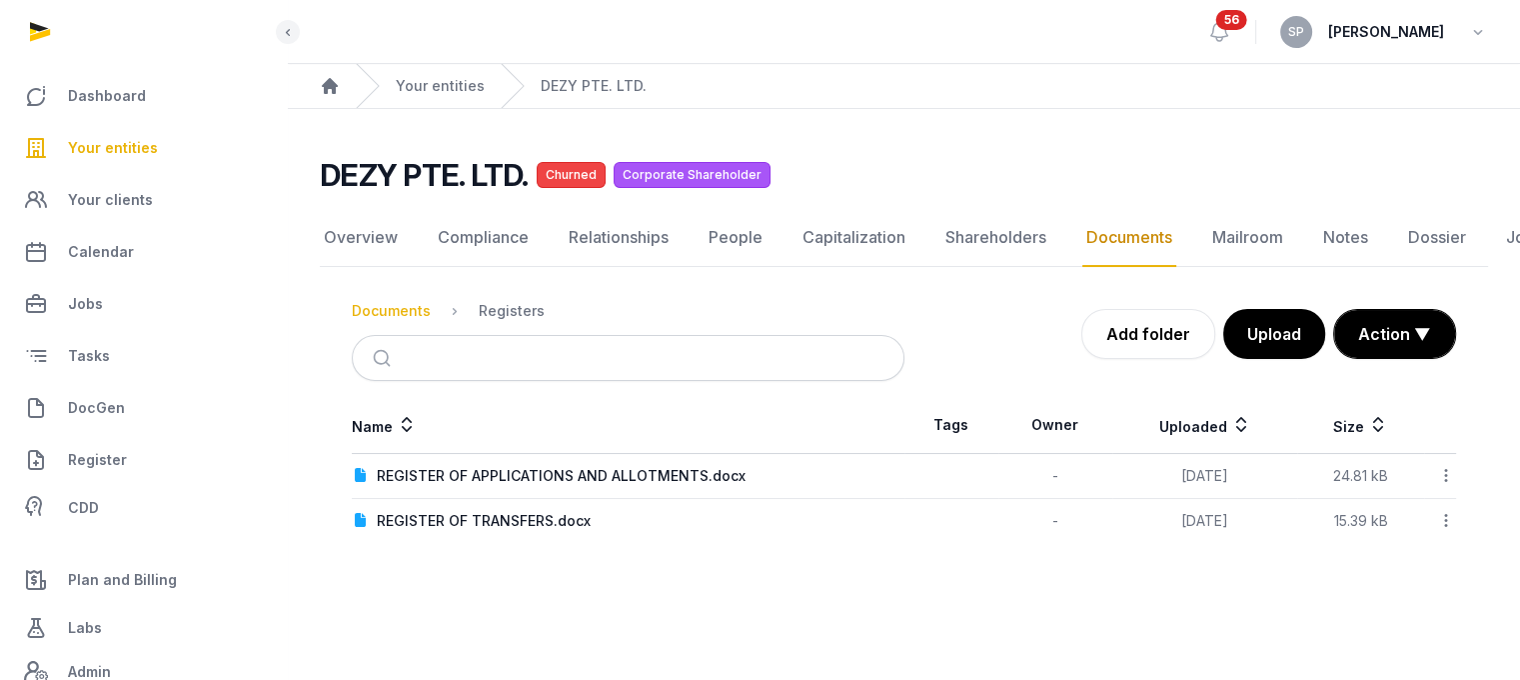
click at [412, 301] on div "Documents" at bounding box center [391, 311] width 79 height 20
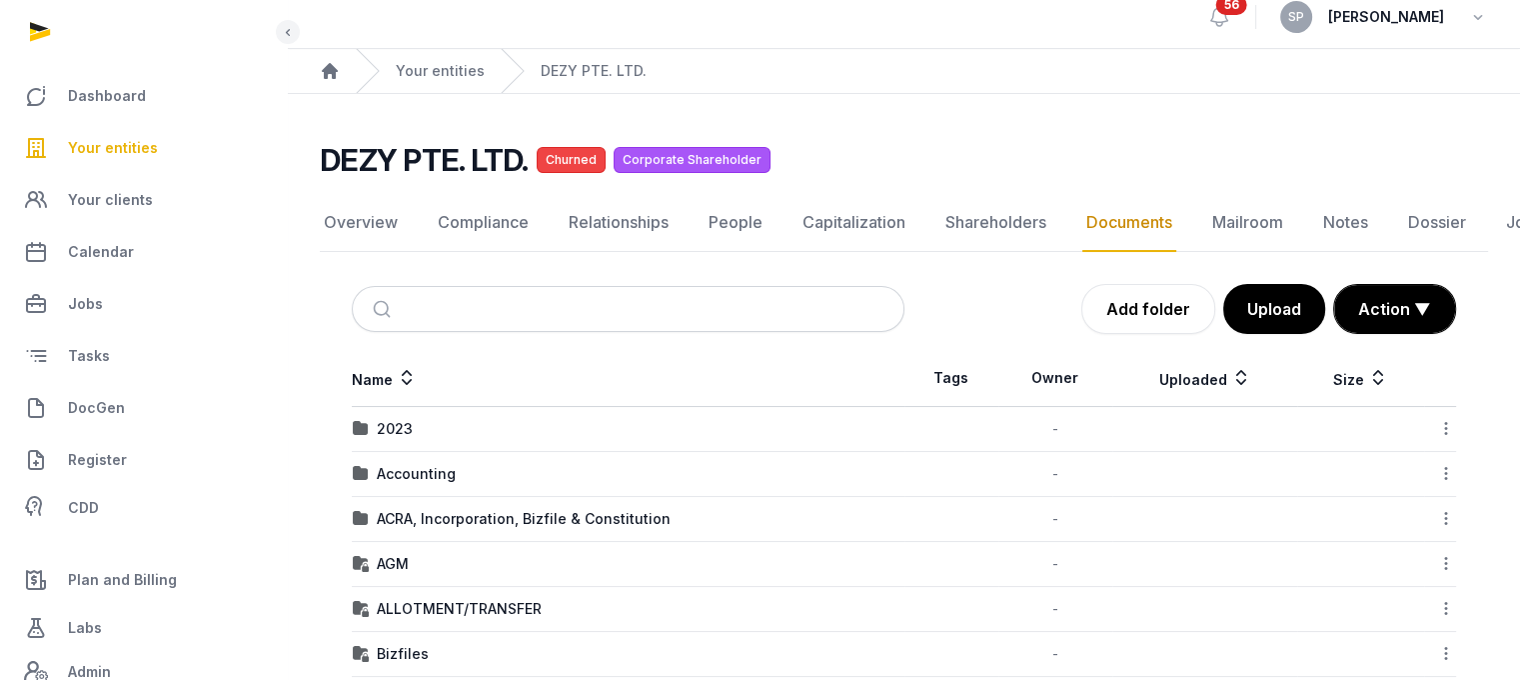
click at [135, 137] on span "Your entities" at bounding box center [113, 148] width 90 height 24
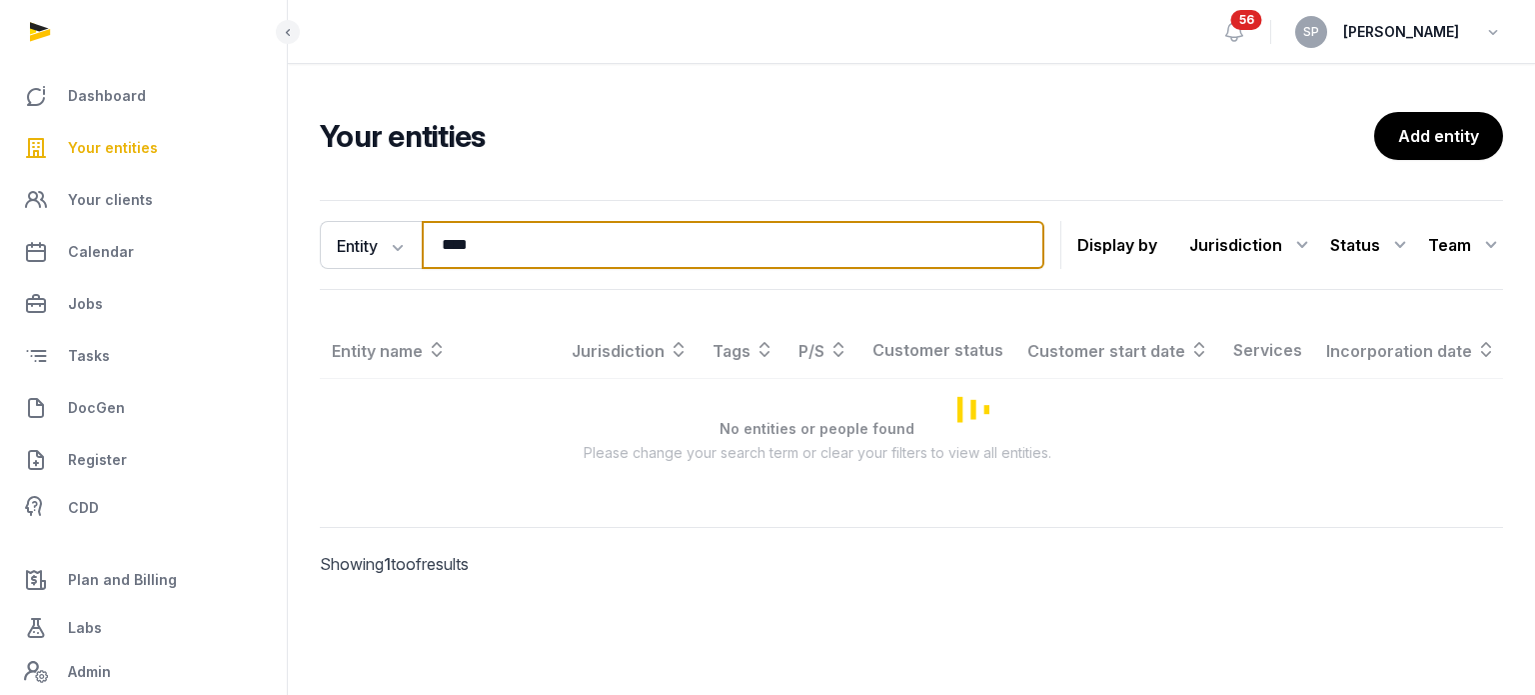
click at [497, 251] on input "****" at bounding box center [733, 245] width 623 height 48
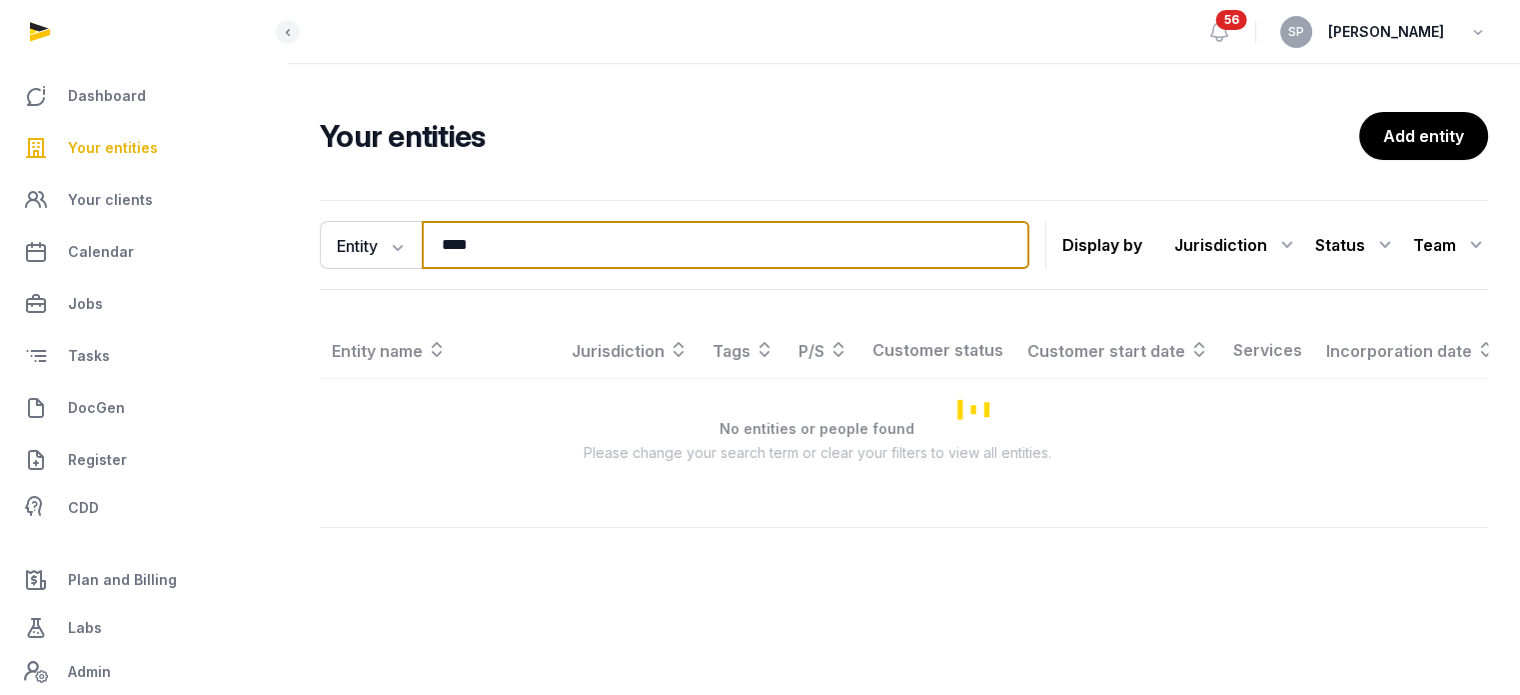
click at [497, 251] on input "****" at bounding box center [726, 245] width 608 height 48
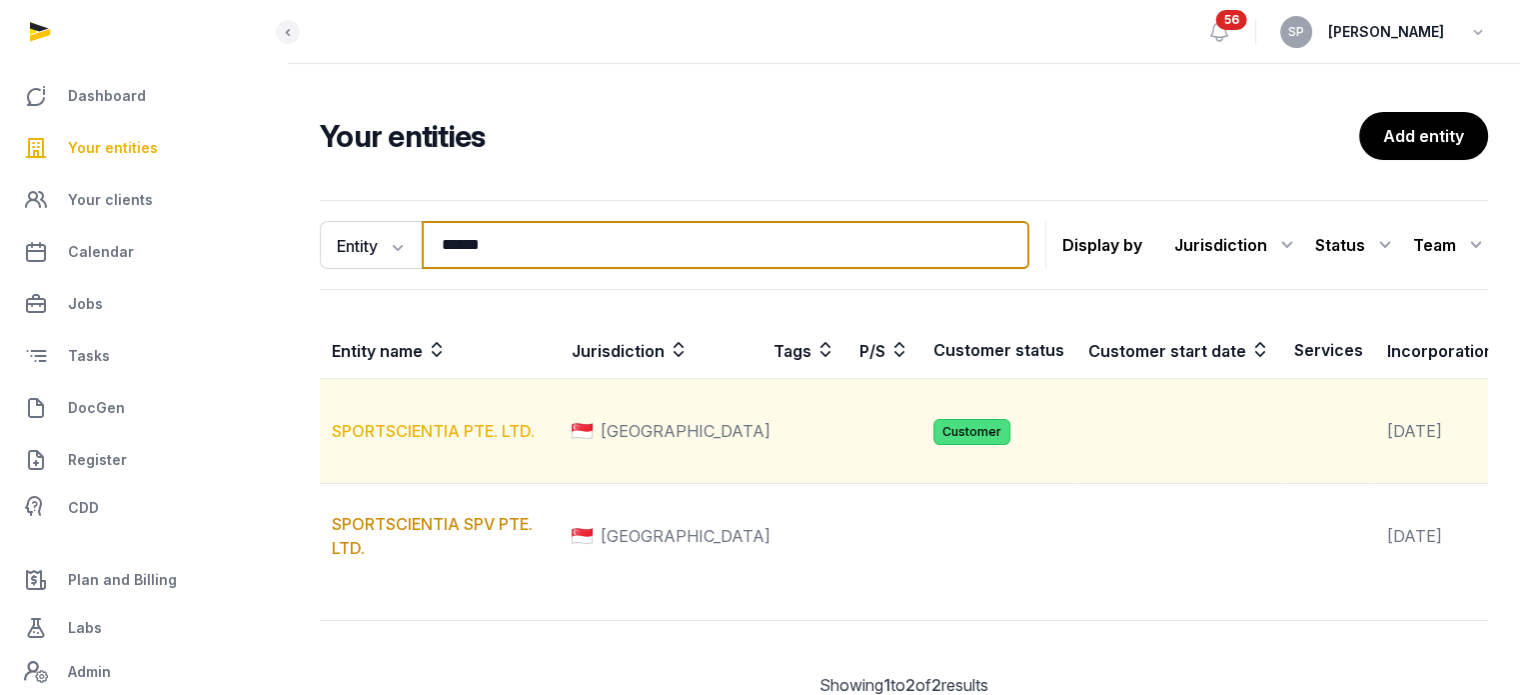
type input "******"
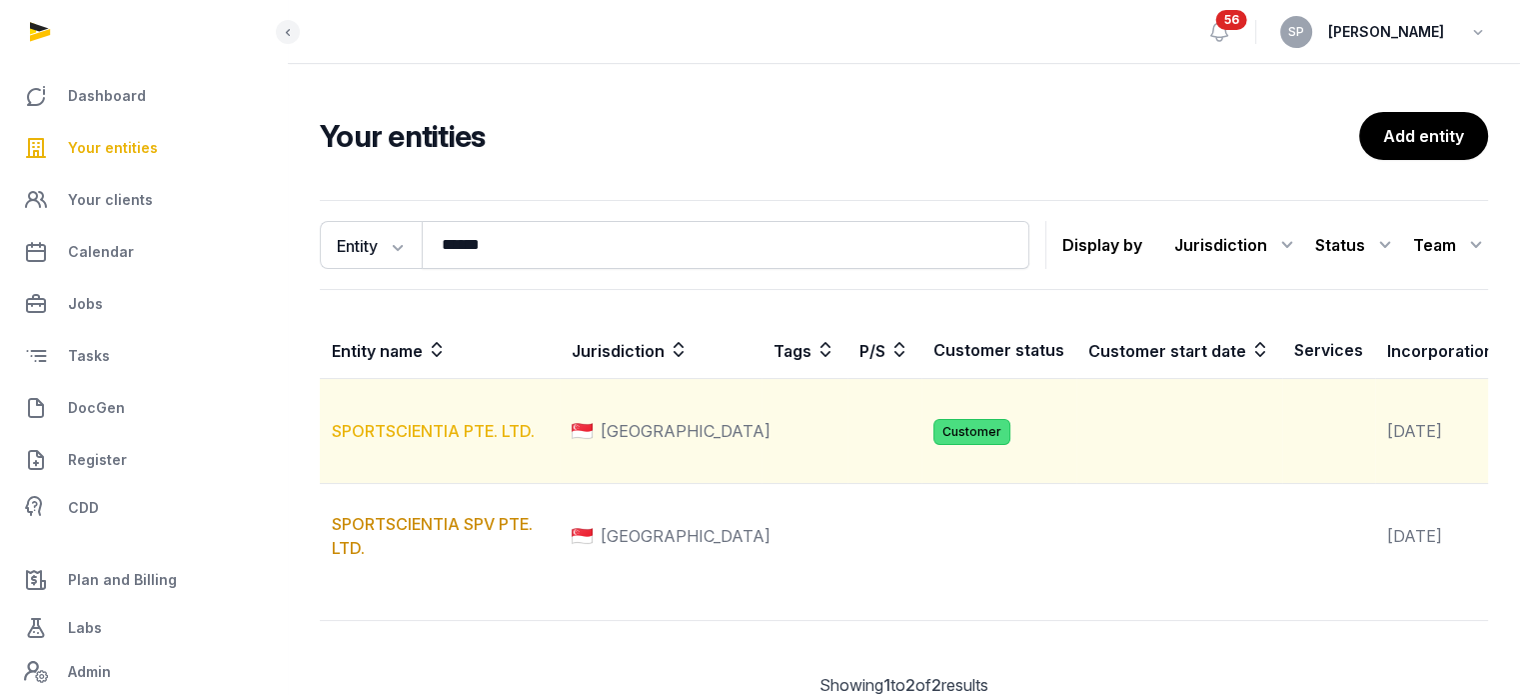
click at [488, 441] on link "SPORTSCIENTIA PTE. LTD." at bounding box center [433, 431] width 203 height 20
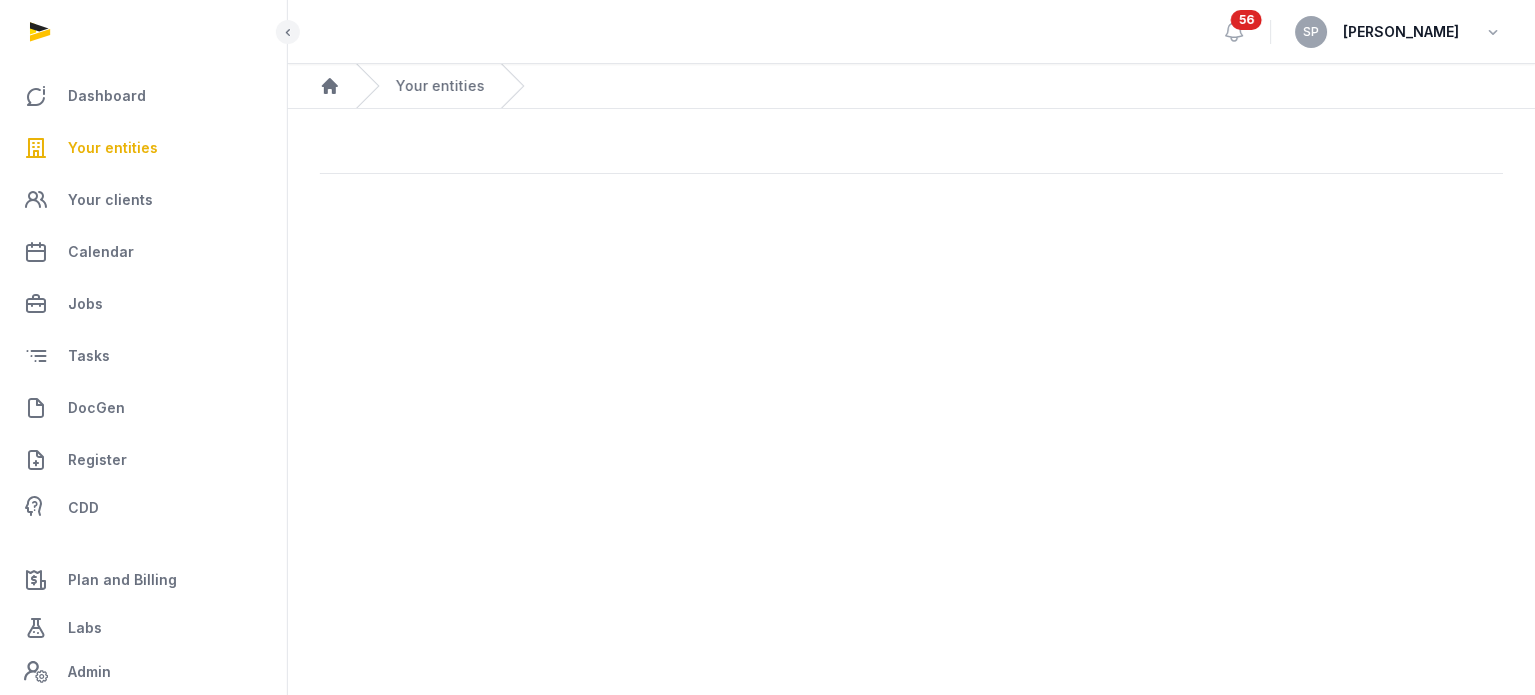
click at [488, 449] on main "Open sidebar 56 SP Sneha Patwari Home Your entities" at bounding box center [767, 347] width 1535 height 695
